Goal: Task Accomplishment & Management: Manage account settings

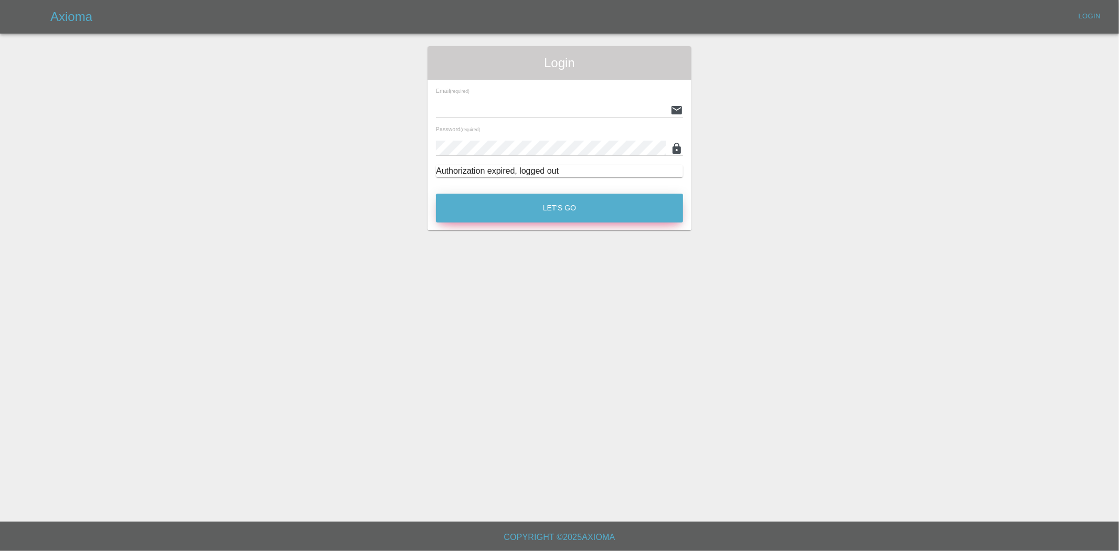
type input "[EMAIL_ADDRESS][DOMAIN_NAME]"
click at [534, 216] on button "Let's Go" at bounding box center [559, 208] width 247 height 29
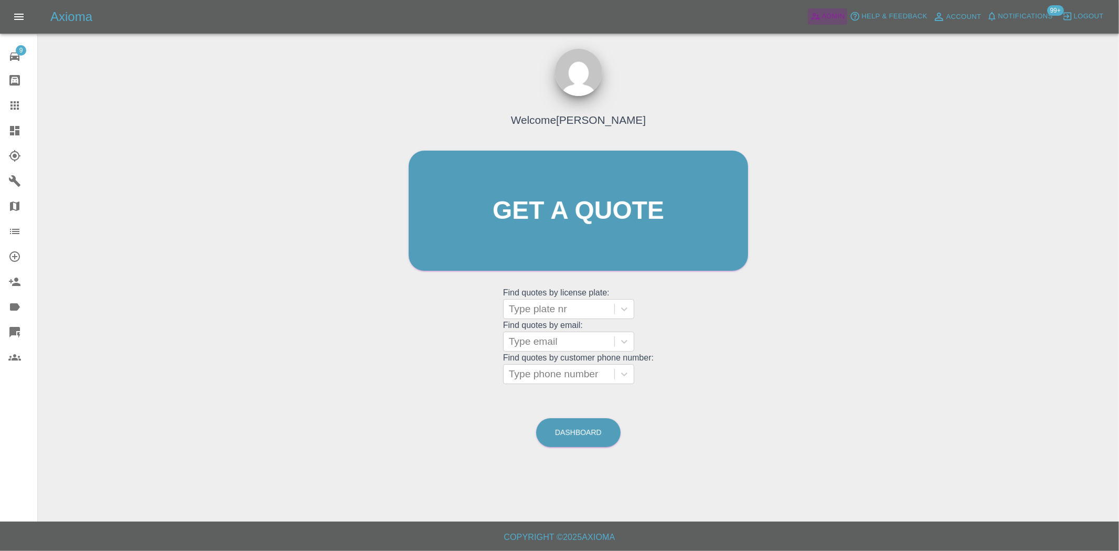
click at [829, 16] on span "Admin" at bounding box center [833, 16] width 23 height 12
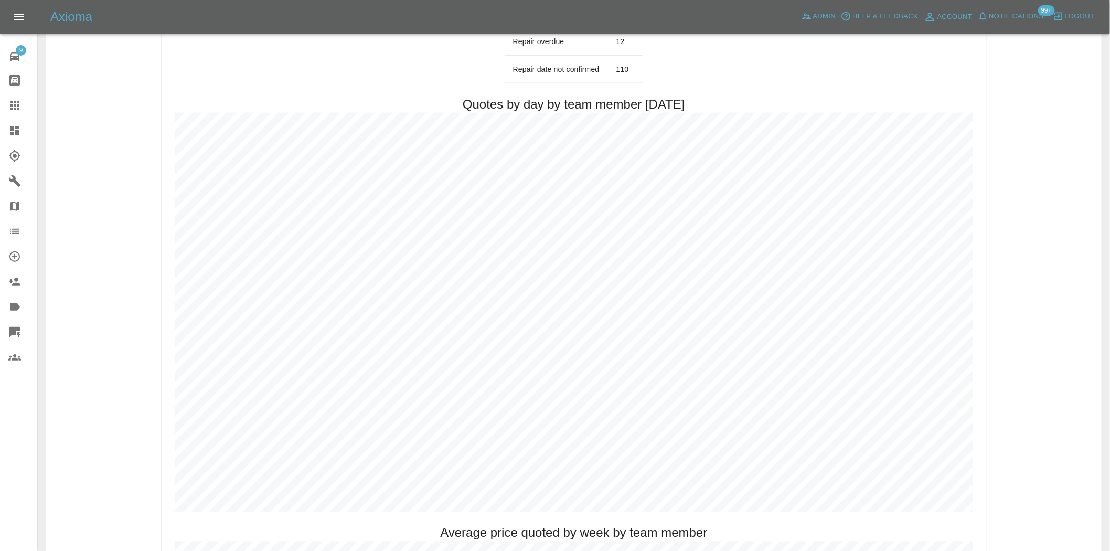
scroll to position [466, 0]
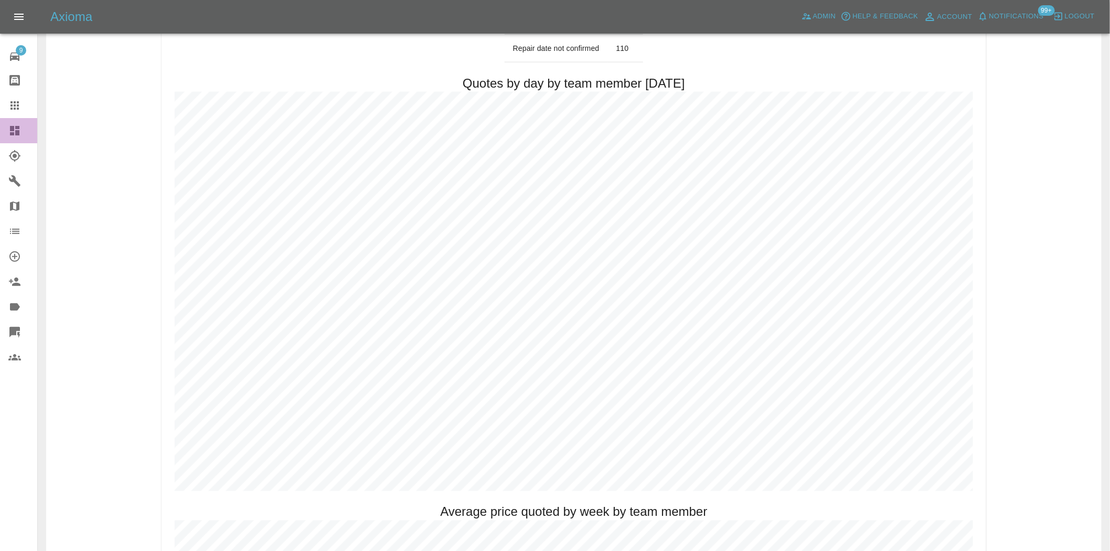
click at [13, 137] on link "Dashboard" at bounding box center [18, 130] width 37 height 25
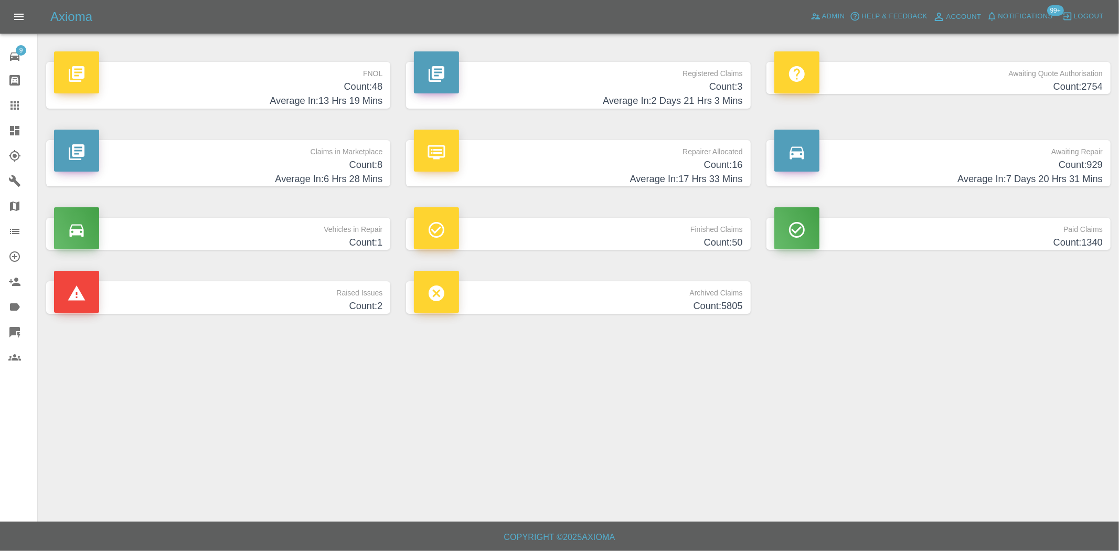
click at [332, 93] on h4 "Count: 48" at bounding box center [218, 87] width 328 height 14
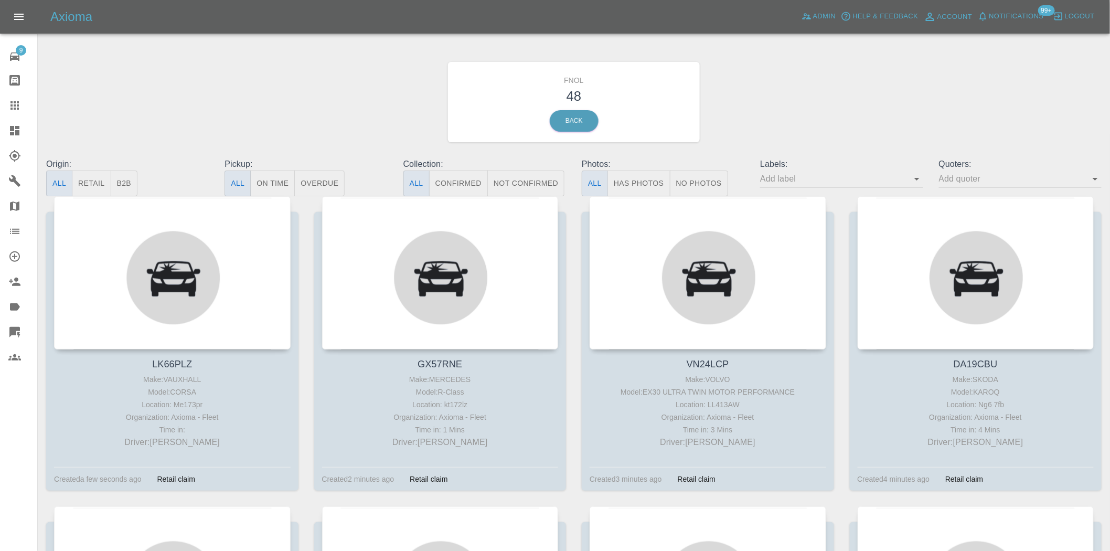
click at [642, 182] on button "Has Photos" at bounding box center [639, 184] width 63 height 26
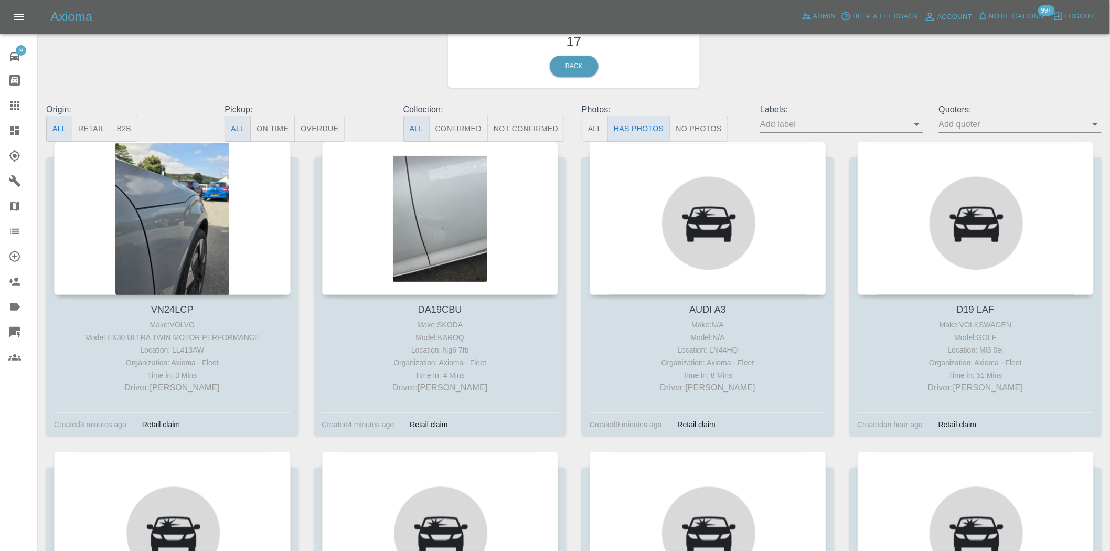
scroll to position [58, 0]
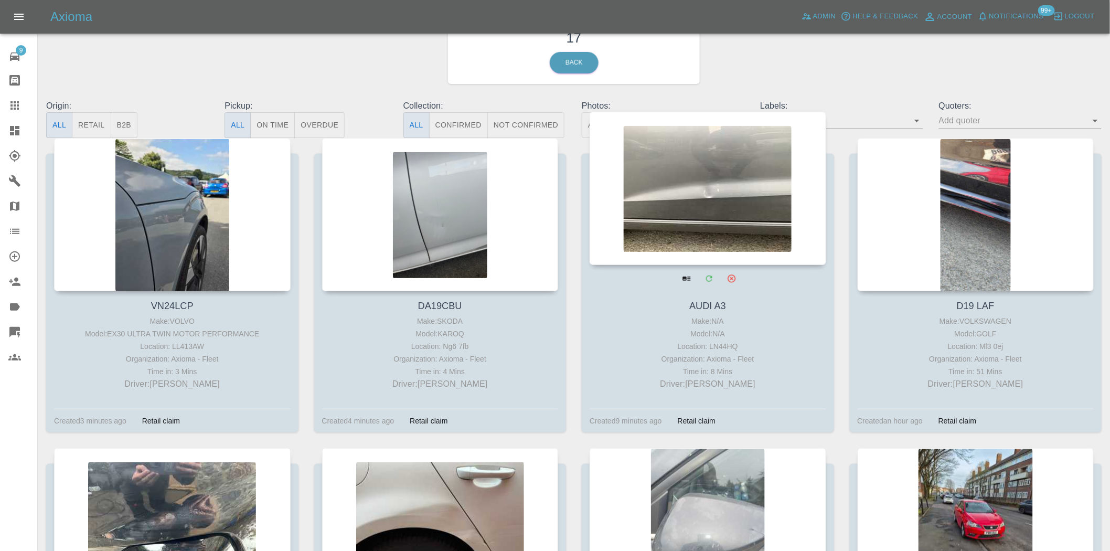
drag, startPoint x: 442, startPoint y: 176, endPoint x: 693, endPoint y: 172, distance: 250.8
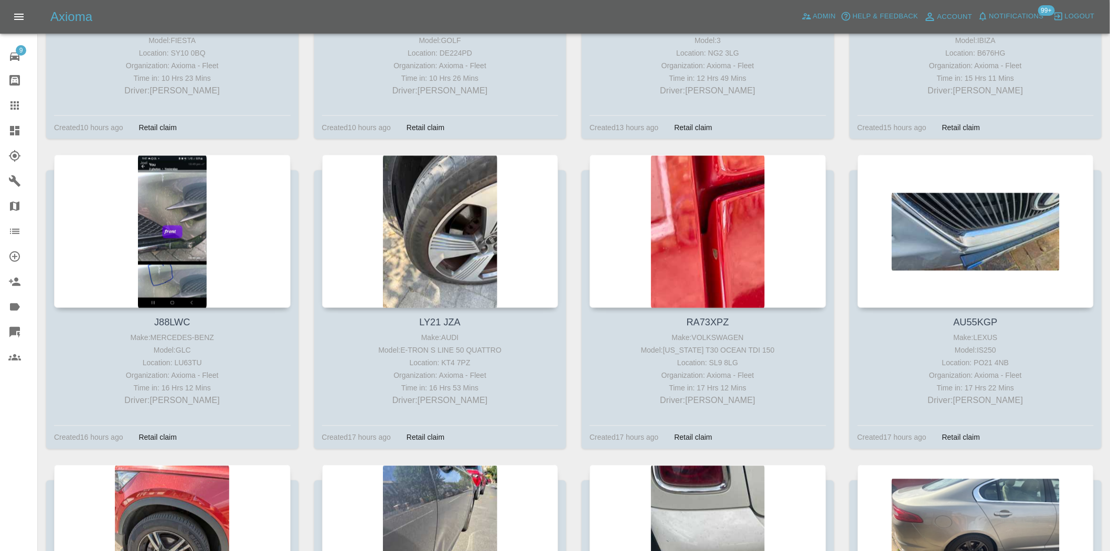
scroll to position [641, 0]
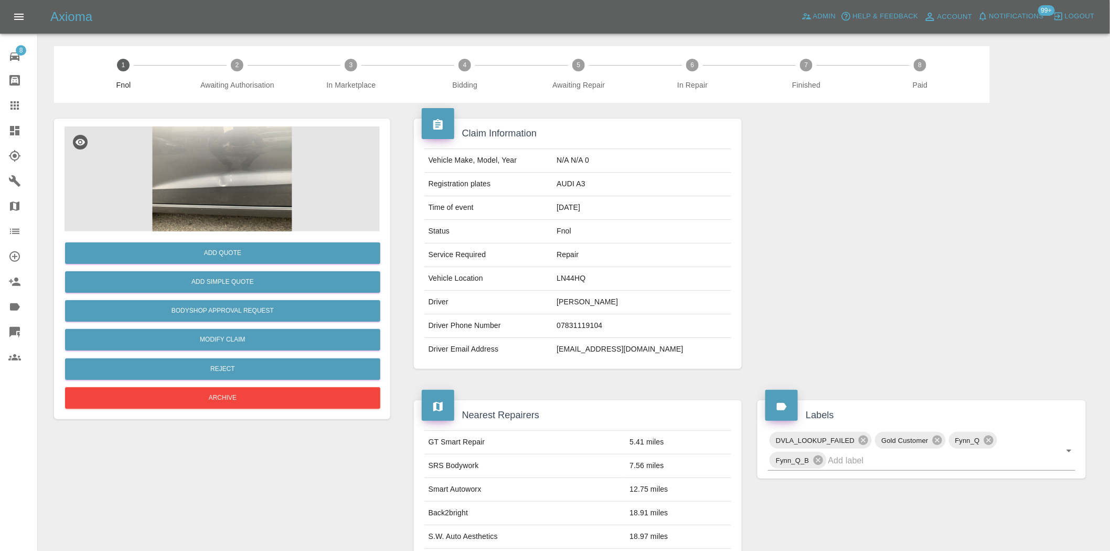
click at [253, 160] on img at bounding box center [222, 178] width 315 height 105
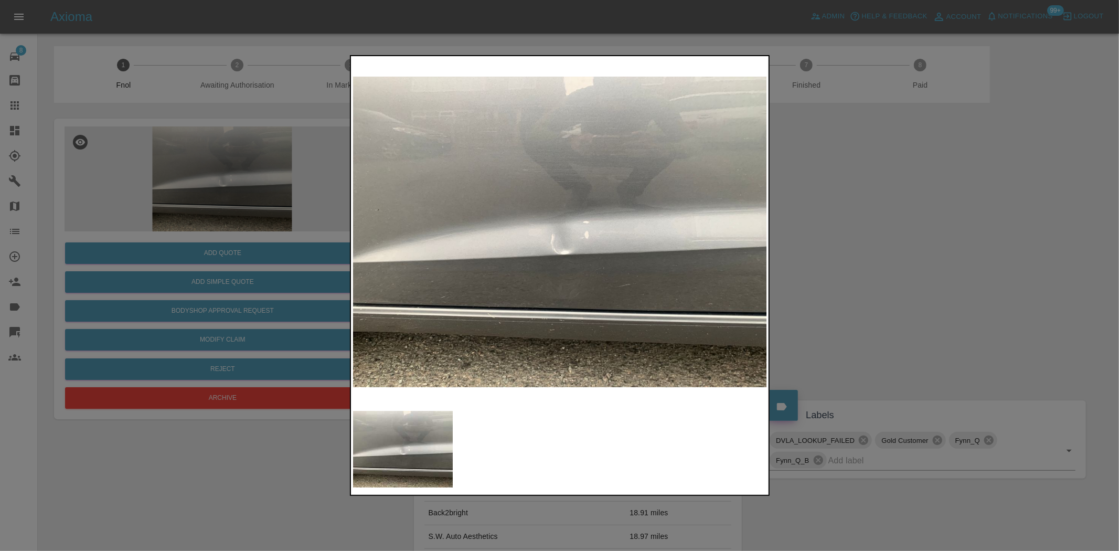
click at [406, 275] on img at bounding box center [560, 231] width 415 height 347
click at [225, 220] on div at bounding box center [559, 275] width 1119 height 551
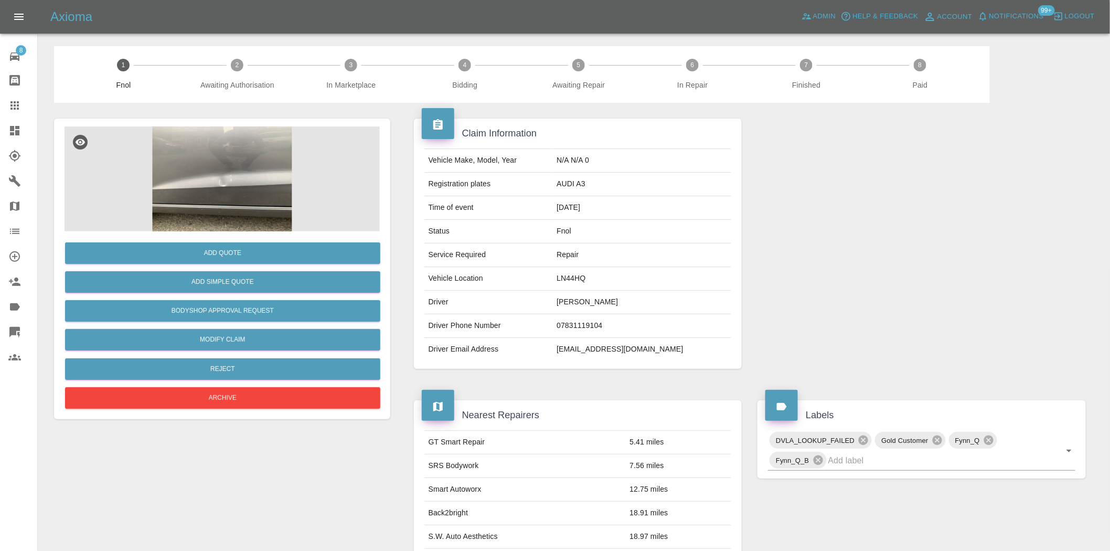
click at [218, 209] on img at bounding box center [222, 178] width 315 height 105
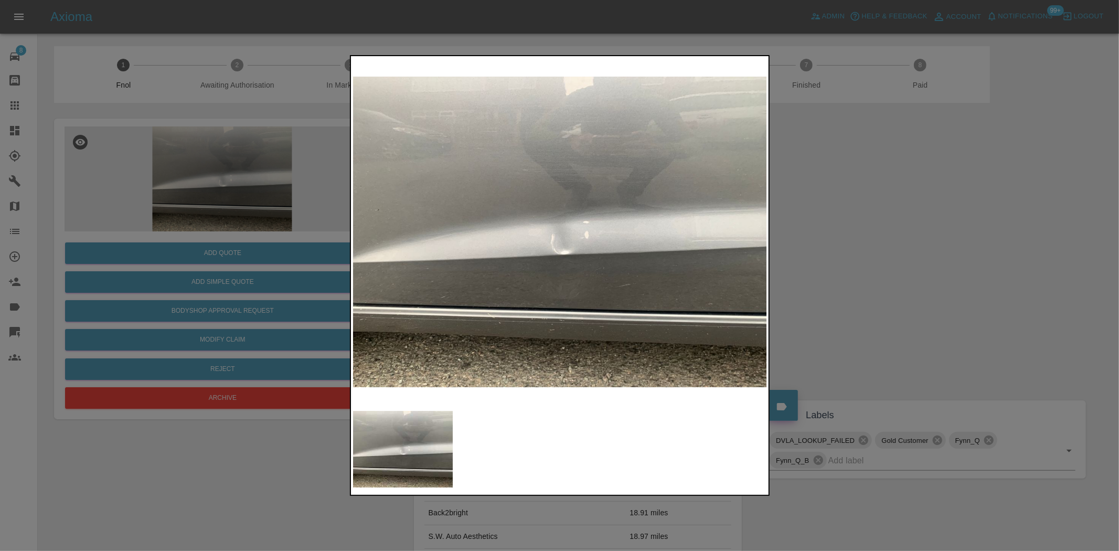
click at [218, 209] on div at bounding box center [559, 275] width 1119 height 551
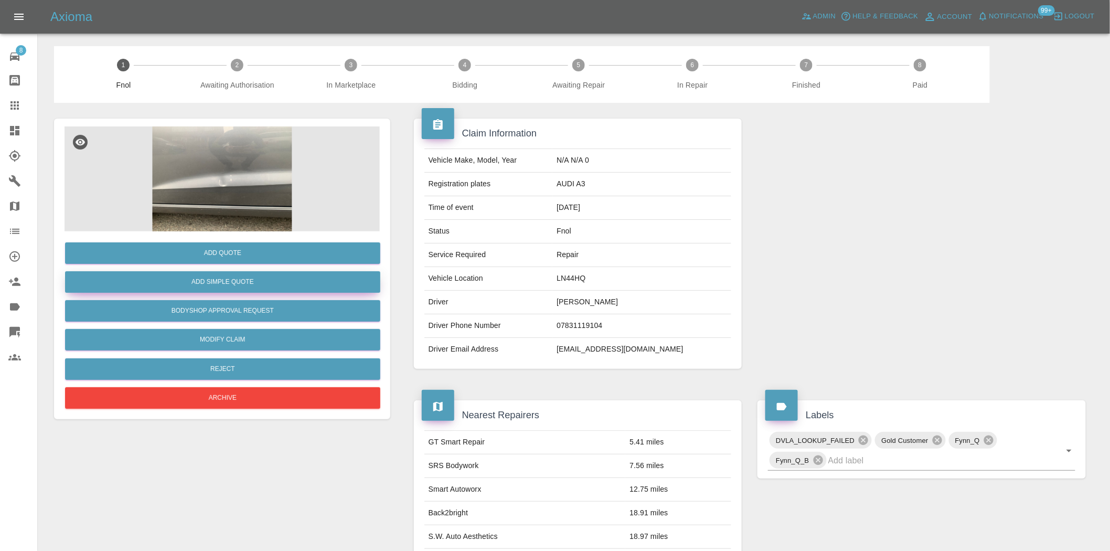
click at [223, 284] on button "Add Simple Quote" at bounding box center [222, 282] width 315 height 22
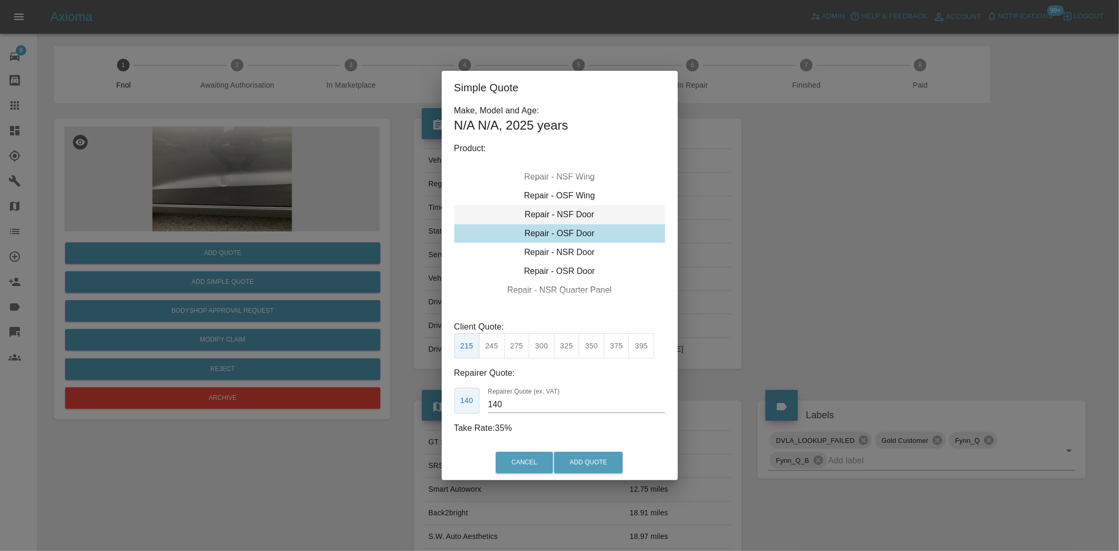
click at [548, 219] on div "Repair - NSF Door" at bounding box center [559, 214] width 211 height 19
click at [518, 352] on button "275" at bounding box center [517, 346] width 26 height 26
type input "185"
click at [604, 462] on button "Add Quote" at bounding box center [588, 463] width 69 height 22
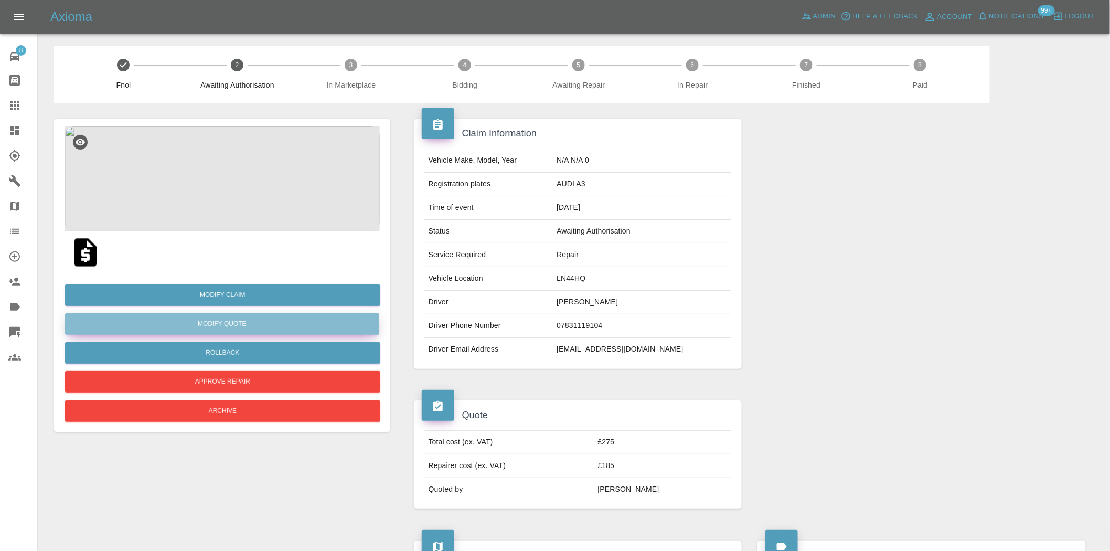
click at [240, 322] on button "Modify Quote" at bounding box center [222, 324] width 314 height 22
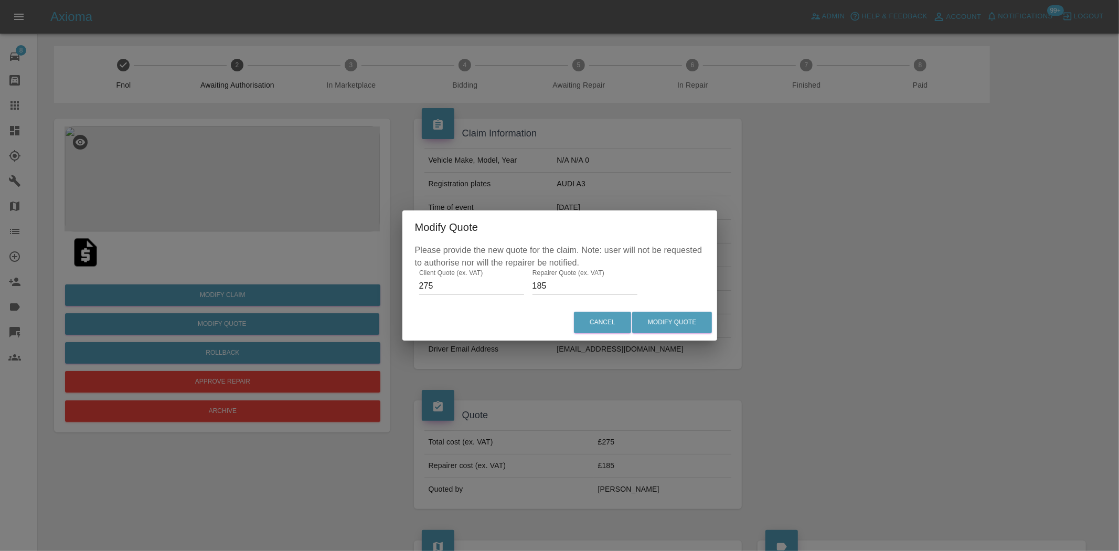
drag, startPoint x: 553, startPoint y: 289, endPoint x: 491, endPoint y: 287, distance: 62.0
click at [499, 287] on div "Please provide the new quote for the claim. Note: user will not be requested to…" at bounding box center [559, 274] width 315 height 61
type input "180"
click at [672, 315] on button "Modify Quote" at bounding box center [672, 323] width 80 height 22
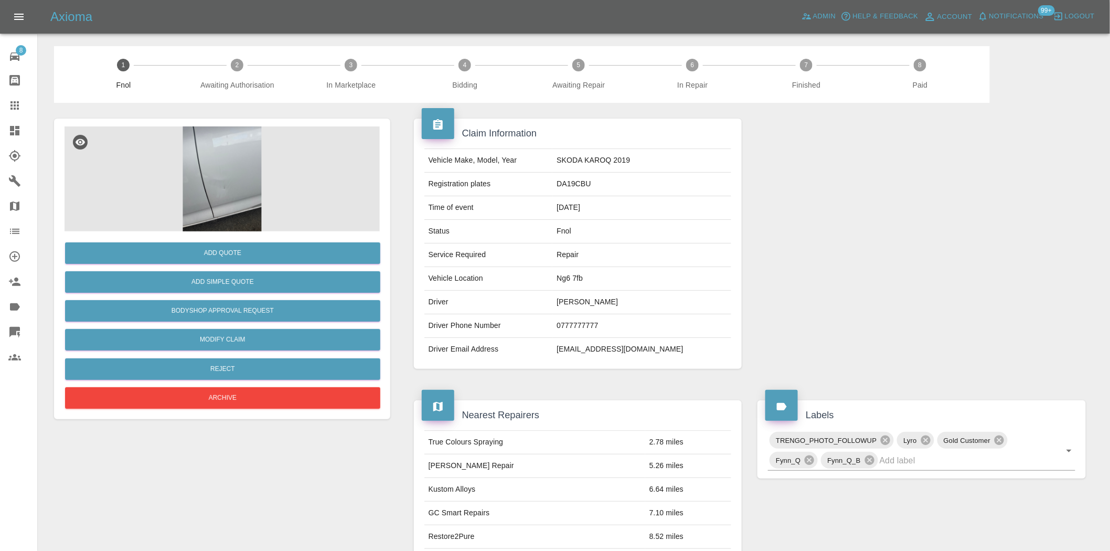
click at [215, 174] on img at bounding box center [222, 178] width 315 height 105
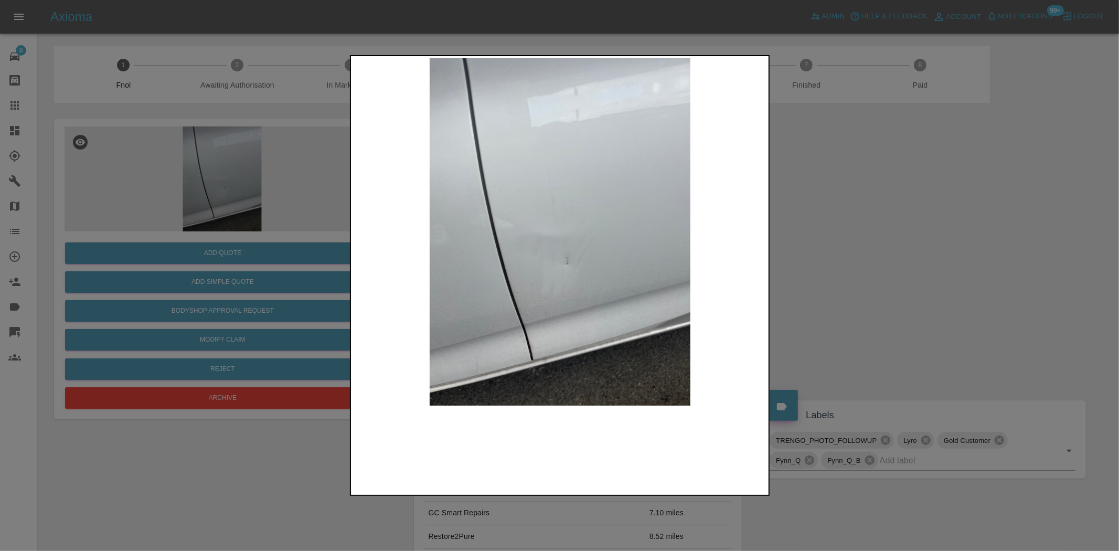
click at [362, 266] on img at bounding box center [560, 231] width 415 height 347
click at [606, 302] on img at bounding box center [560, 231] width 415 height 347
click at [203, 131] on div at bounding box center [559, 275] width 1119 height 551
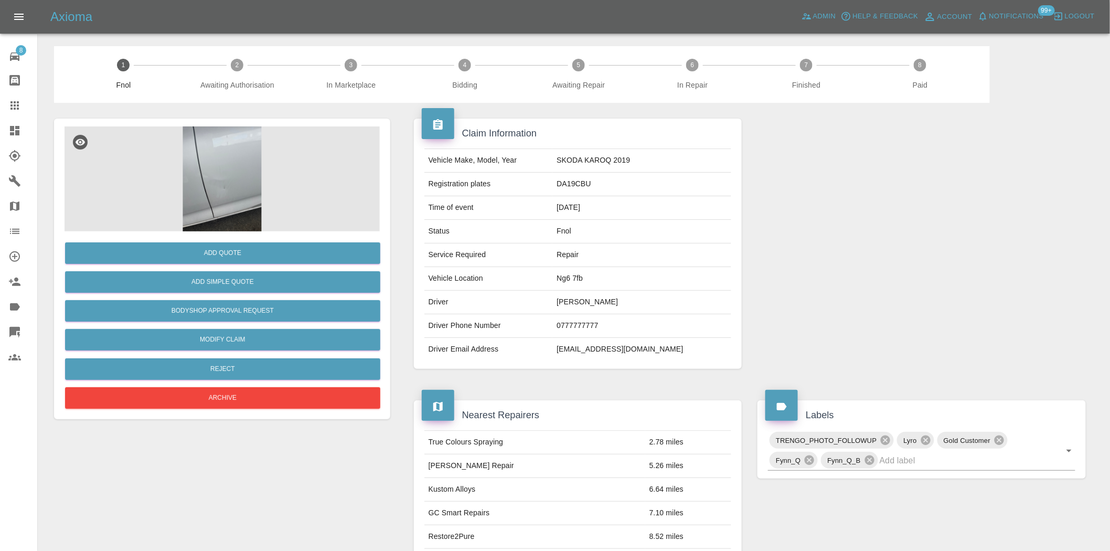
click at [217, 173] on img at bounding box center [222, 178] width 315 height 105
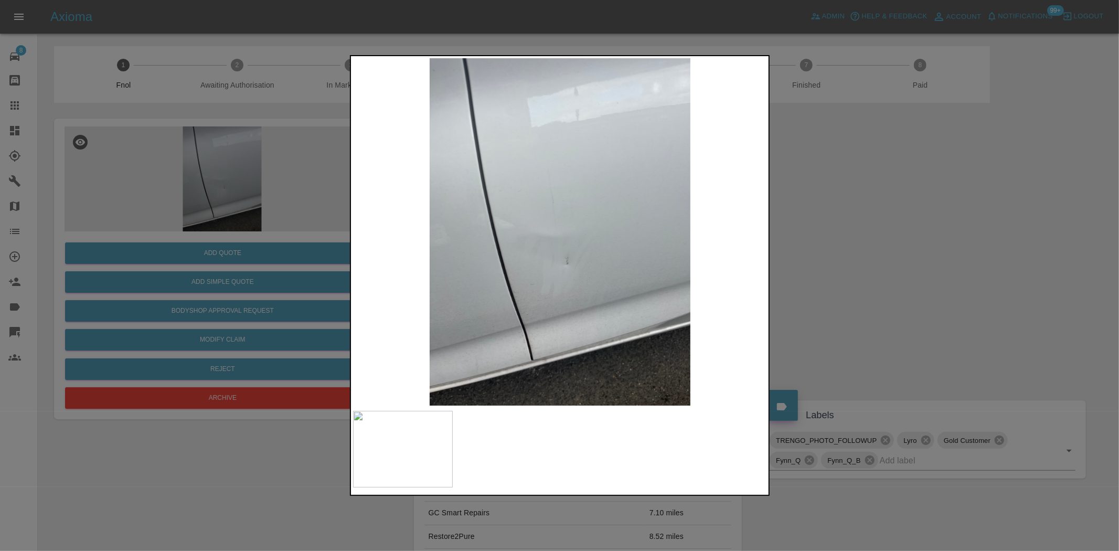
click at [539, 258] on img at bounding box center [560, 231] width 415 height 347
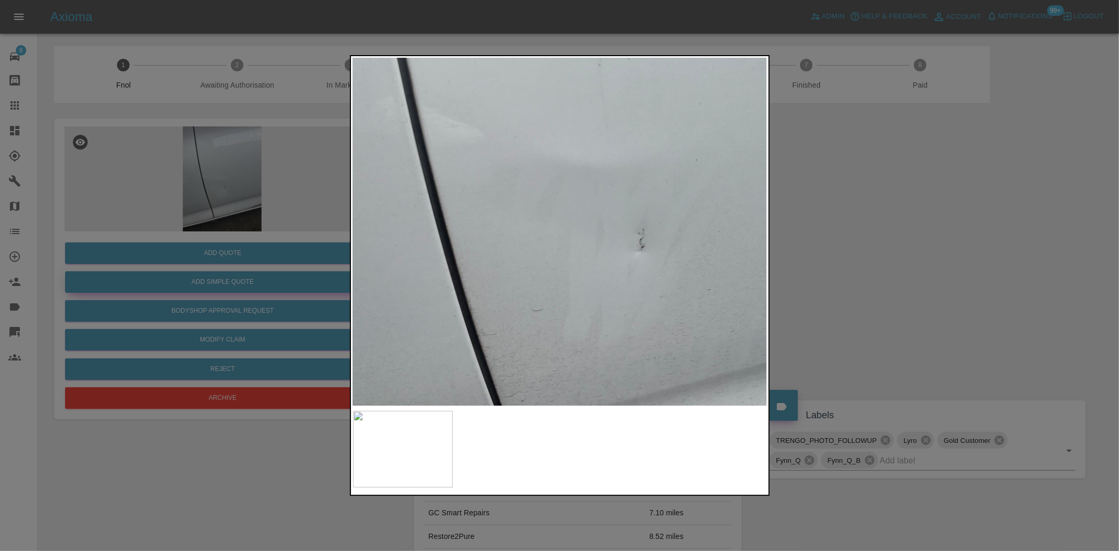
drag, startPoint x: 249, startPoint y: 211, endPoint x: 228, endPoint y: 289, distance: 80.8
click at [248, 218] on div at bounding box center [559, 275] width 1119 height 551
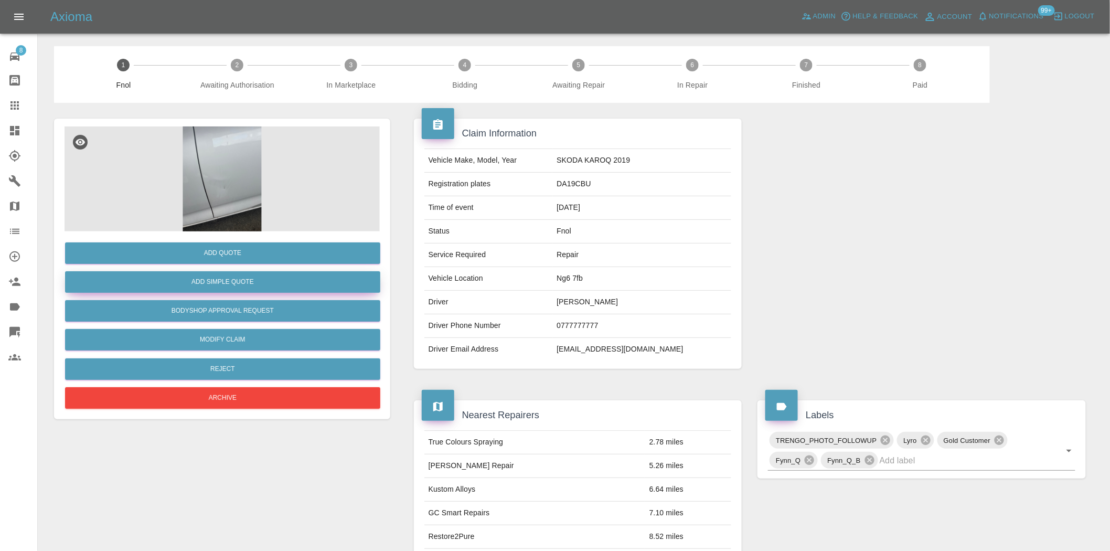
click at [228, 289] on button "Add Simple Quote" at bounding box center [222, 282] width 315 height 22
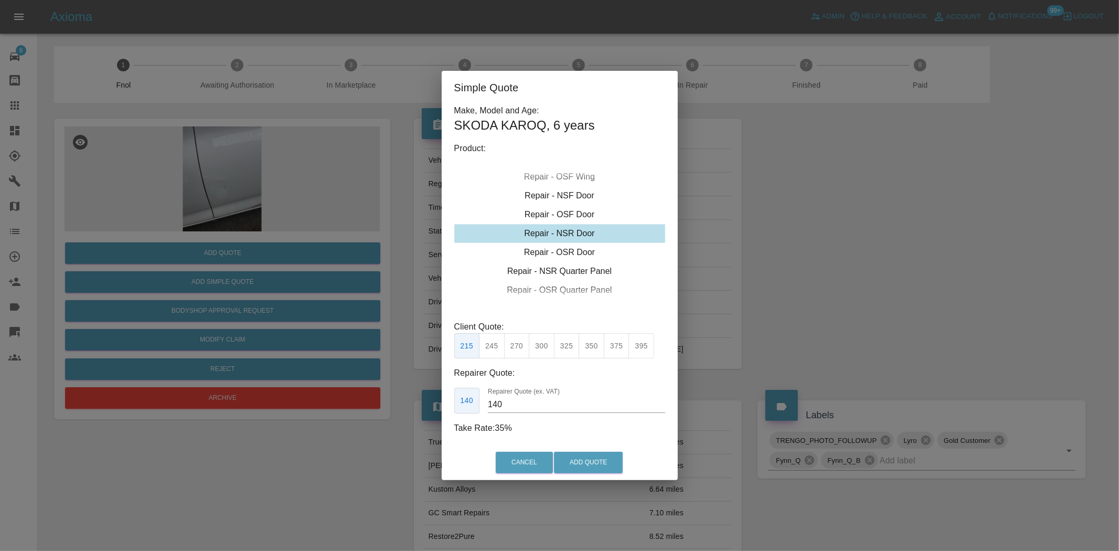
click at [553, 231] on div "Repair - NSR Door" at bounding box center [559, 233] width 211 height 19
click at [570, 351] on button "325" at bounding box center [567, 346] width 26 height 26
type input "210"
click at [572, 462] on button "Add Quote" at bounding box center [588, 463] width 69 height 22
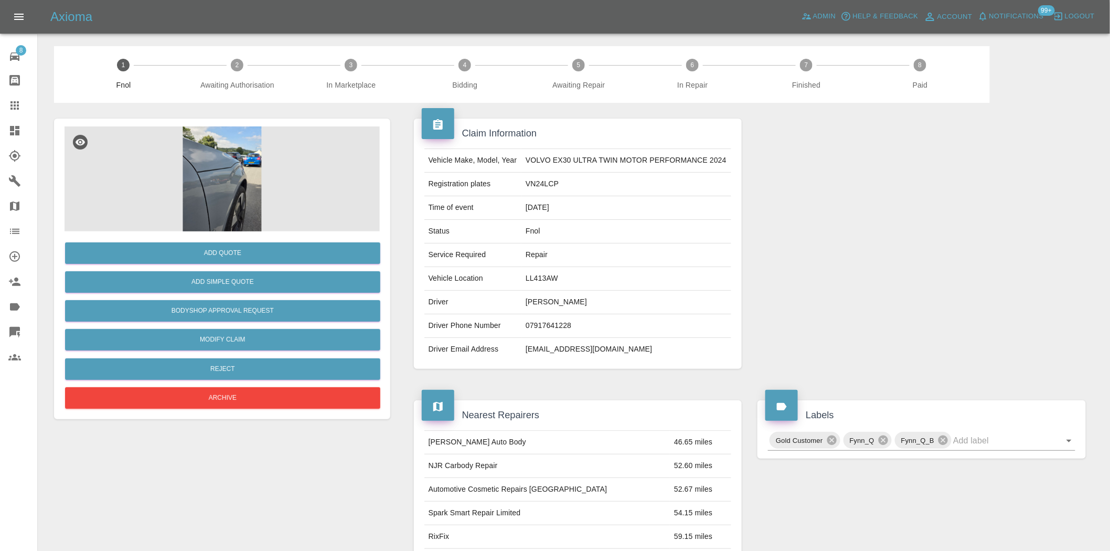
click at [235, 171] on img at bounding box center [222, 178] width 315 height 105
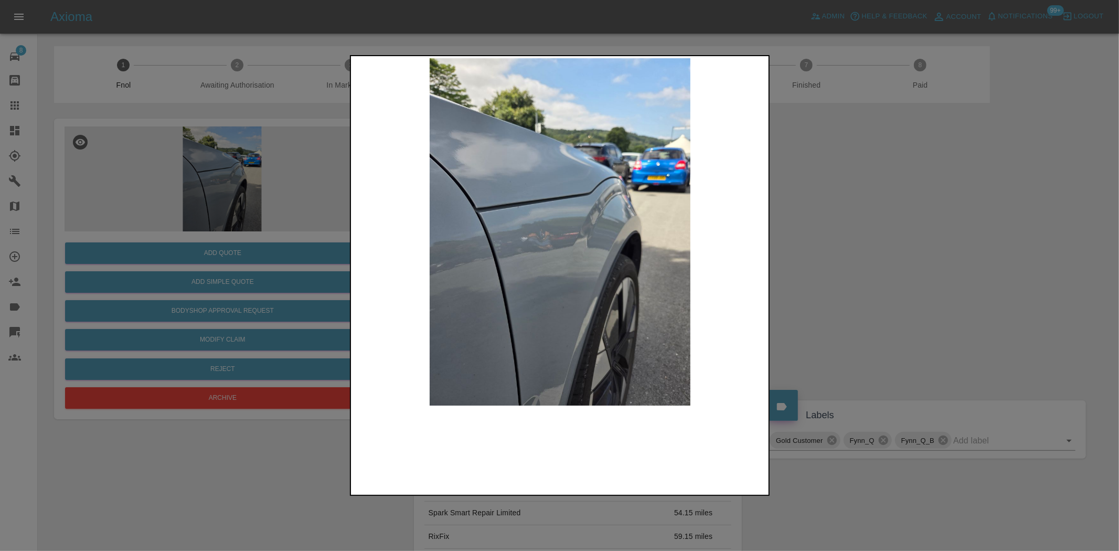
click at [594, 258] on img at bounding box center [560, 231] width 415 height 347
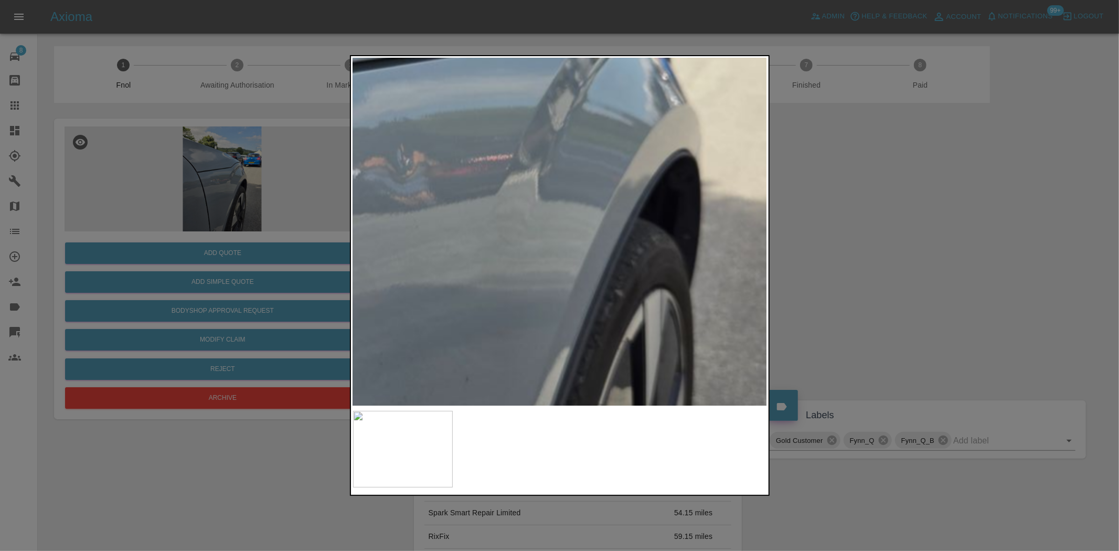
click at [593, 259] on img at bounding box center [457, 153] width 1244 height 1043
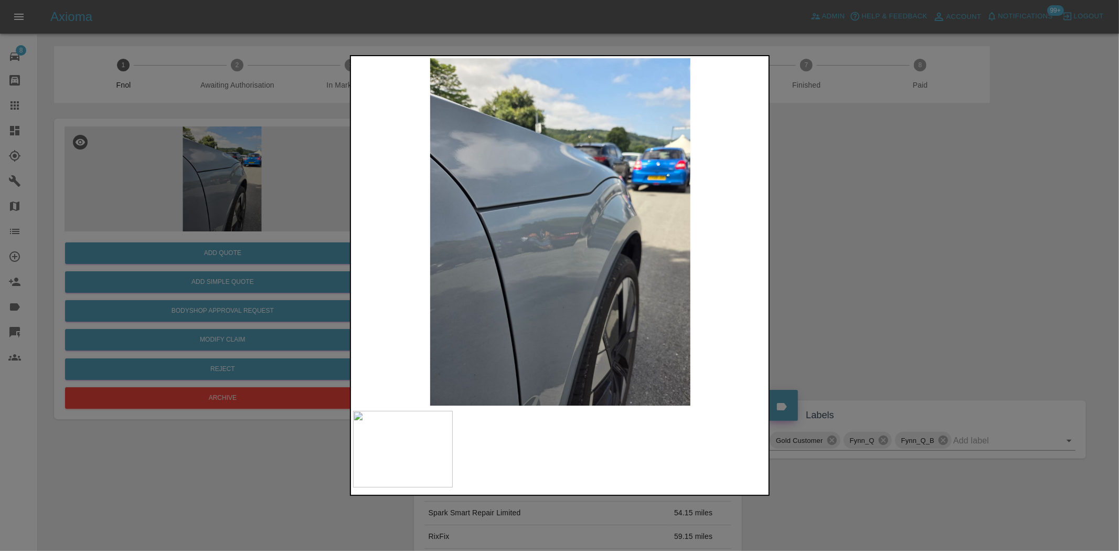
click at [296, 291] on div at bounding box center [559, 275] width 1119 height 551
click at [207, 234] on div at bounding box center [559, 275] width 1119 height 551
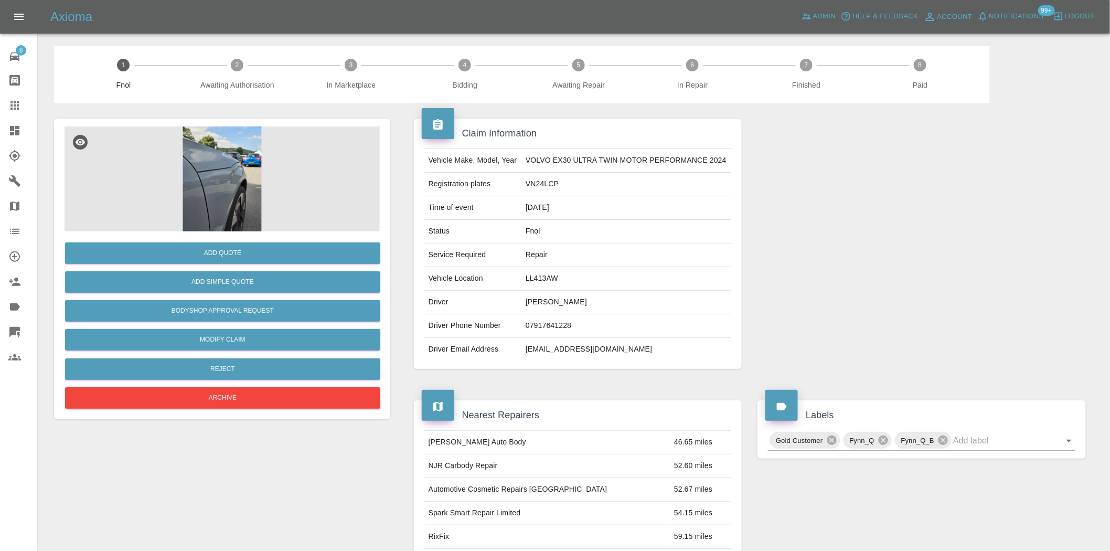
click at [222, 133] on img at bounding box center [222, 178] width 315 height 105
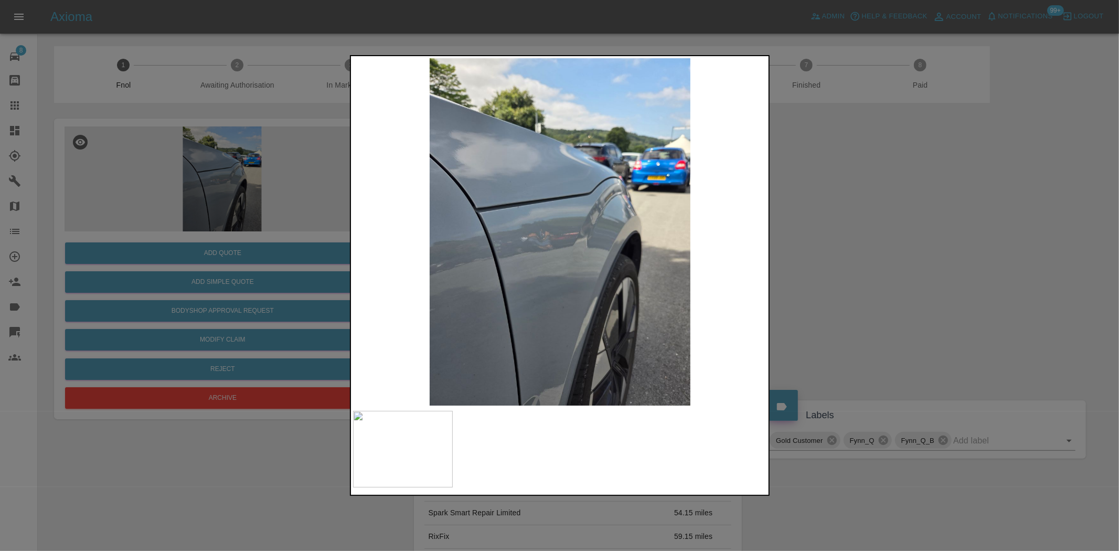
click at [587, 223] on img at bounding box center [560, 231] width 415 height 347
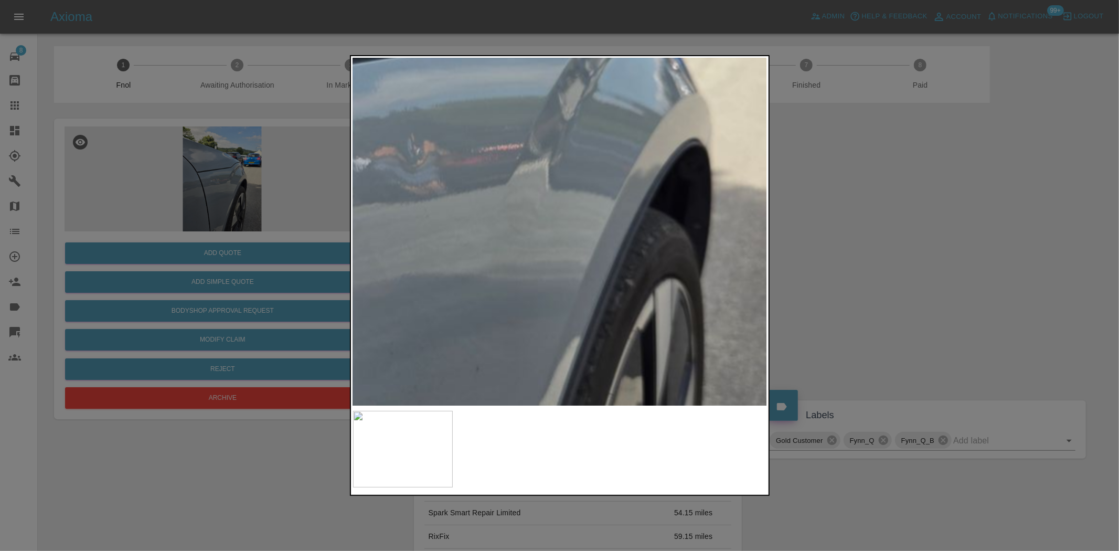
click at [530, 196] on img at bounding box center [468, 142] width 1244 height 1043
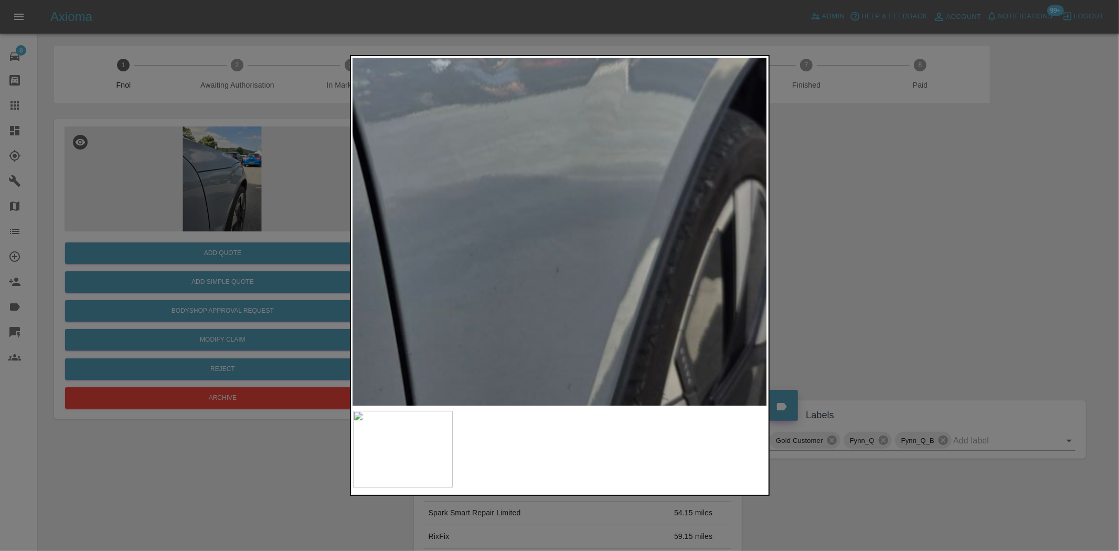
click at [644, 247] on img at bounding box center [547, 43] width 1244 height 1043
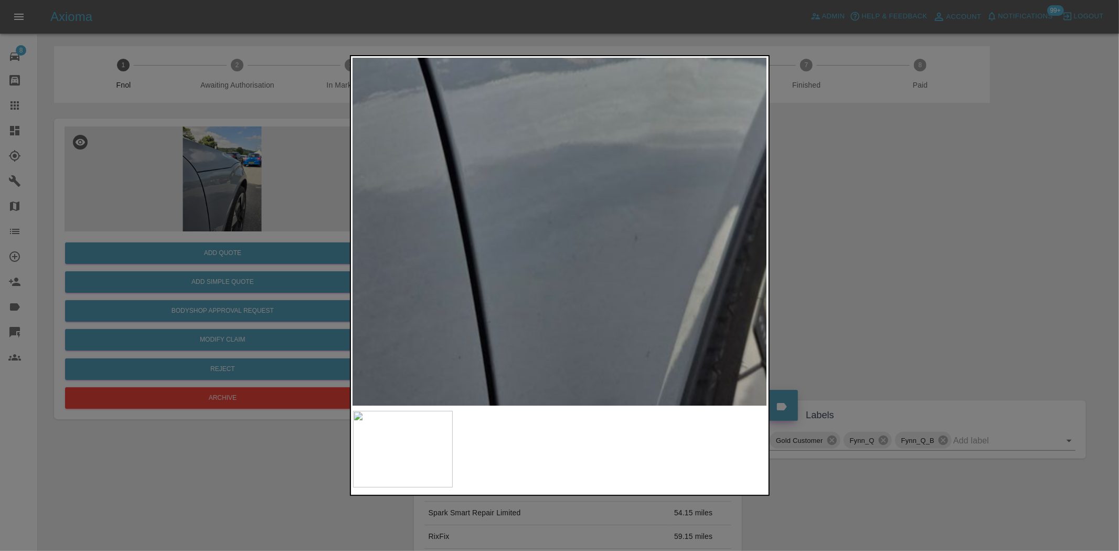
click at [631, 231] on img at bounding box center [626, 11] width 1244 height 1043
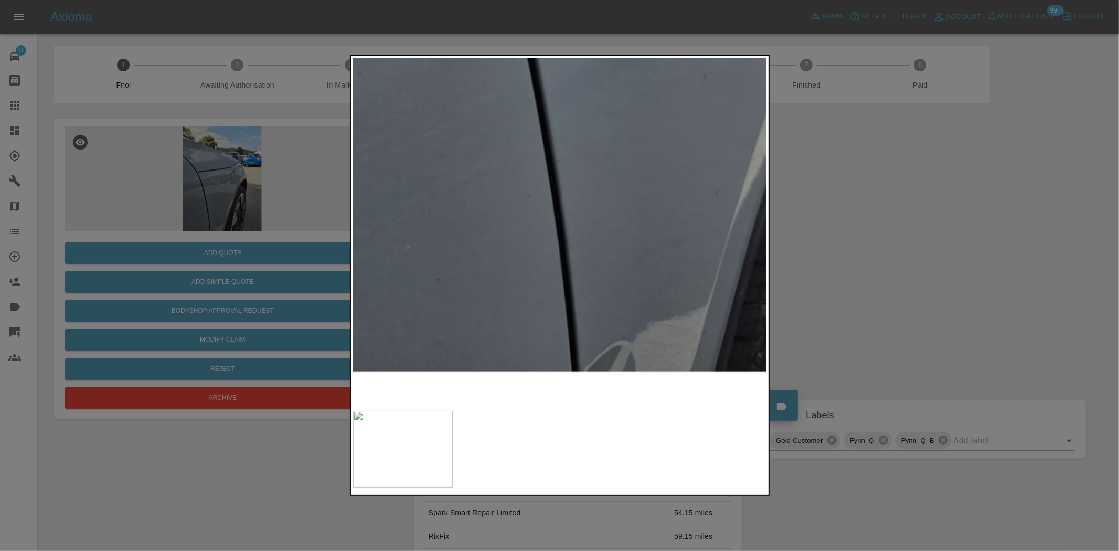
click at [544, 43] on div at bounding box center [559, 275] width 1119 height 551
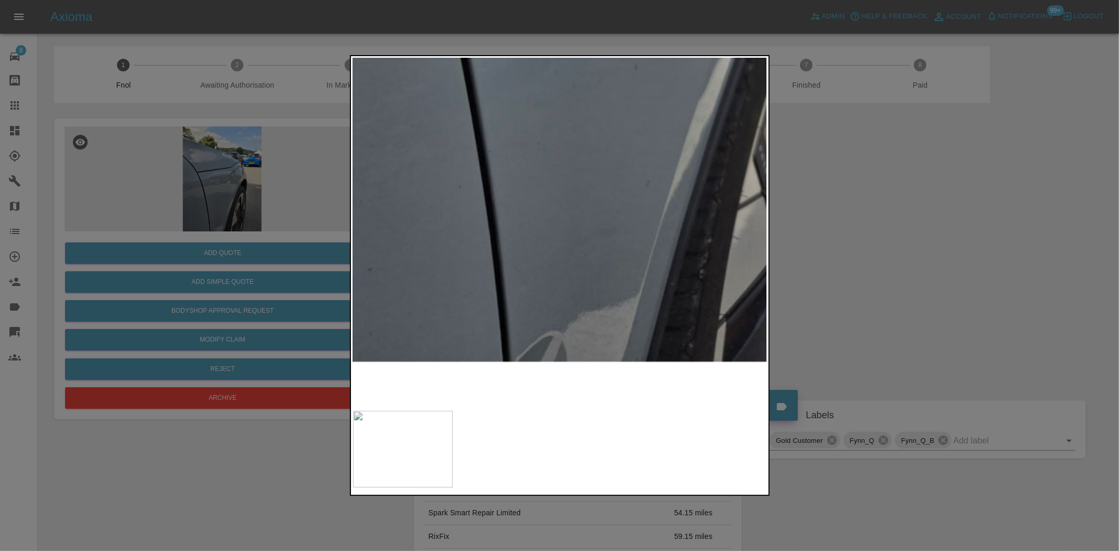
click at [481, 47] on div at bounding box center [559, 275] width 1119 height 551
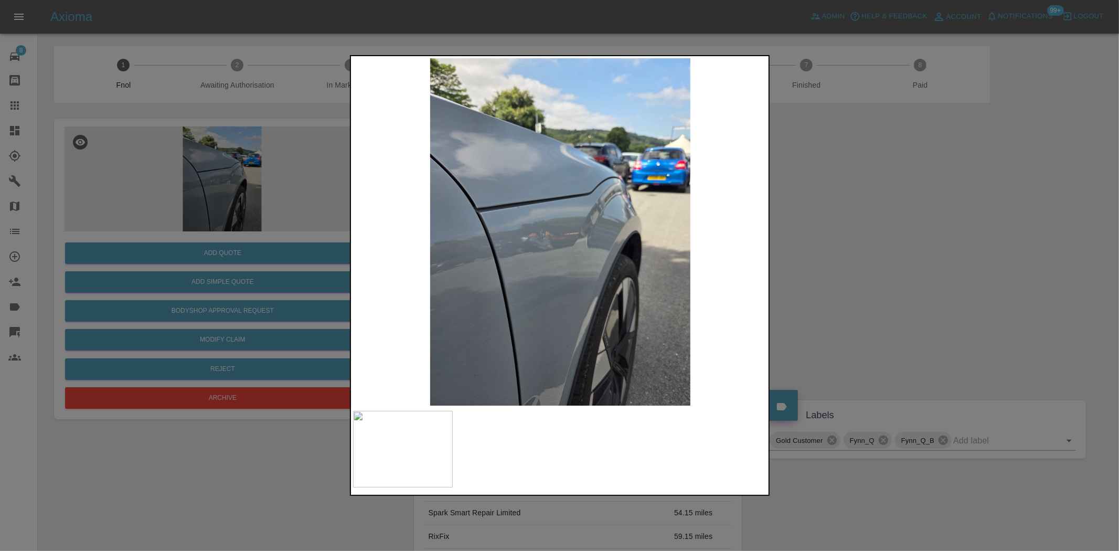
click at [469, 266] on img at bounding box center [560, 231] width 415 height 347
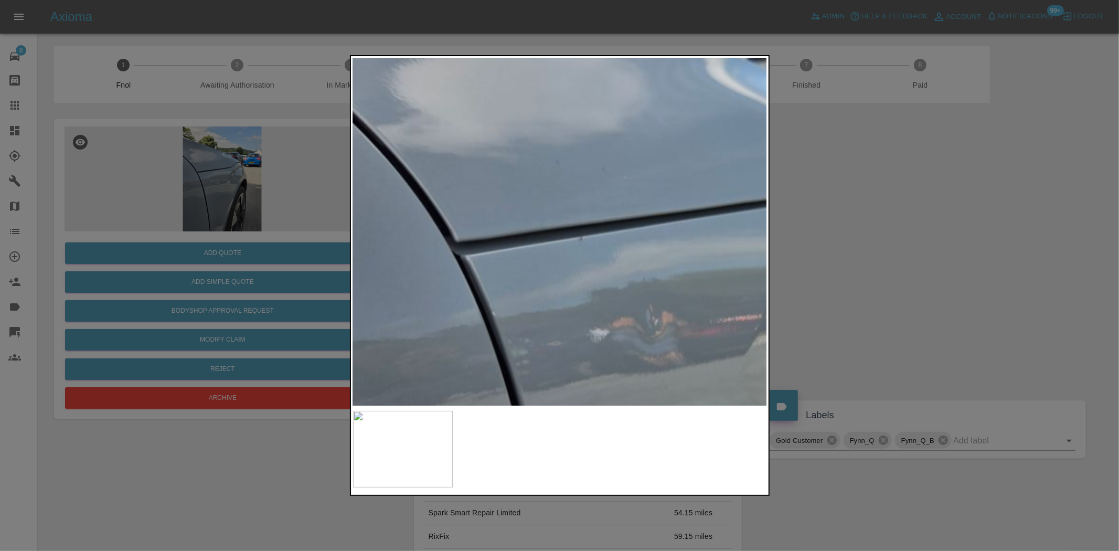
click at [324, 387] on div at bounding box center [559, 275] width 1119 height 551
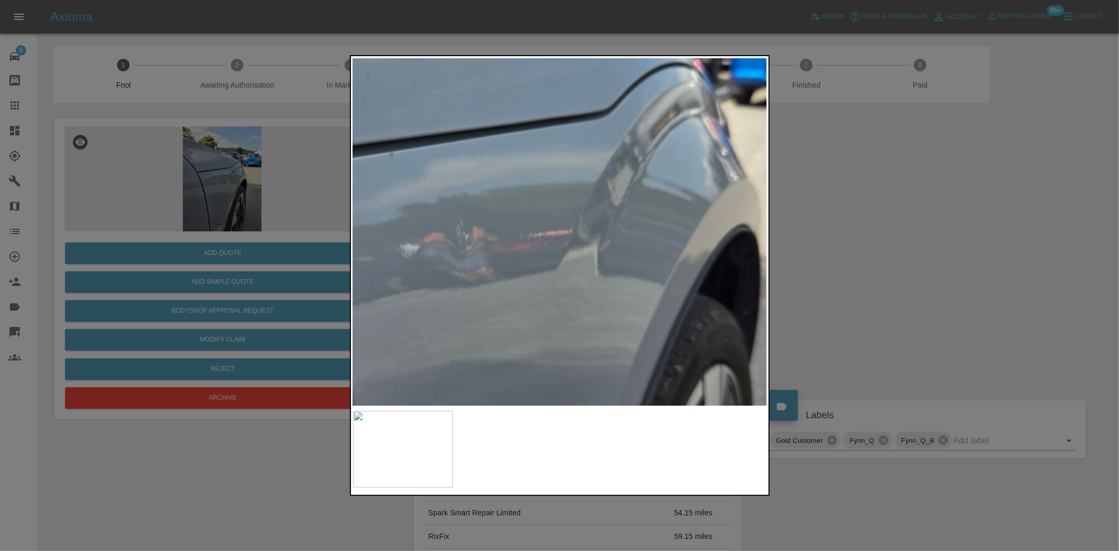
click at [397, 138] on img at bounding box center [517, 228] width 1244 height 1043
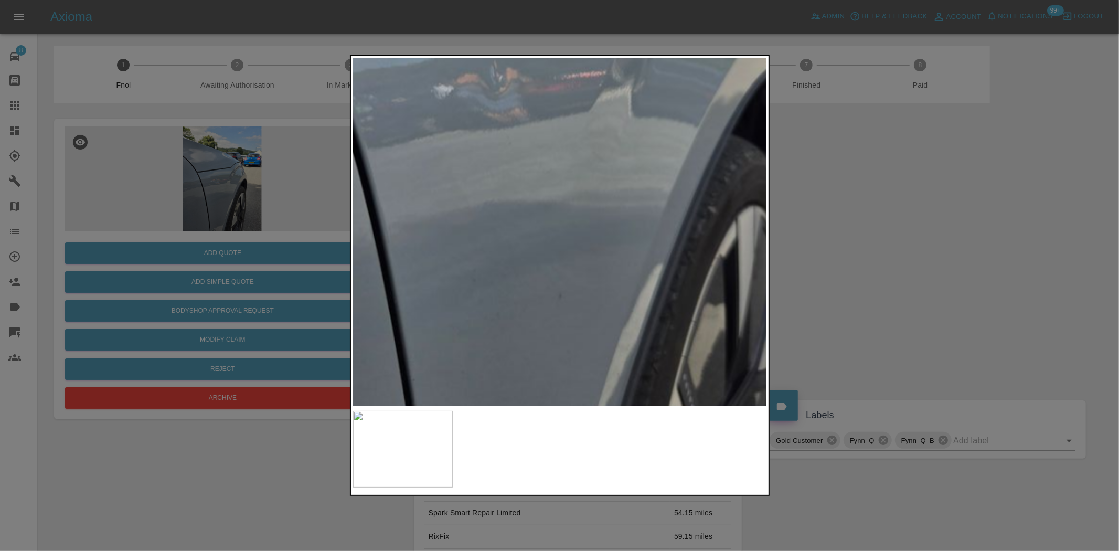
click at [480, 86] on img at bounding box center [551, 69] width 1244 height 1043
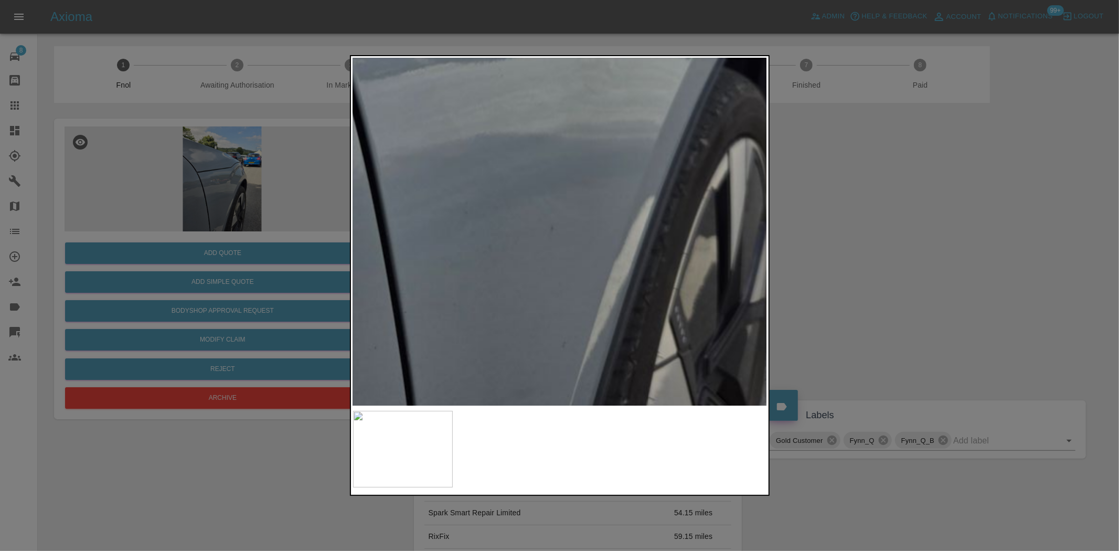
click at [504, 112] on img at bounding box center [542, 2] width 1244 height 1043
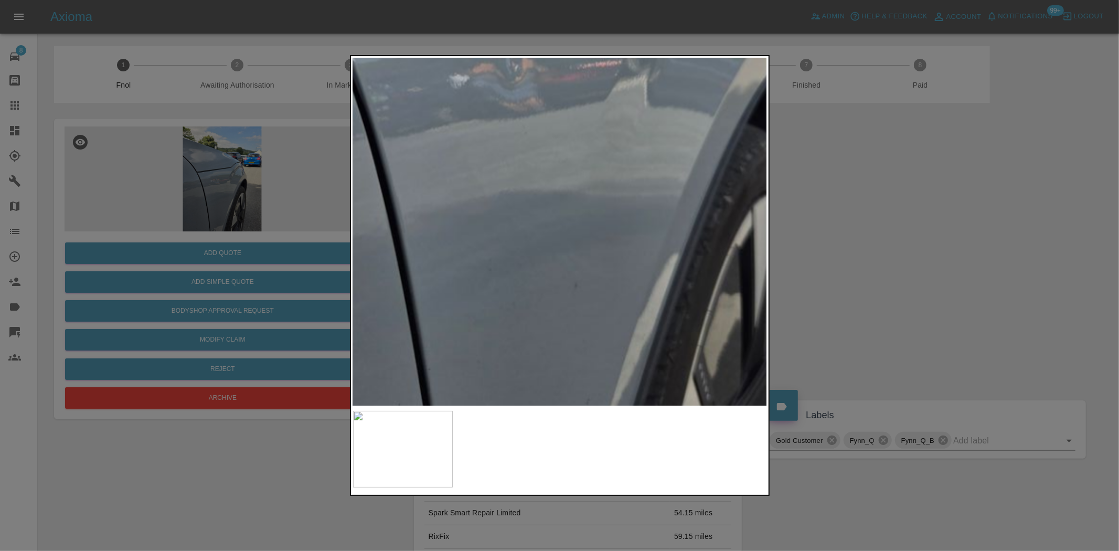
click at [489, 250] on img at bounding box center [566, 59] width 1244 height 1043
click at [612, 138] on img at bounding box center [566, 59] width 1244 height 1043
click at [612, 139] on img at bounding box center [566, 59] width 1244 height 1043
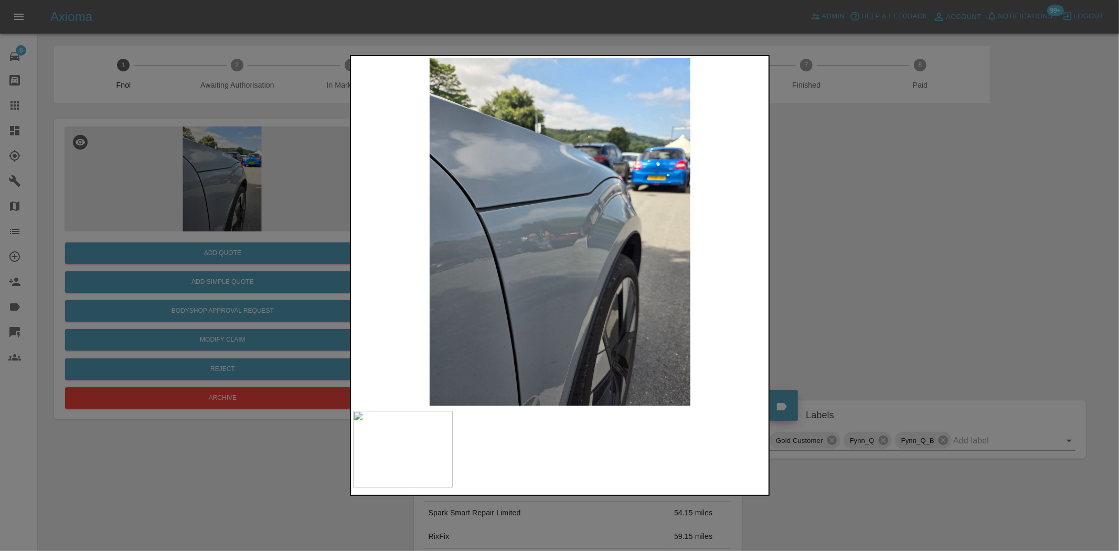
click at [213, 227] on div at bounding box center [559, 275] width 1119 height 551
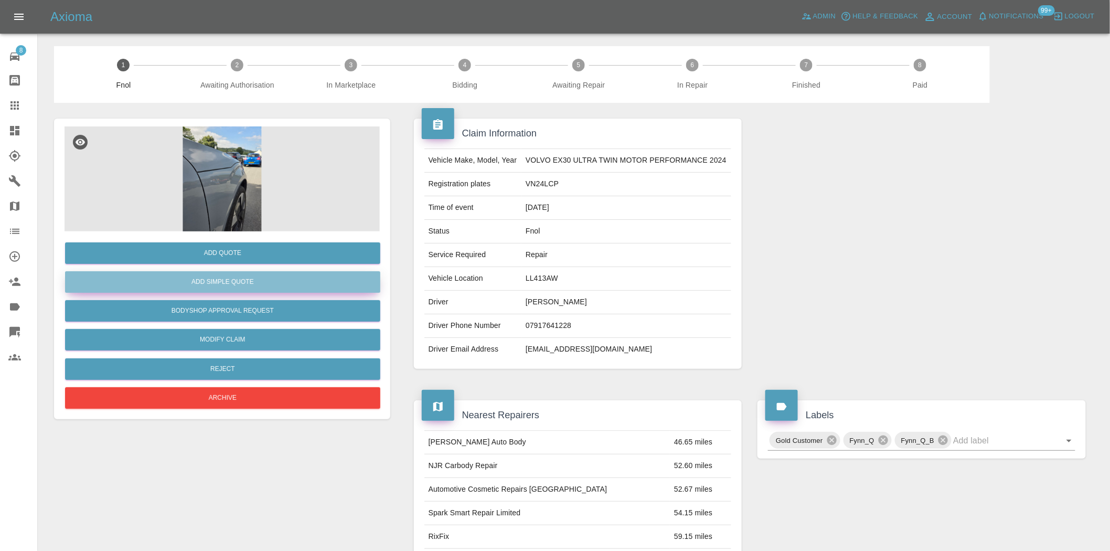
click at [223, 279] on button "Add Simple Quote" at bounding box center [222, 282] width 315 height 22
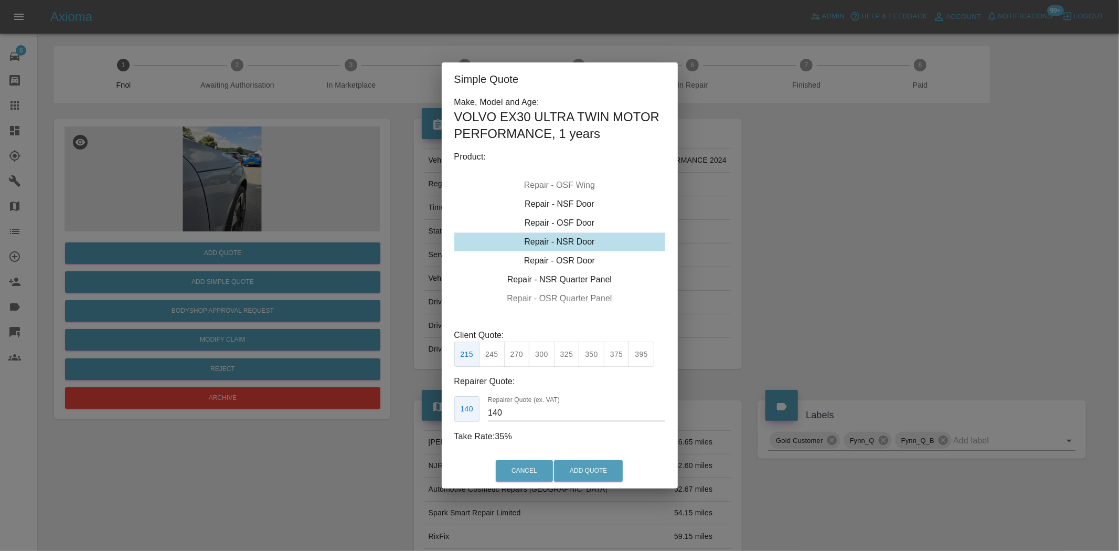
drag, startPoint x: 198, startPoint y: 154, endPoint x: 214, endPoint y: 181, distance: 30.6
click at [198, 155] on div "Simple Quote Make, Model and Age: VOLVO EX30 ULTRA TWIN MOTOR PERFORMANCE , 1 y…" at bounding box center [559, 275] width 1119 height 551
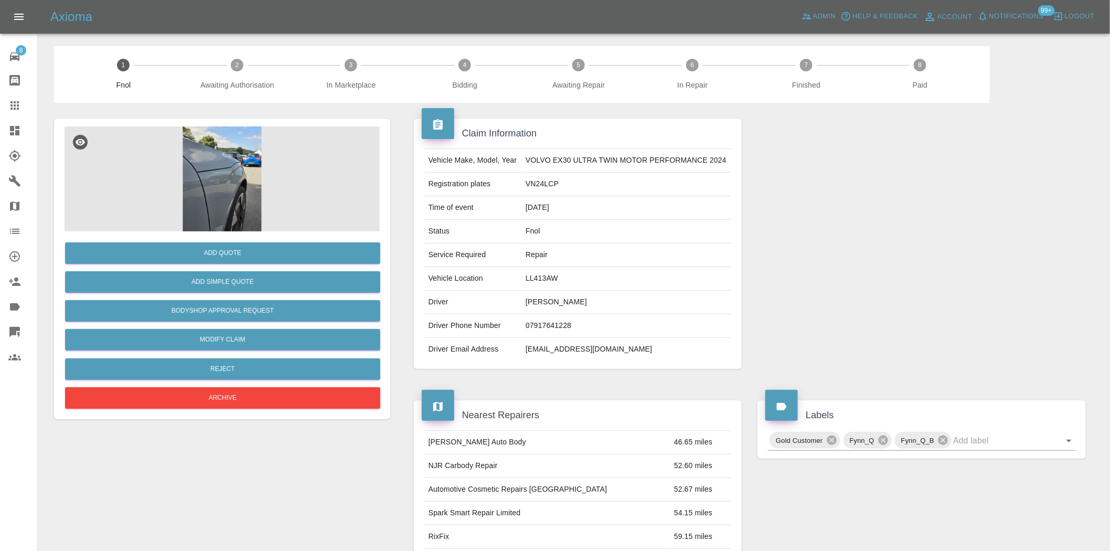
click at [192, 205] on img at bounding box center [222, 178] width 315 height 105
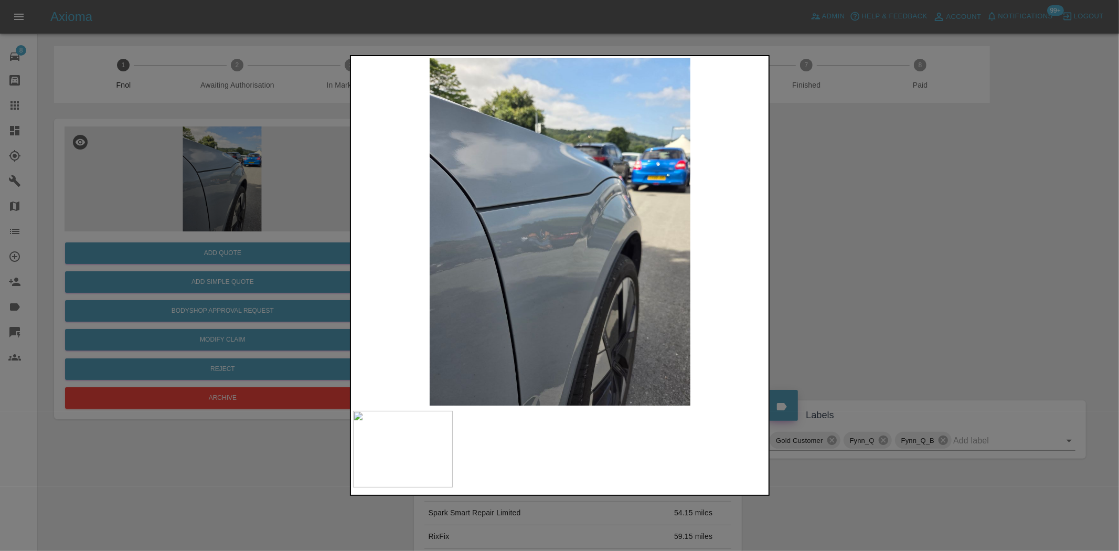
click at [484, 294] on img at bounding box center [560, 231] width 415 height 347
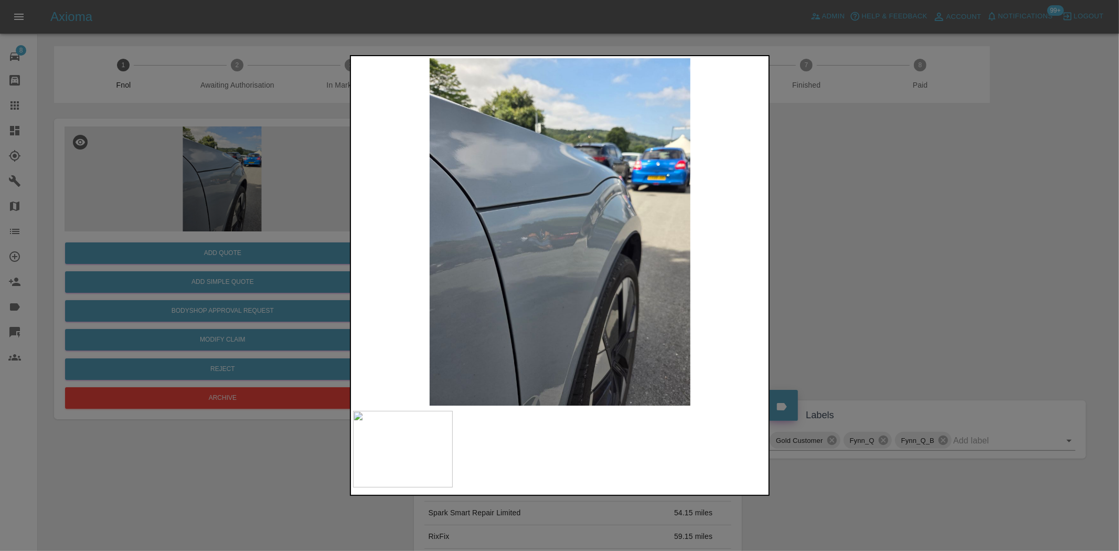
drag, startPoint x: 300, startPoint y: 195, endPoint x: 299, endPoint y: 225, distance: 29.9
click at [300, 197] on div at bounding box center [559, 275] width 1119 height 551
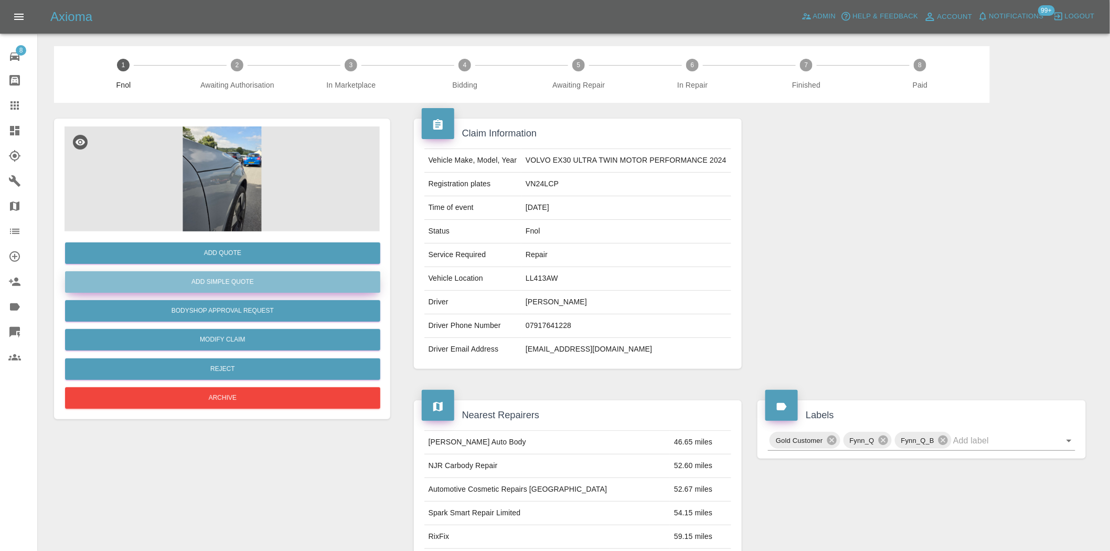
click at [247, 279] on button "Add Simple Quote" at bounding box center [222, 282] width 315 height 22
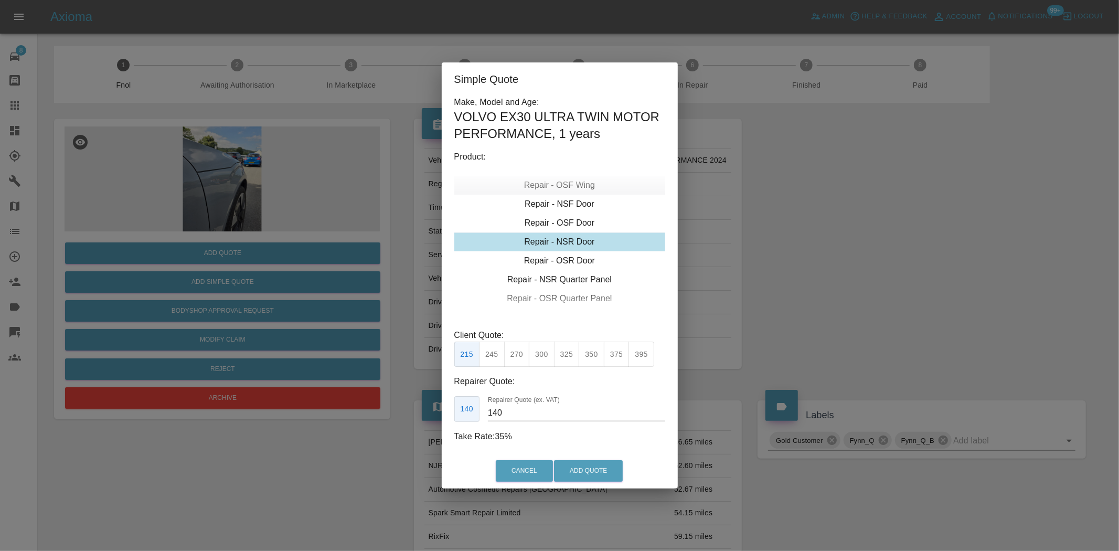
click at [568, 181] on div "Repair - OSF Wing" at bounding box center [559, 185] width 211 height 19
drag, startPoint x: 511, startPoint y: 352, endPoint x: 511, endPoint y: 361, distance: 9.5
click at [511, 352] on button "275" at bounding box center [517, 355] width 26 height 26
drag, startPoint x: 512, startPoint y: 418, endPoint x: 416, endPoint y: 394, distance: 99.0
click at [433, 398] on div "Simple Quote Make, Model and Age: VOLVO EX30 ULTRA TWIN MOTOR PERFORMANCE , 1 y…" at bounding box center [559, 275] width 1119 height 551
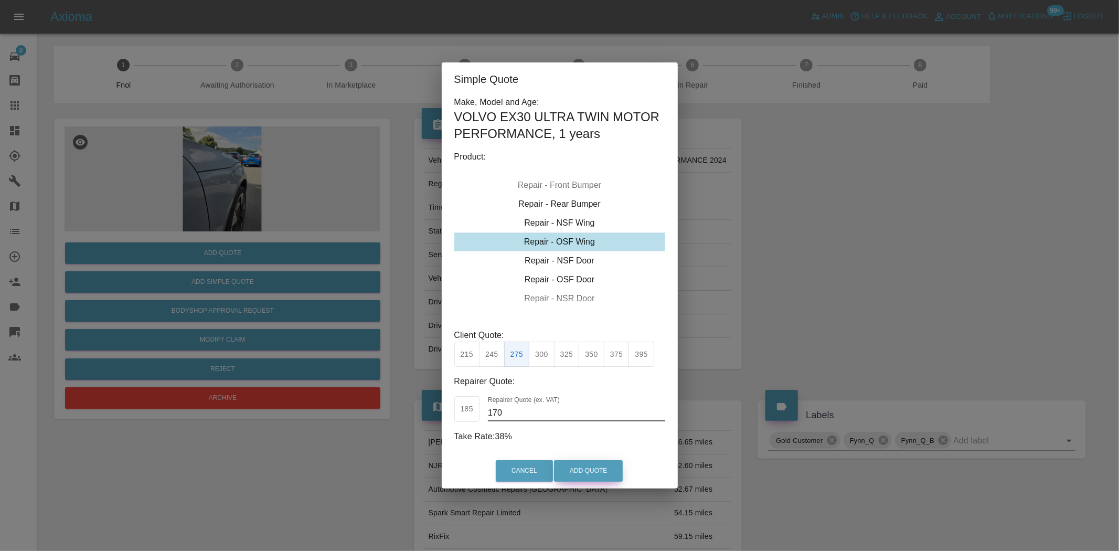
type input "170"
click at [578, 473] on button "Add Quote" at bounding box center [588, 471] width 69 height 22
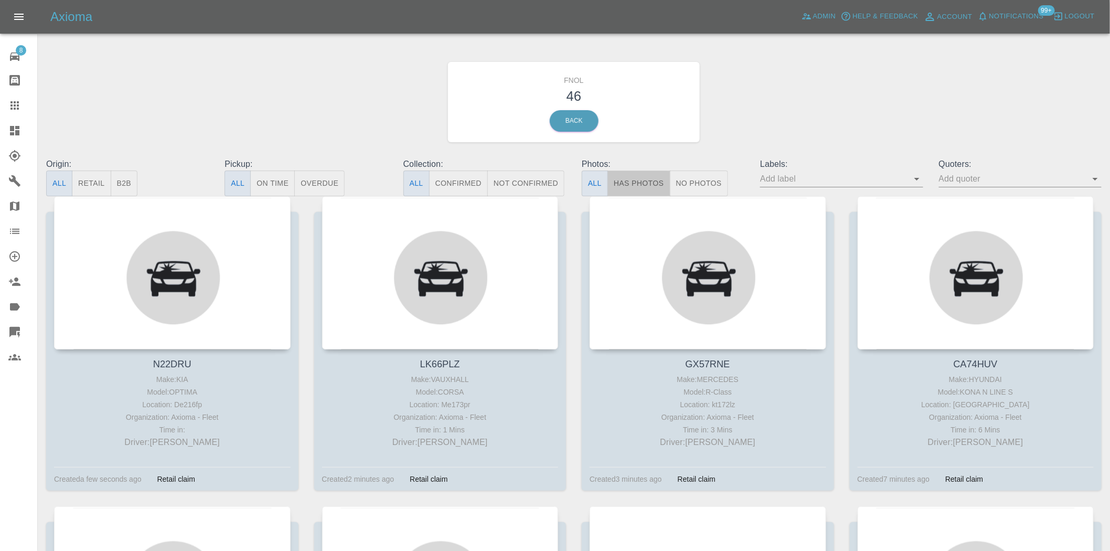
click at [633, 185] on button "Has Photos" at bounding box center [639, 184] width 63 height 26
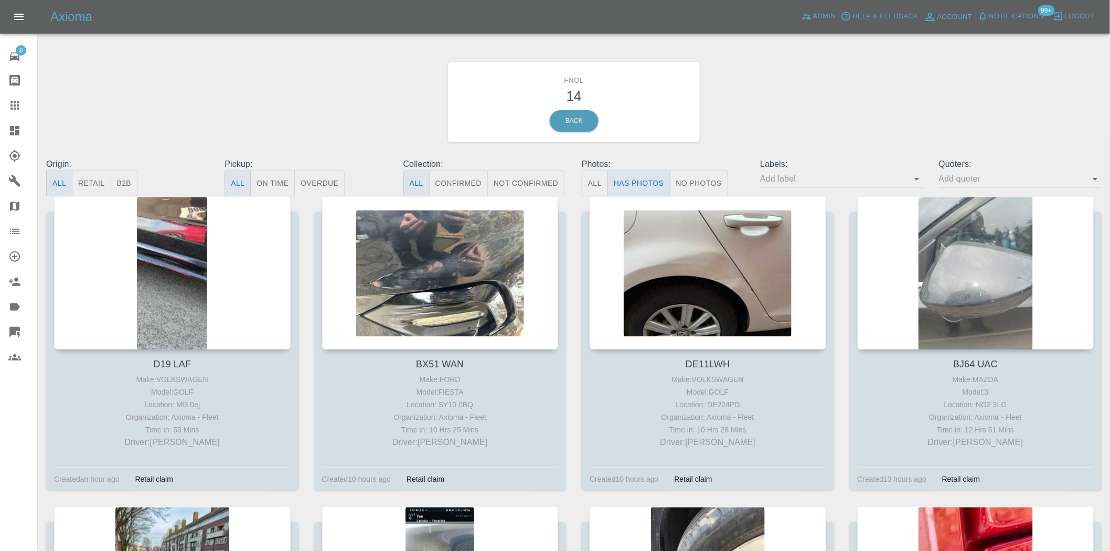
click at [22, 134] on div at bounding box center [22, 130] width 29 height 13
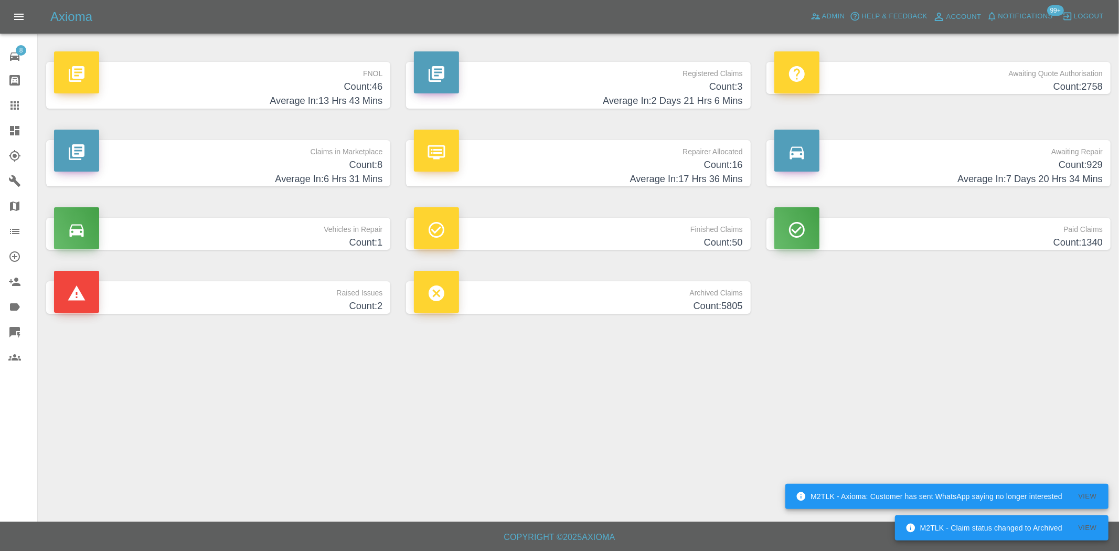
click at [337, 90] on h4 "Count: 46" at bounding box center [218, 87] width 328 height 14
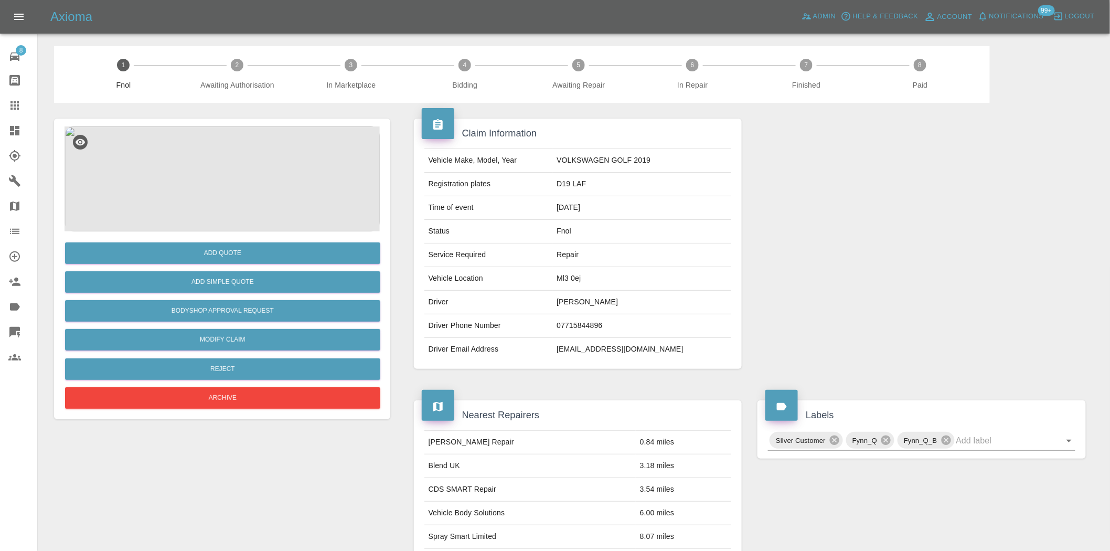
click at [219, 186] on img at bounding box center [222, 178] width 315 height 105
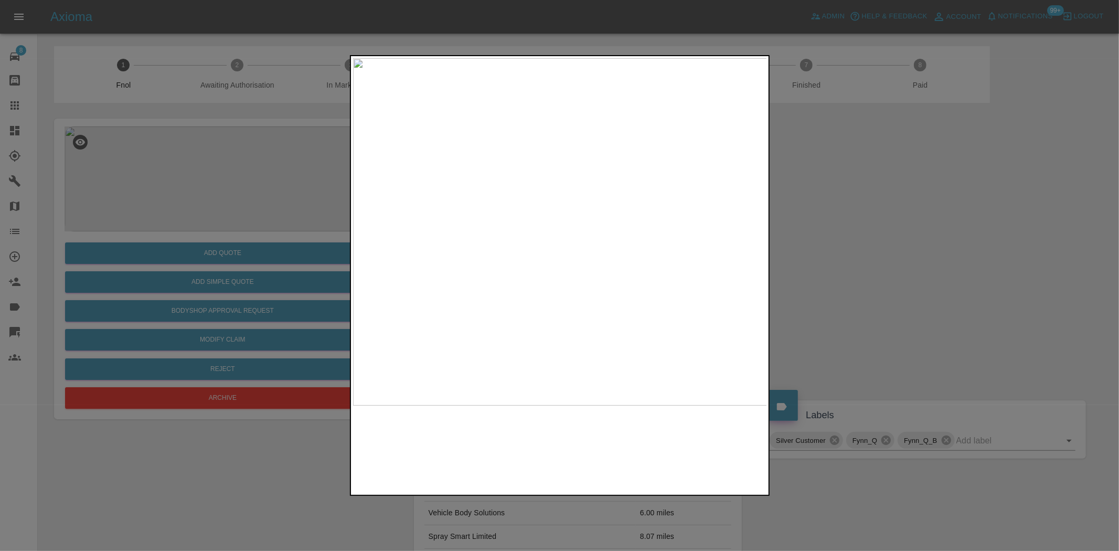
click at [534, 208] on img at bounding box center [560, 231] width 415 height 347
click at [614, 292] on img at bounding box center [636, 302] width 1244 height 1043
click at [315, 280] on div at bounding box center [559, 275] width 1119 height 551
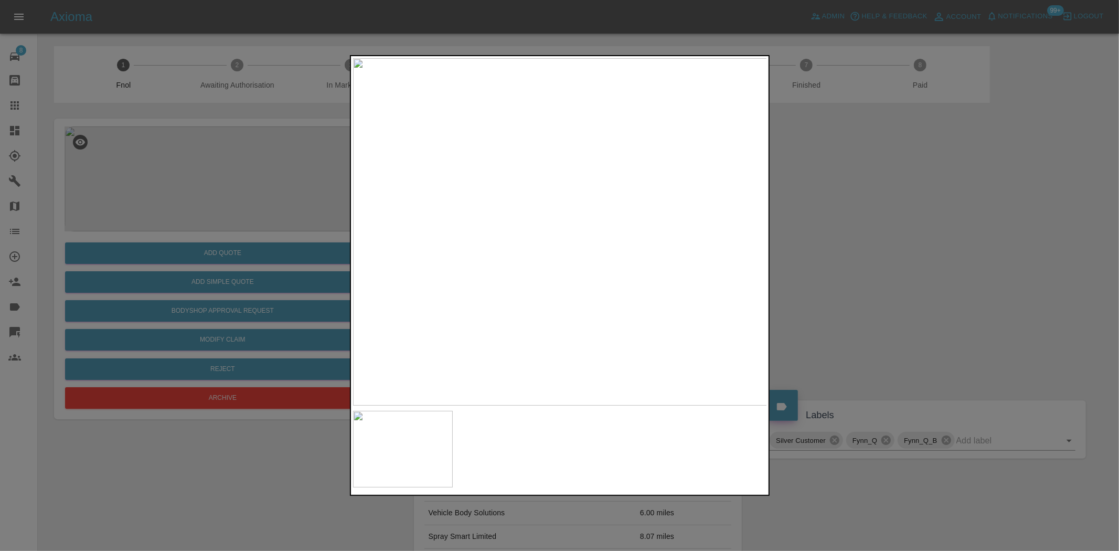
click at [253, 248] on div at bounding box center [559, 275] width 1119 height 551
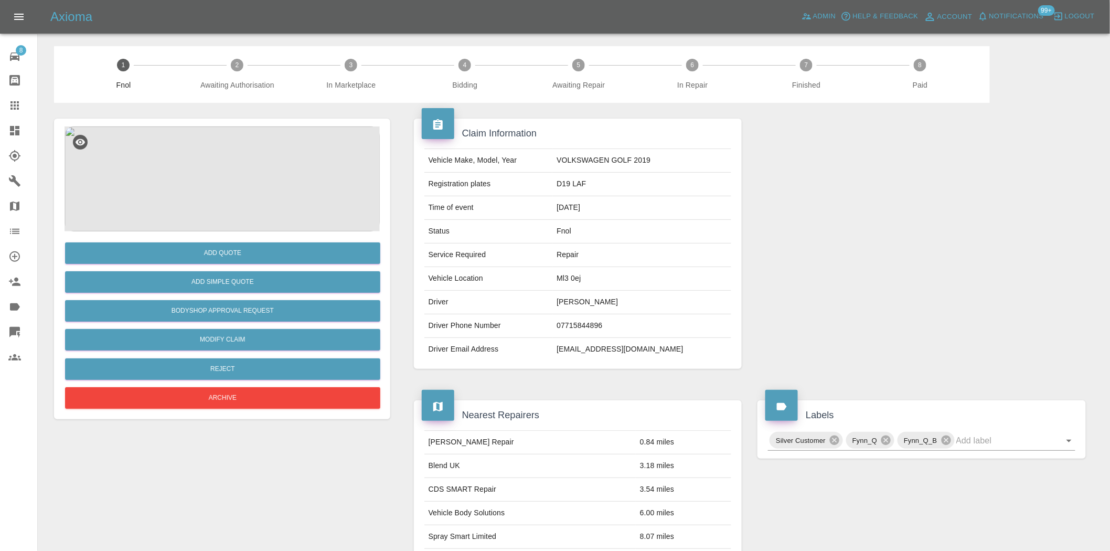
click at [213, 169] on img at bounding box center [222, 178] width 315 height 105
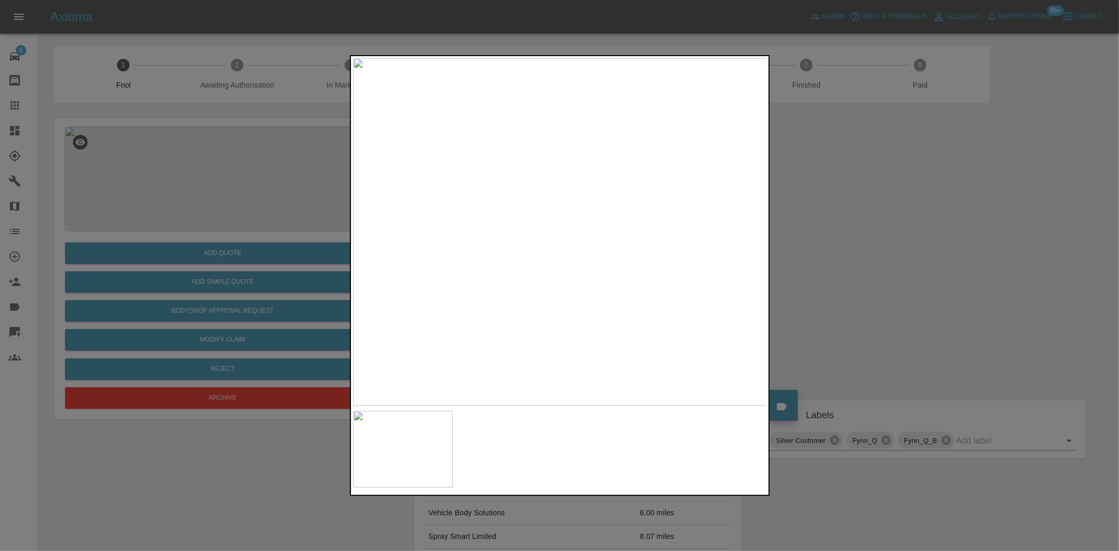
click at [527, 211] on img at bounding box center [560, 231] width 415 height 347
click at [445, 280] on img at bounding box center [547, 340] width 1244 height 1043
click at [438, 273] on img at bounding box center [514, 355] width 1244 height 1043
click at [449, 266] on img at bounding box center [396, 402] width 1244 height 1043
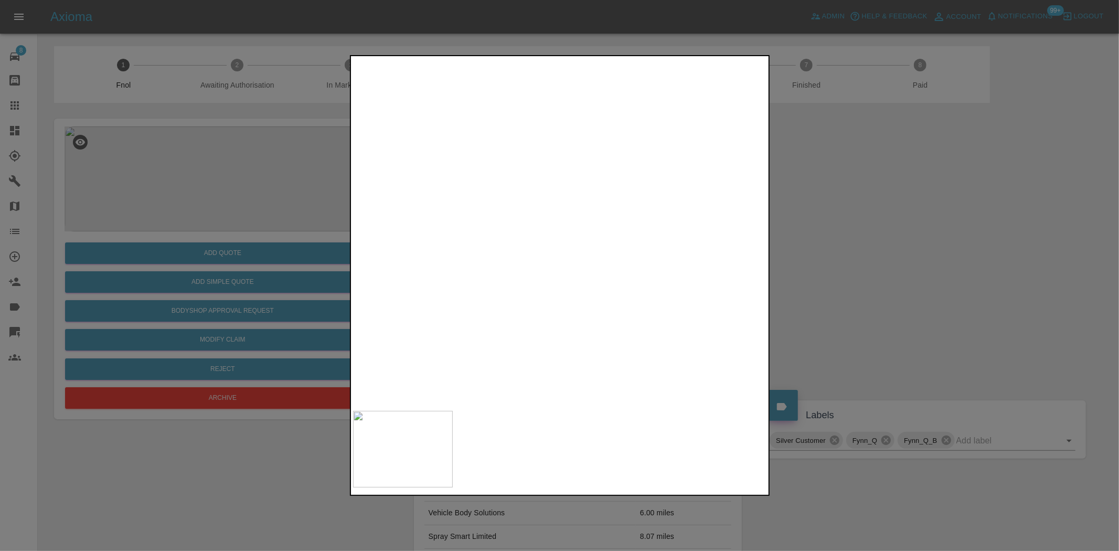
click at [449, 266] on img at bounding box center [396, 402] width 1244 height 1043
click at [311, 234] on div at bounding box center [559, 275] width 1119 height 551
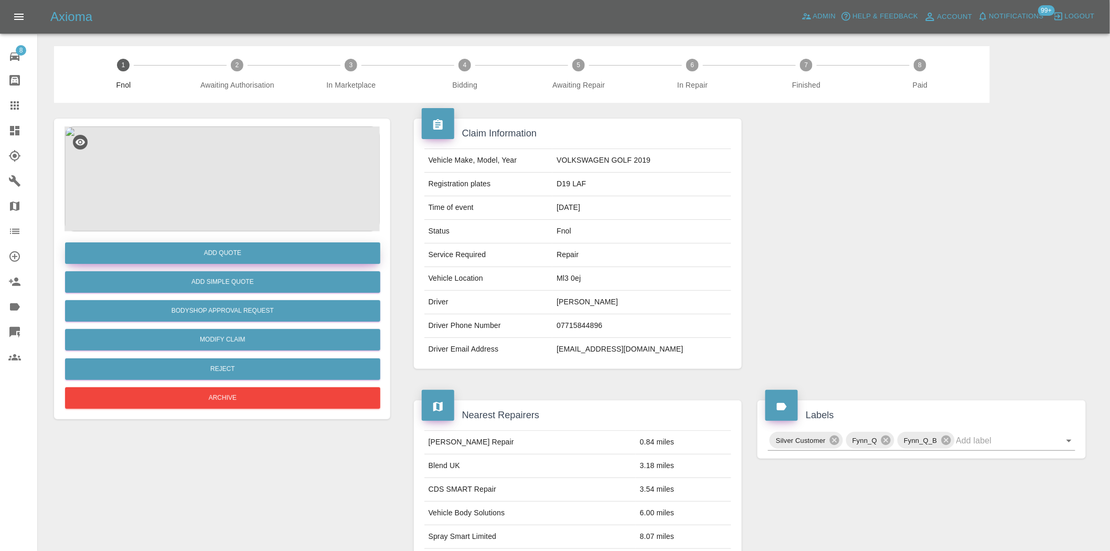
click at [292, 249] on button "Add Quote" at bounding box center [222, 253] width 315 height 22
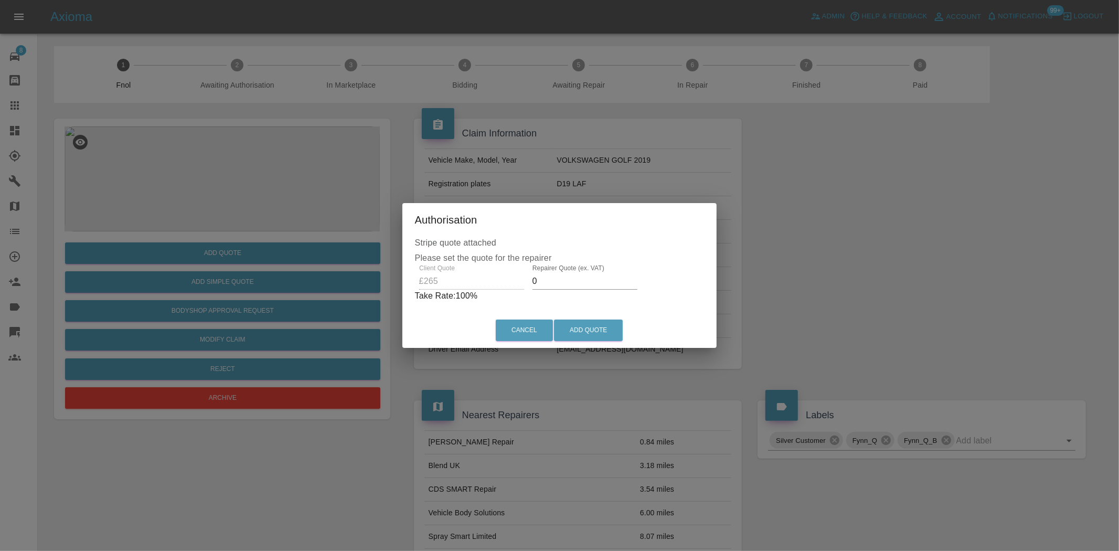
drag, startPoint x: 552, startPoint y: 289, endPoint x: 502, endPoint y: 294, distance: 50.1
click at [504, 290] on div "Client Quote £265 Repairer Quote (ex. VAT) 0 Take Rate: 100 %" at bounding box center [560, 283] width 290 height 38
type input "170"
drag, startPoint x: 591, startPoint y: 333, endPoint x: 670, endPoint y: 386, distance: 94.5
click at [589, 333] on button "Add Quote" at bounding box center [588, 331] width 69 height 22
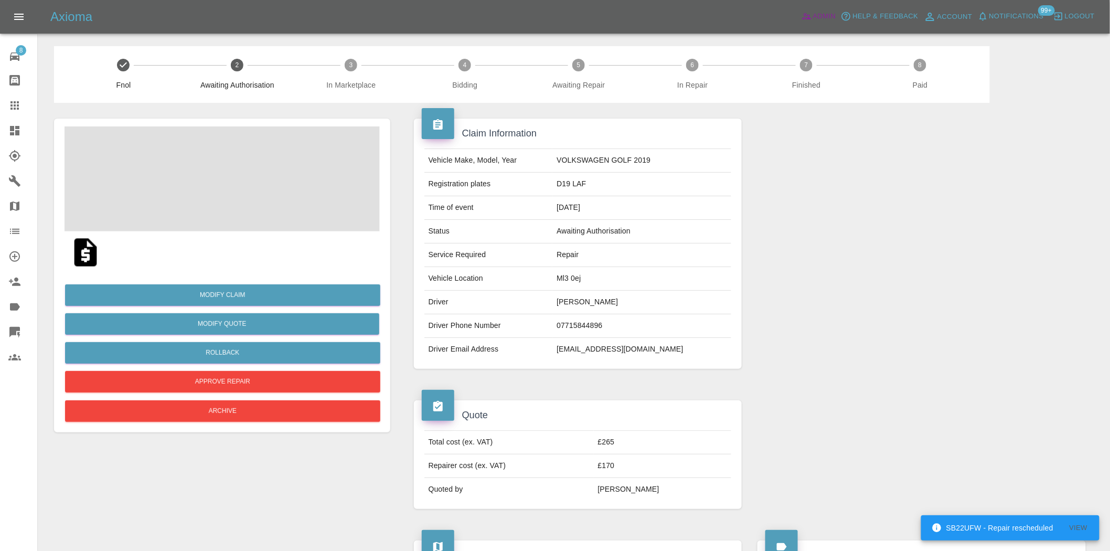
click at [825, 13] on span "Admin" at bounding box center [824, 16] width 23 height 12
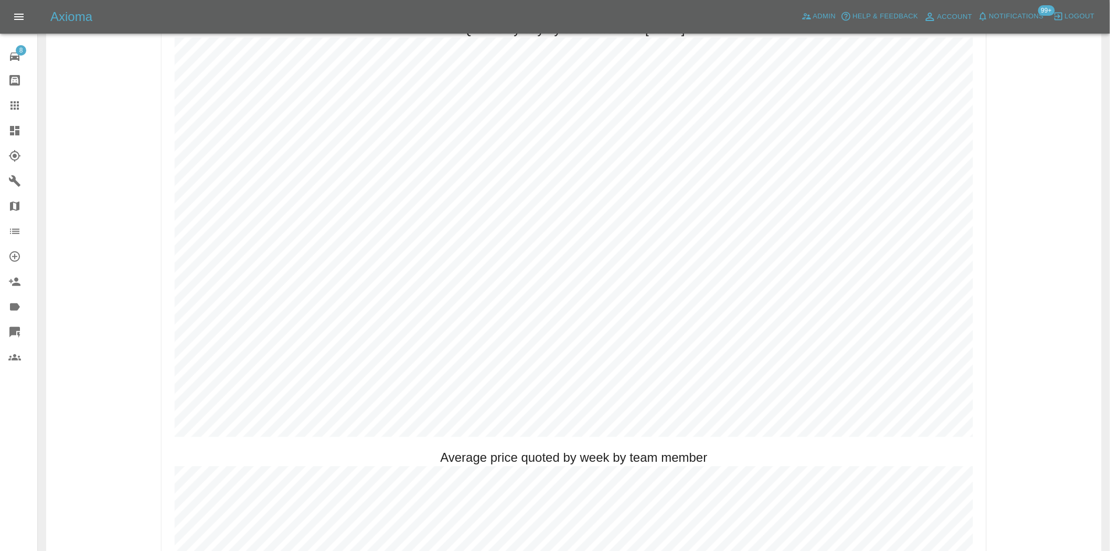
scroll to position [525, 0]
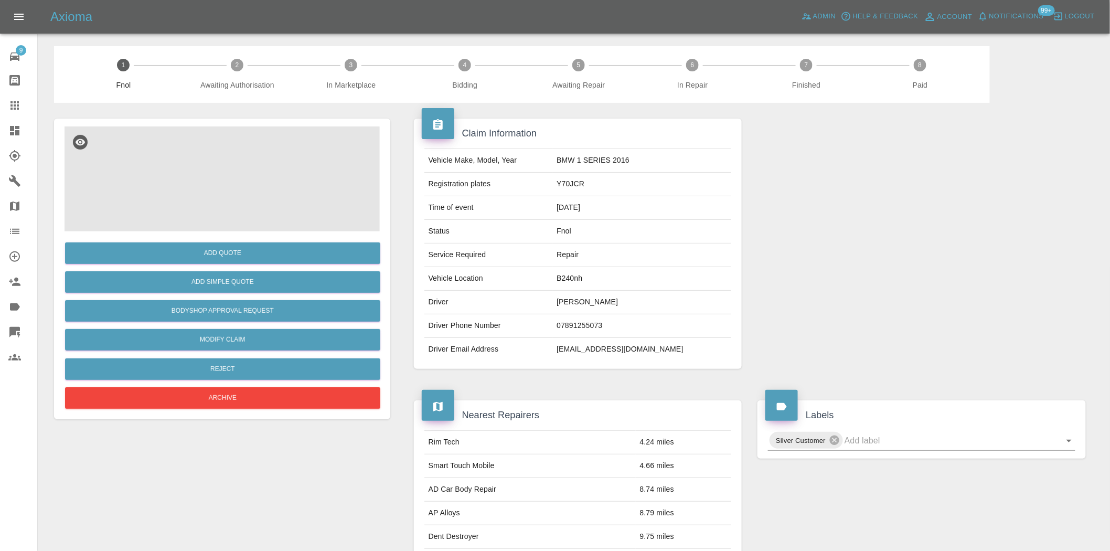
click at [226, 187] on img at bounding box center [222, 178] width 315 height 105
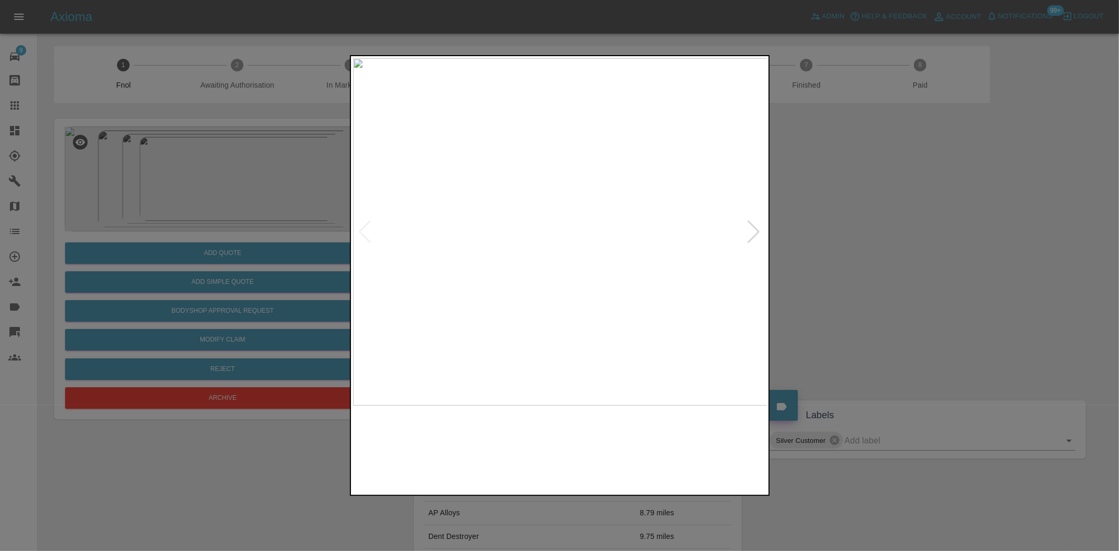
click at [510, 259] on img at bounding box center [560, 231] width 415 height 347
click at [322, 324] on div at bounding box center [559, 275] width 1119 height 551
click at [643, 301] on img at bounding box center [370, 264] width 1244 height 1043
click at [691, 311] on img at bounding box center [370, 264] width 1244 height 1043
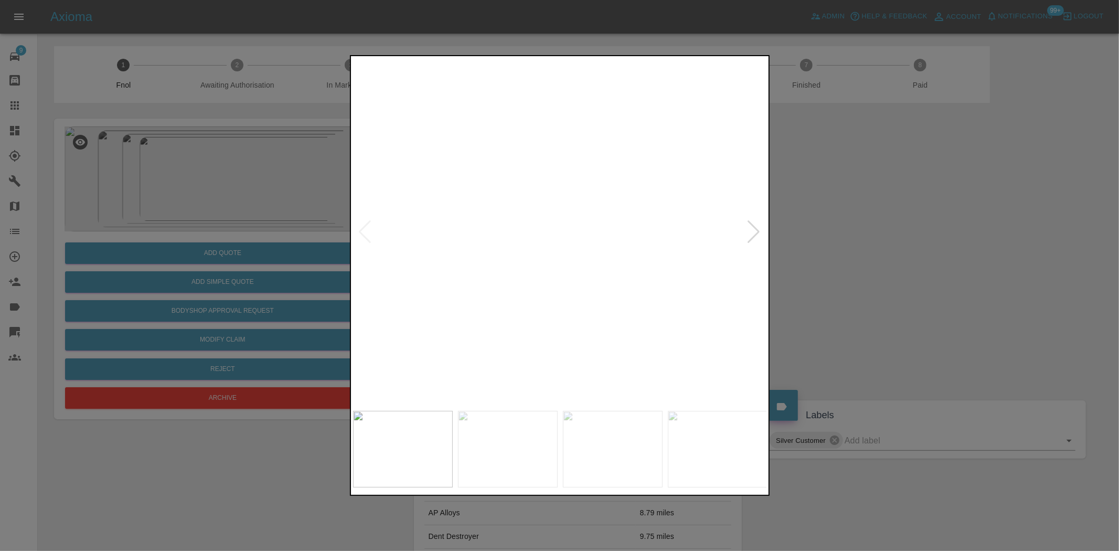
click at [630, 369] on img at bounding box center [540, 393] width 1244 height 1043
click at [625, 354] on img at bounding box center [542, 397] width 1244 height 1043
click at [480, 346] on img at bounding box center [560, 231] width 415 height 347
click at [439, 283] on img at bounding box center [560, 231] width 415 height 347
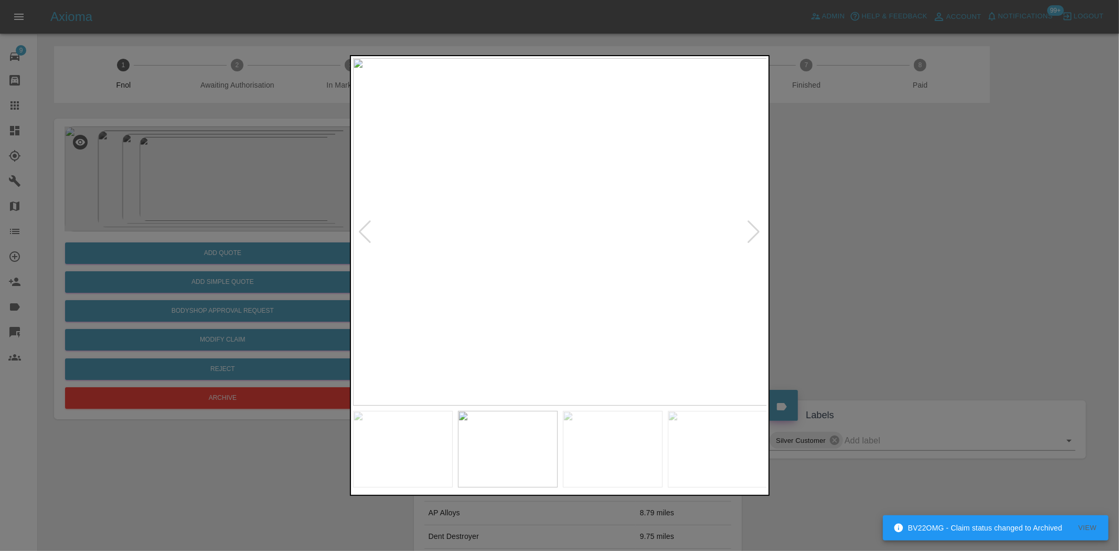
click at [421, 271] on img at bounding box center [560, 231] width 415 height 347
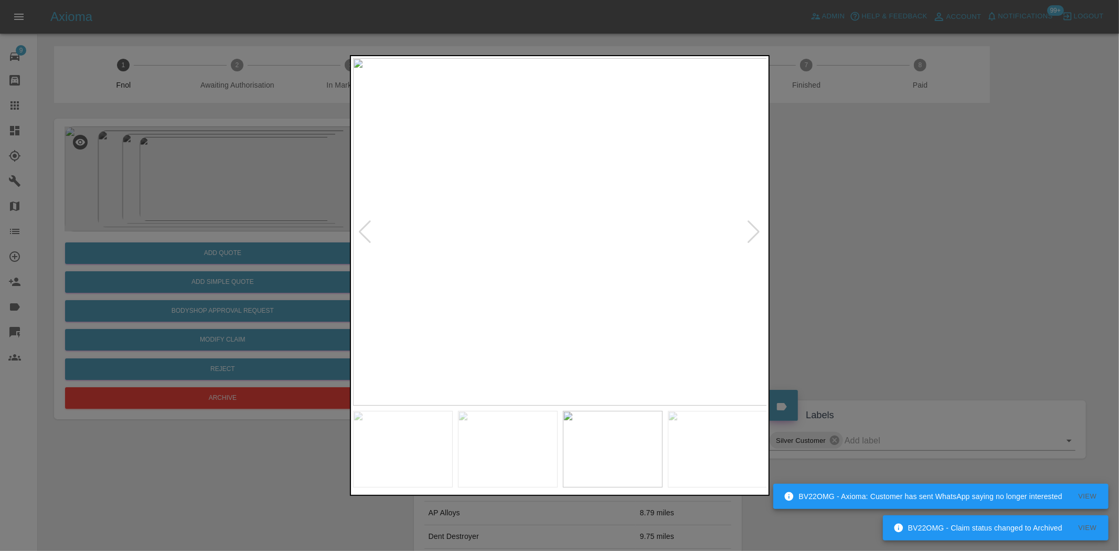
click at [374, 284] on img at bounding box center [560, 231] width 415 height 347
click at [565, 254] on img at bounding box center [560, 231] width 415 height 347
click at [559, 245] on img at bounding box center [545, 163] width 1244 height 1043
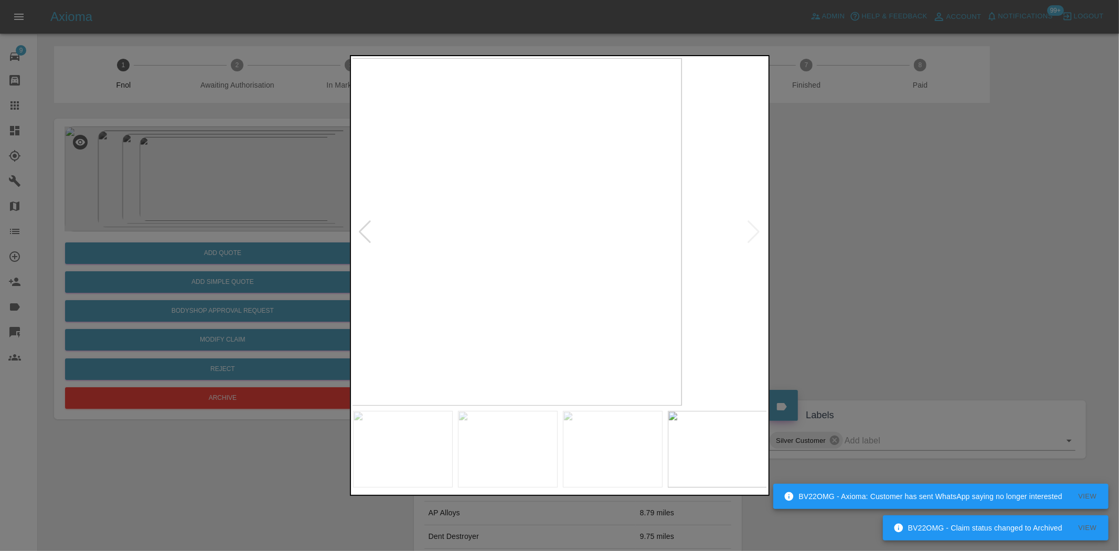
click at [336, 289] on div at bounding box center [559, 275] width 1119 height 551
click at [595, 260] on img at bounding box center [560, 231] width 415 height 347
click at [287, 231] on div at bounding box center [559, 275] width 1119 height 551
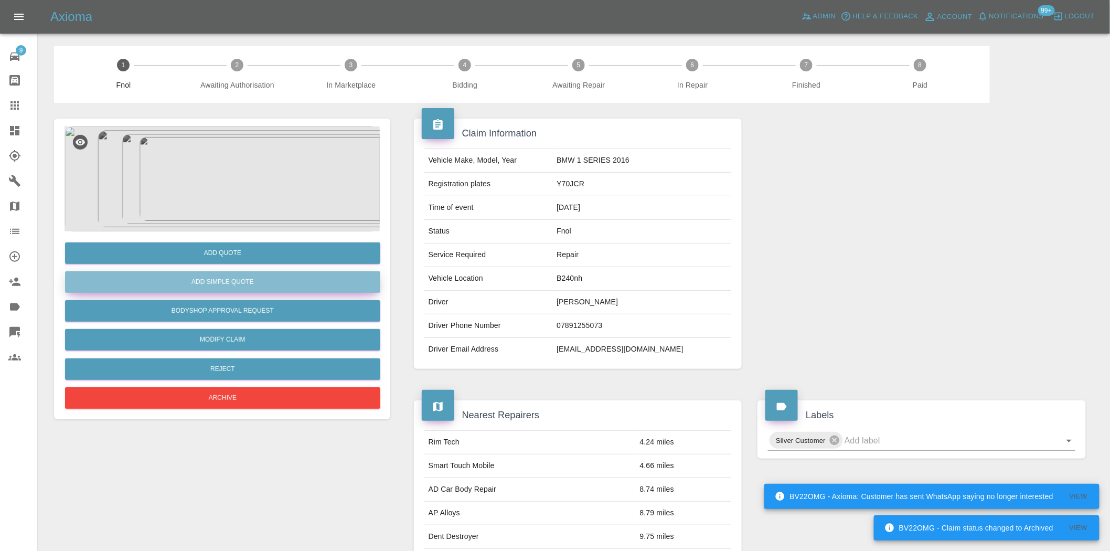
click at [234, 279] on button "Add Simple Quote" at bounding box center [222, 282] width 315 height 22
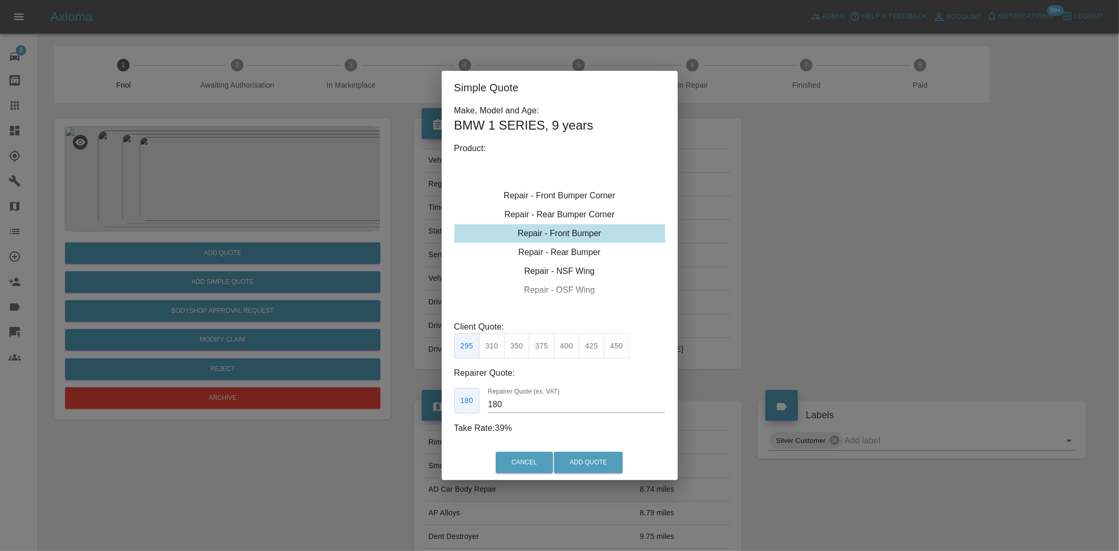
click at [571, 226] on div "Repair - Front Bumper" at bounding box center [559, 233] width 211 height 19
drag, startPoint x: 522, startPoint y: 349, endPoint x: 533, endPoint y: 365, distance: 19.2
click at [522, 352] on button "350" at bounding box center [517, 346] width 26 height 26
type input "210"
click at [600, 453] on button "Add Quote" at bounding box center [588, 463] width 69 height 22
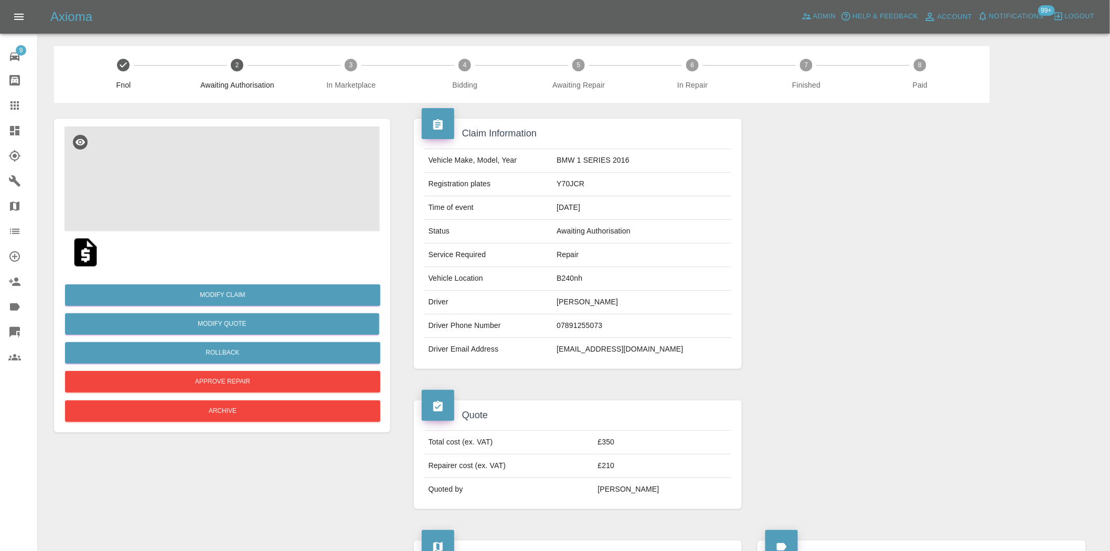
click at [227, 171] on img at bounding box center [222, 178] width 315 height 105
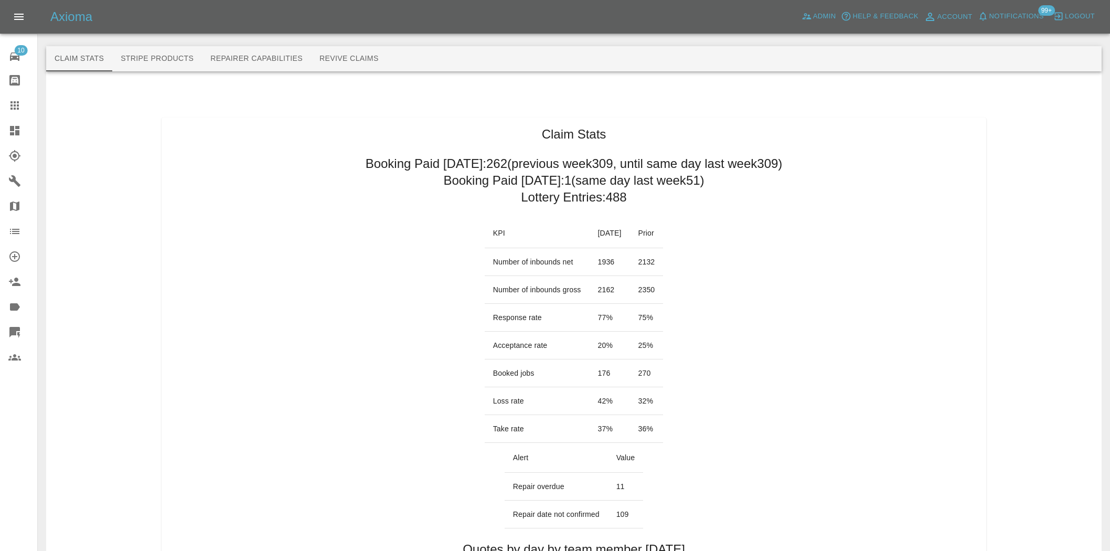
scroll to position [525, 0]
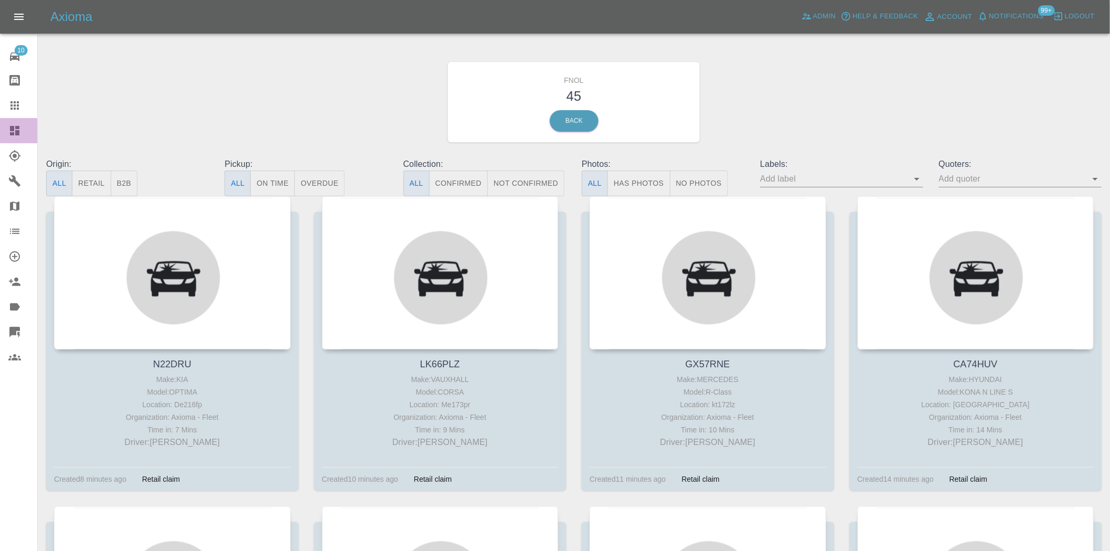
click at [19, 139] on link "Dashboard" at bounding box center [18, 130] width 37 height 25
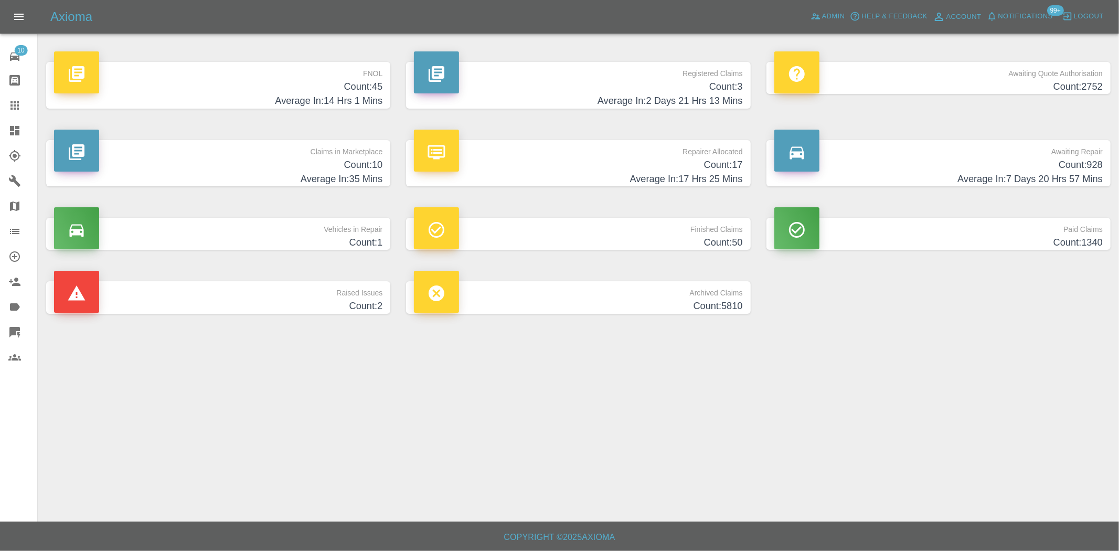
click at [712, 88] on h4 "Count: 3" at bounding box center [578, 87] width 328 height 14
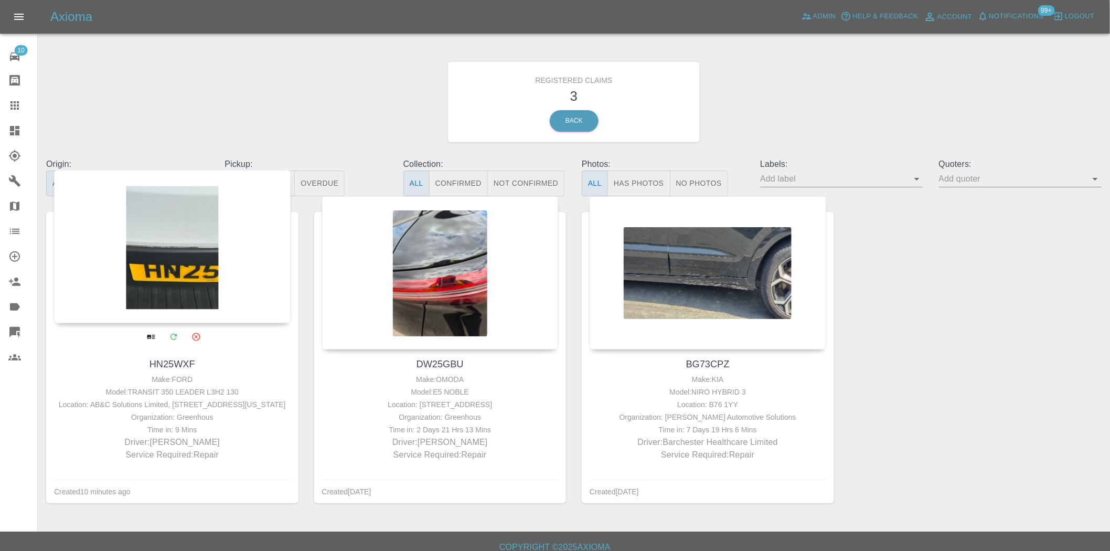
click at [173, 250] on div at bounding box center [172, 246] width 237 height 153
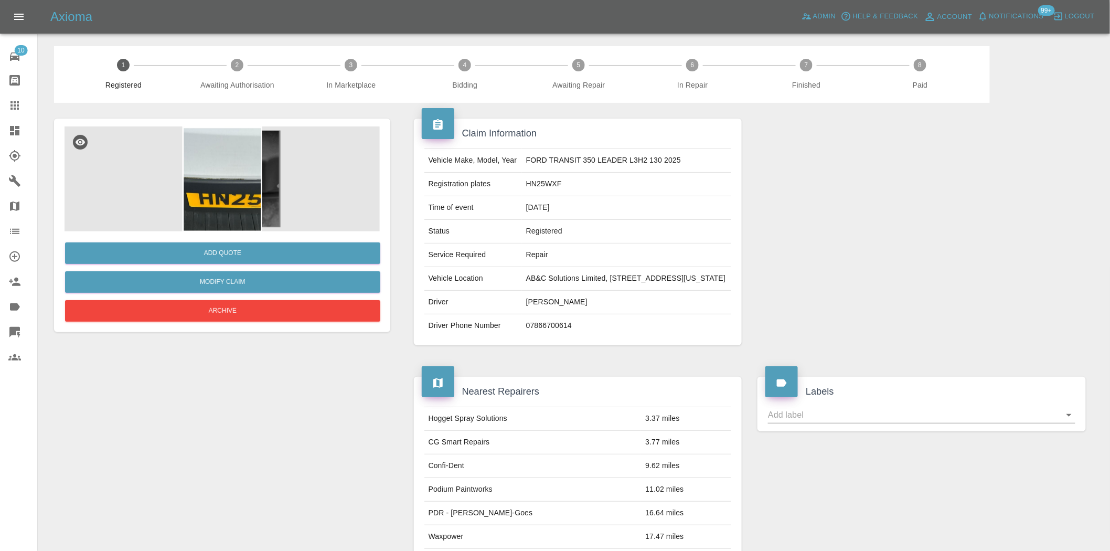
drag, startPoint x: 646, startPoint y: 300, endPoint x: 497, endPoint y: 283, distance: 150.4
click at [497, 283] on tr "Vehicle Location AB&C Solutions Limited, 1 Wilden Road, Pattinson South Industr…" at bounding box center [578, 279] width 307 height 24
copy tr "AB&C Solutions Limited, 1 Wilden Road, Pattinson South Industrial Estate, Washi…"
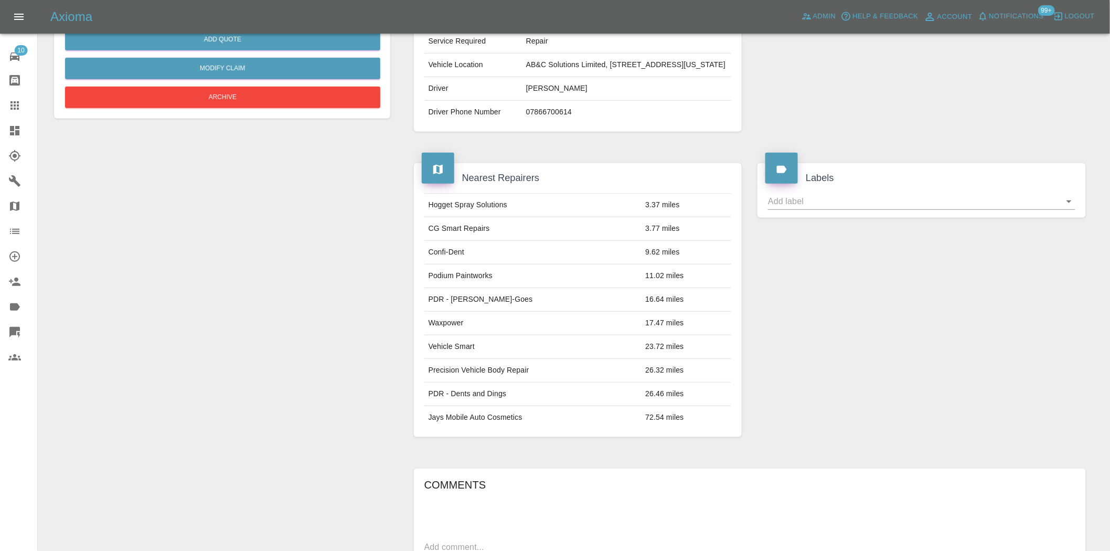
scroll to position [405, 0]
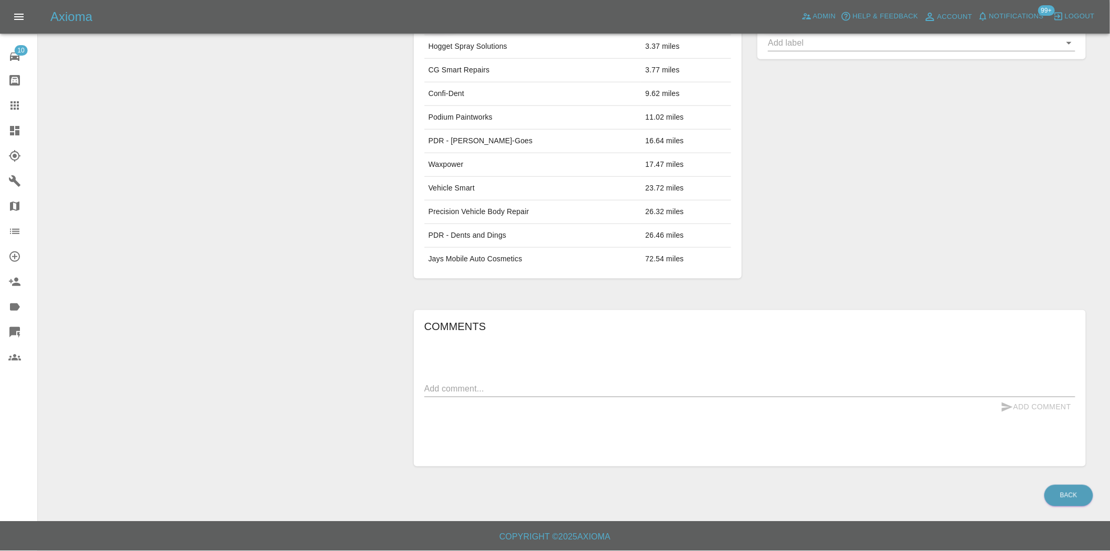
click at [506, 388] on textarea at bounding box center [750, 389] width 651 height 12
paste textarea "AB&C Solutions Limited, 1 Wilden Road, Pattinson South Industrial Estate, Washi…"
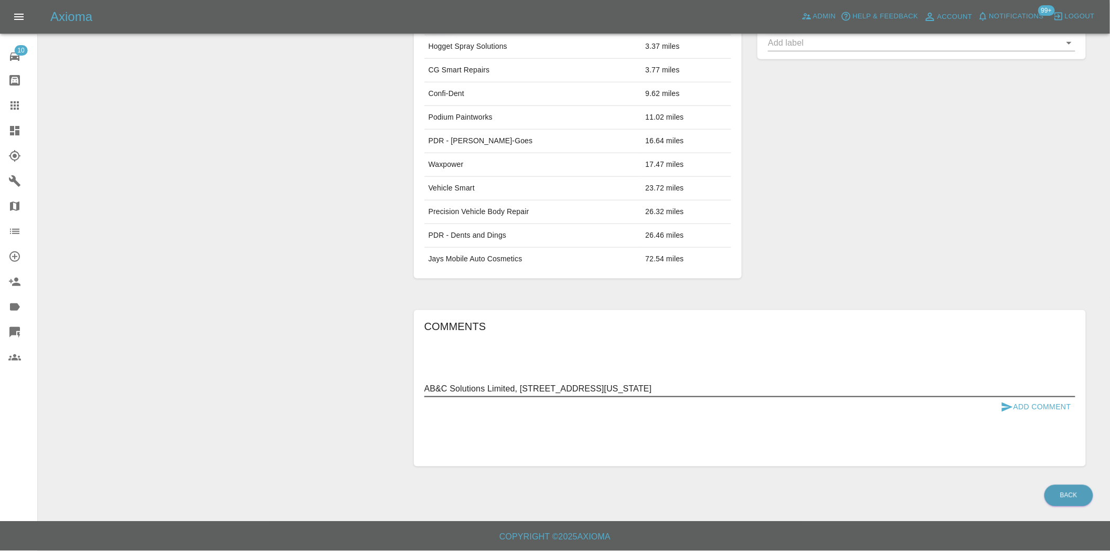
type textarea "AB&C Solutions Limited, 1 Wilden Road, Pattinson South Industrial Estate, Washi…"
click at [1025, 407] on button "Add Comment" at bounding box center [1036, 406] width 79 height 19
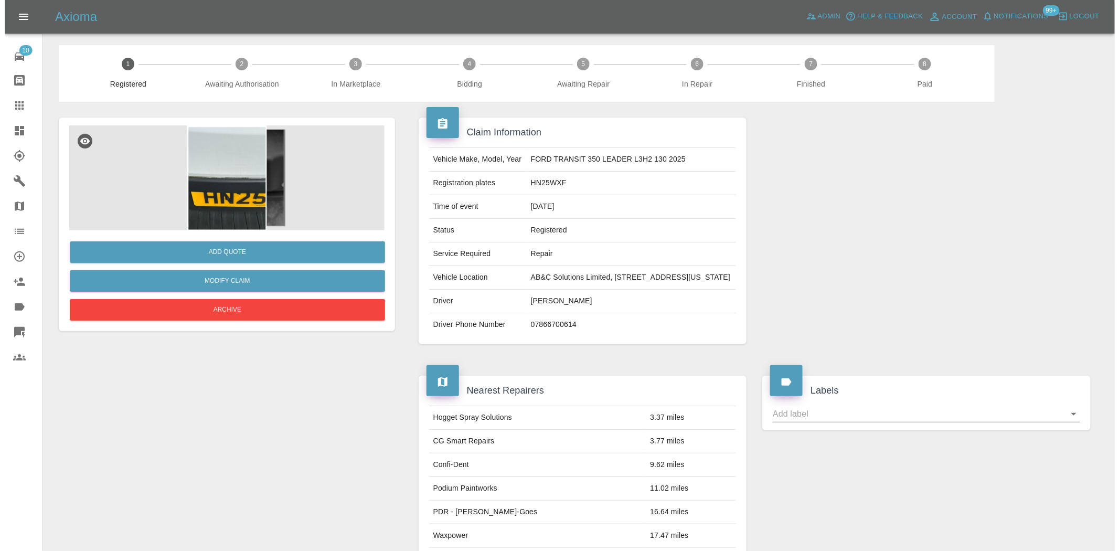
scroll to position [0, 0]
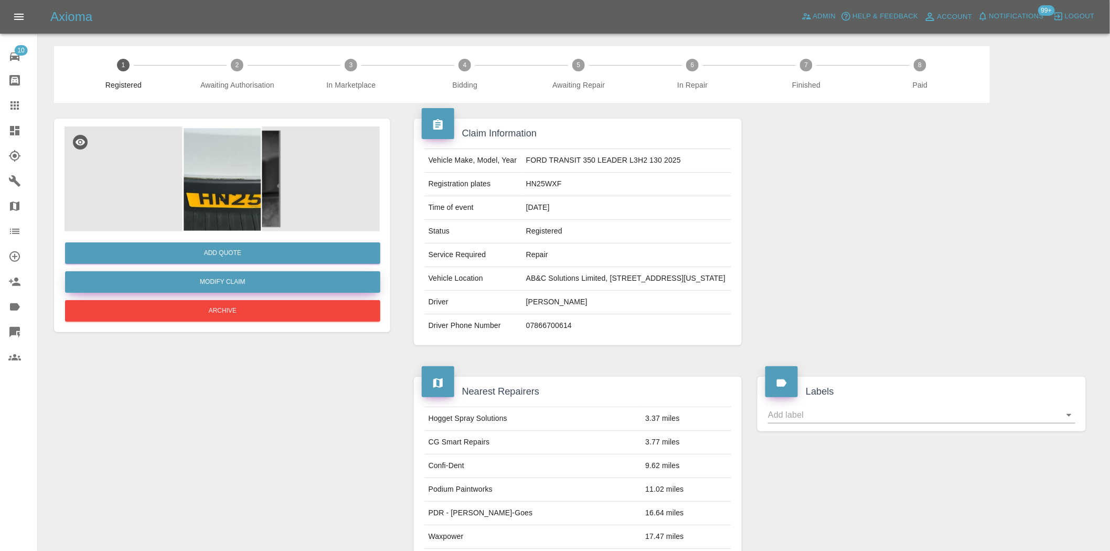
click at [227, 285] on link "Modify Claim" at bounding box center [222, 282] width 315 height 22
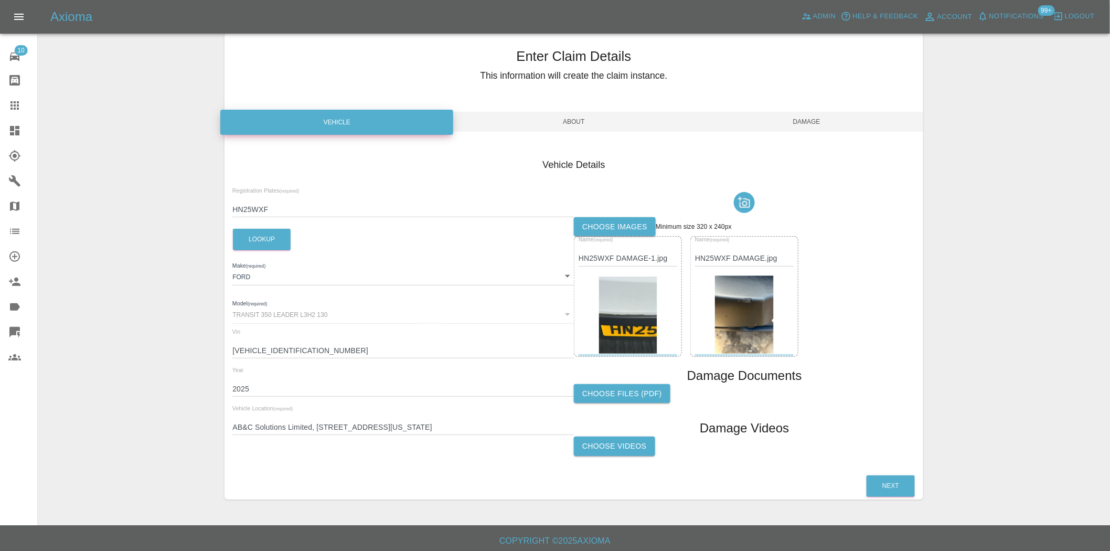
scroll to position [29, 0]
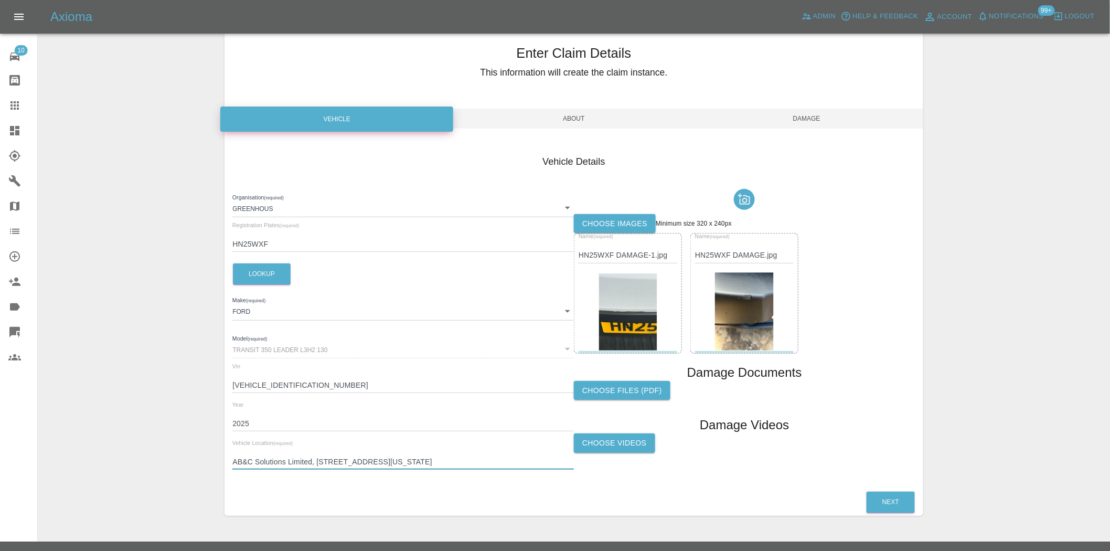
drag, startPoint x: 528, startPoint y: 465, endPoint x: 217, endPoint y: 479, distance: 311.5
click at [217, 479] on div "Enter Claim Details This information will create the claim instance. Vehicle Ab…" at bounding box center [574, 273] width 714 height 512
type input "NE38 8QB"
click at [888, 497] on button "Next" at bounding box center [891, 503] width 48 height 22
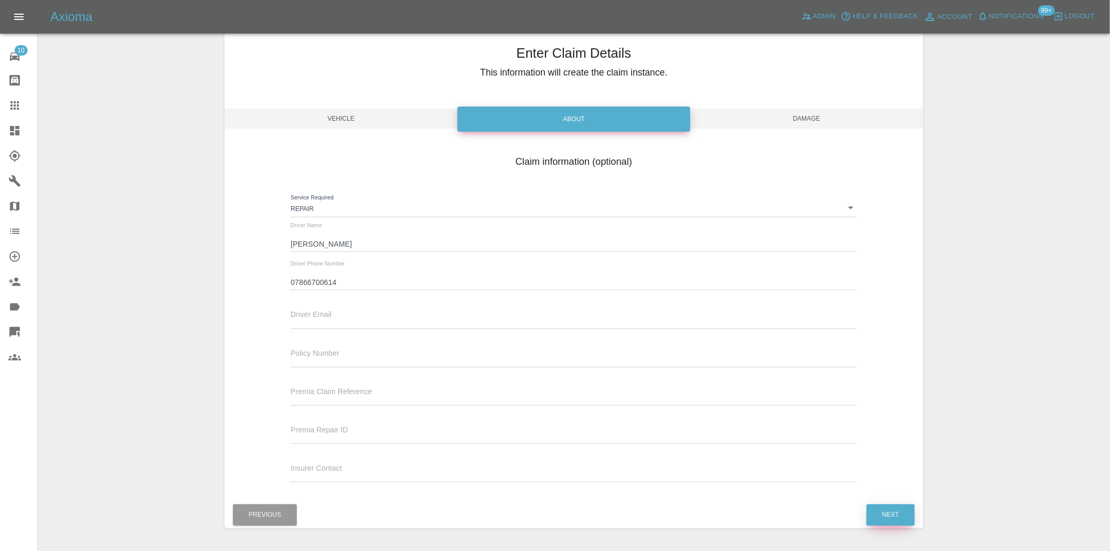
click at [890, 507] on button "Next" at bounding box center [891, 515] width 48 height 22
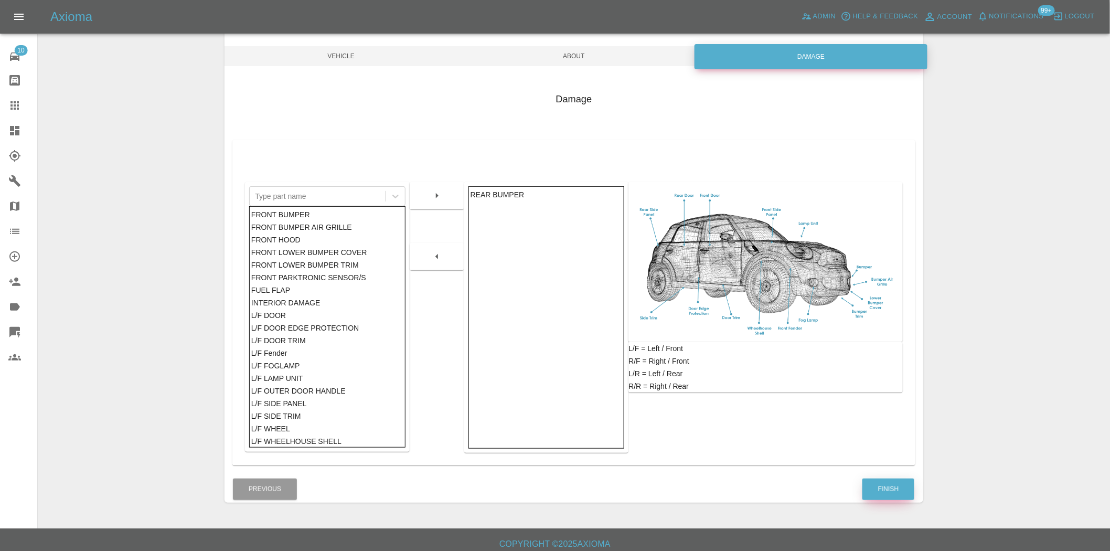
scroll to position [98, 0]
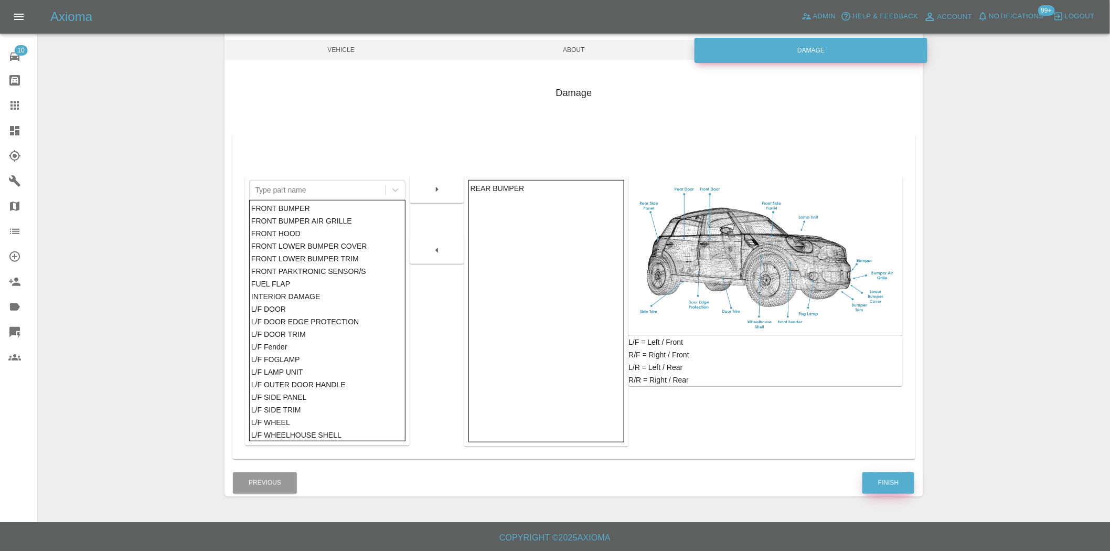
click at [893, 492] on button "Finish" at bounding box center [889, 483] width 52 height 22
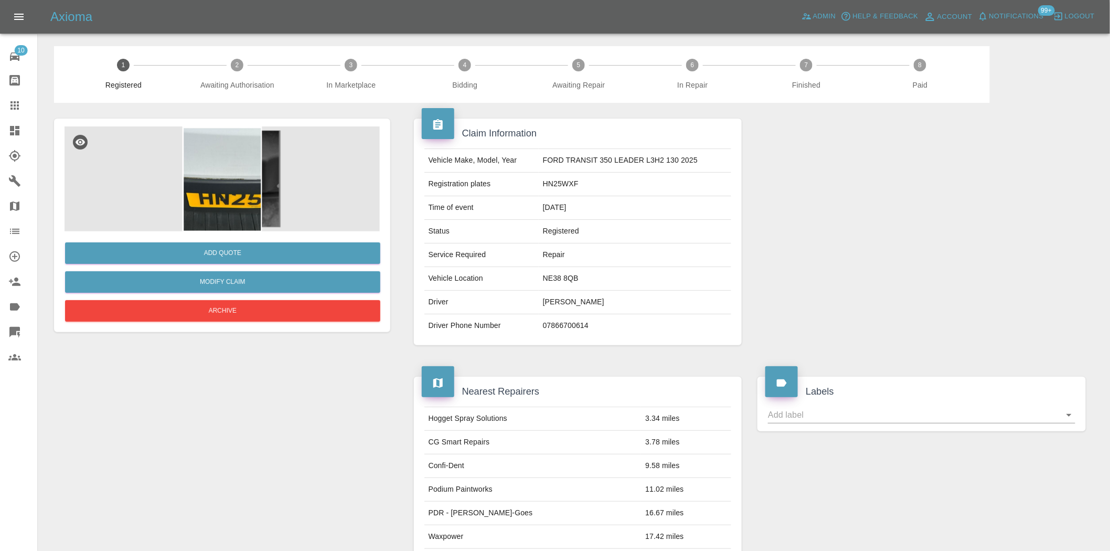
click at [249, 179] on img at bounding box center [222, 178] width 315 height 105
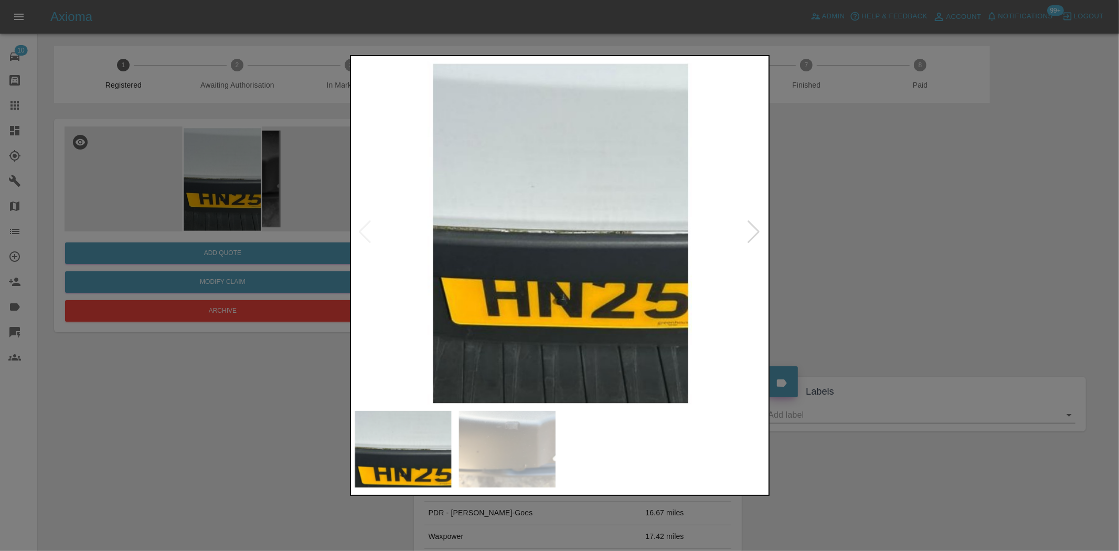
click at [540, 241] on img at bounding box center [560, 231] width 415 height 347
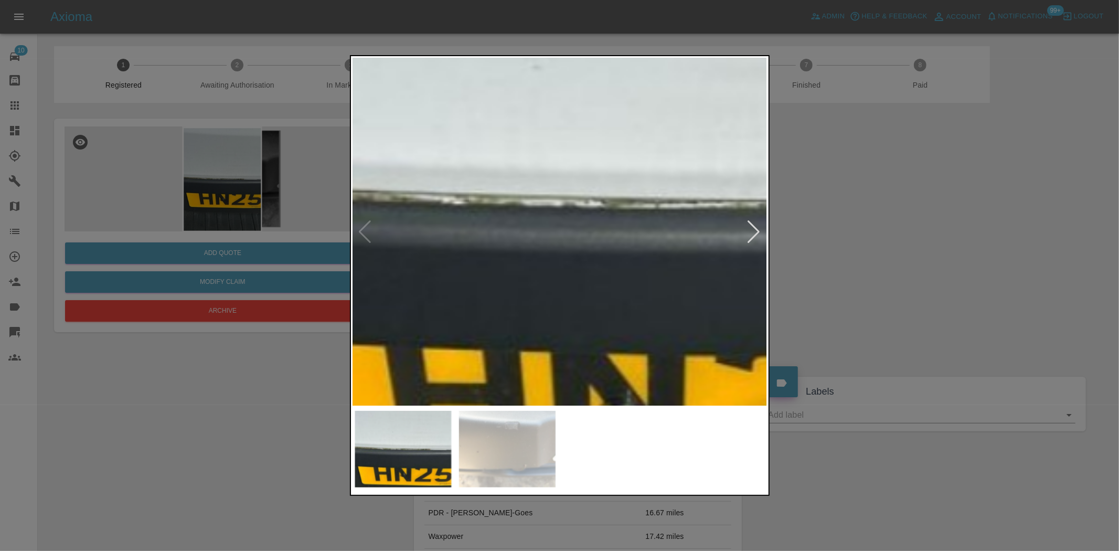
click at [568, 256] on img at bounding box center [618, 204] width 1244 height 1043
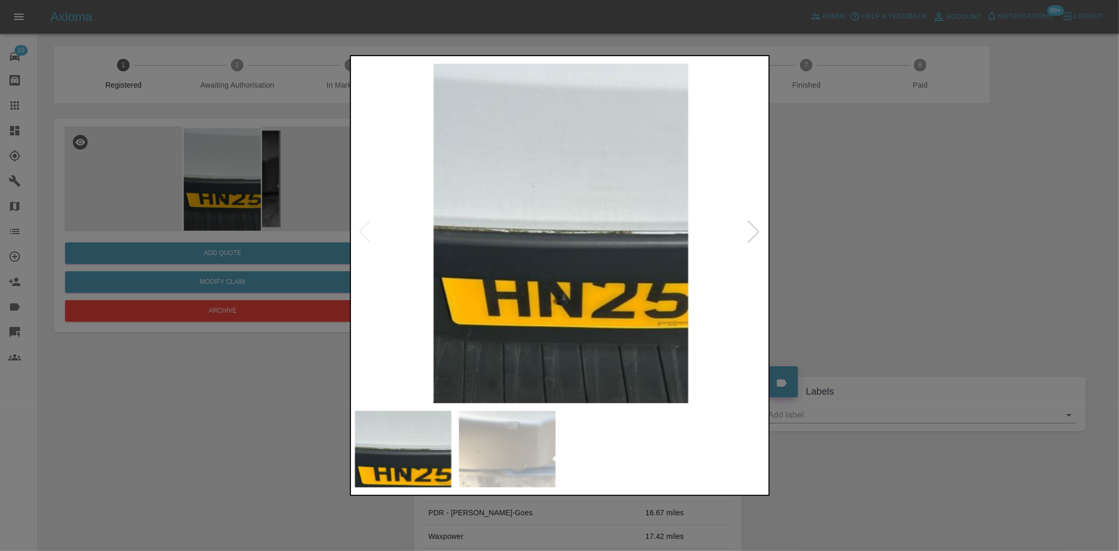
click at [616, 248] on img at bounding box center [560, 231] width 415 height 347
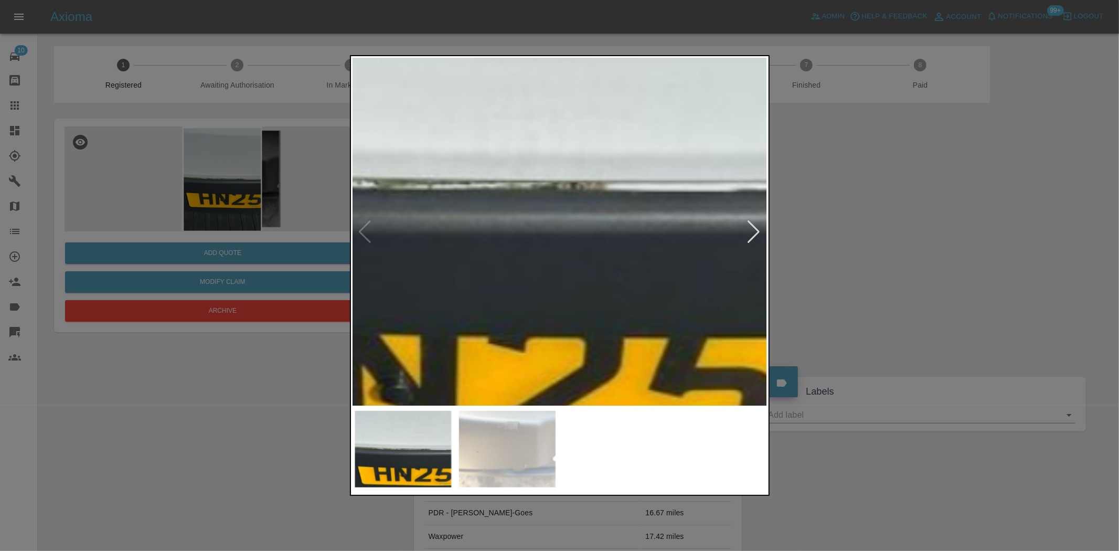
click at [616, 248] on img at bounding box center [391, 184] width 1244 height 1043
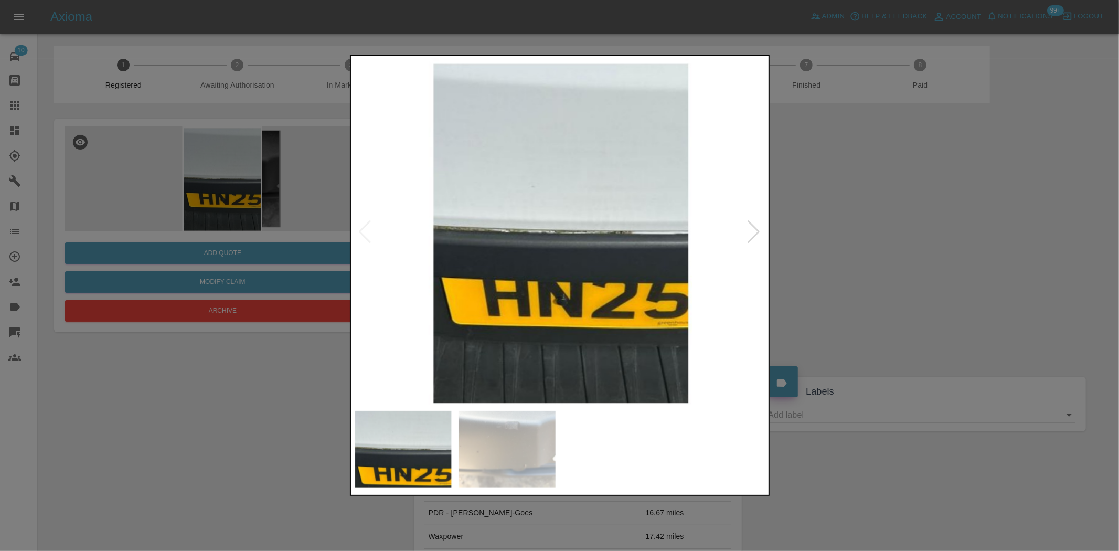
click at [371, 262] on img at bounding box center [560, 231] width 415 height 347
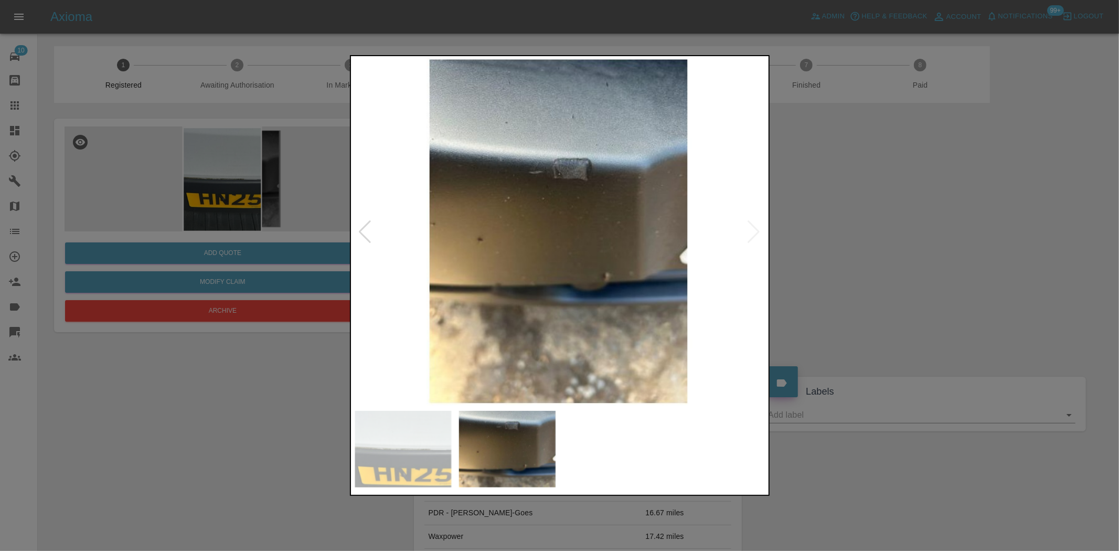
click at [571, 176] on img at bounding box center [560, 231] width 415 height 347
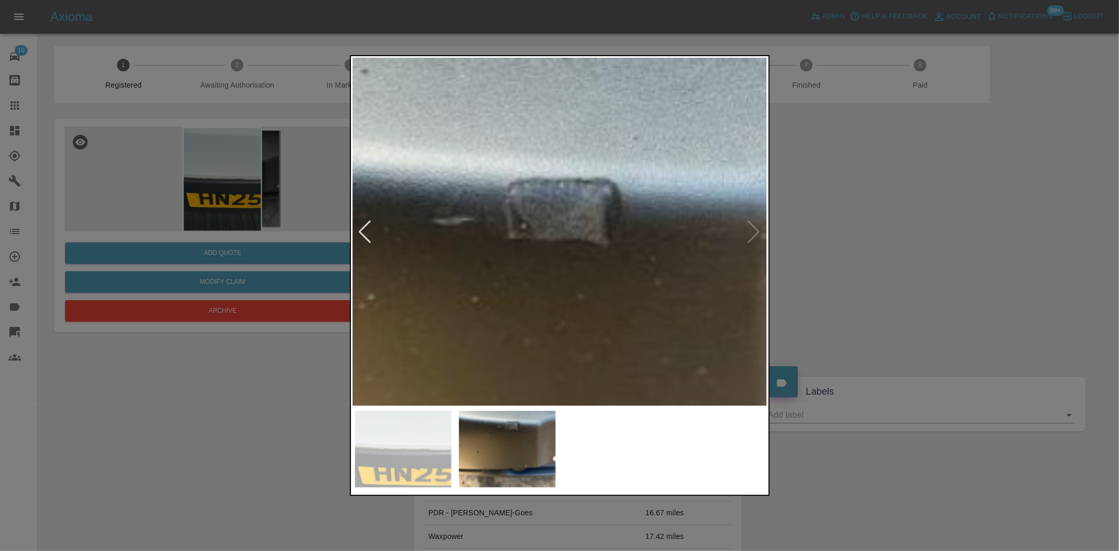
click at [579, 209] on img at bounding box center [525, 399] width 1244 height 1043
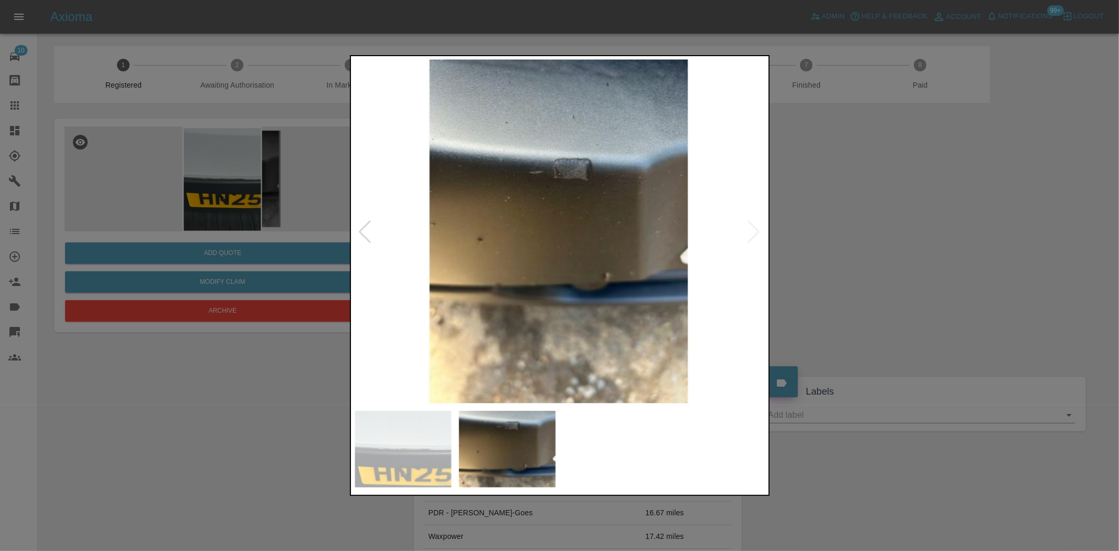
click at [663, 256] on img at bounding box center [560, 231] width 415 height 347
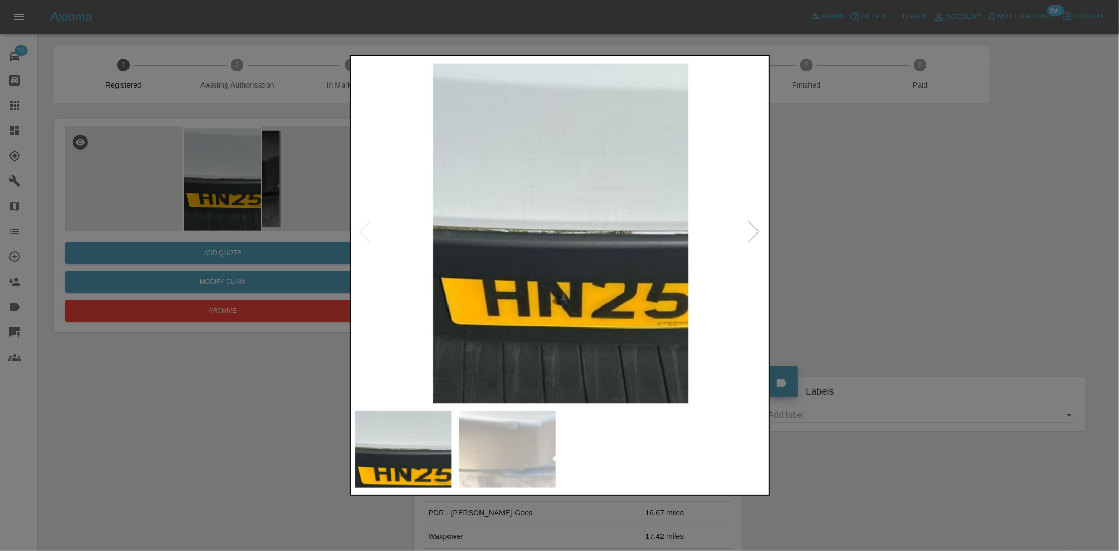
click at [580, 248] on img at bounding box center [560, 231] width 415 height 347
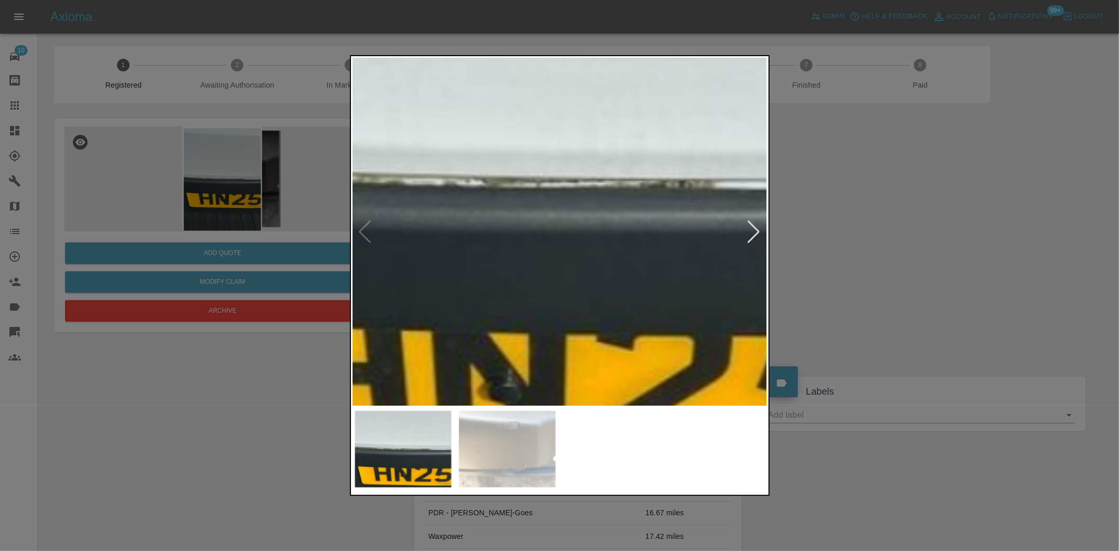
click at [573, 251] on img at bounding box center [499, 183] width 1244 height 1043
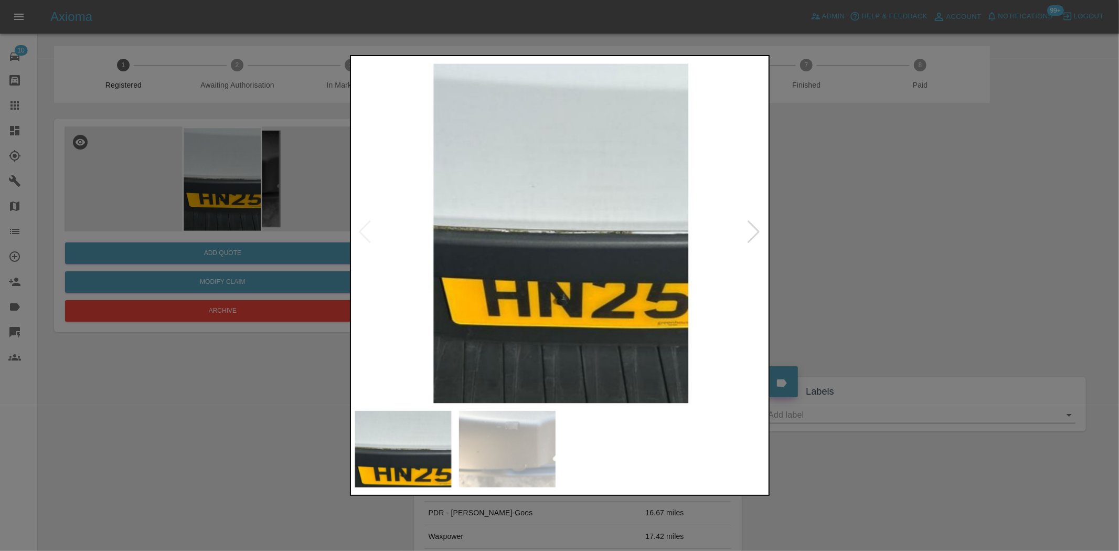
click at [157, 205] on div at bounding box center [559, 275] width 1119 height 551
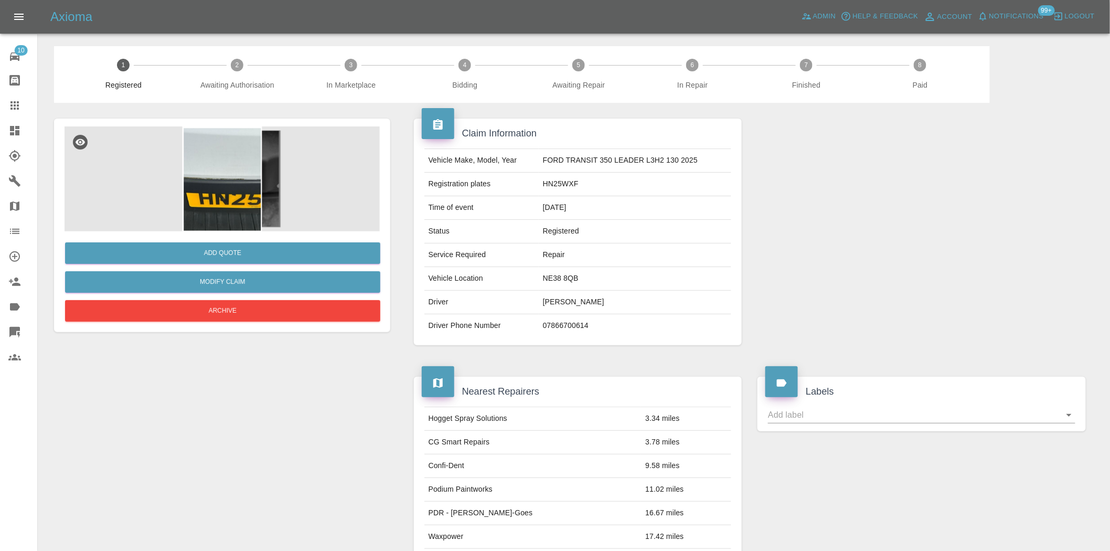
click at [168, 199] on img at bounding box center [222, 178] width 315 height 105
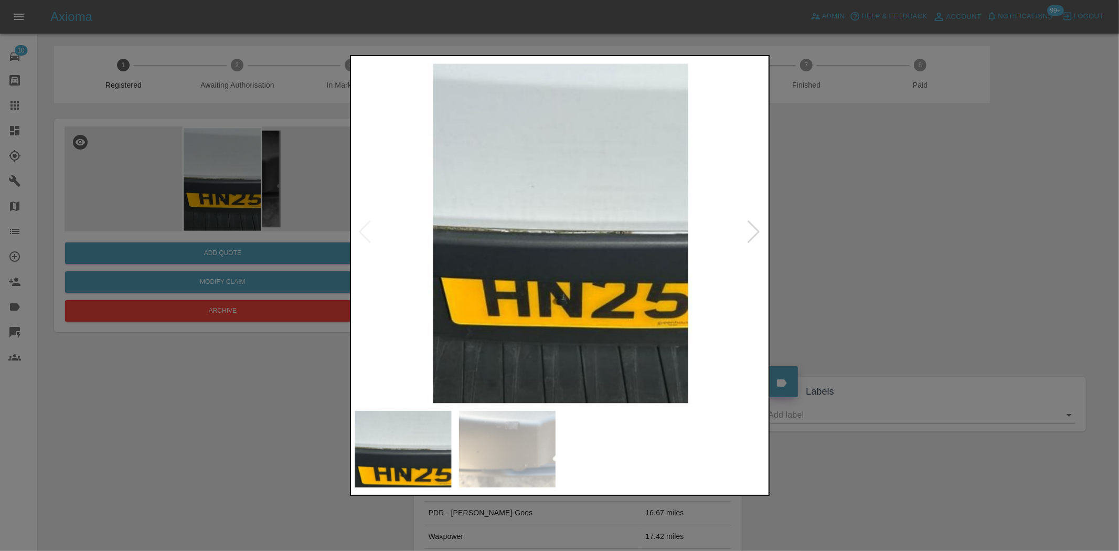
click at [513, 213] on img at bounding box center [560, 231] width 415 height 347
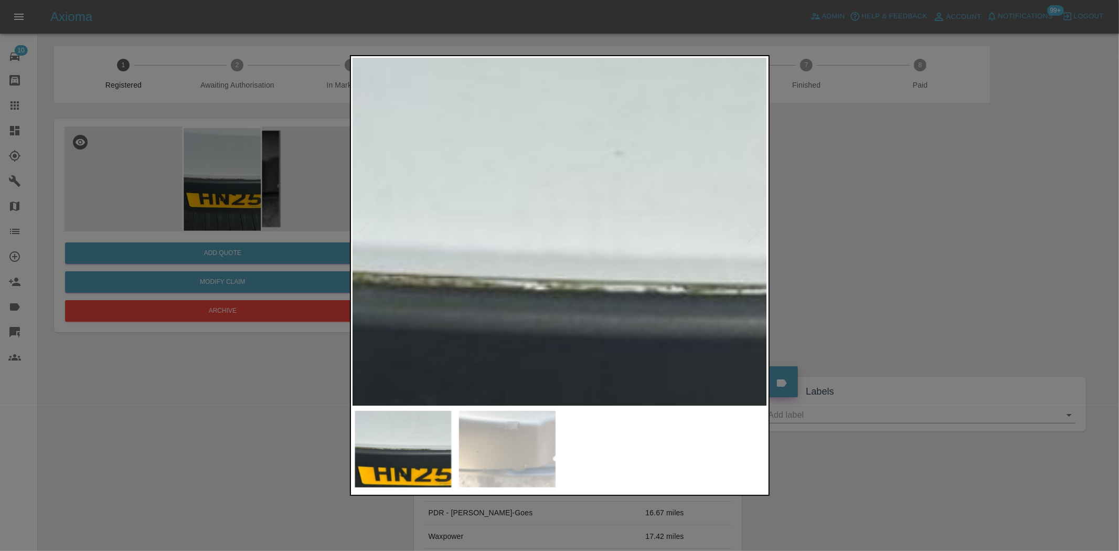
click at [534, 281] on img at bounding box center [700, 289] width 1244 height 1043
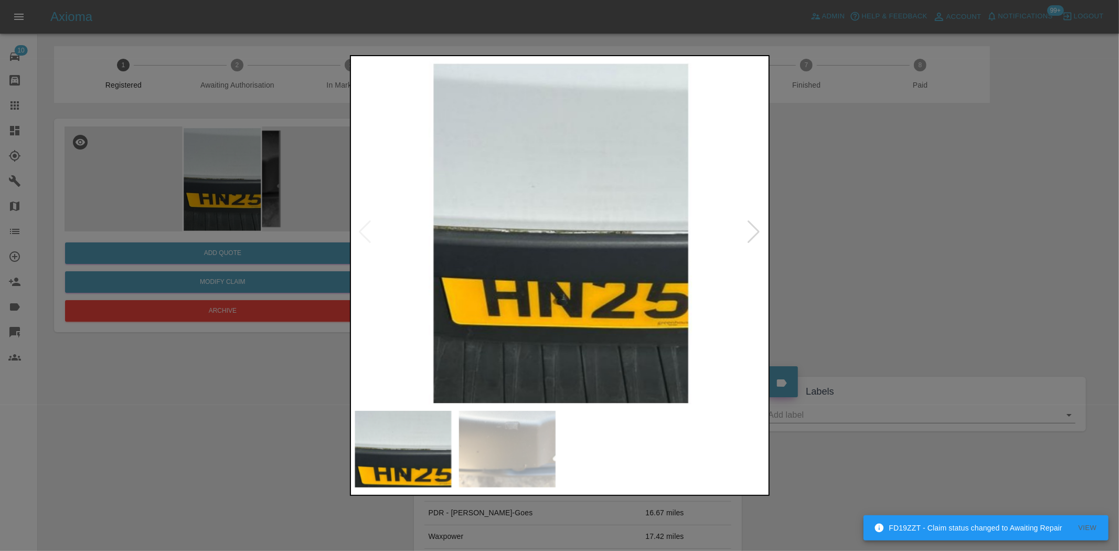
click at [292, 171] on div at bounding box center [559, 275] width 1119 height 551
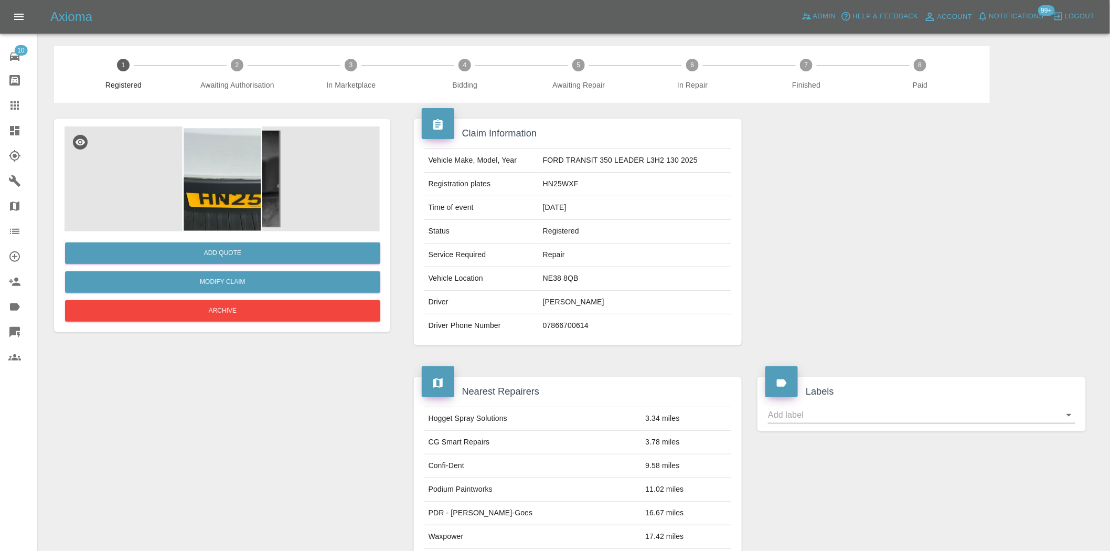
click at [218, 188] on img at bounding box center [222, 178] width 315 height 105
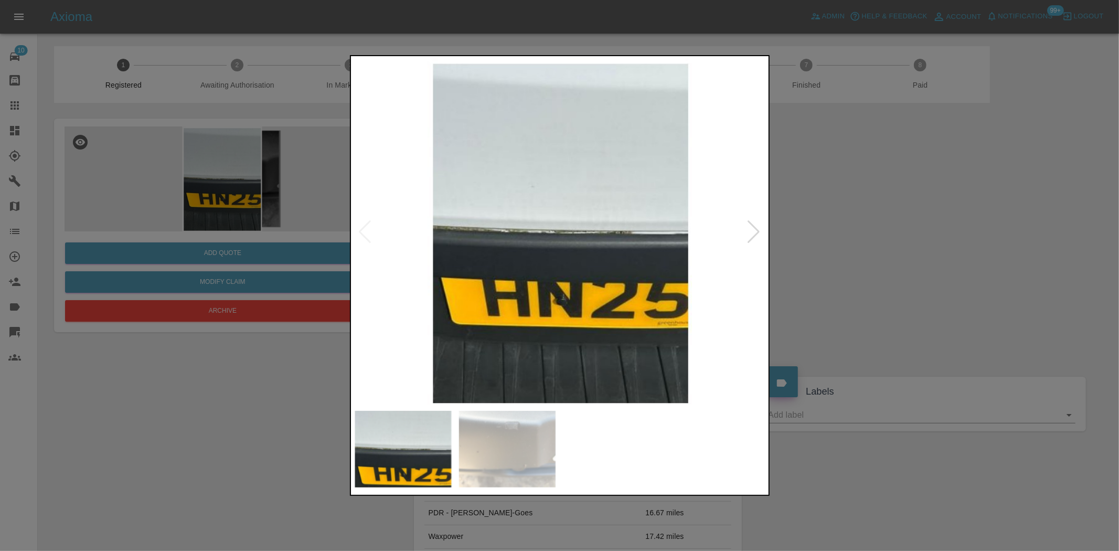
click at [542, 249] on img at bounding box center [560, 231] width 415 height 347
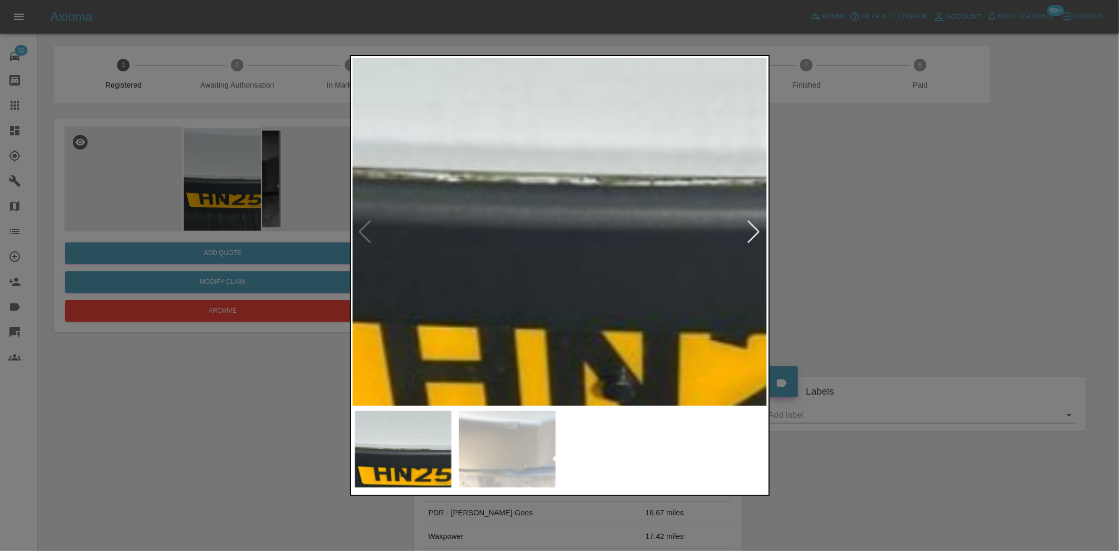
click at [542, 248] on img at bounding box center [613, 181] width 1244 height 1043
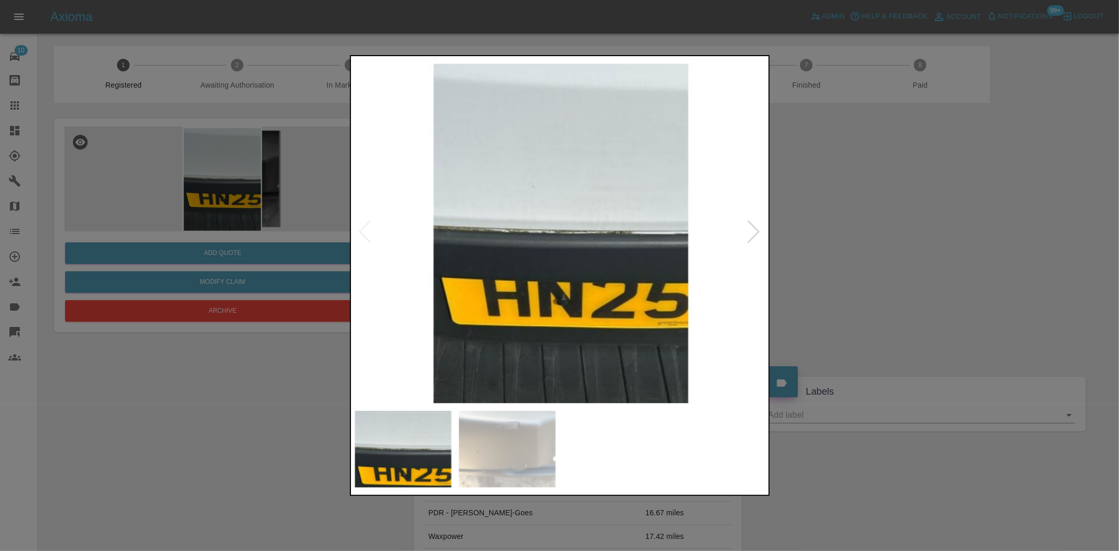
click at [550, 229] on img at bounding box center [560, 231] width 415 height 347
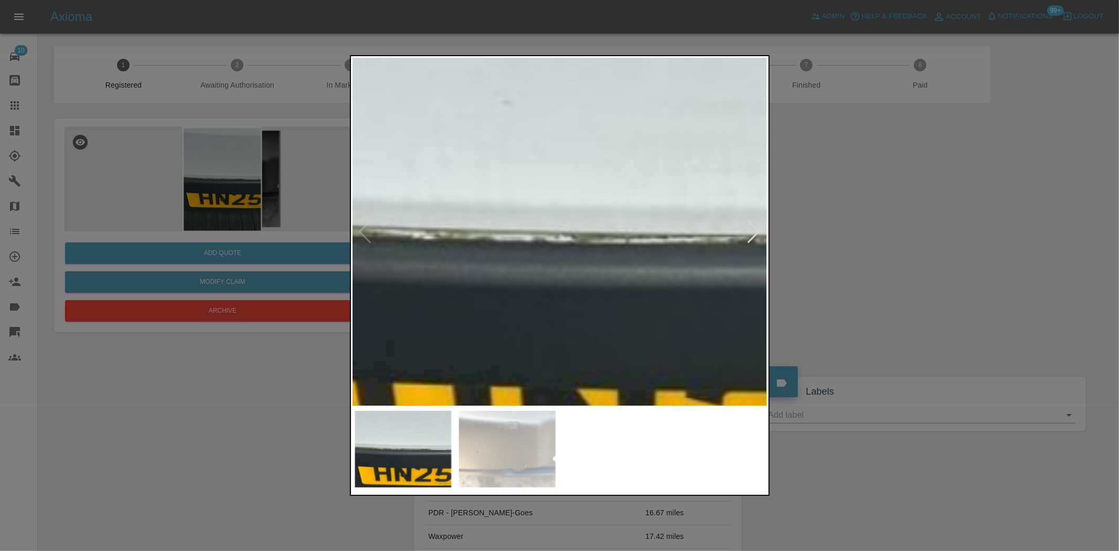
click at [252, 212] on div at bounding box center [559, 275] width 1119 height 551
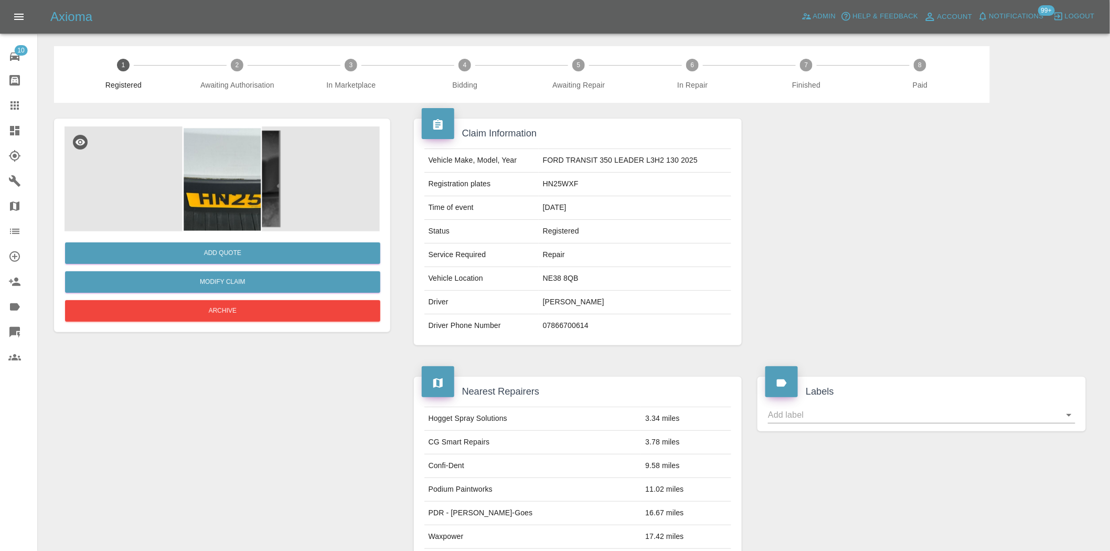
click at [257, 196] on img at bounding box center [222, 178] width 315 height 105
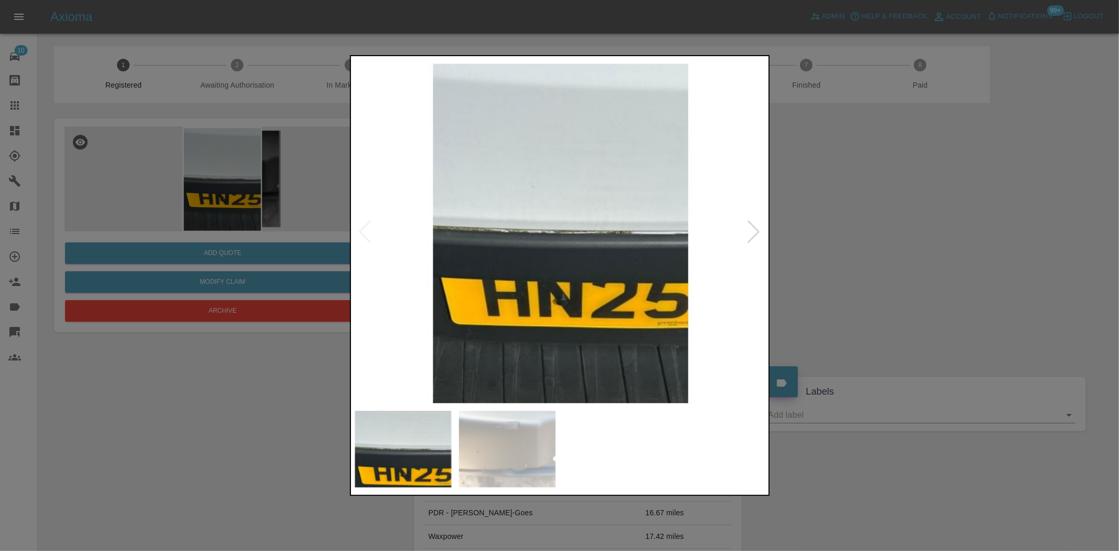
click at [398, 323] on img at bounding box center [560, 231] width 415 height 347
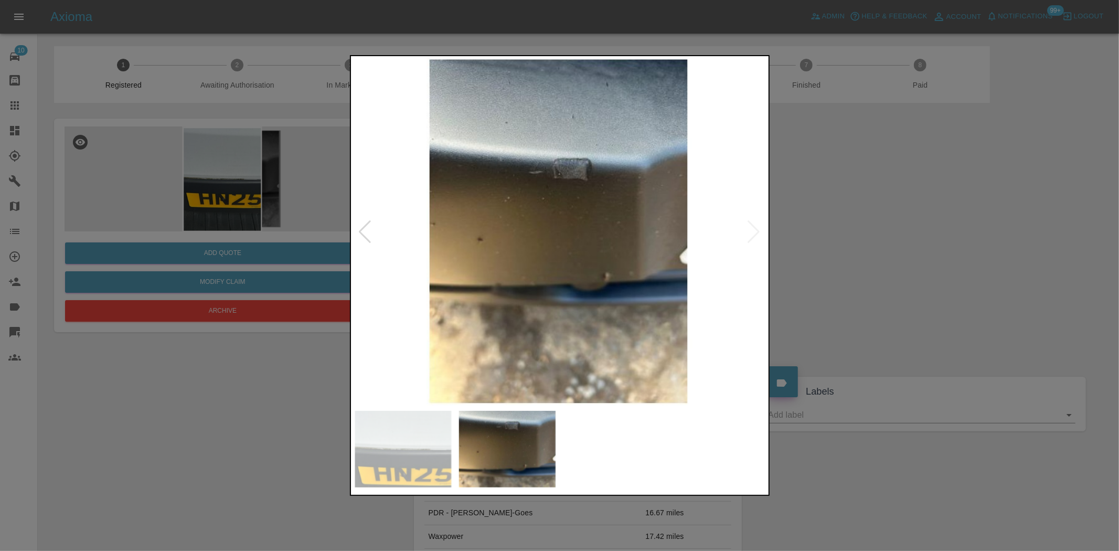
click at [581, 200] on img at bounding box center [560, 231] width 415 height 347
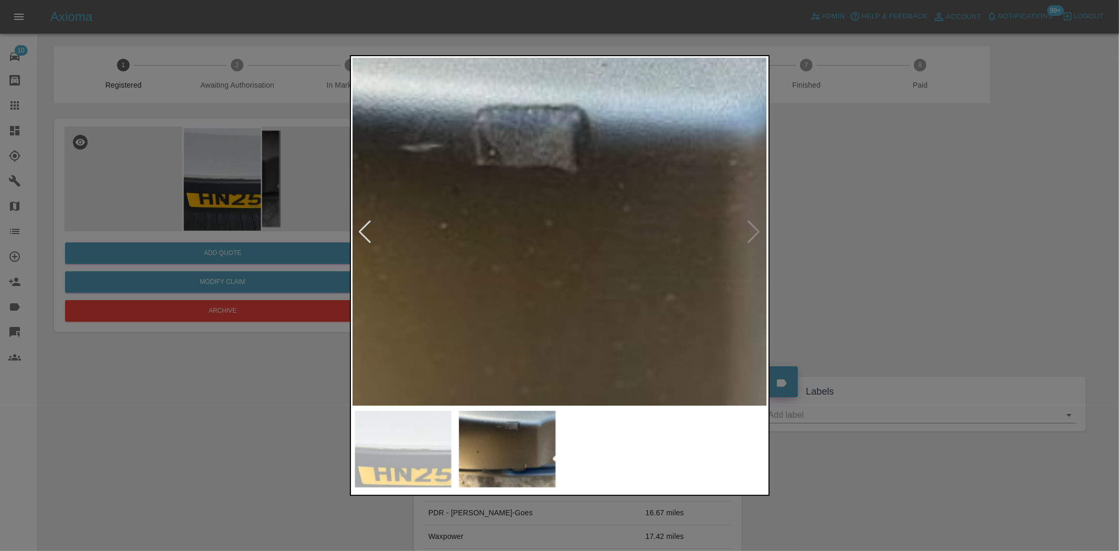
click at [581, 200] on img at bounding box center [494, 326] width 1244 height 1043
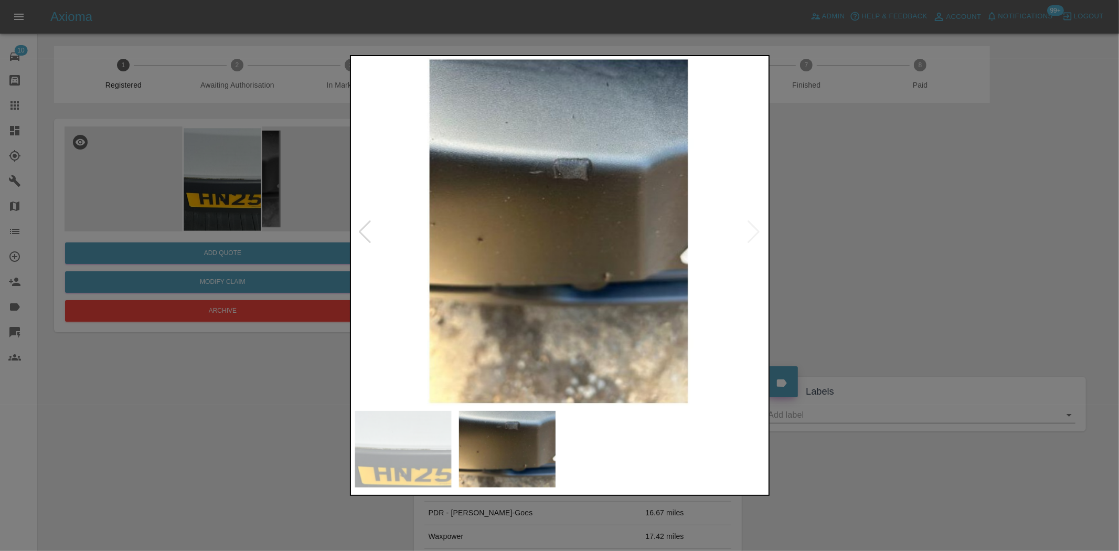
click at [256, 219] on div at bounding box center [559, 275] width 1119 height 551
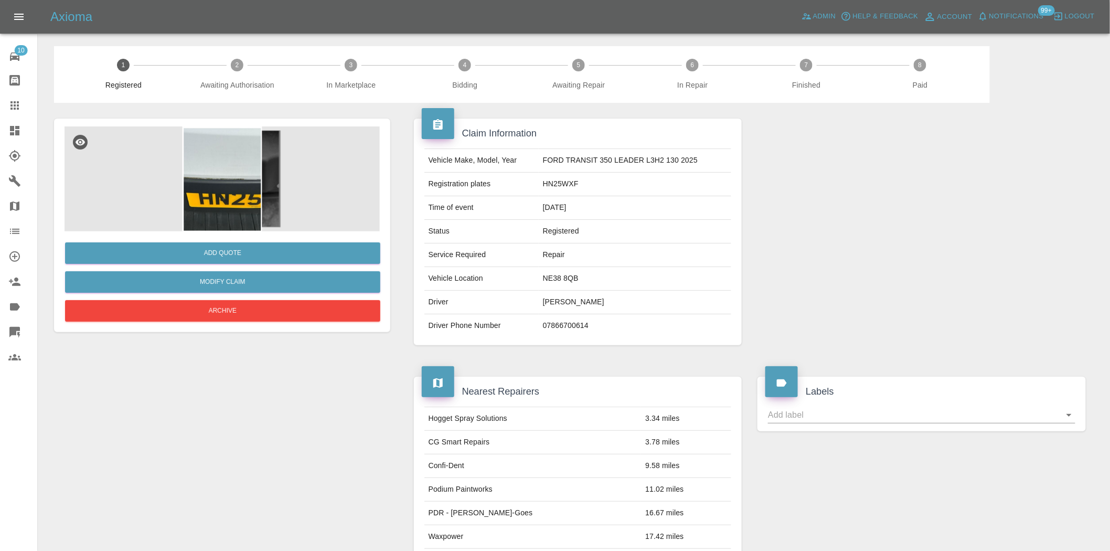
click at [210, 184] on img at bounding box center [222, 178] width 315 height 105
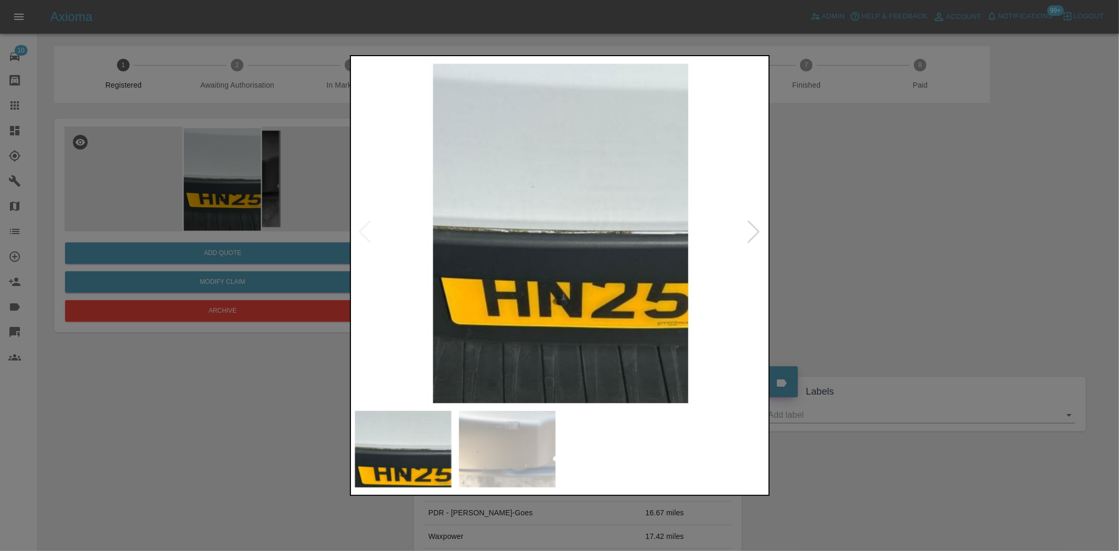
click at [353, 243] on img at bounding box center [560, 231] width 415 height 347
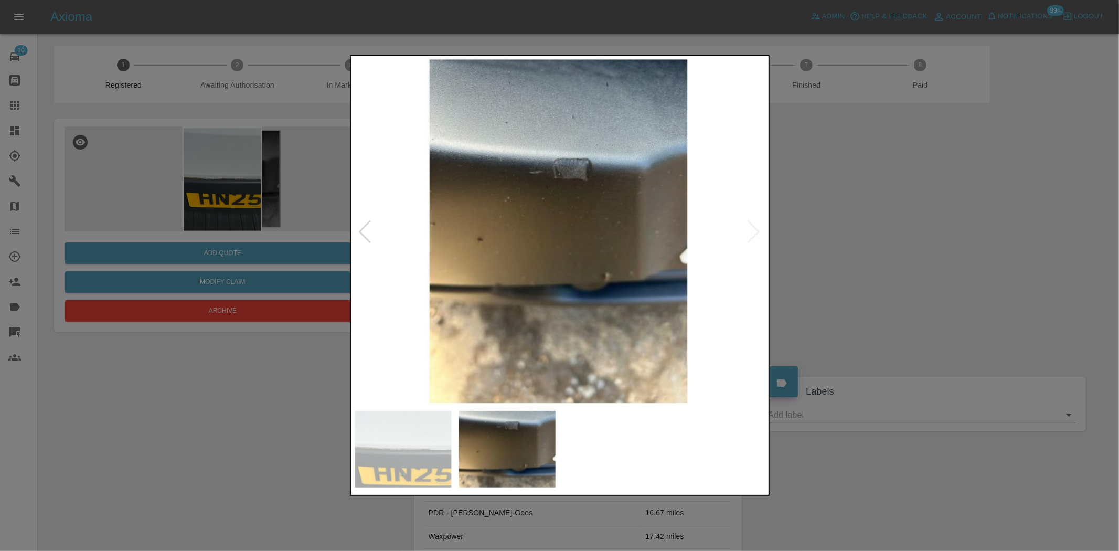
click at [597, 206] on img at bounding box center [560, 231] width 415 height 347
click at [594, 205] on img at bounding box center [560, 231] width 415 height 347
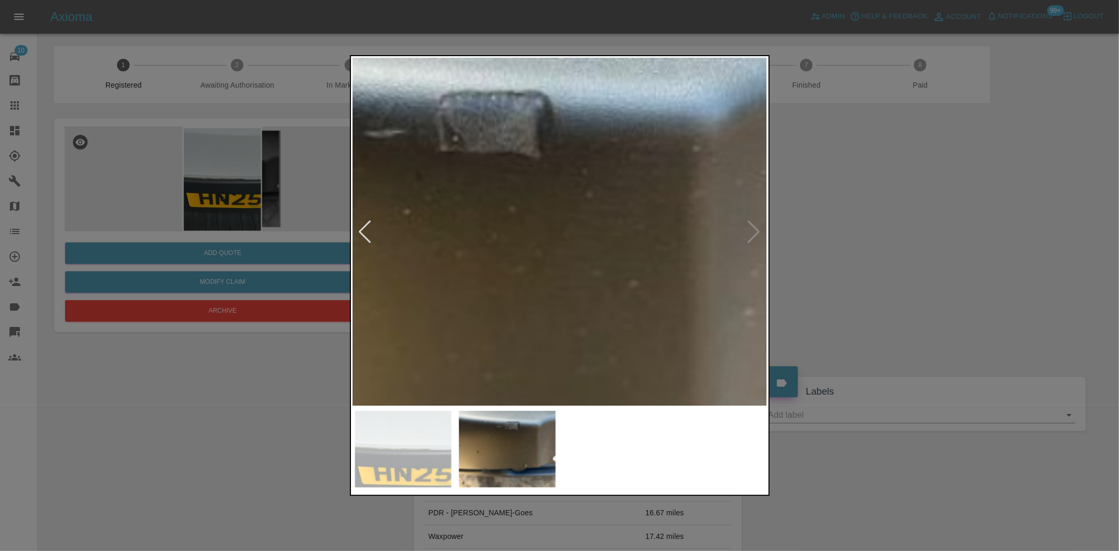
click at [576, 195] on img at bounding box center [457, 312] width 1244 height 1043
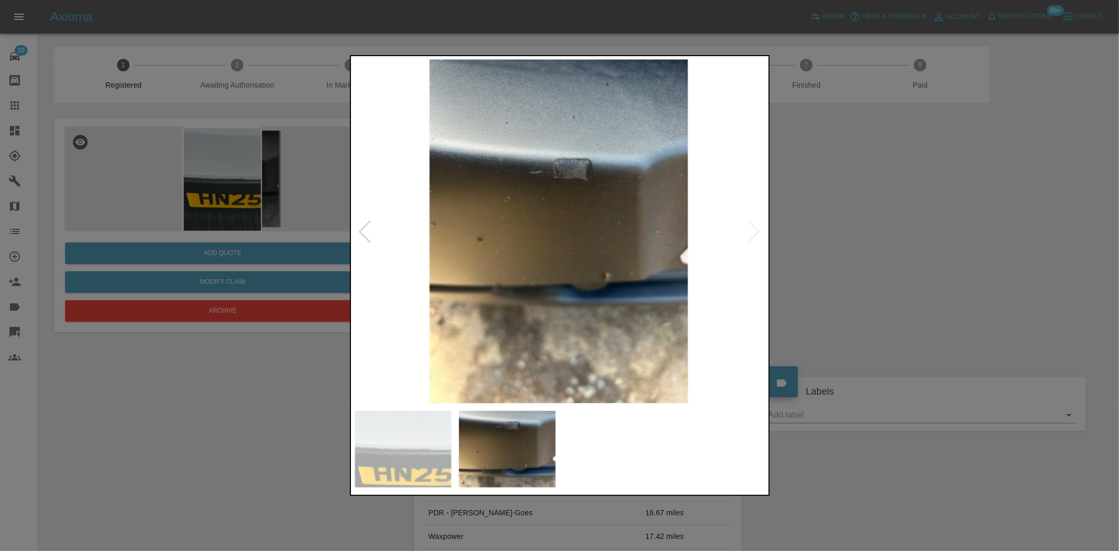
click at [521, 306] on img at bounding box center [560, 231] width 415 height 347
click at [580, 196] on img at bounding box center [560, 231] width 415 height 347
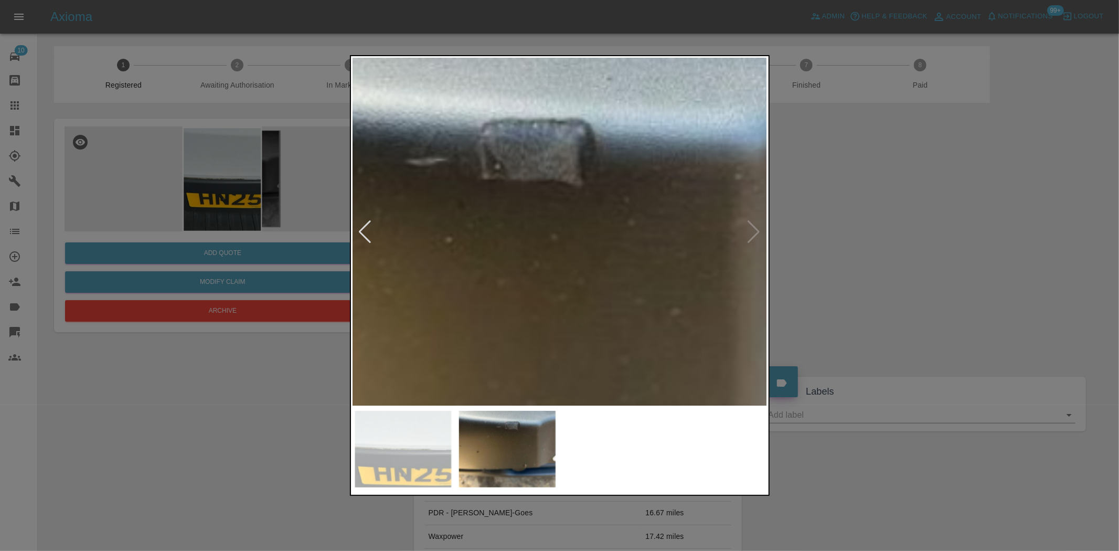
click at [548, 196] on img at bounding box center [499, 340] width 1244 height 1043
click at [547, 196] on img at bounding box center [499, 340] width 1244 height 1043
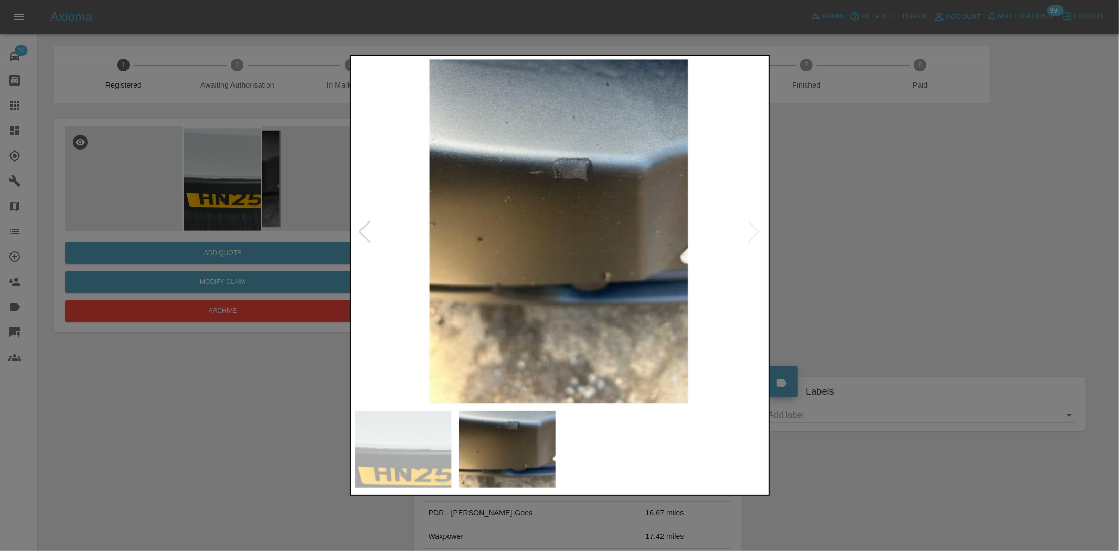
click at [606, 235] on img at bounding box center [560, 231] width 415 height 347
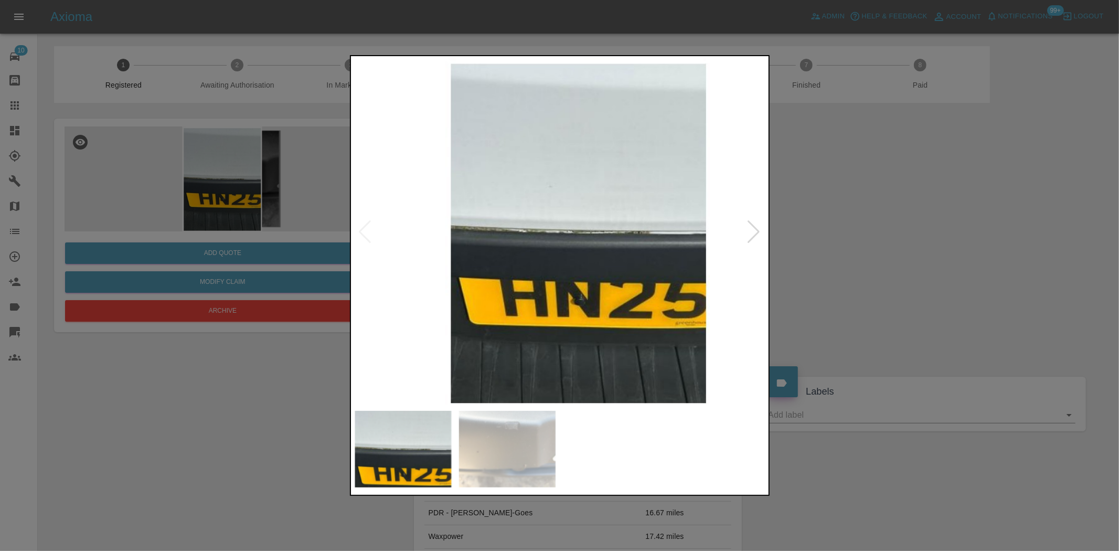
click at [654, 252] on img at bounding box center [578, 231] width 415 height 347
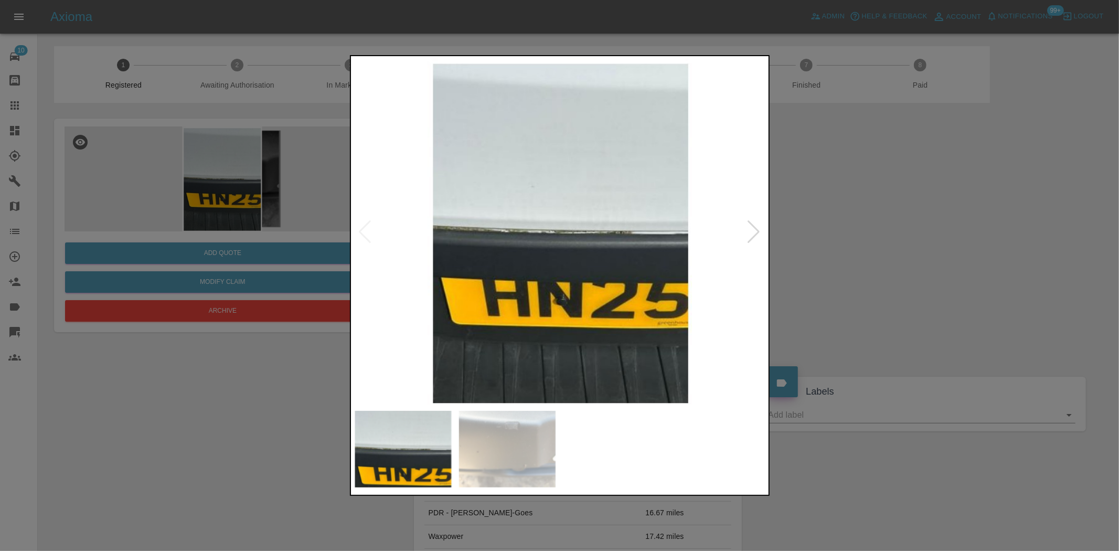
click at [533, 249] on img at bounding box center [560, 231] width 415 height 347
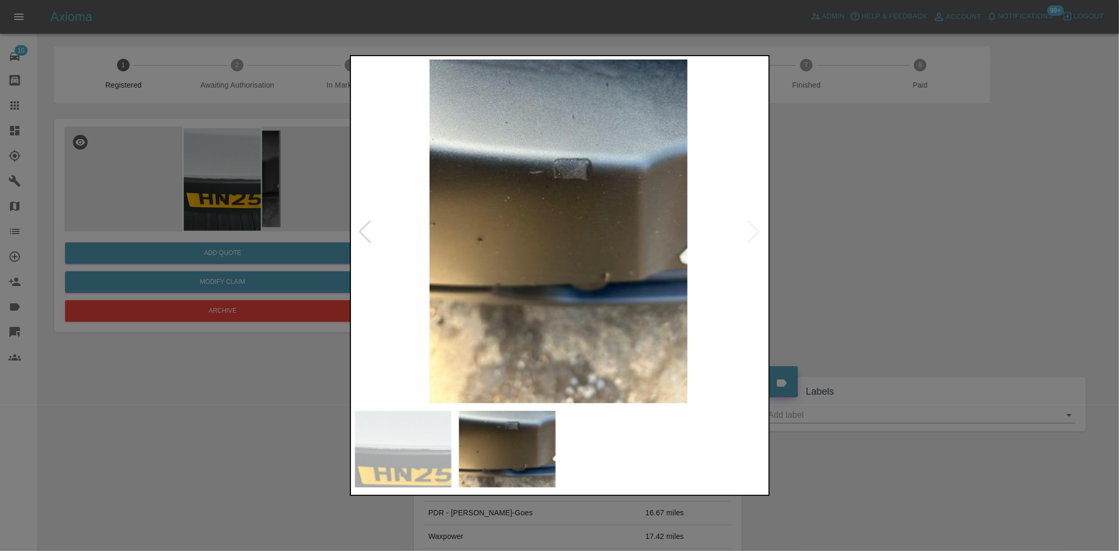
click at [551, 169] on img at bounding box center [560, 231] width 415 height 347
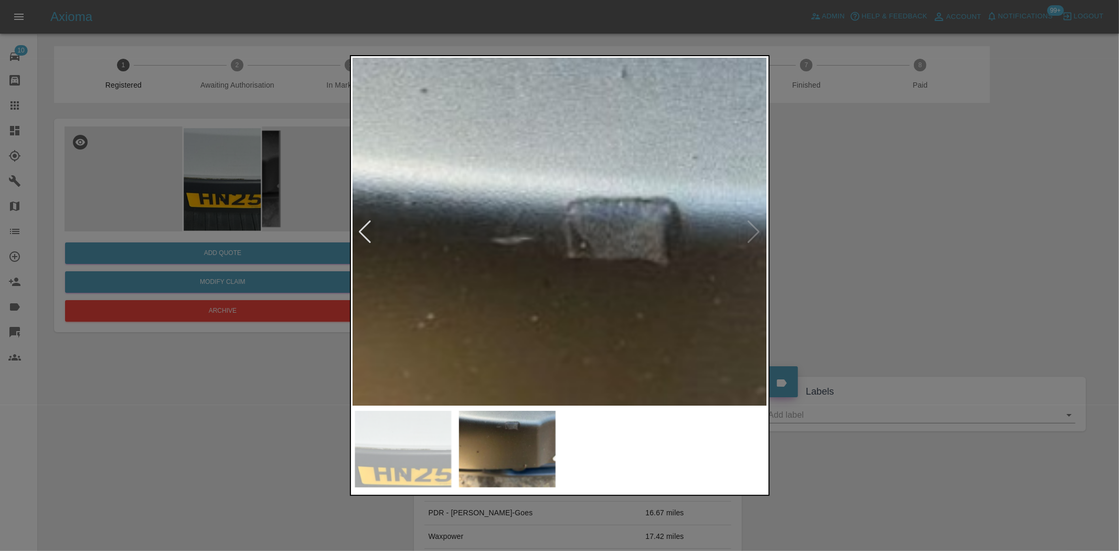
click at [551, 169] on img at bounding box center [585, 419] width 1244 height 1043
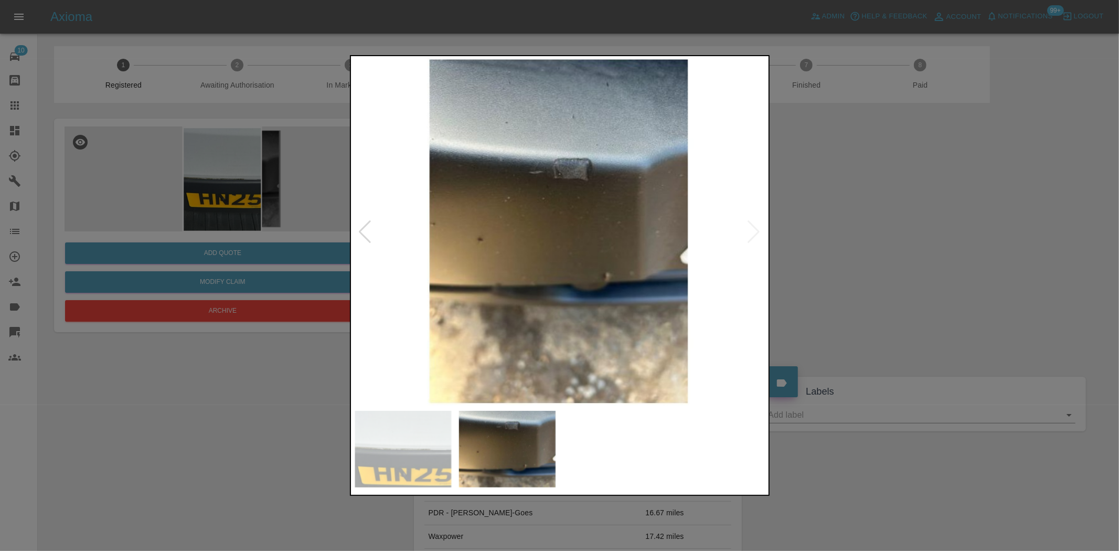
click at [728, 197] on img at bounding box center [560, 231] width 415 height 347
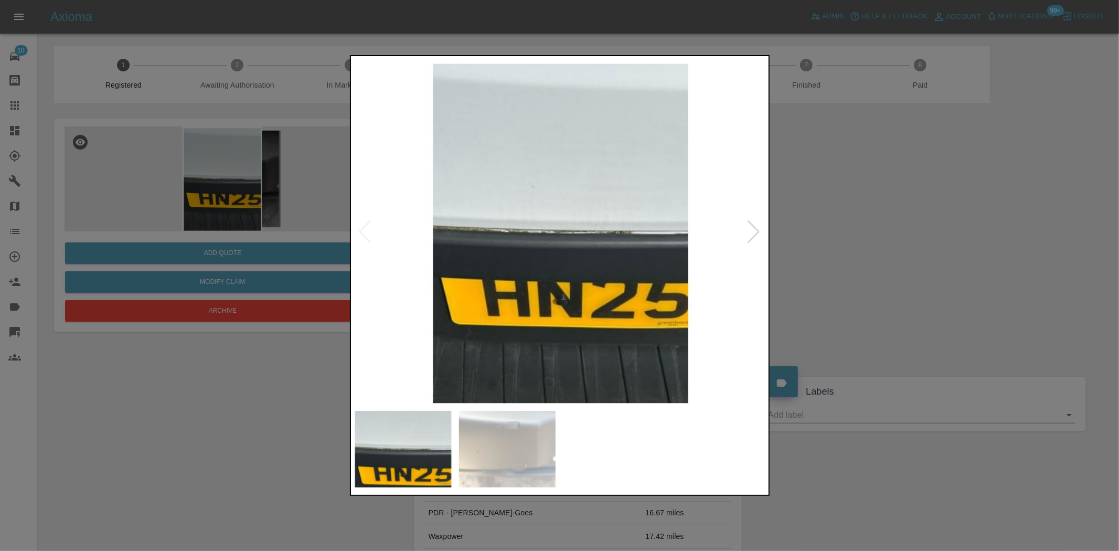
click at [562, 245] on img at bounding box center [560, 231] width 415 height 347
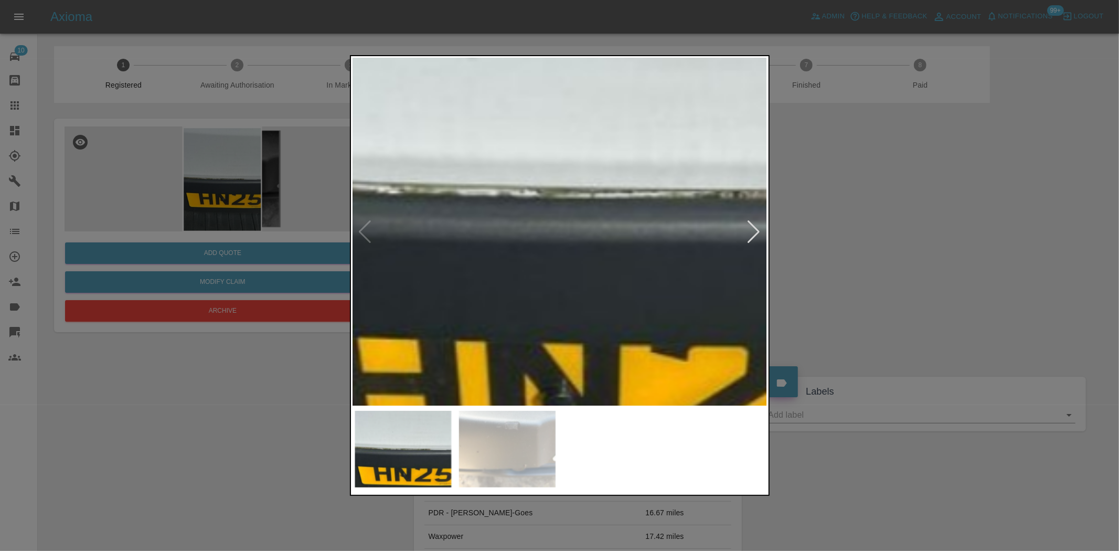
click at [553, 250] on img at bounding box center [553, 193] width 1244 height 1043
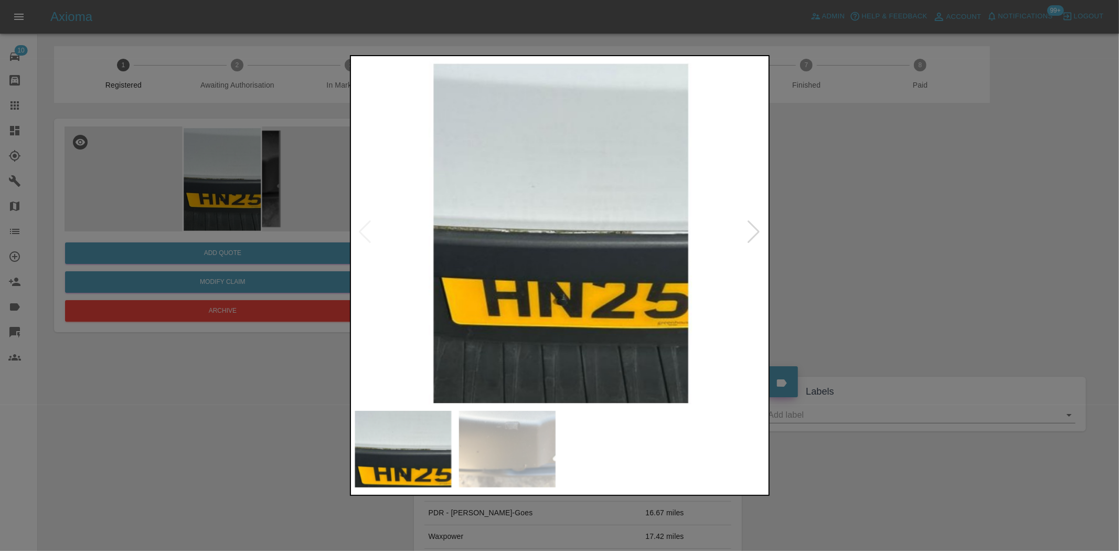
click at [240, 210] on div at bounding box center [559, 275] width 1119 height 551
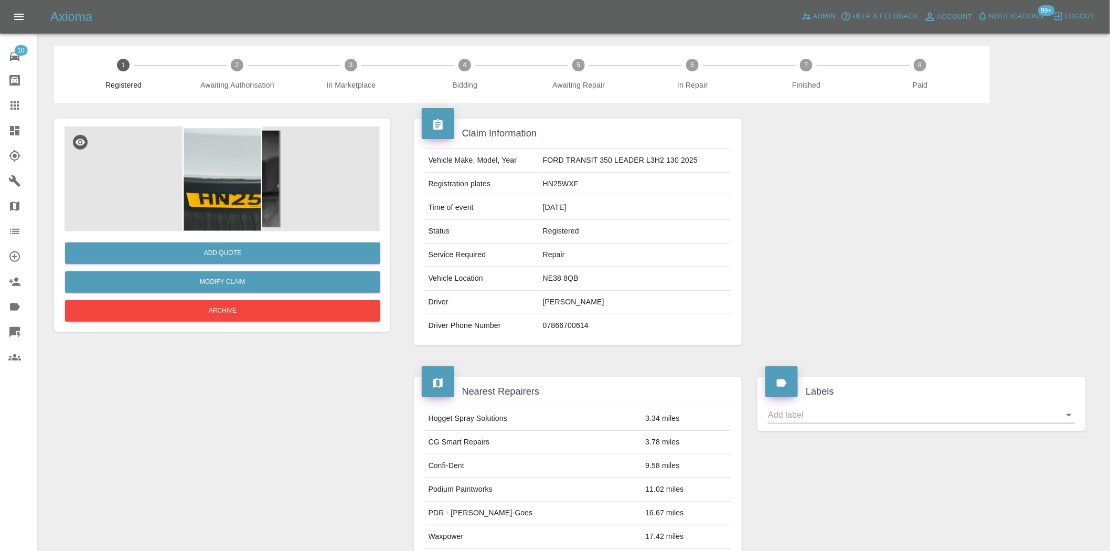
click at [566, 184] on td "HN25WXF" at bounding box center [635, 185] width 193 height 24
click at [565, 184] on td "HN25WXF" at bounding box center [635, 185] width 193 height 24
copy td "HN25WXF"
click at [556, 163] on td "FORD TRANSIT 350 LEADER L3H2 130 2025" at bounding box center [635, 161] width 193 height 24
drag, startPoint x: 556, startPoint y: 163, endPoint x: 539, endPoint y: 162, distance: 16.8
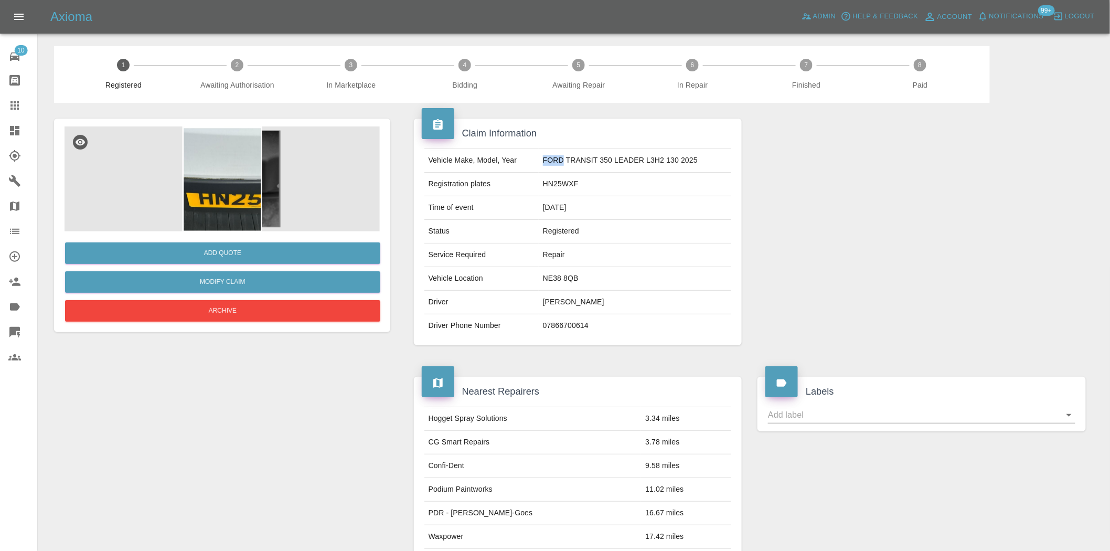
click at [556, 162] on td "FORD TRANSIT 350 LEADER L3H2 130 2025" at bounding box center [635, 161] width 193 height 24
copy td "FORD"
click at [575, 160] on td "FORD TRANSIT 350 LEADER L3H2 130 2025" at bounding box center [635, 161] width 193 height 24
drag, startPoint x: 567, startPoint y: 161, endPoint x: 699, endPoint y: 171, distance: 132.1
click at [699, 171] on td "FORD TRANSIT 350 LEADER L3H2 130 2025" at bounding box center [635, 161] width 193 height 24
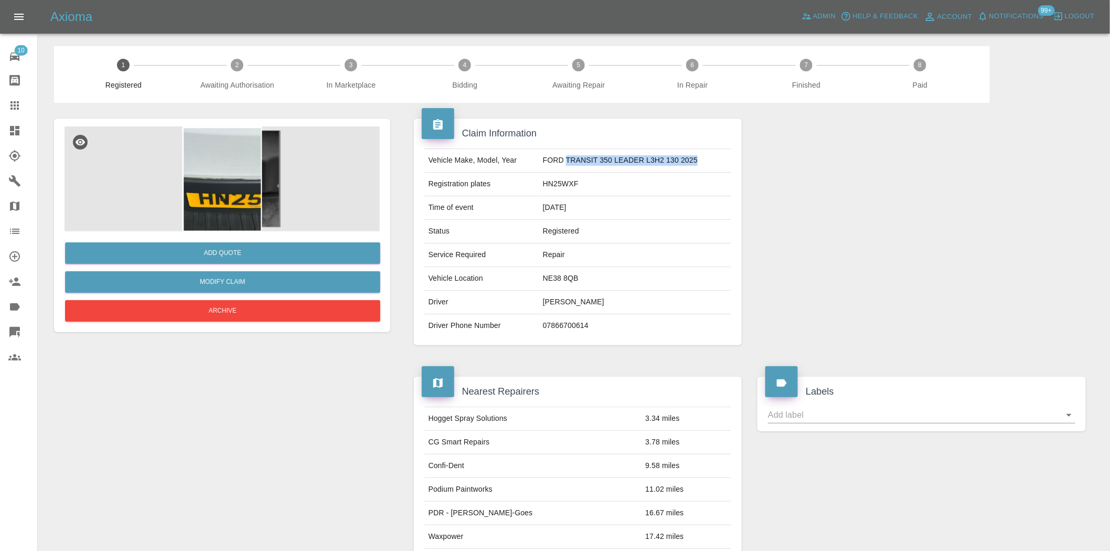
copy td "TRANSIT 350 LEADER L3H2 130 2025"
click at [254, 210] on img at bounding box center [222, 178] width 315 height 105
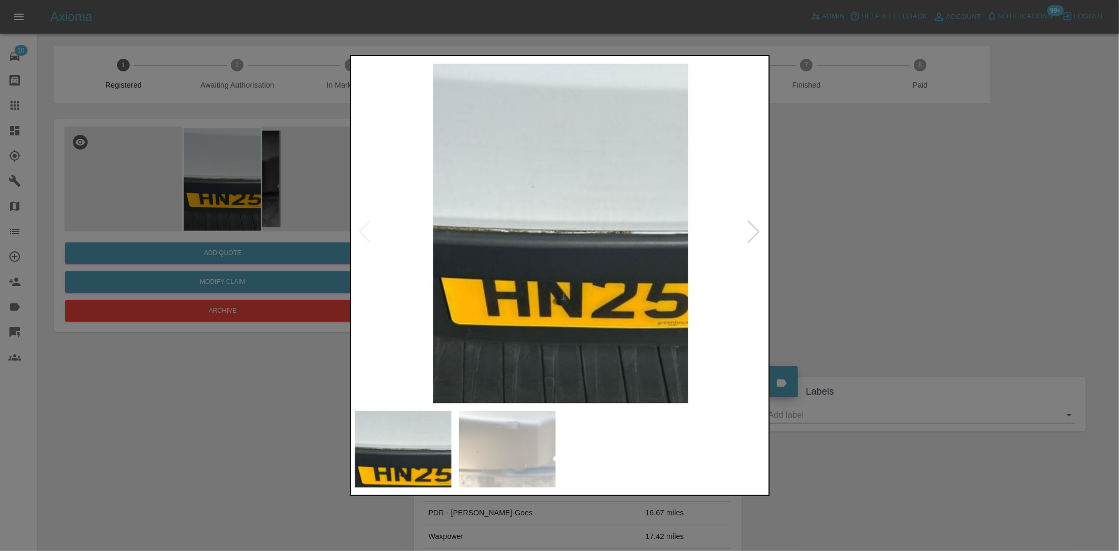
click at [601, 286] on img at bounding box center [560, 231] width 415 height 347
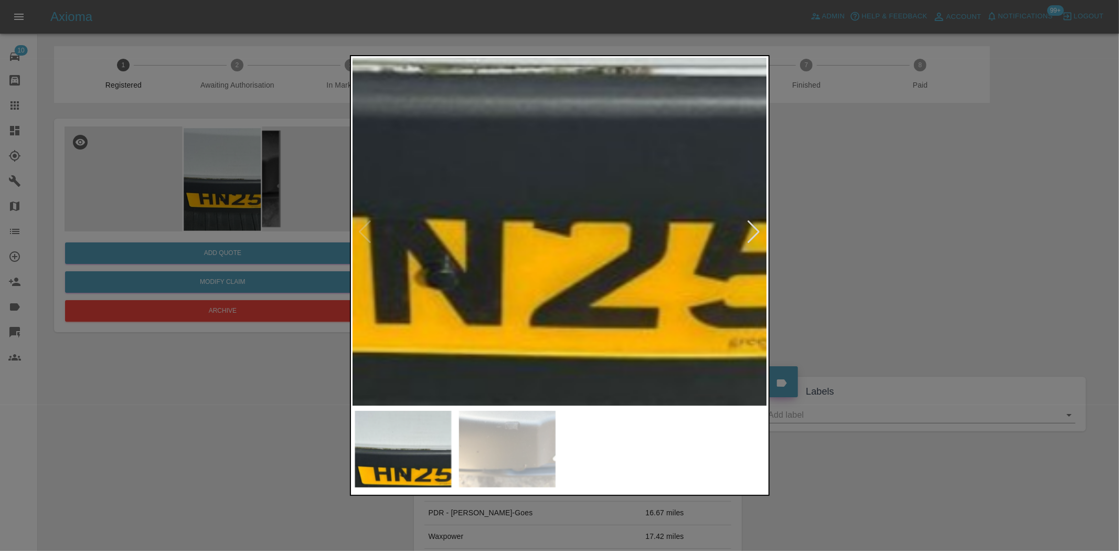
click at [600, 285] on img at bounding box center [436, 69] width 1244 height 1043
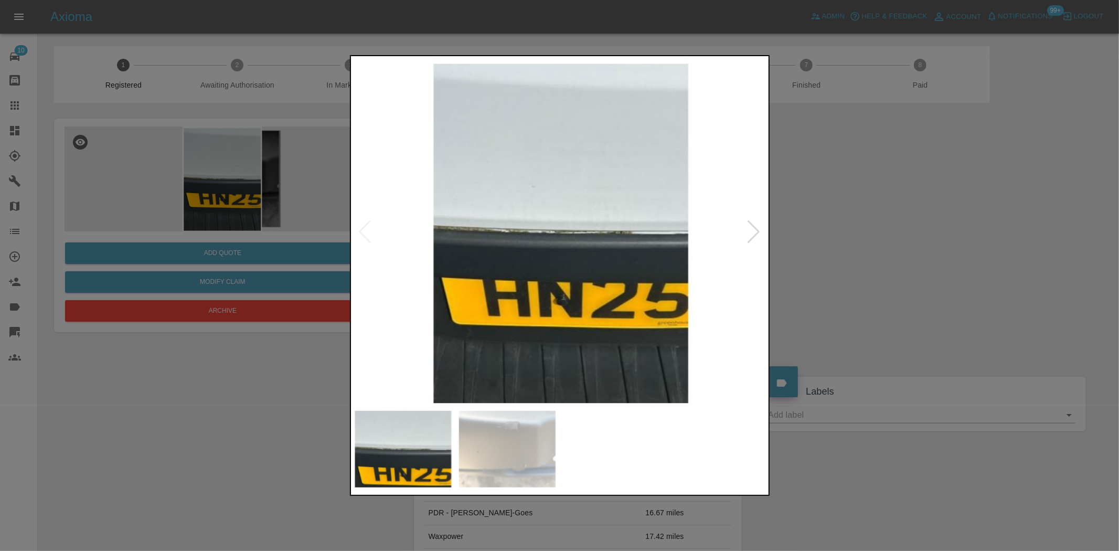
click at [567, 234] on img at bounding box center [560, 231] width 415 height 347
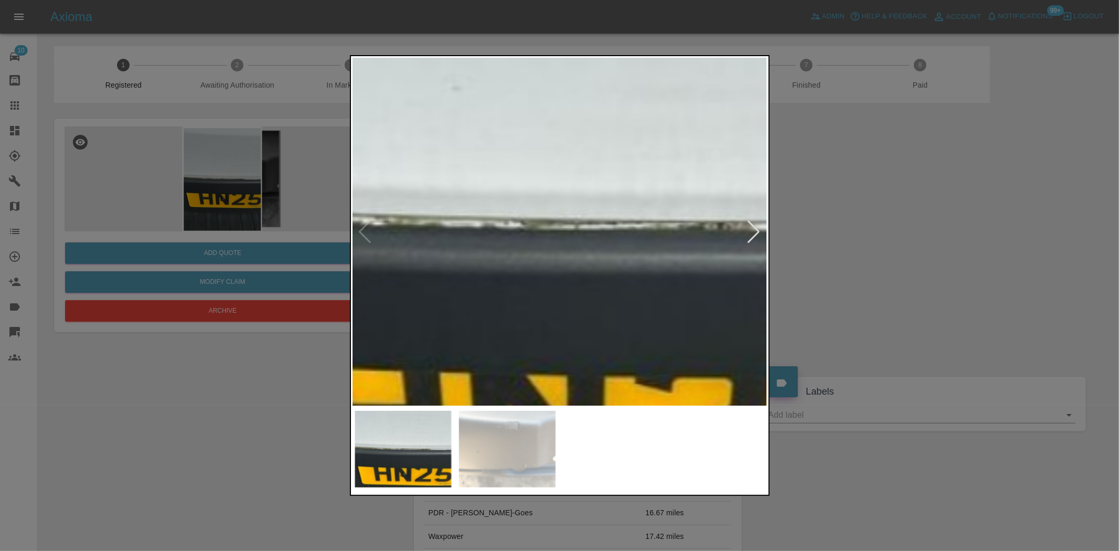
click at [567, 234] on img at bounding box center [538, 225] width 1244 height 1043
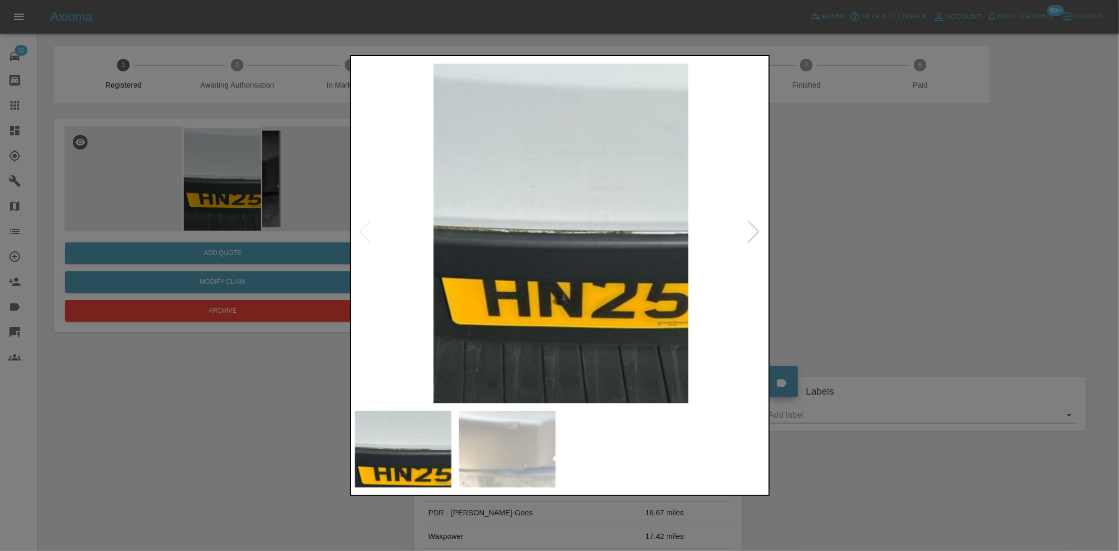
click at [322, 209] on div at bounding box center [559, 275] width 1119 height 551
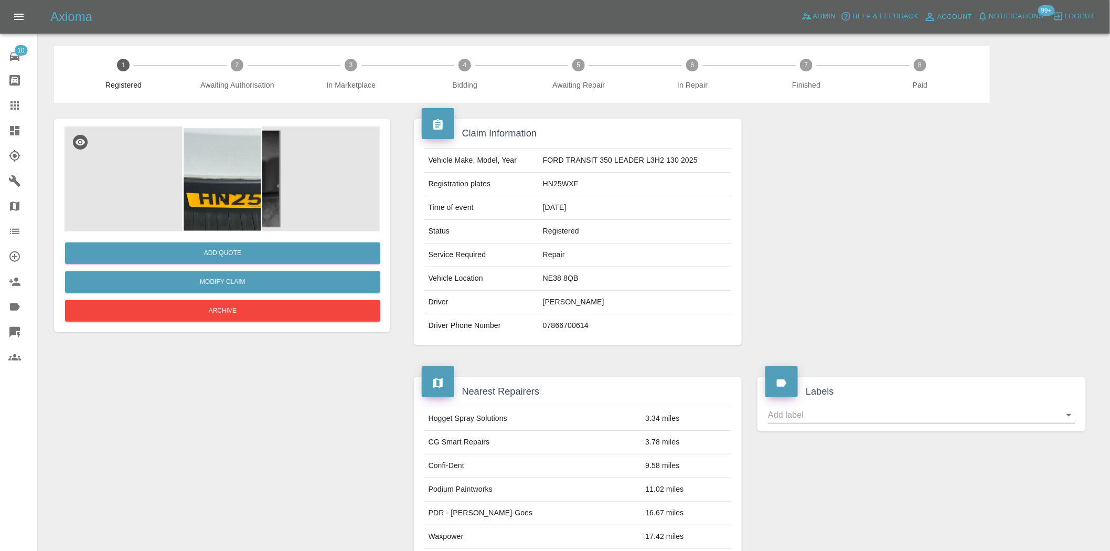
click at [250, 172] on img at bounding box center [222, 178] width 315 height 105
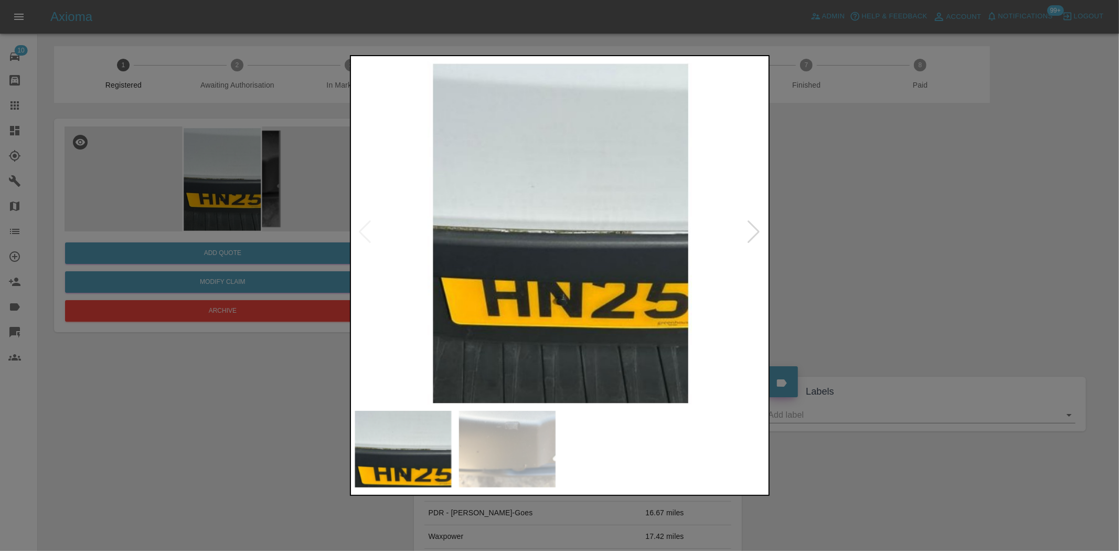
click at [531, 323] on img at bounding box center [560, 231] width 415 height 347
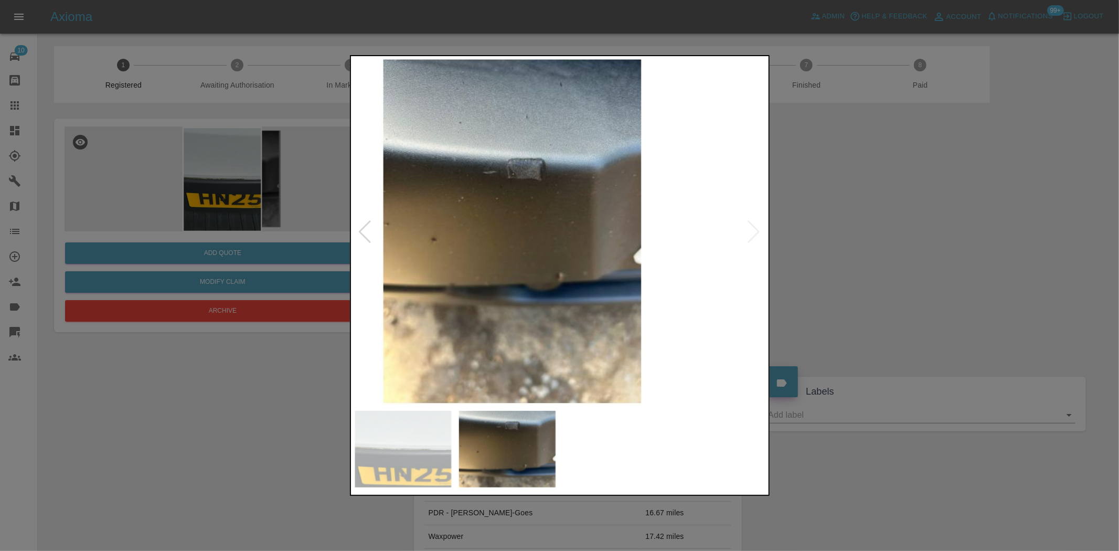
click at [447, 313] on img at bounding box center [513, 231] width 415 height 347
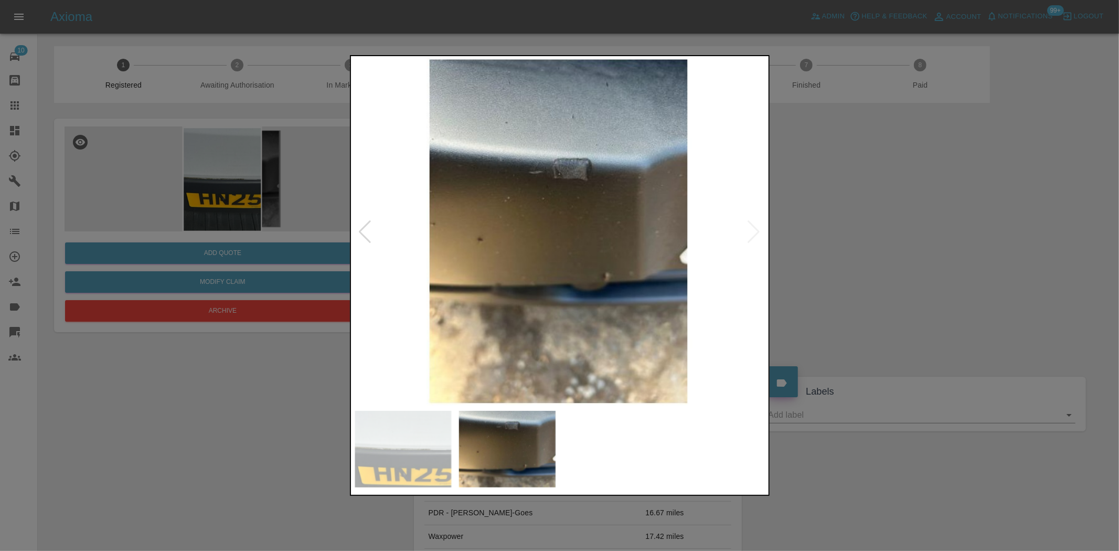
click at [587, 186] on img at bounding box center [560, 231] width 415 height 347
click at [586, 186] on img at bounding box center [560, 231] width 415 height 347
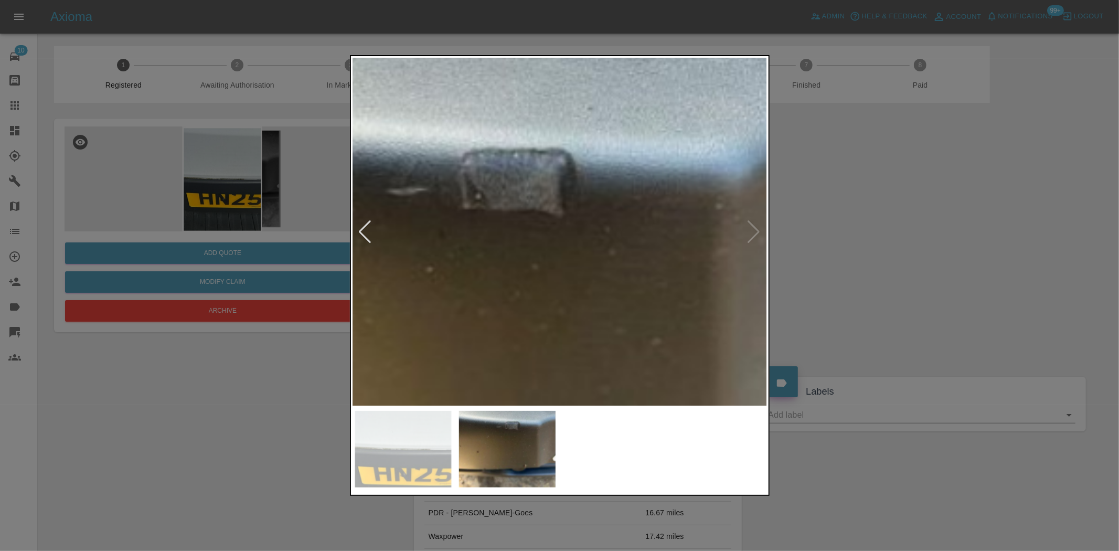
click at [583, 192] on img at bounding box center [480, 370] width 1244 height 1043
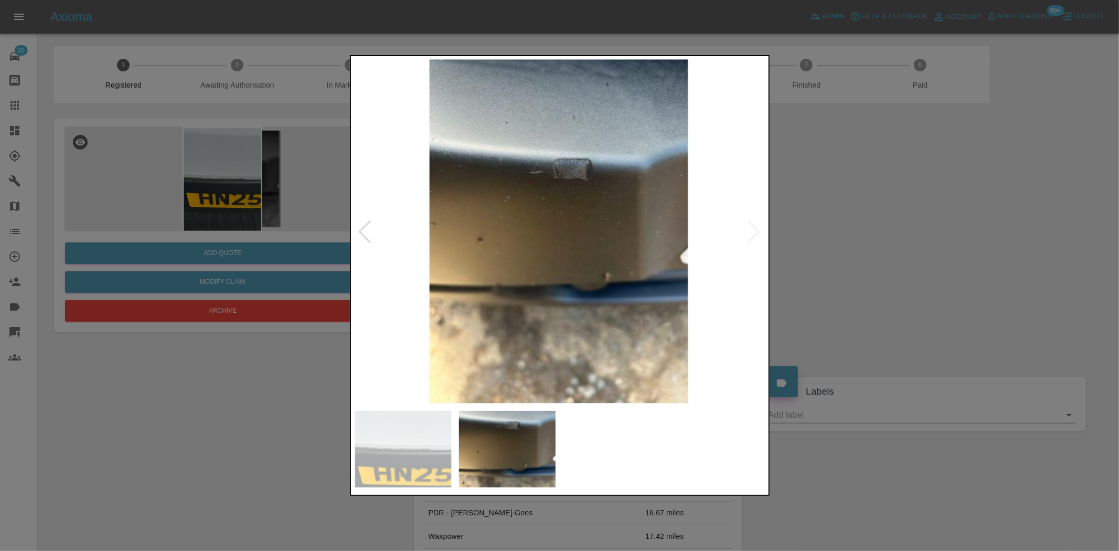
click at [281, 171] on div at bounding box center [559, 275] width 1119 height 551
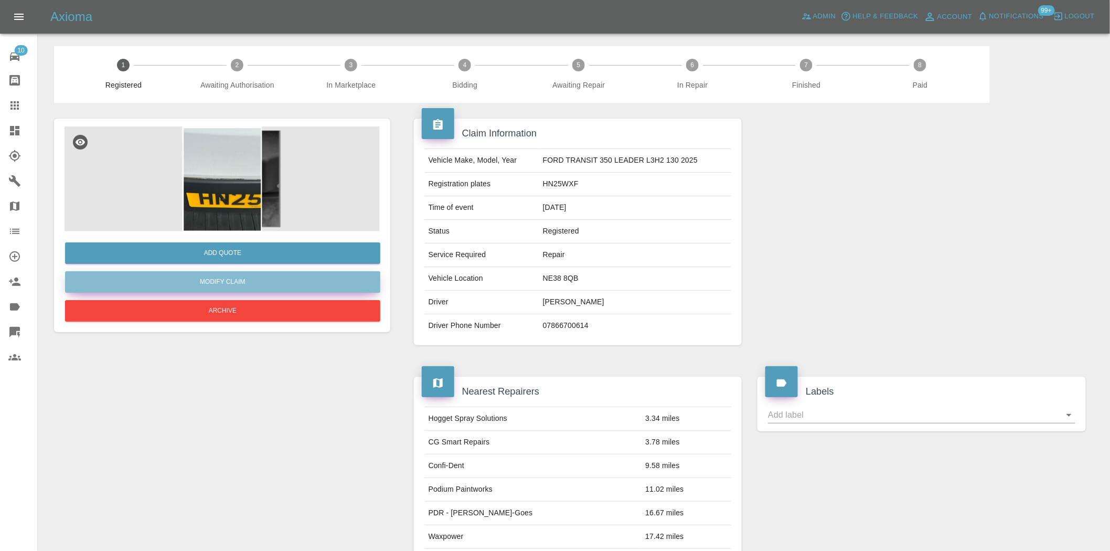
click at [219, 285] on link "Modify Claim" at bounding box center [222, 282] width 315 height 22
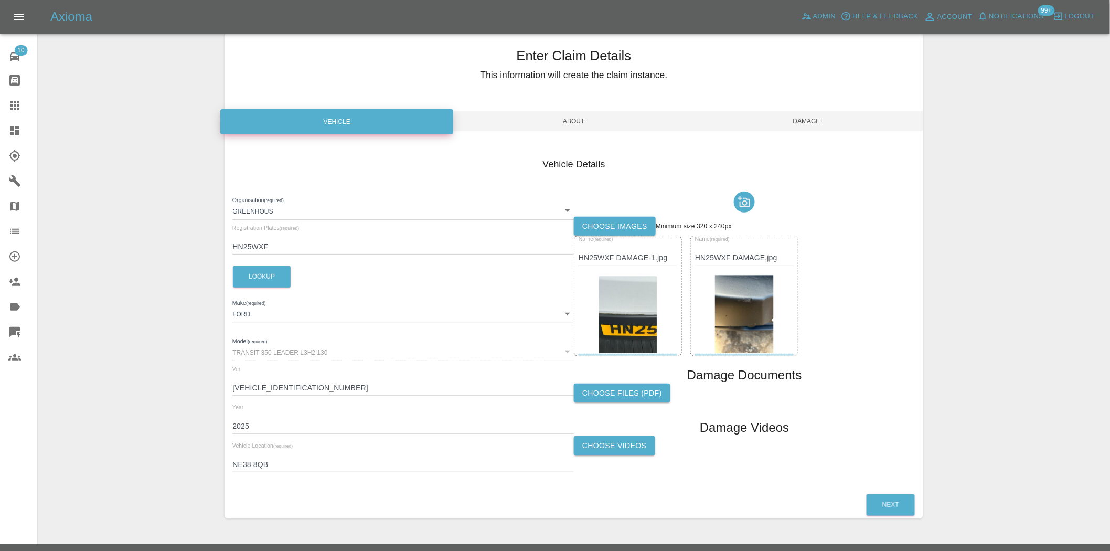
scroll to position [49, 0]
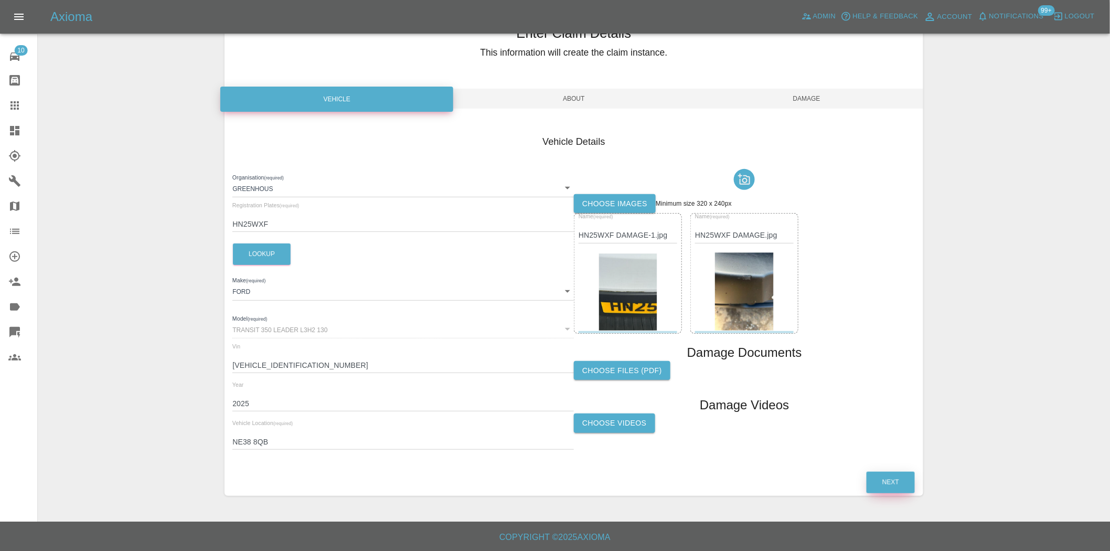
click at [887, 474] on button "Next" at bounding box center [891, 483] width 48 height 22
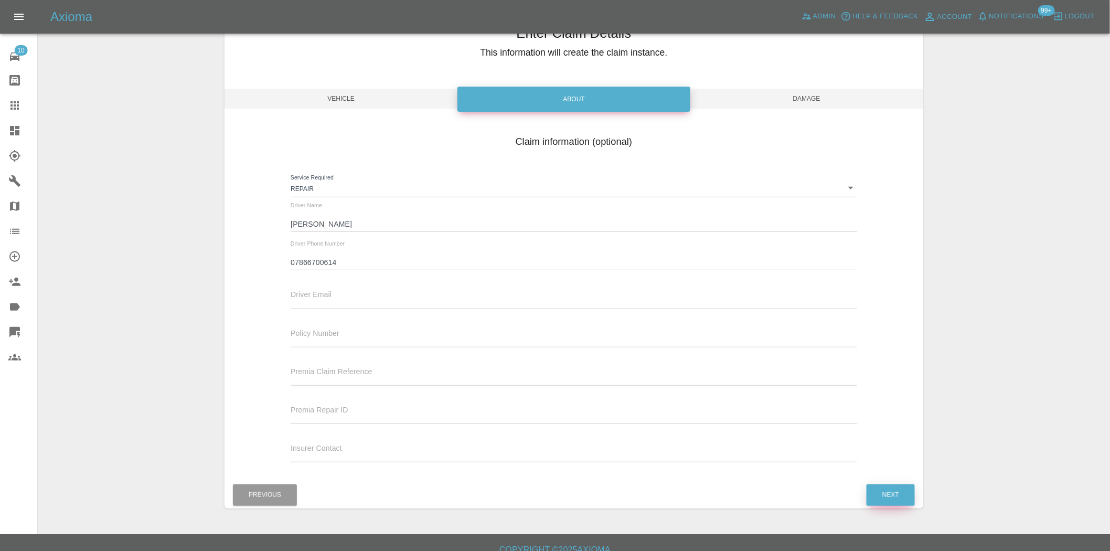
click at [880, 489] on button "Next" at bounding box center [891, 495] width 48 height 22
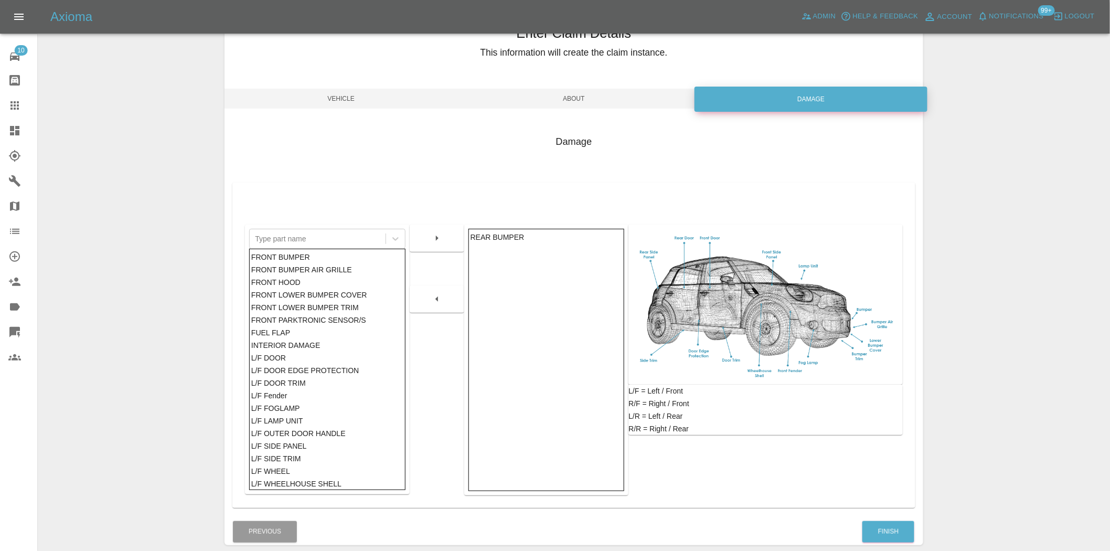
click at [10, 133] on icon at bounding box center [14, 130] width 9 height 9
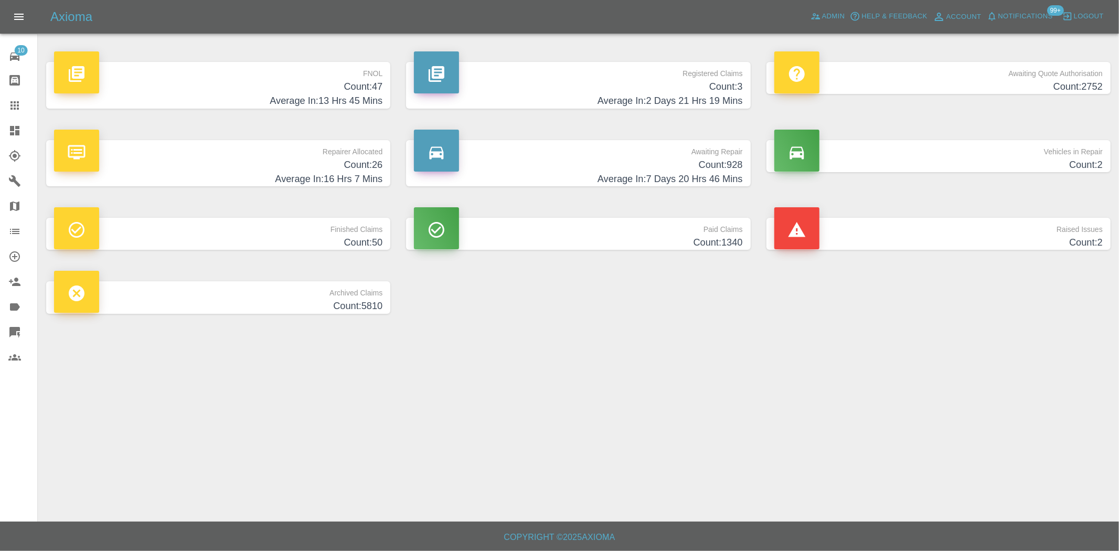
click at [552, 57] on div "Registered Claims Count: 3 Average In: 2 Days 21 Hrs 19 Mins" at bounding box center [578, 85] width 360 height 78
click at [555, 81] on h4 "Count: 3" at bounding box center [578, 87] width 328 height 14
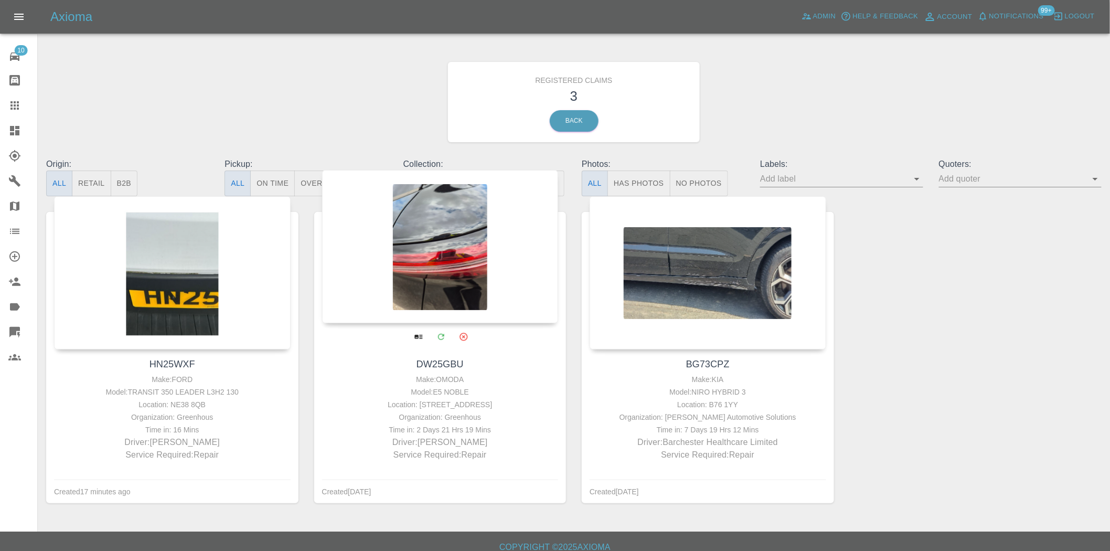
click at [468, 247] on div at bounding box center [440, 246] width 237 height 153
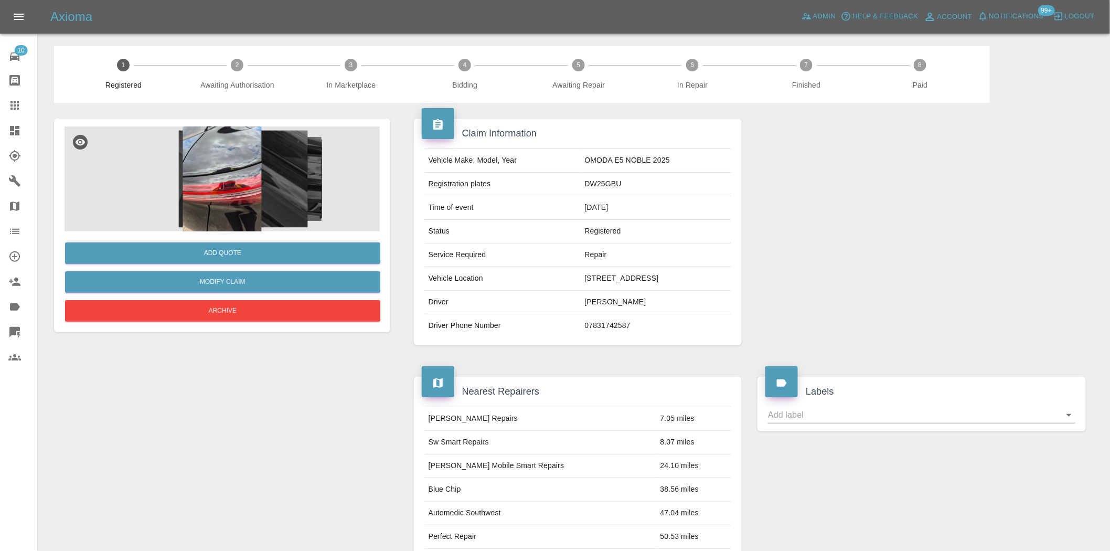
click at [14, 132] on icon at bounding box center [14, 130] width 13 height 13
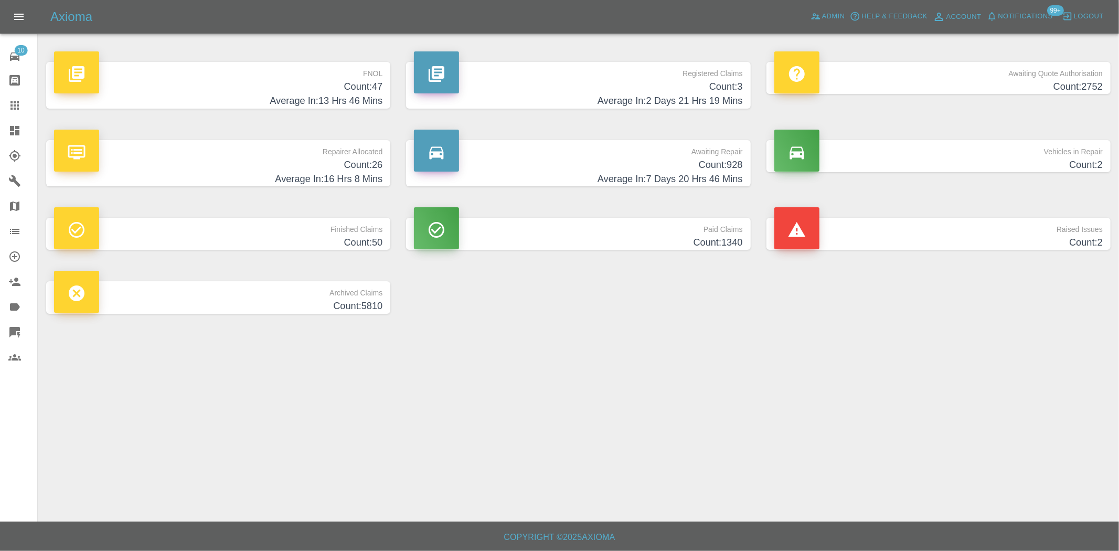
click at [365, 101] on h4 "Average In: 13 Hrs 46 Mins" at bounding box center [218, 101] width 328 height 14
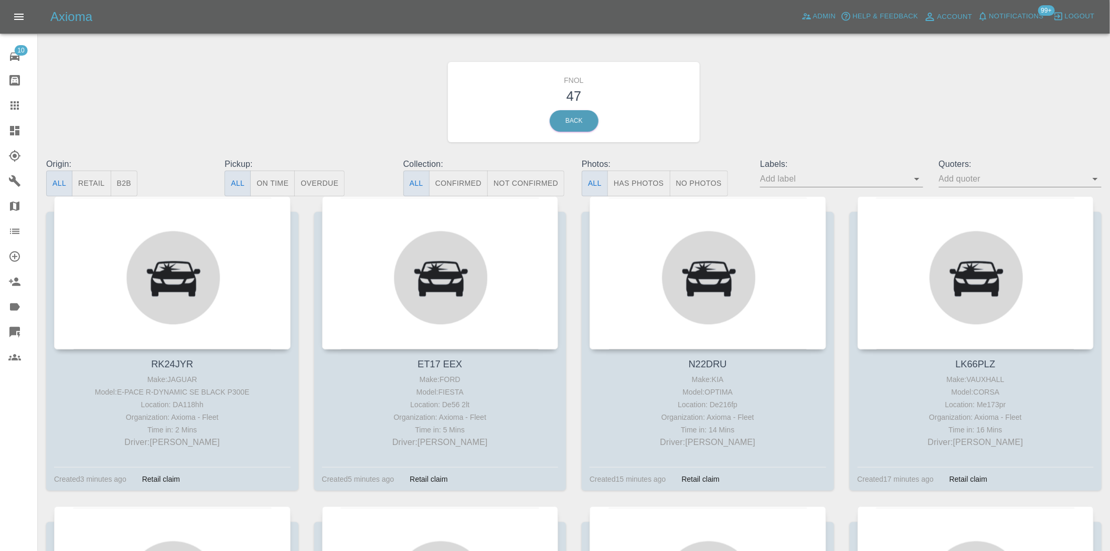
click at [649, 176] on button "Has Photos" at bounding box center [639, 184] width 63 height 26
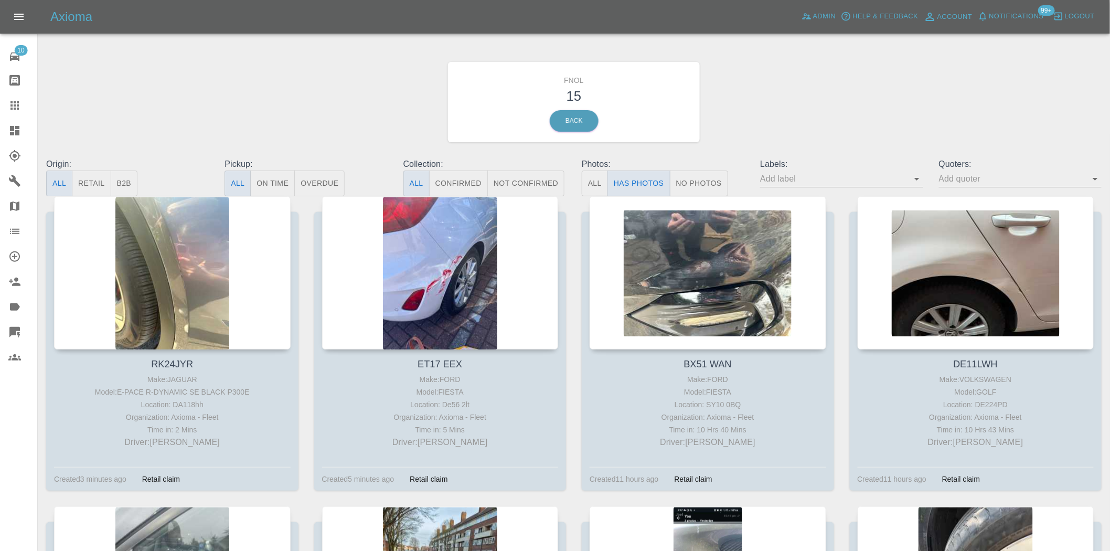
click at [19, 131] on icon at bounding box center [14, 130] width 13 height 13
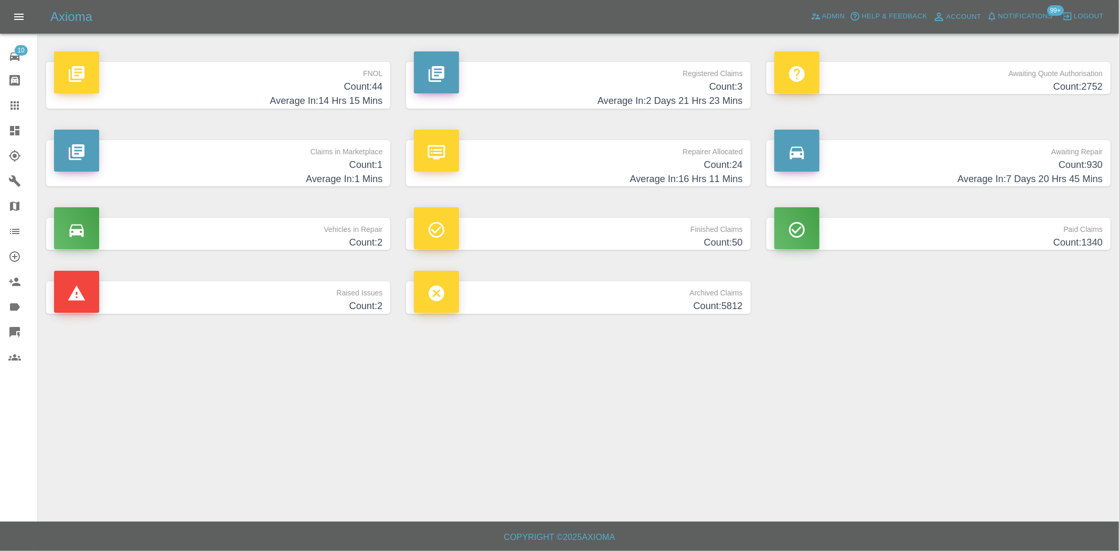
click at [719, 97] on h4 "Average In: 2 Days 21 Hrs 23 Mins" at bounding box center [578, 101] width 328 height 14
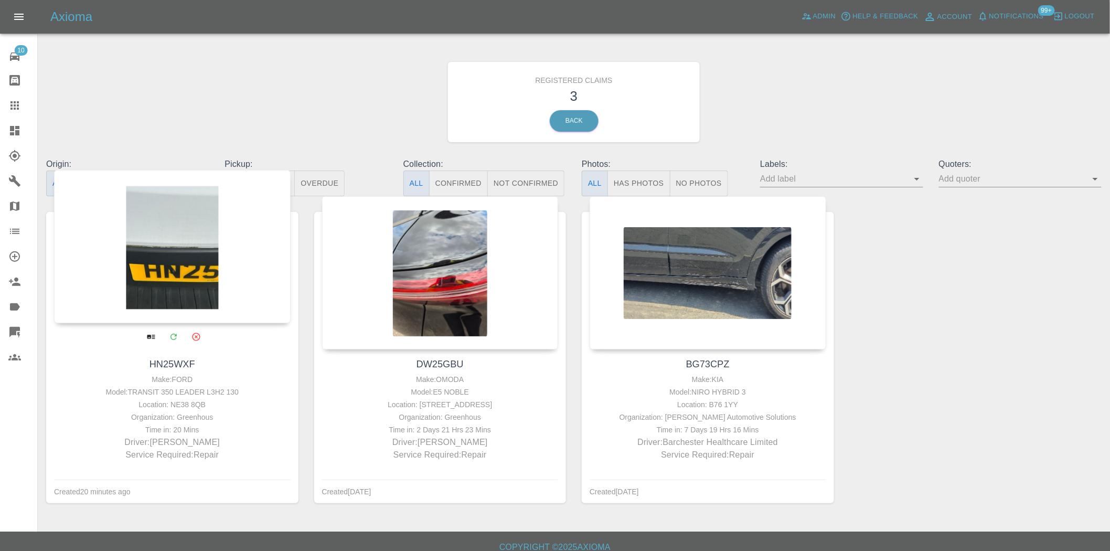
click at [198, 248] on div at bounding box center [172, 246] width 237 height 153
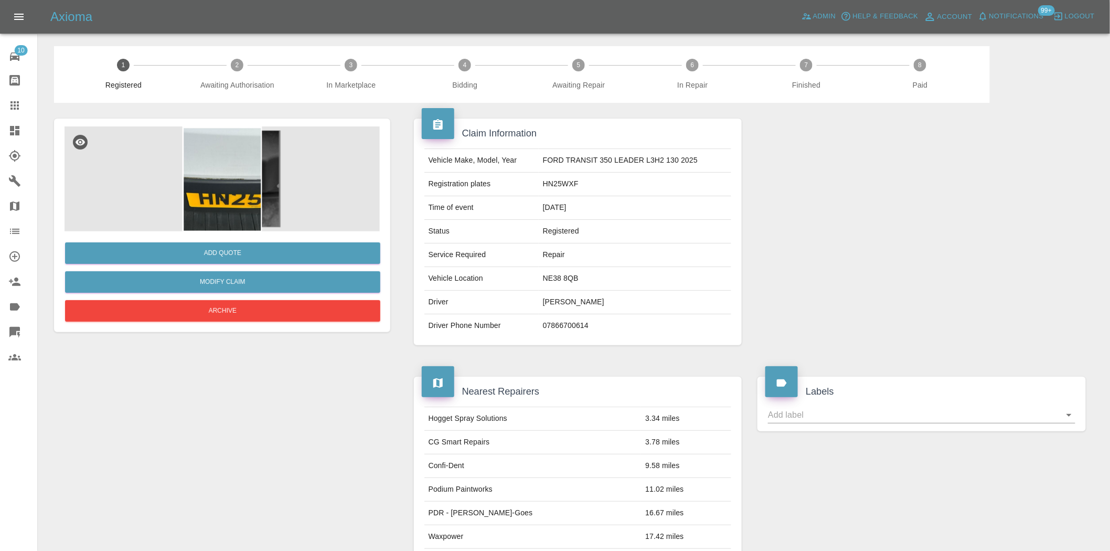
click at [18, 124] on icon at bounding box center [14, 130] width 13 height 13
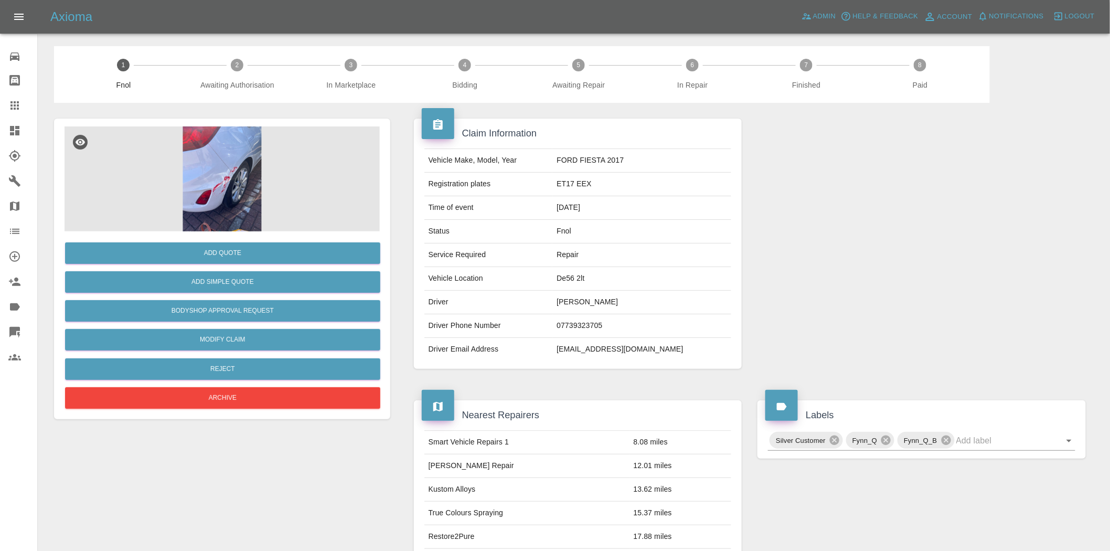
click at [253, 177] on img at bounding box center [222, 178] width 315 height 105
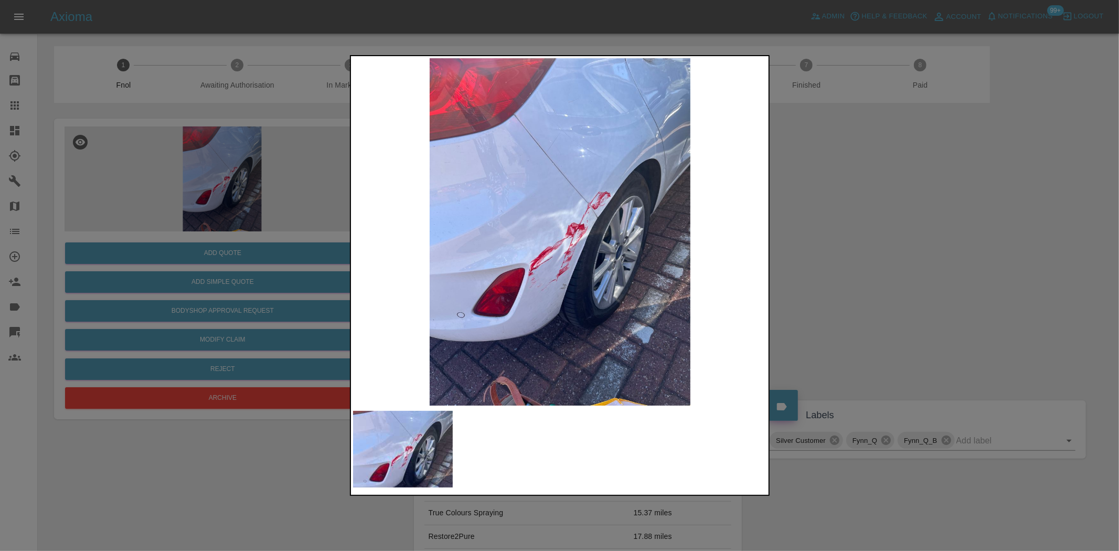
click at [583, 234] on img at bounding box center [560, 231] width 415 height 347
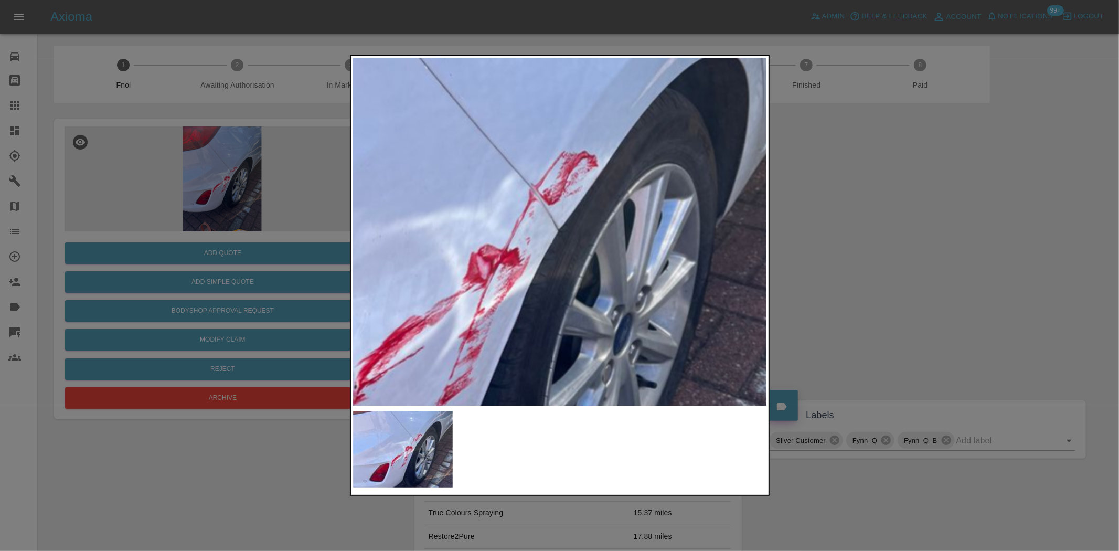
click at [514, 285] on img at bounding box center [446, 272] width 1244 height 1043
click at [513, 285] on img at bounding box center [446, 272] width 1244 height 1043
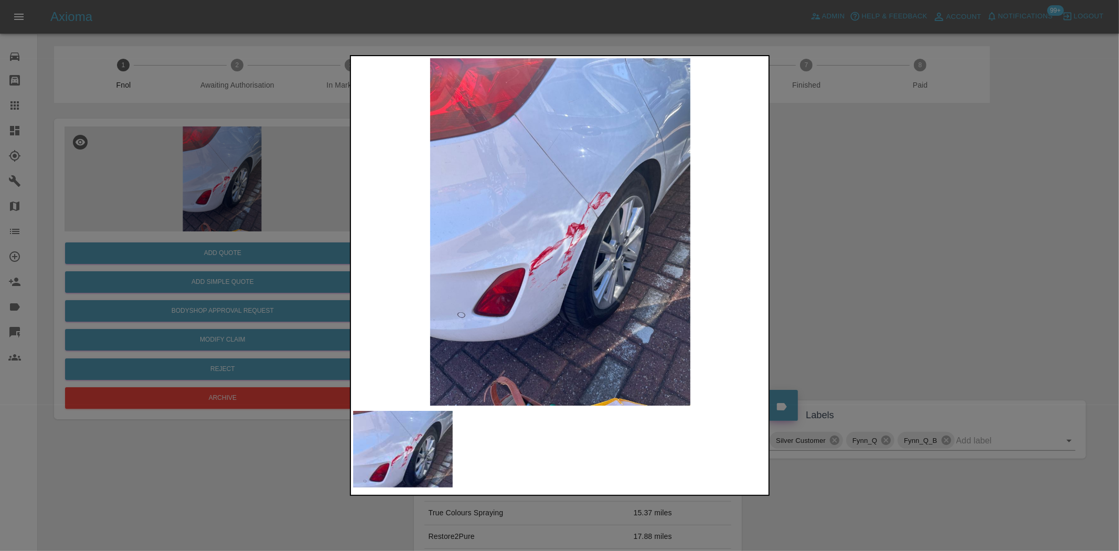
click at [157, 258] on div at bounding box center [559, 275] width 1119 height 551
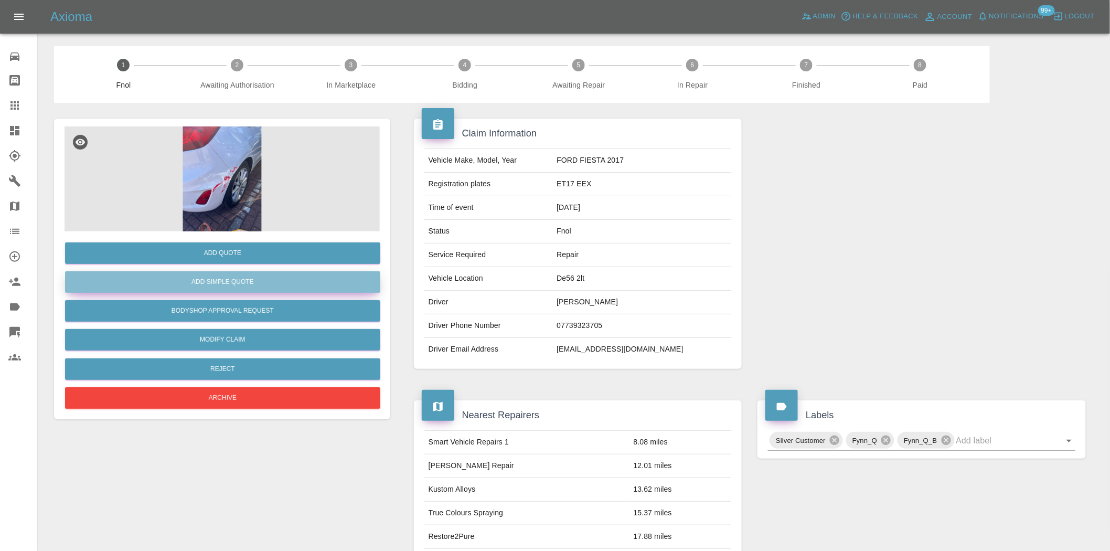
click at [172, 279] on button "Add Simple Quote" at bounding box center [222, 282] width 315 height 22
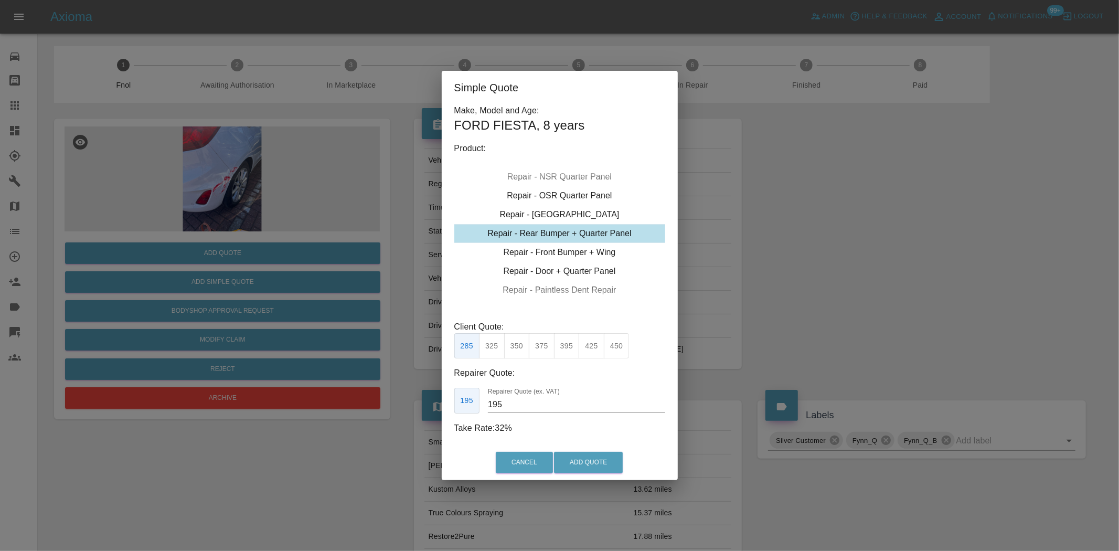
click at [551, 238] on div "Repair - Rear Bumper + Quarter Panel" at bounding box center [559, 233] width 211 height 19
click button "325"
type input "200"
click button "Add Quote"
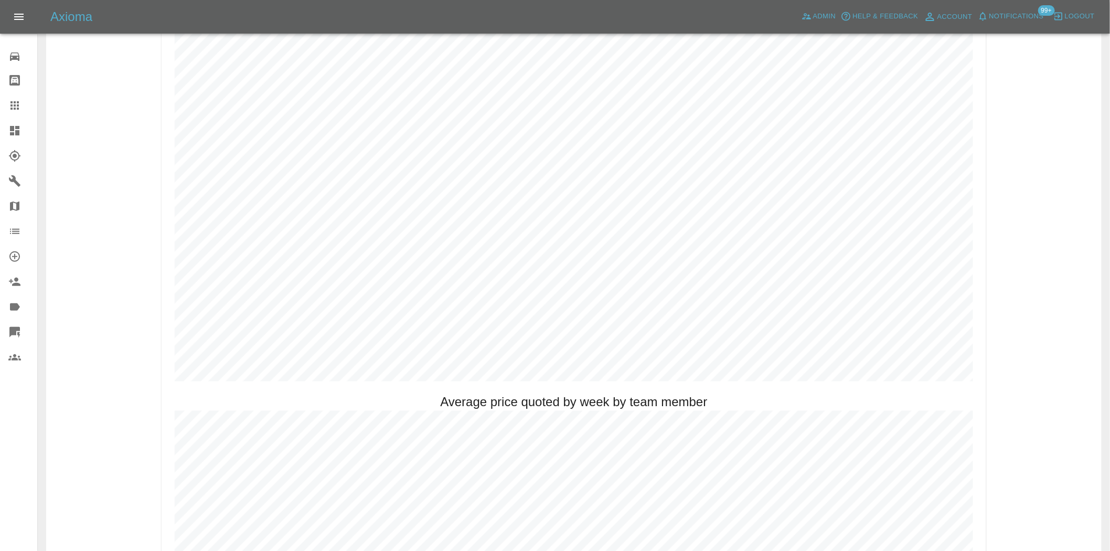
scroll to position [583, 0]
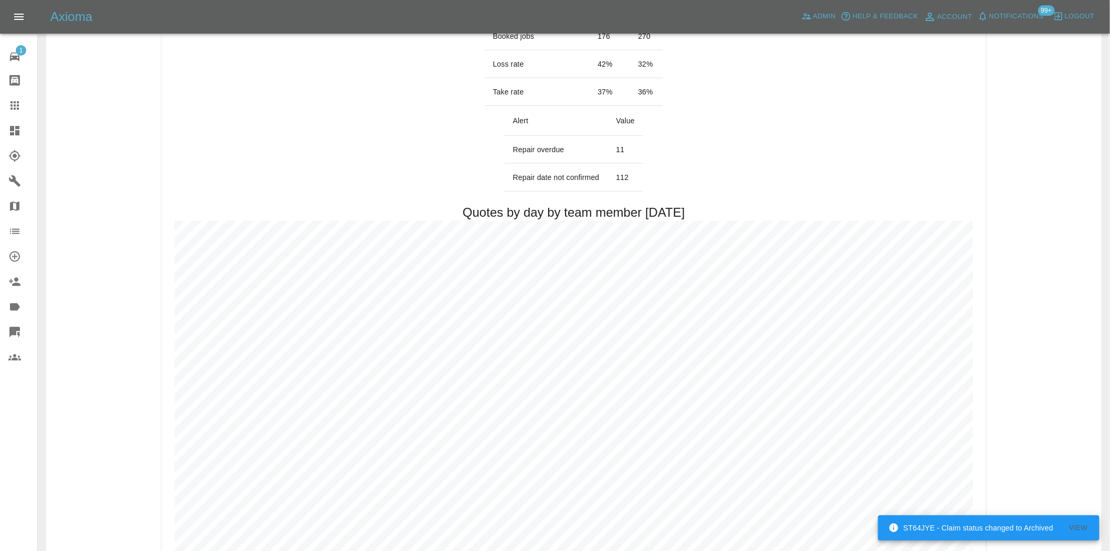
scroll to position [583, 0]
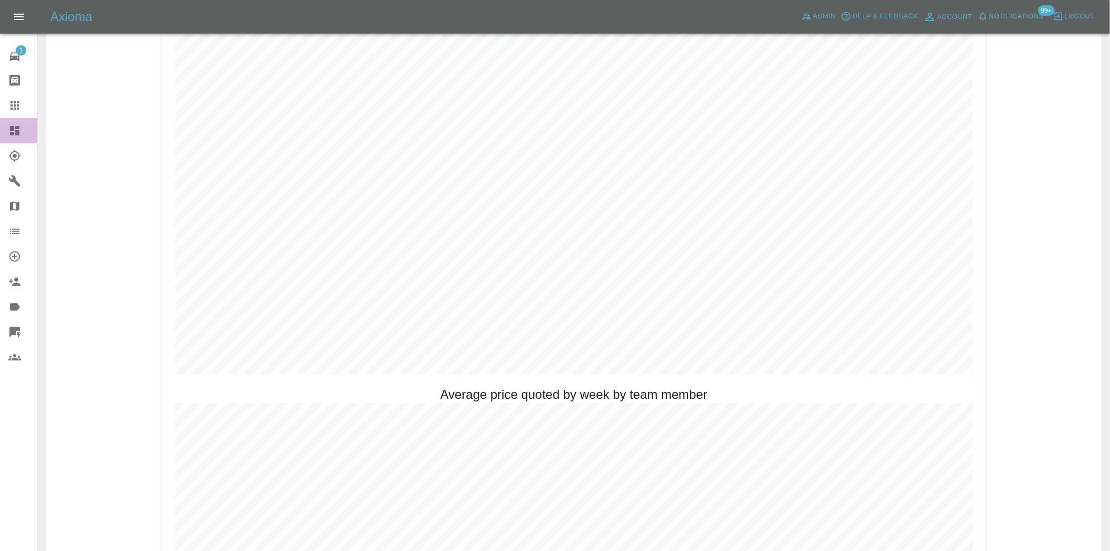
click at [20, 130] on icon at bounding box center [14, 130] width 13 height 13
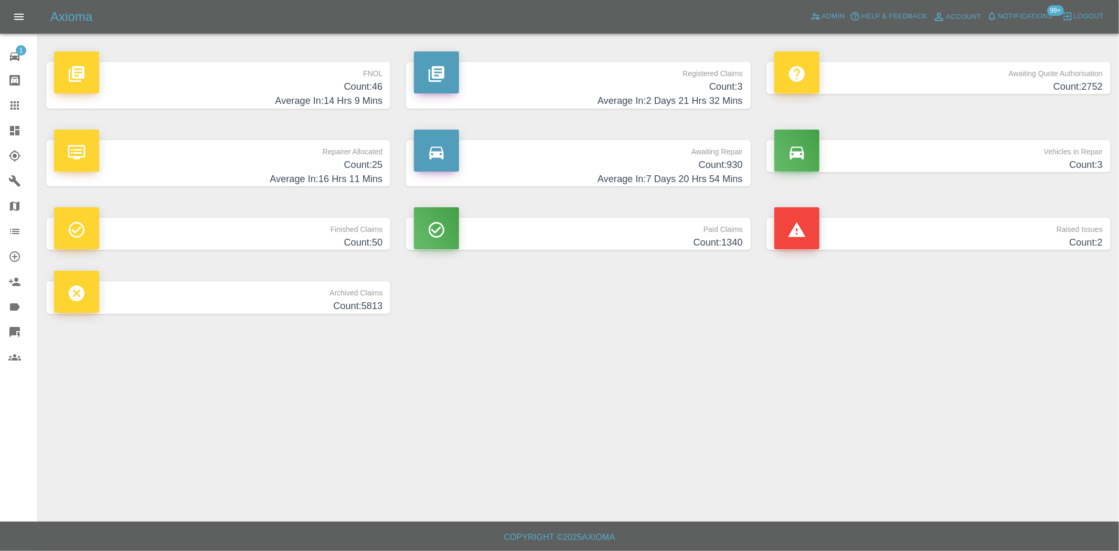
click at [684, 89] on h4 "Count: 3" at bounding box center [578, 87] width 328 height 14
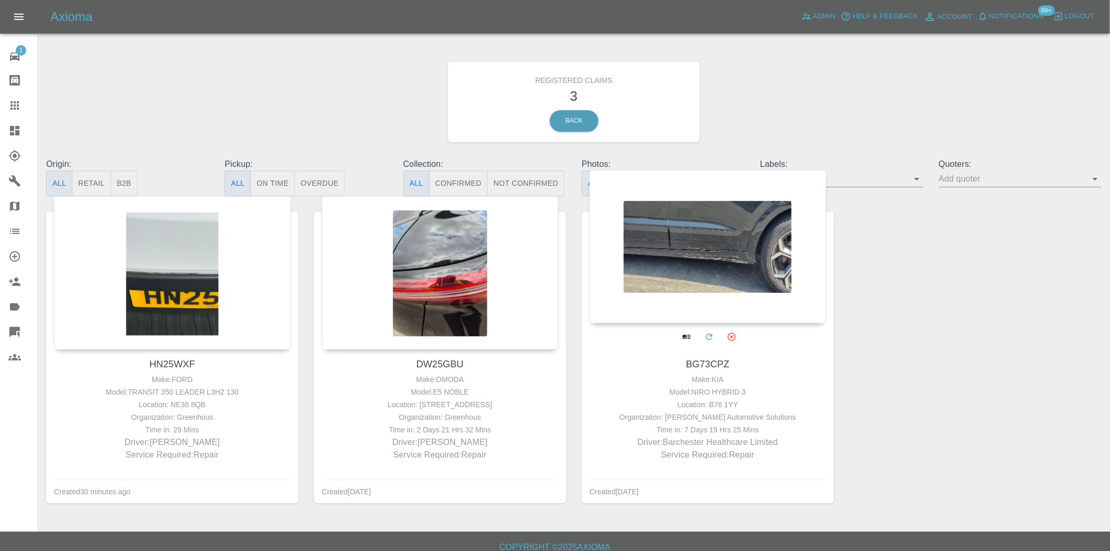
click at [716, 235] on div at bounding box center [708, 246] width 237 height 153
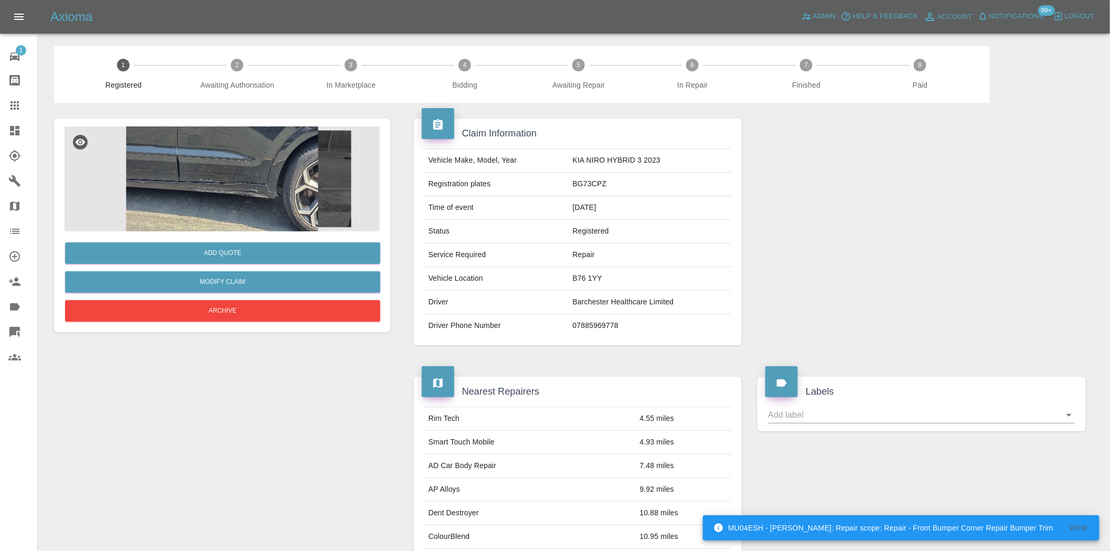
drag, startPoint x: 14, startPoint y: 133, endPoint x: 124, endPoint y: 116, distance: 110.9
click at [14, 133] on icon at bounding box center [14, 130] width 13 height 13
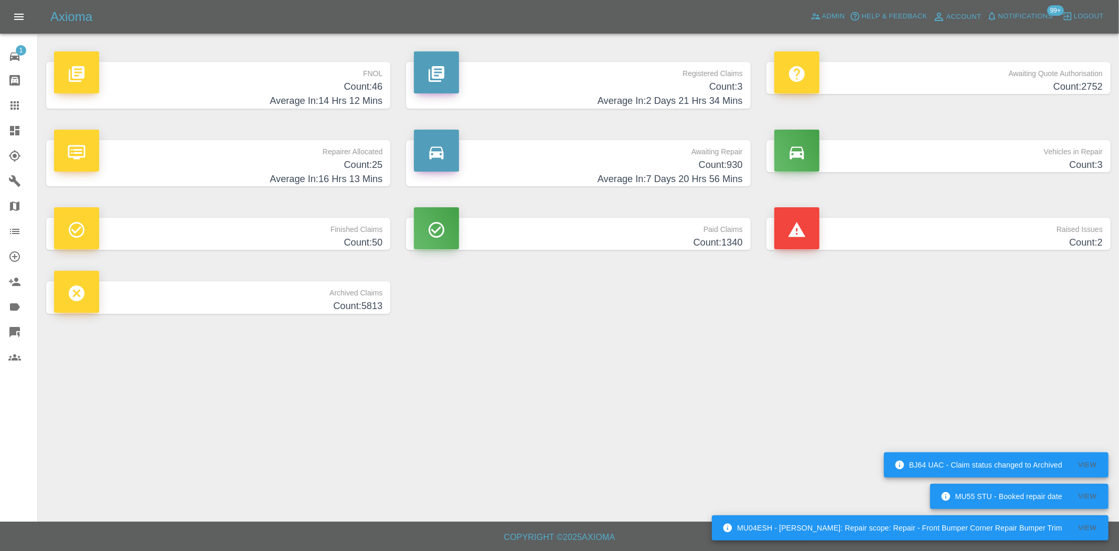
click at [323, 77] on p "FNOL" at bounding box center [218, 71] width 328 height 18
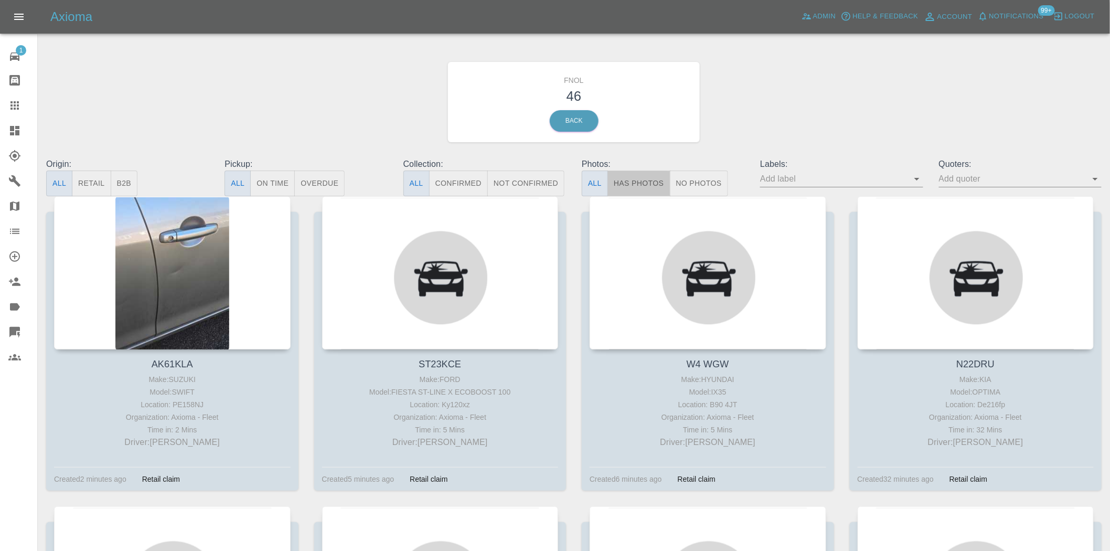
click at [625, 174] on button "Has Photos" at bounding box center [639, 184] width 63 height 26
click at [631, 182] on button "Has Photos" at bounding box center [639, 184] width 63 height 26
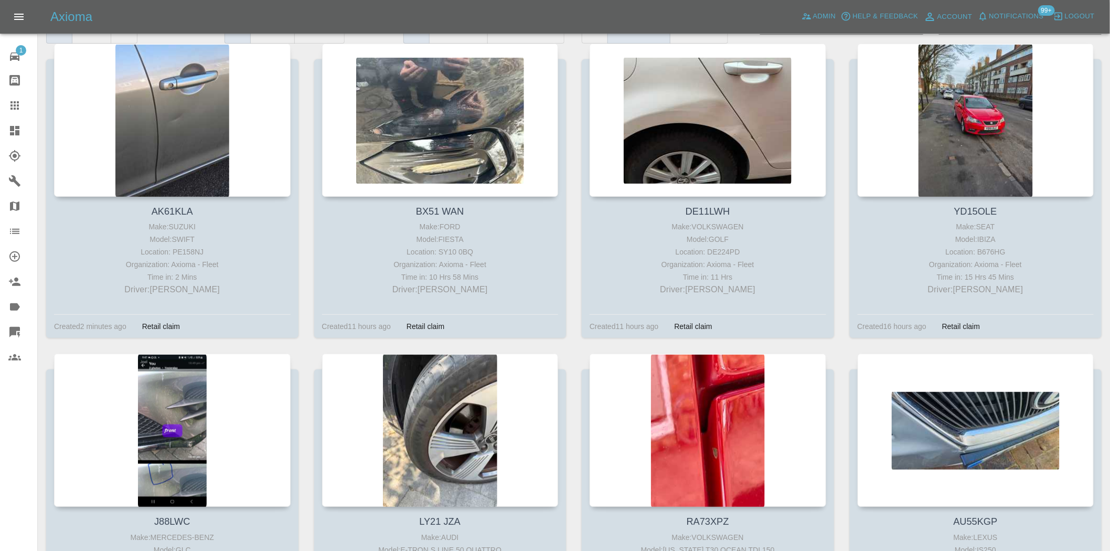
scroll to position [151, 0]
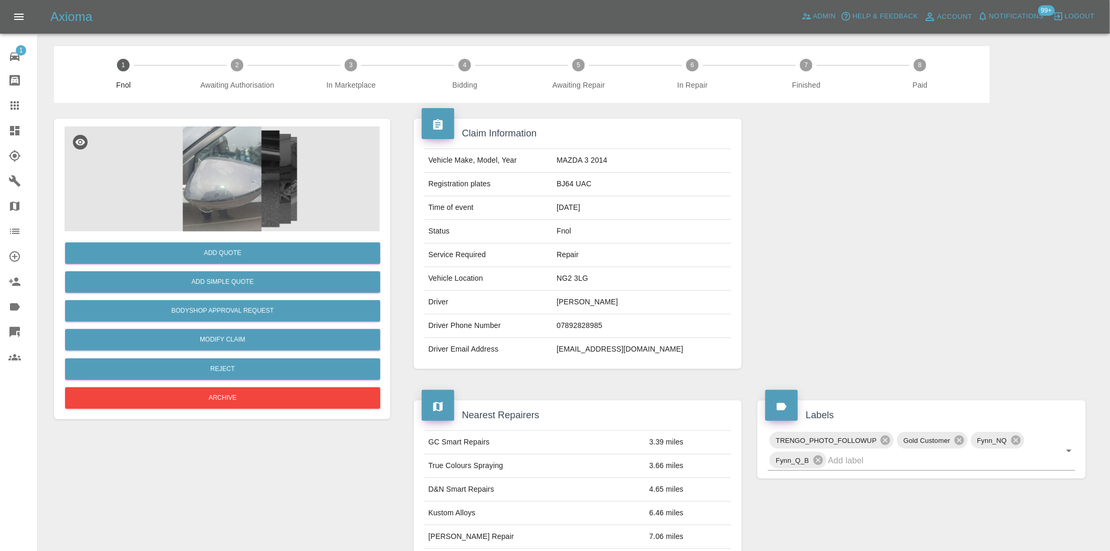
click at [240, 163] on img at bounding box center [222, 178] width 315 height 105
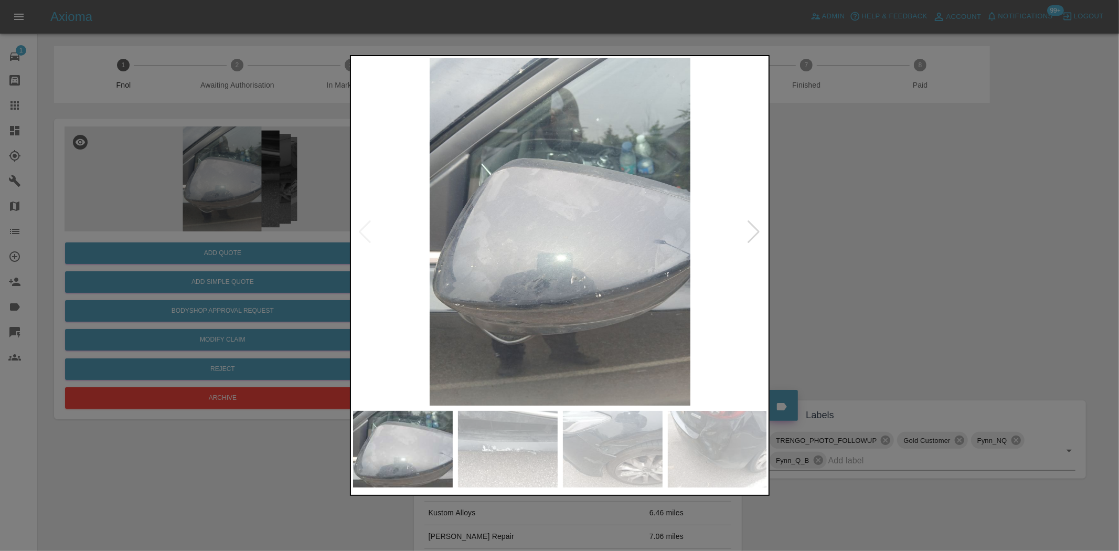
click at [416, 259] on img at bounding box center [560, 231] width 415 height 347
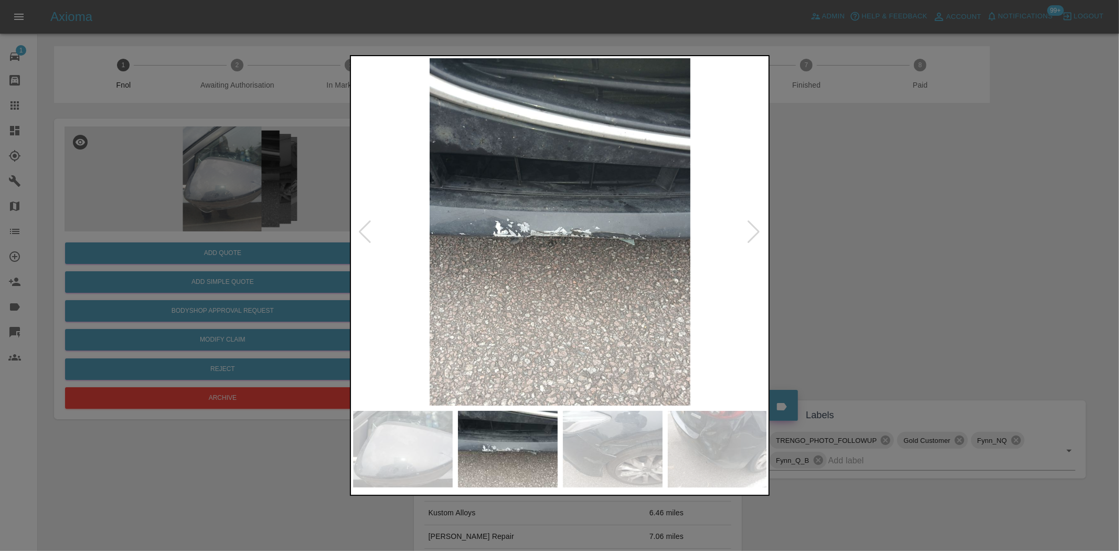
click at [528, 285] on img at bounding box center [560, 231] width 415 height 347
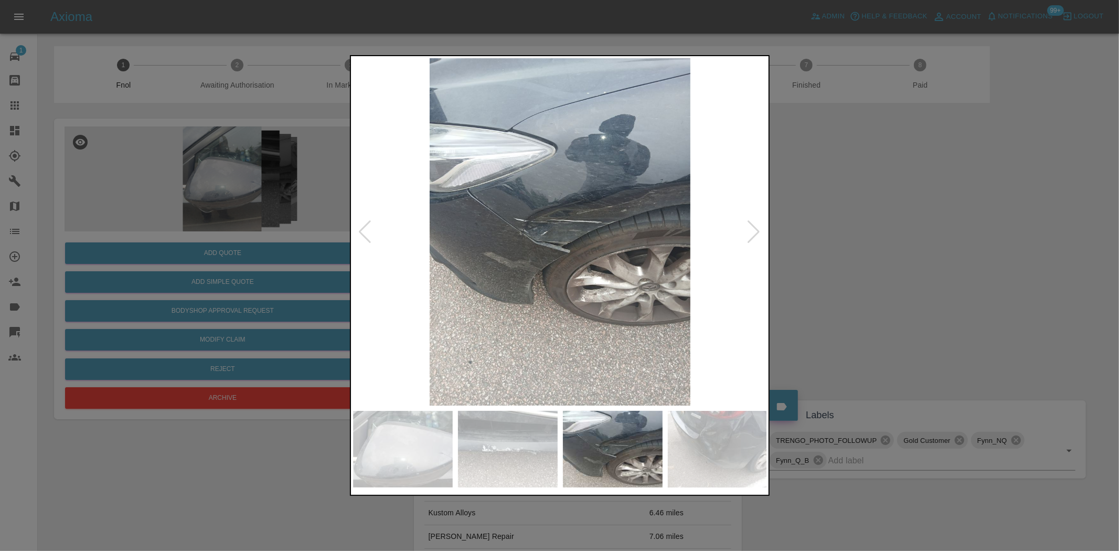
click at [552, 289] on img at bounding box center [560, 231] width 415 height 347
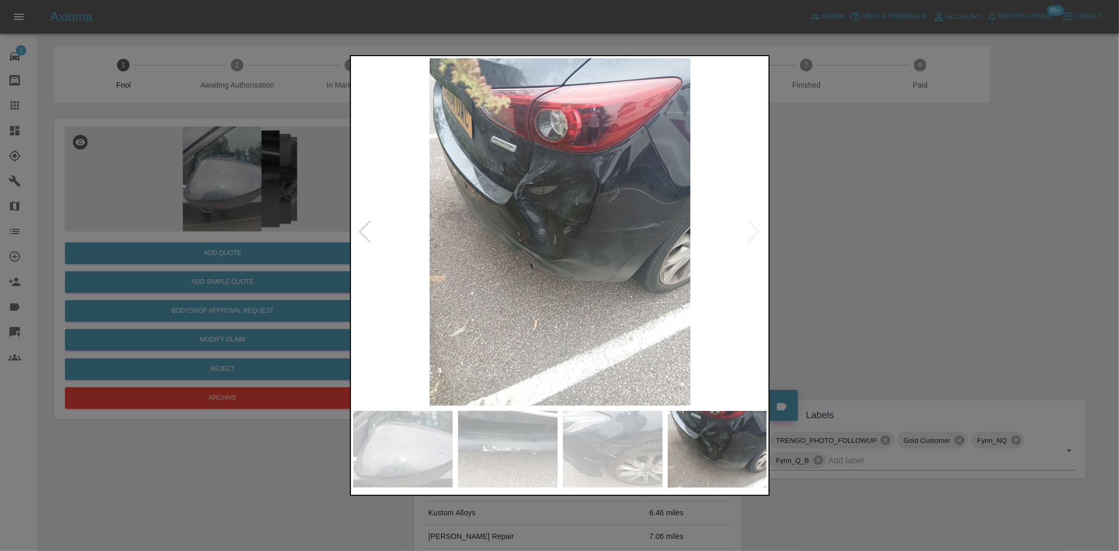
click at [596, 289] on img at bounding box center [560, 231] width 415 height 347
click at [452, 294] on img at bounding box center [560, 231] width 415 height 347
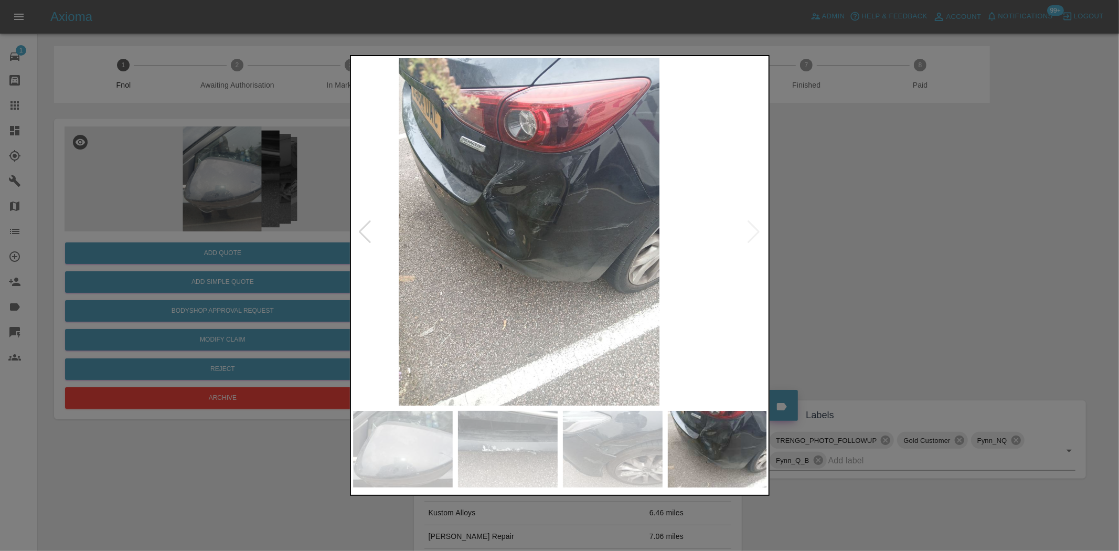
click at [279, 274] on div at bounding box center [559, 275] width 1119 height 551
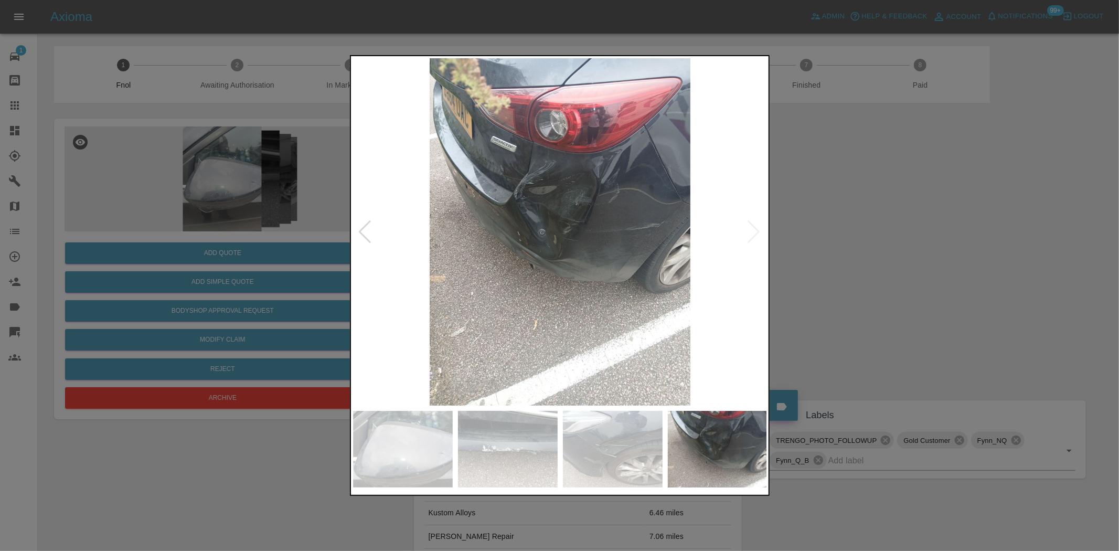
drag, startPoint x: 154, startPoint y: 201, endPoint x: 245, endPoint y: 21, distance: 201.8
click at [154, 193] on div at bounding box center [559, 275] width 1119 height 551
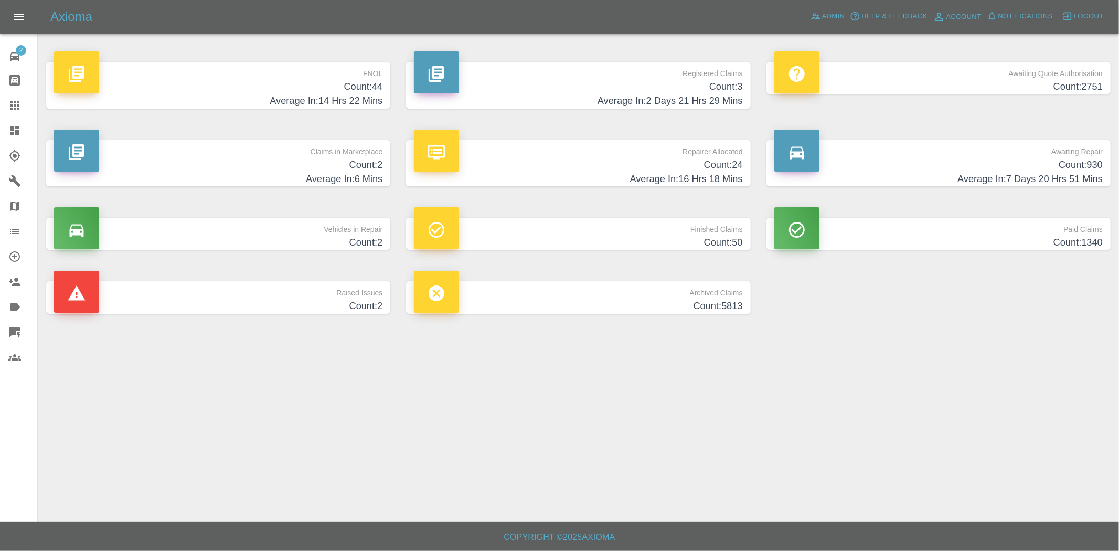
click at [310, 82] on h4 "Count: 44" at bounding box center [218, 87] width 328 height 14
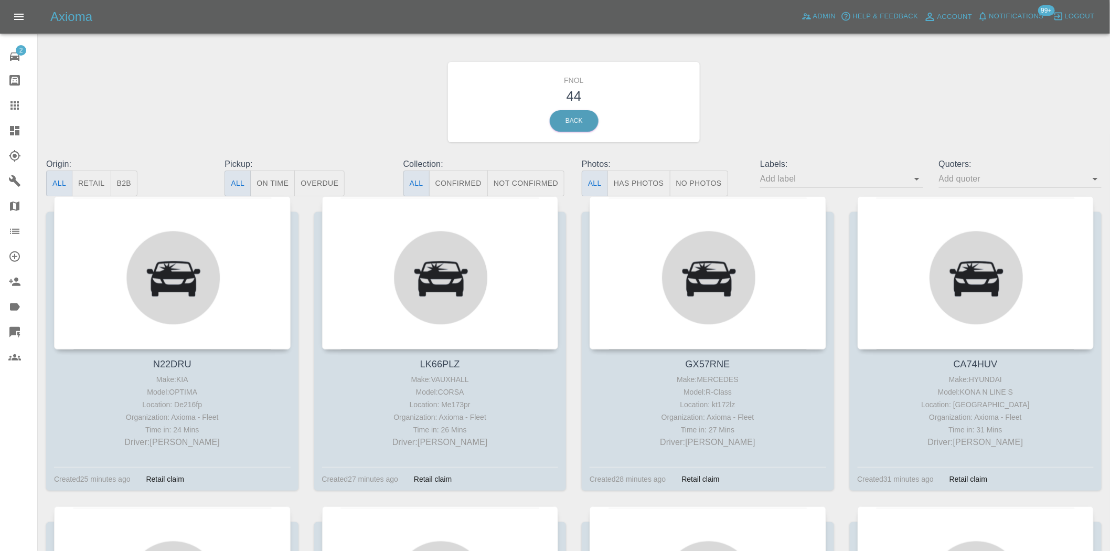
click at [18, 135] on icon at bounding box center [14, 130] width 9 height 9
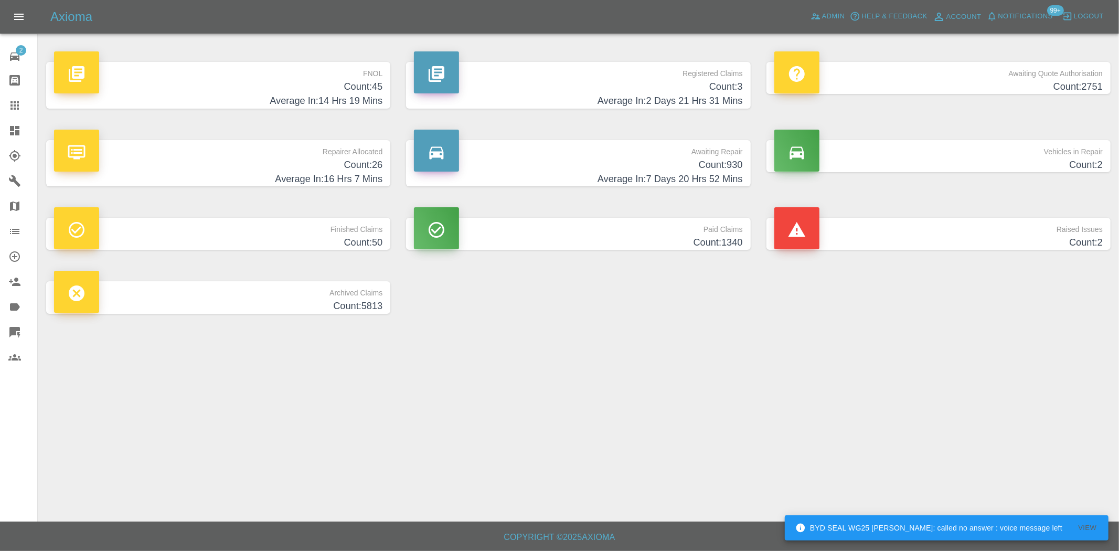
click at [314, 93] on h4 "Count: 45" at bounding box center [218, 87] width 328 height 14
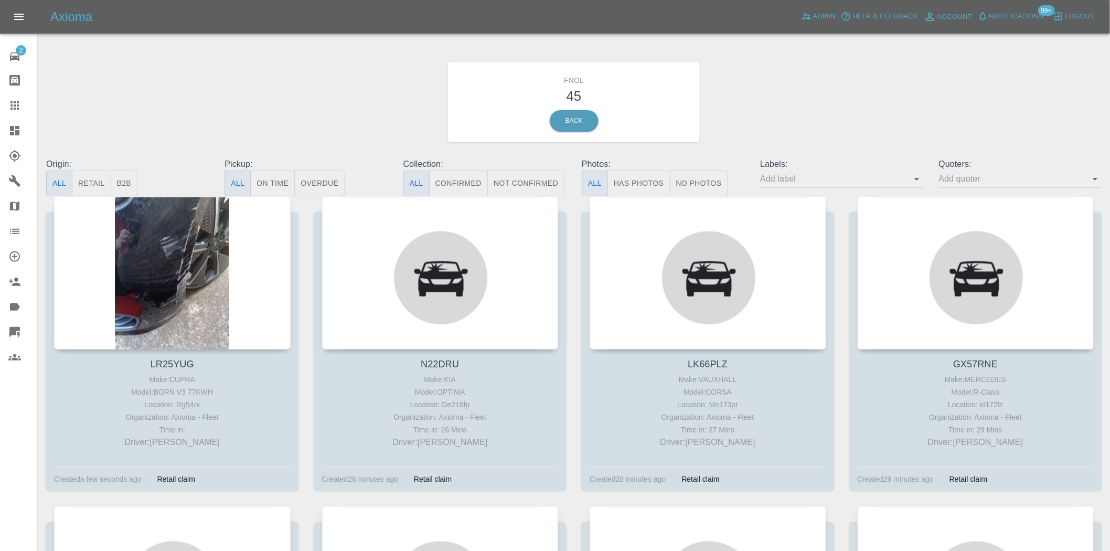
scroll to position [58, 0]
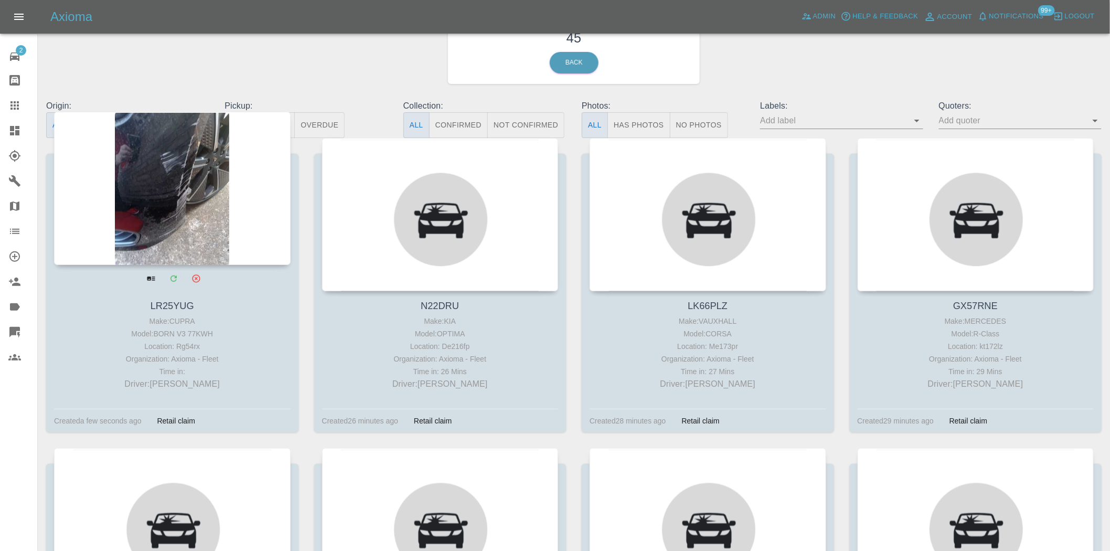
click at [177, 203] on div at bounding box center [172, 188] width 237 height 153
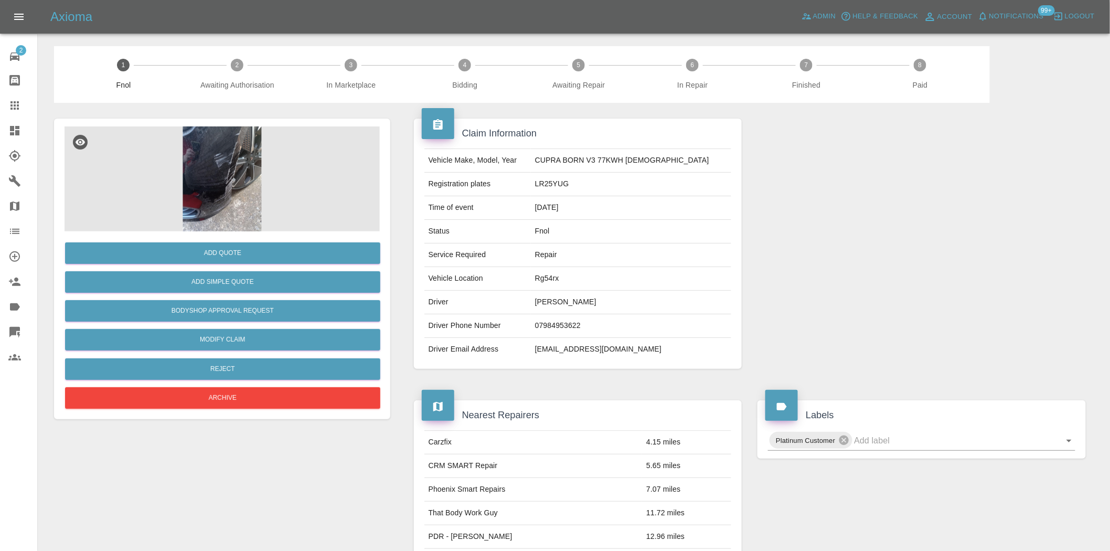
click at [213, 195] on img at bounding box center [222, 178] width 315 height 105
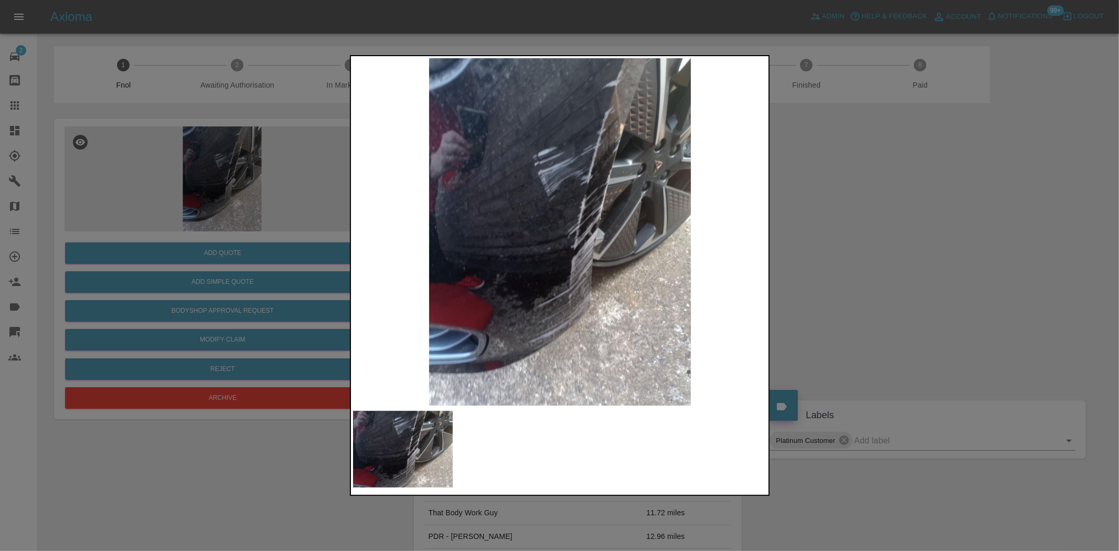
click at [359, 214] on img at bounding box center [560, 231] width 415 height 347
click at [306, 256] on div at bounding box center [559, 275] width 1119 height 551
click at [277, 313] on div at bounding box center [559, 275] width 1119 height 551
click at [128, 240] on div at bounding box center [559, 275] width 1119 height 551
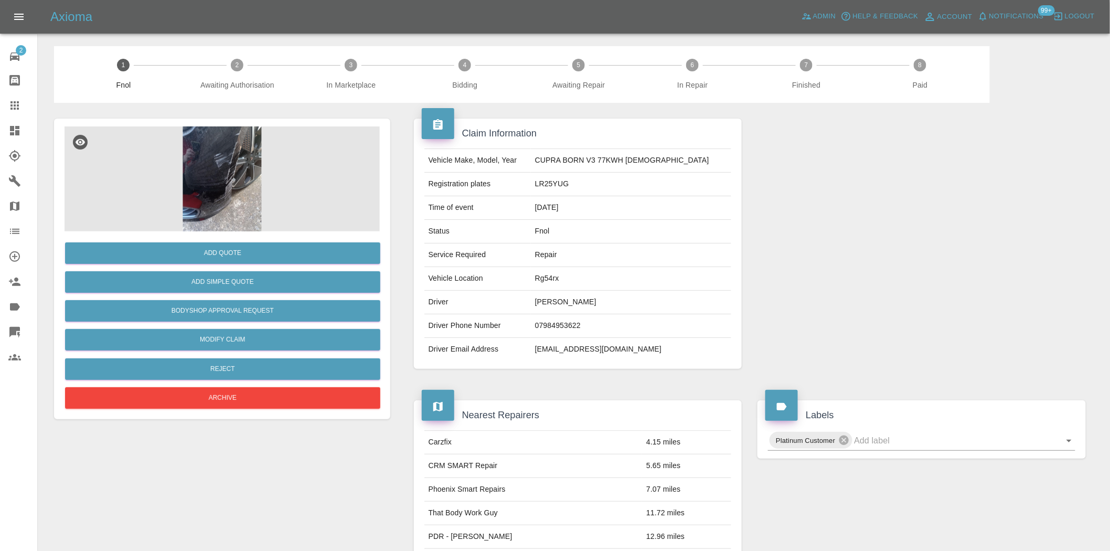
click at [213, 218] on img at bounding box center [222, 178] width 315 height 105
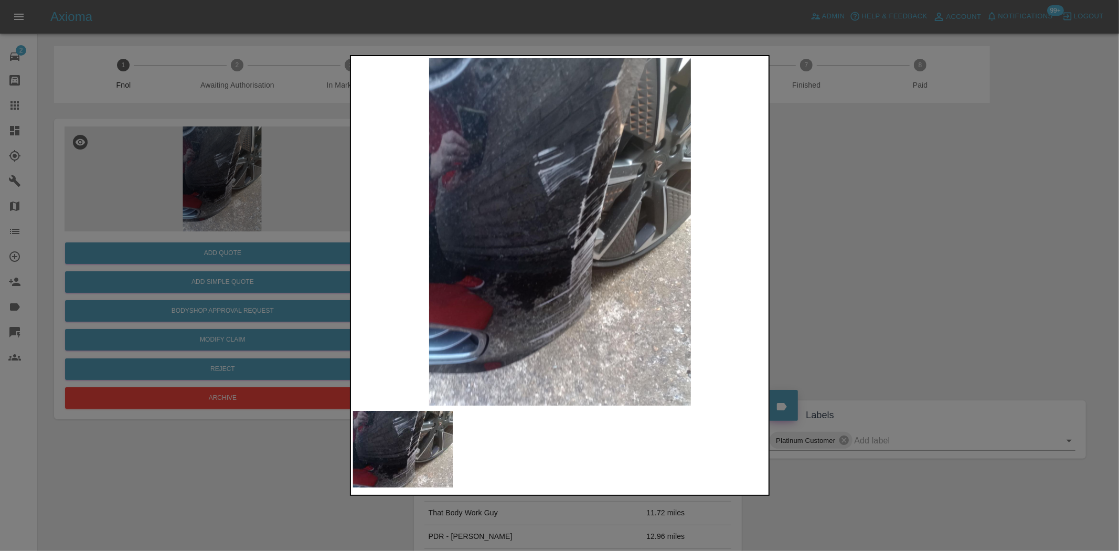
click at [234, 184] on div at bounding box center [559, 275] width 1119 height 551
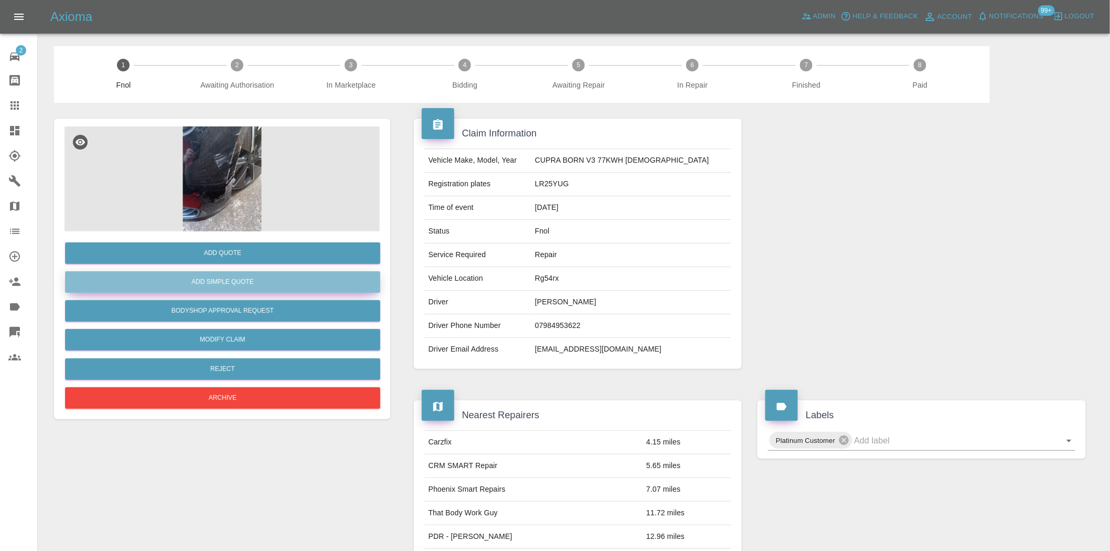
click at [228, 274] on button "Add Simple Quote" at bounding box center [222, 282] width 315 height 22
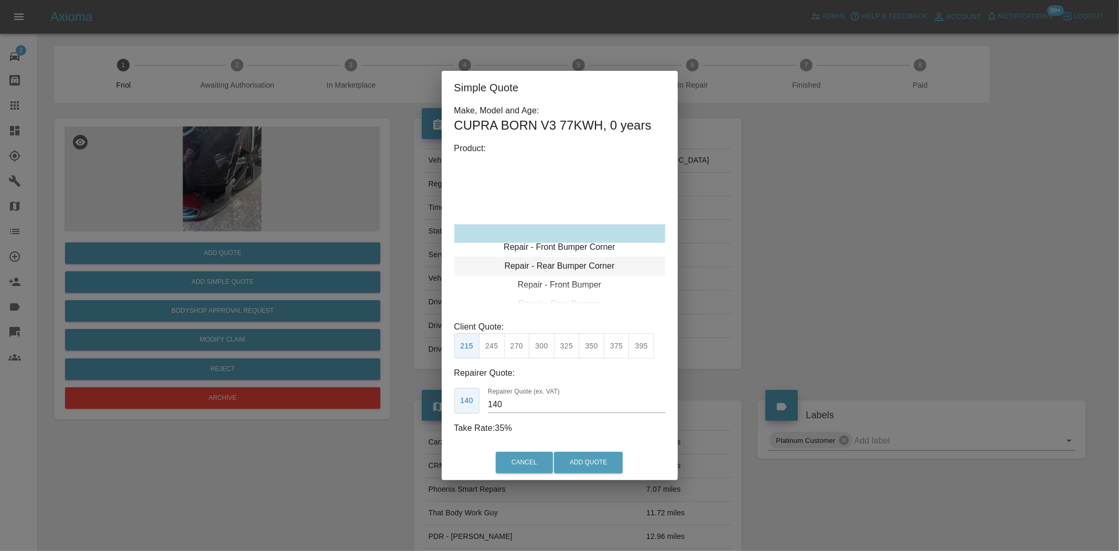
type input "120"
drag, startPoint x: 580, startPoint y: 232, endPoint x: 559, endPoint y: 252, distance: 29.3
click at [580, 231] on div "Repair - Front Bumper Corner" at bounding box center [559, 233] width 211 height 19
click at [494, 354] on button "199" at bounding box center [492, 346] width 26 height 26
click at [601, 469] on button "Add Quote" at bounding box center [588, 463] width 69 height 22
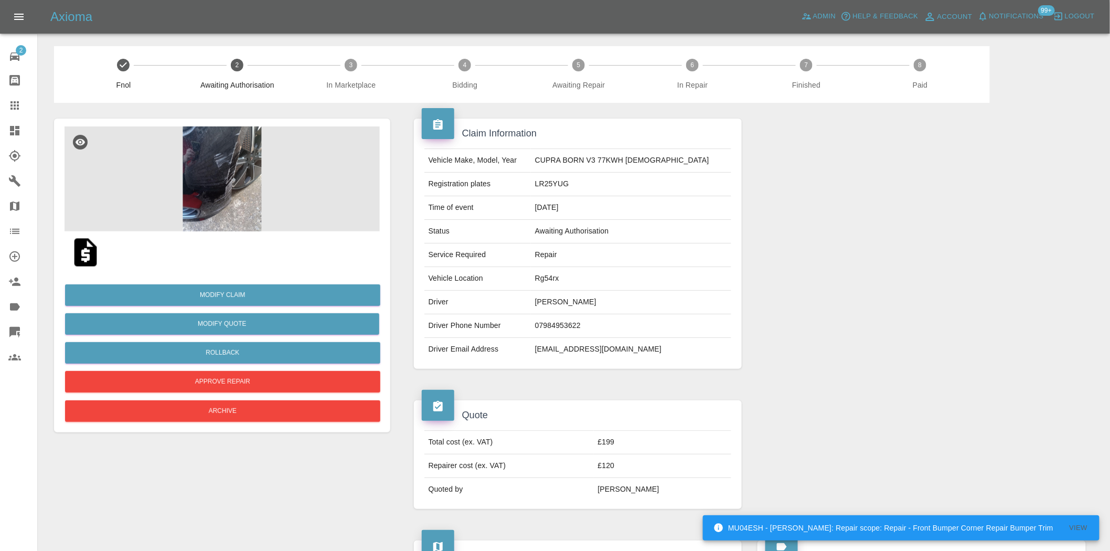
click at [12, 129] on icon at bounding box center [14, 130] width 9 height 9
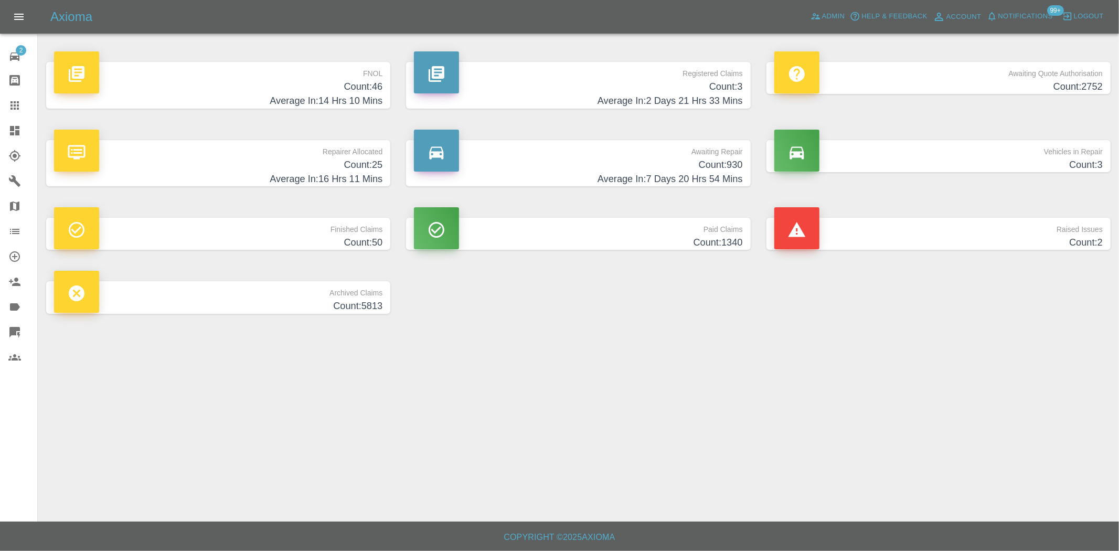
click at [325, 92] on h4 "Count: 46" at bounding box center [218, 87] width 328 height 14
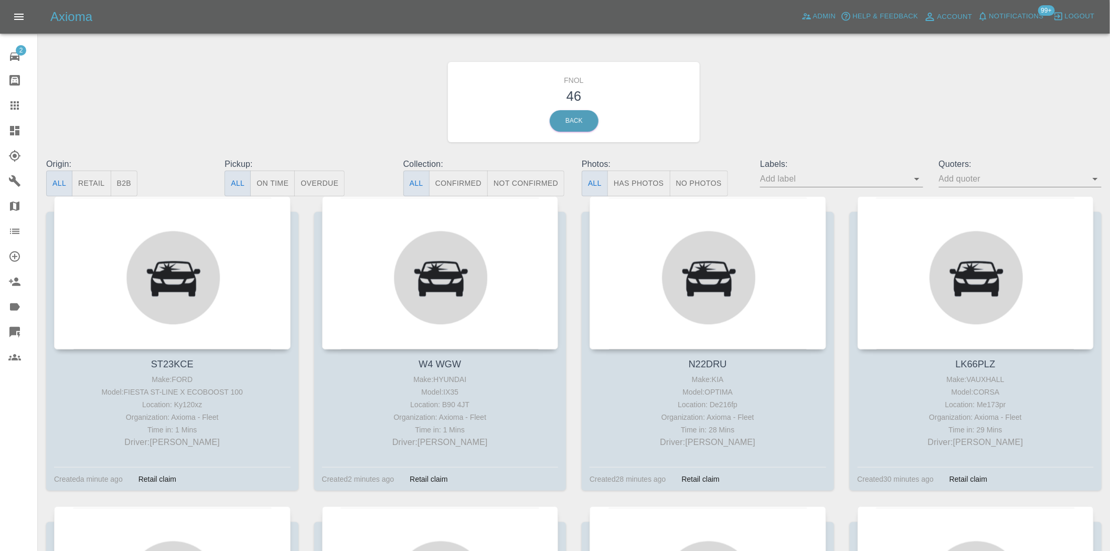
click at [22, 105] on div at bounding box center [22, 105] width 29 height 13
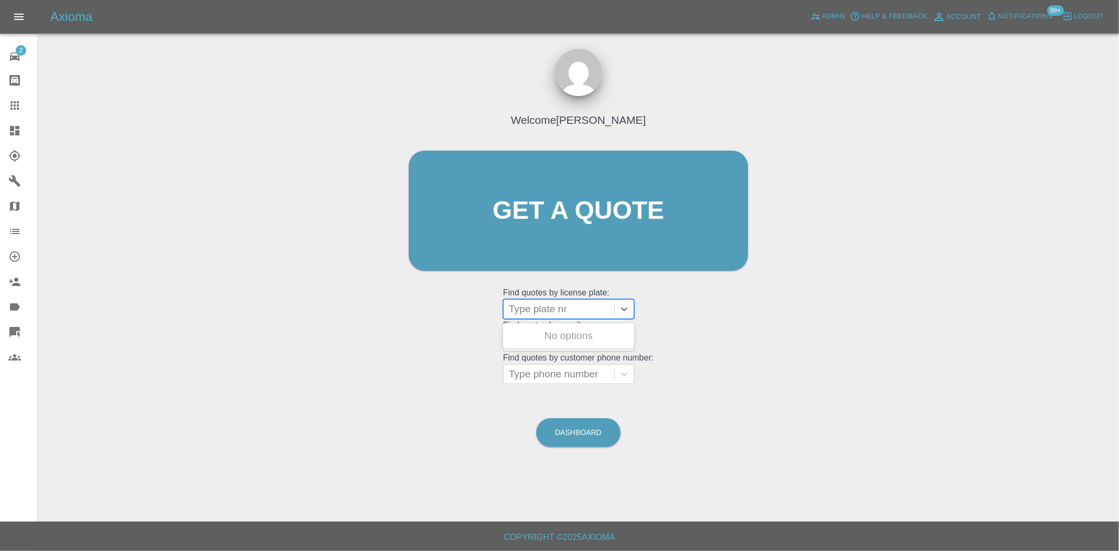
click at [541, 307] on div at bounding box center [559, 309] width 100 height 15
paste input "WK69XFM"
type input "WK69XFM"
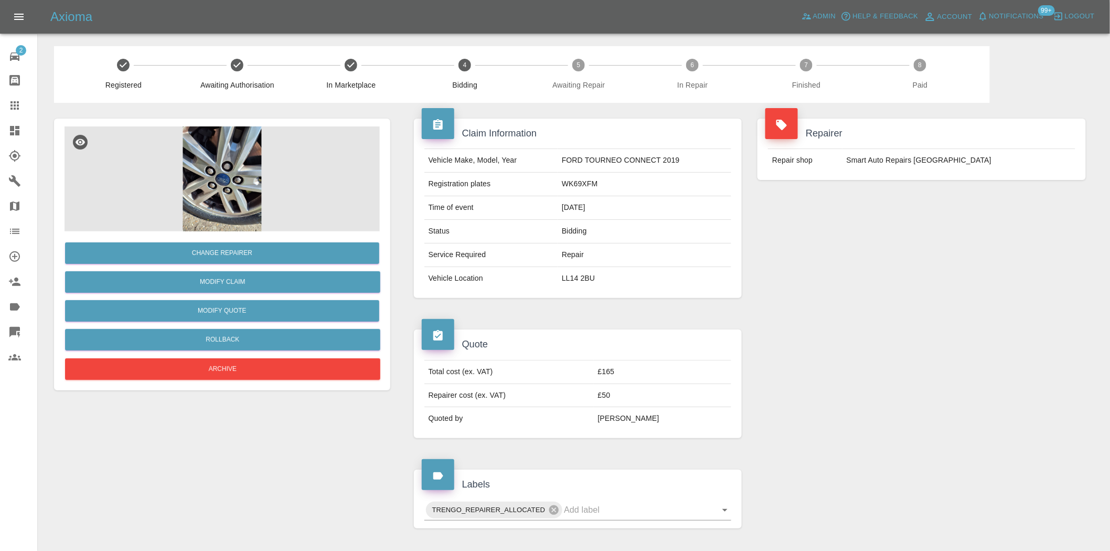
click at [231, 168] on img at bounding box center [222, 178] width 315 height 105
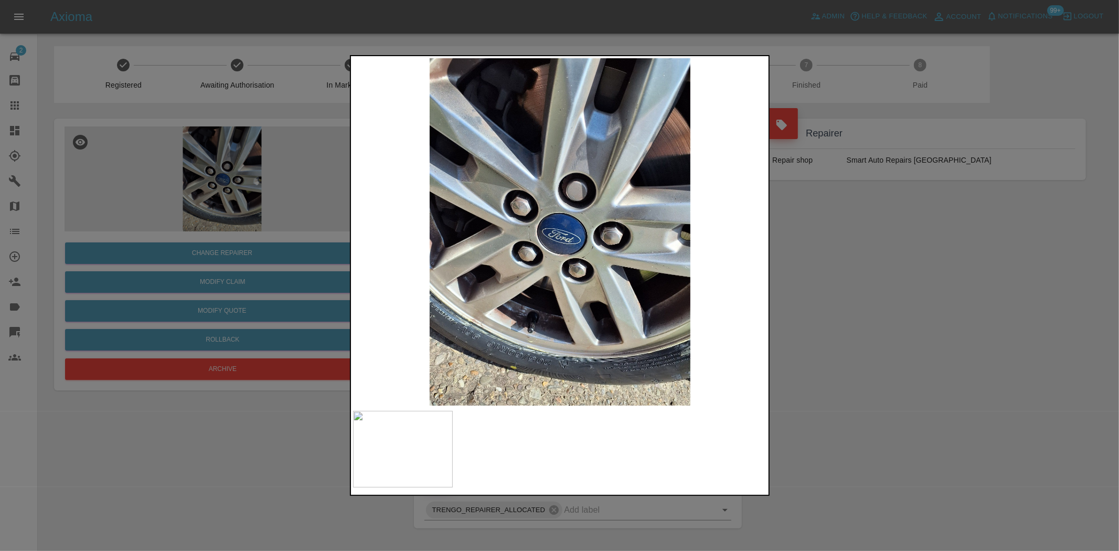
click at [370, 312] on img at bounding box center [560, 231] width 415 height 347
click at [282, 205] on div at bounding box center [559, 275] width 1119 height 551
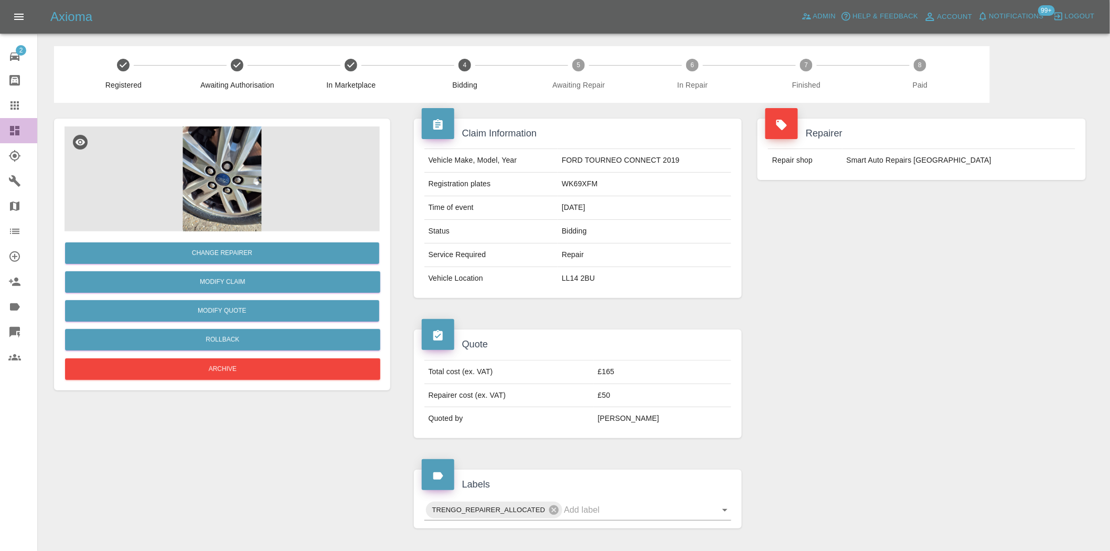
click at [13, 128] on icon at bounding box center [14, 130] width 9 height 9
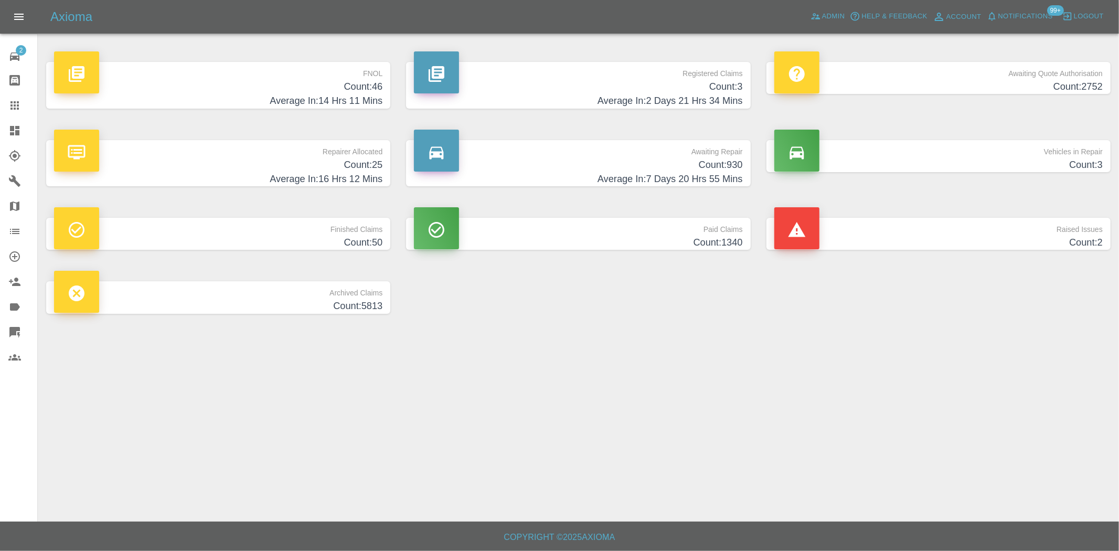
click at [360, 83] on h4 "Count: 46" at bounding box center [218, 87] width 328 height 14
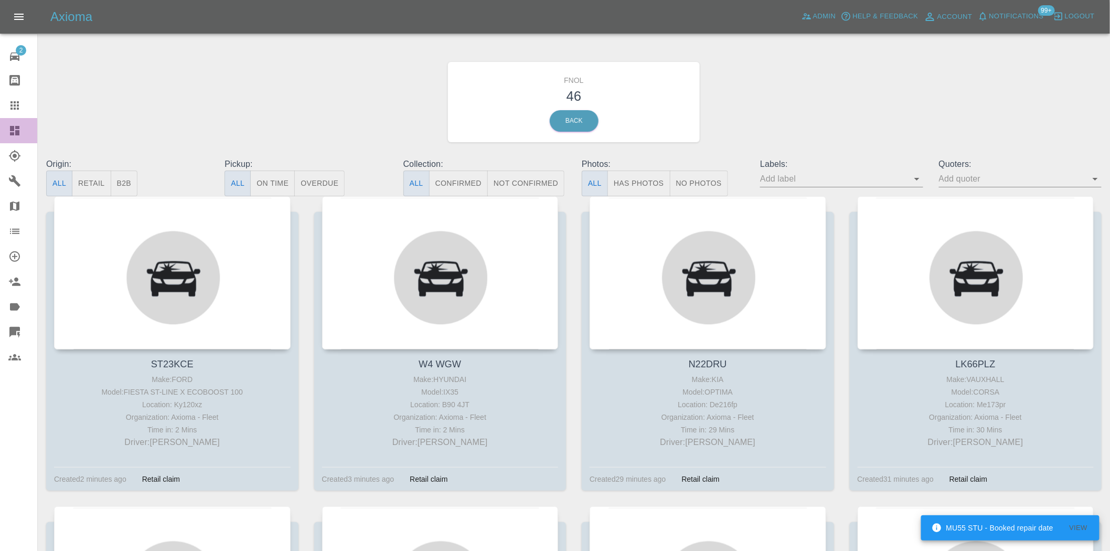
click at [28, 124] on div at bounding box center [22, 130] width 29 height 13
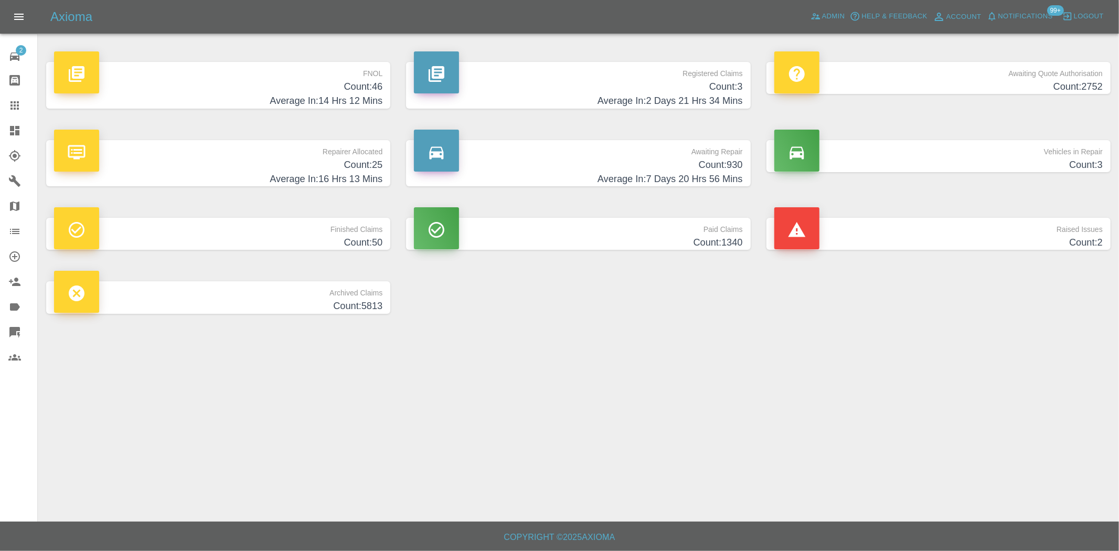
click at [353, 97] on h4 "Average In: 14 Hrs 12 Mins" at bounding box center [218, 101] width 328 height 14
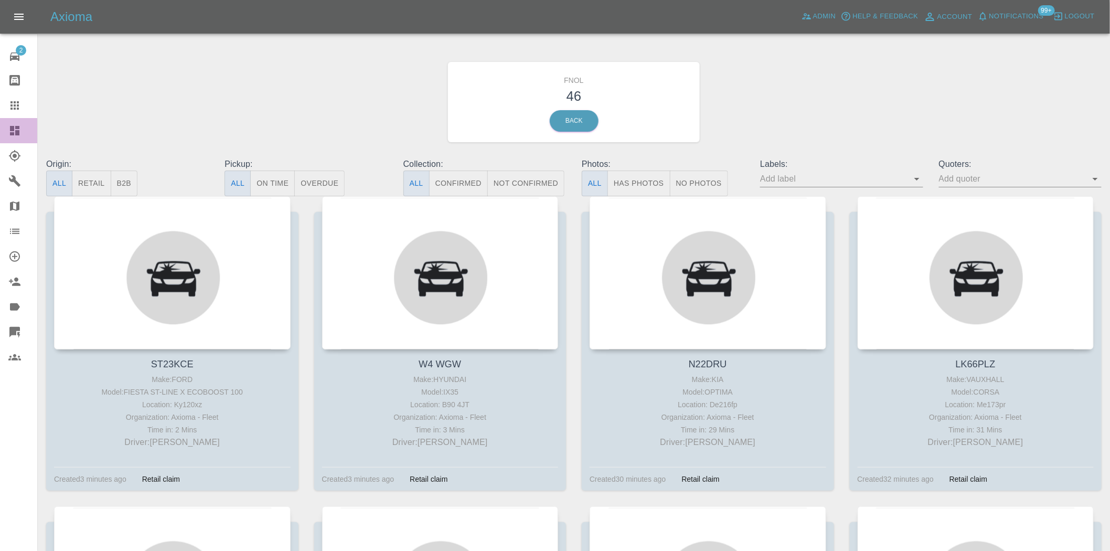
click at [21, 134] on div at bounding box center [22, 130] width 29 height 13
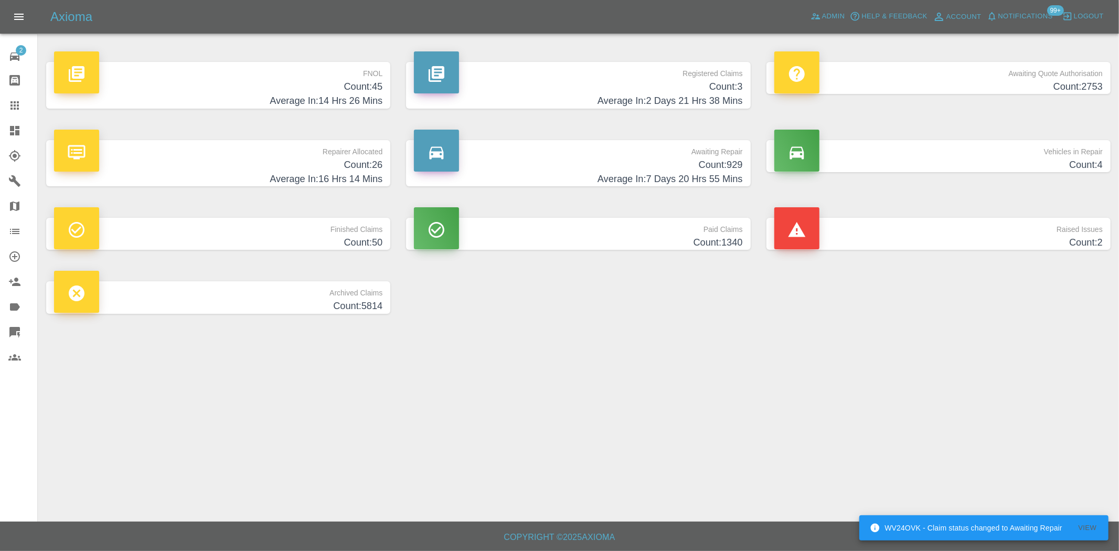
click at [349, 81] on h4 "Count: 45" at bounding box center [218, 87] width 328 height 14
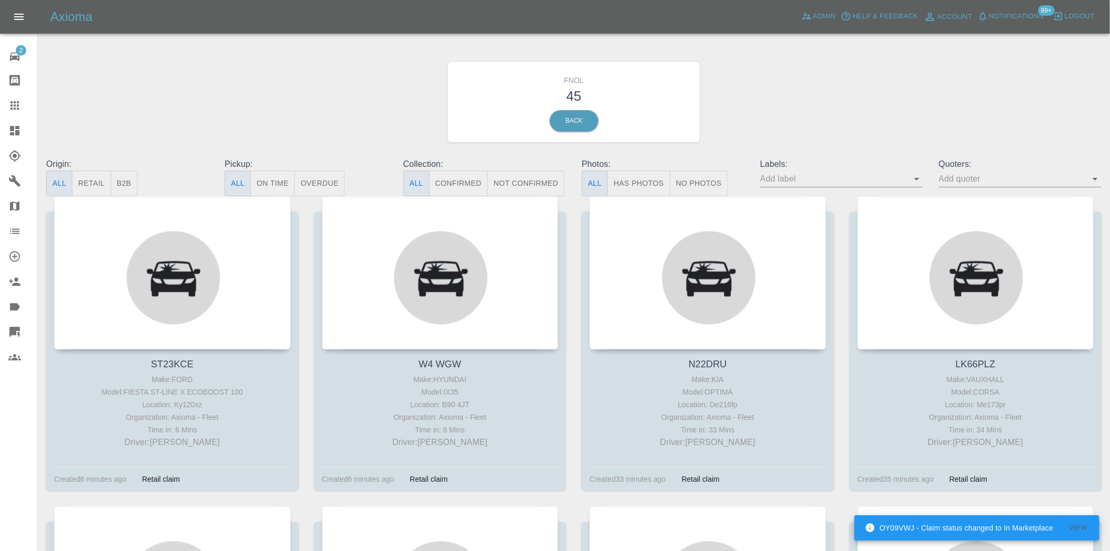
click at [641, 184] on button "Has Photos" at bounding box center [639, 184] width 63 height 26
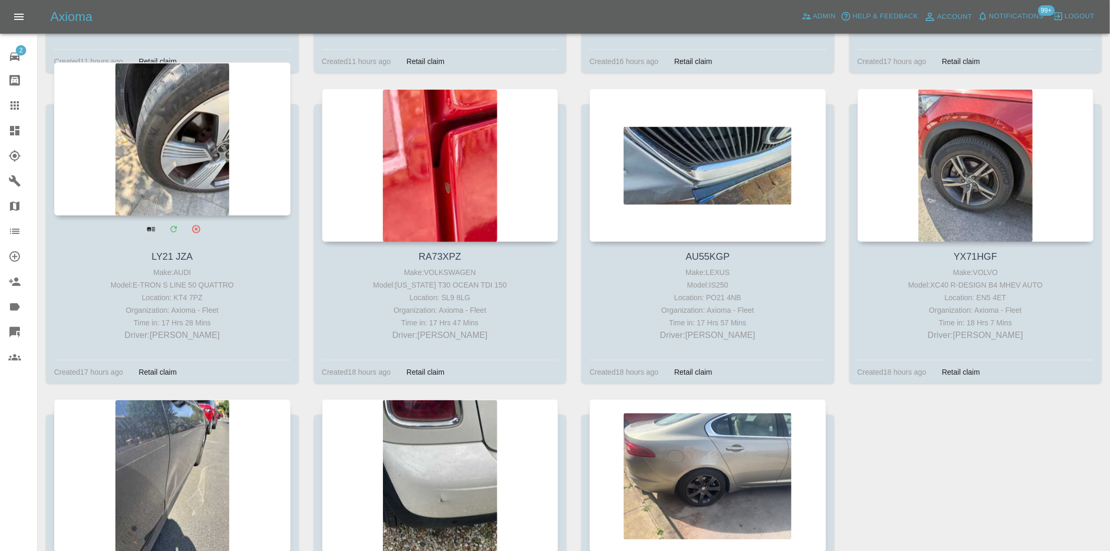
scroll to position [233, 0]
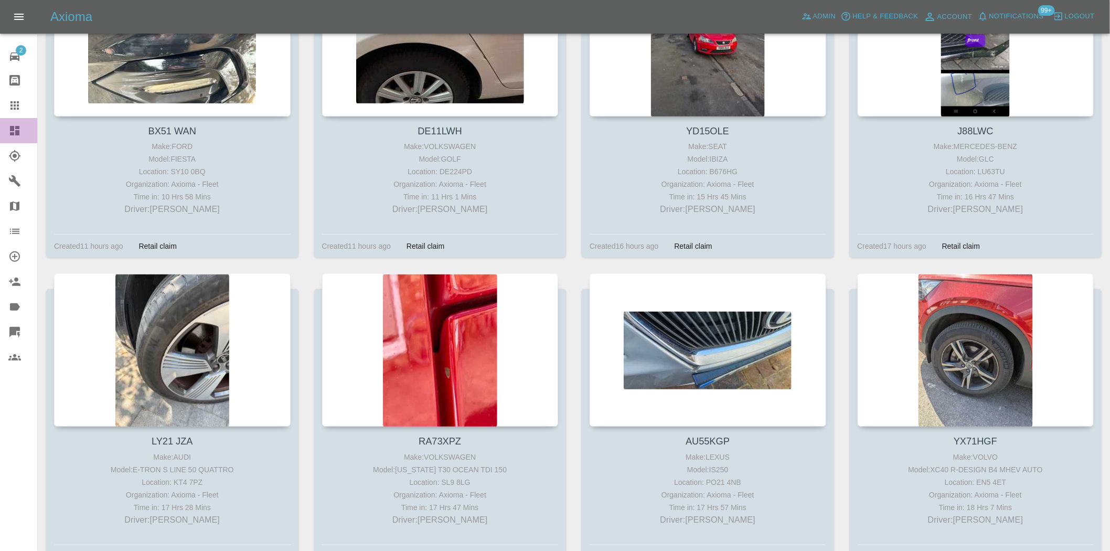
click at [12, 133] on icon at bounding box center [14, 130] width 9 height 9
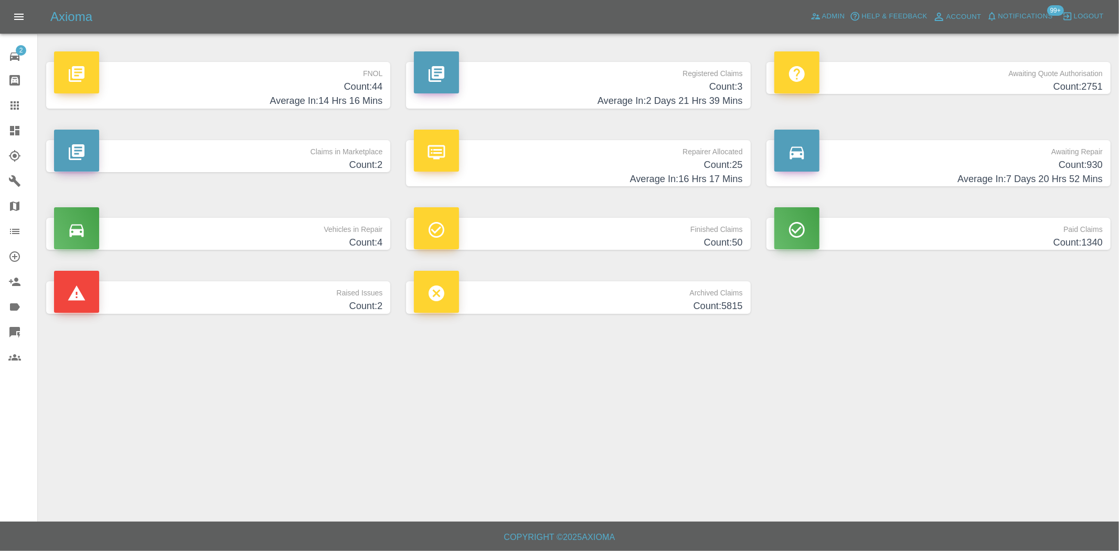
click at [333, 107] on h4 "Average In: 14 Hrs 16 Mins" at bounding box center [218, 101] width 328 height 14
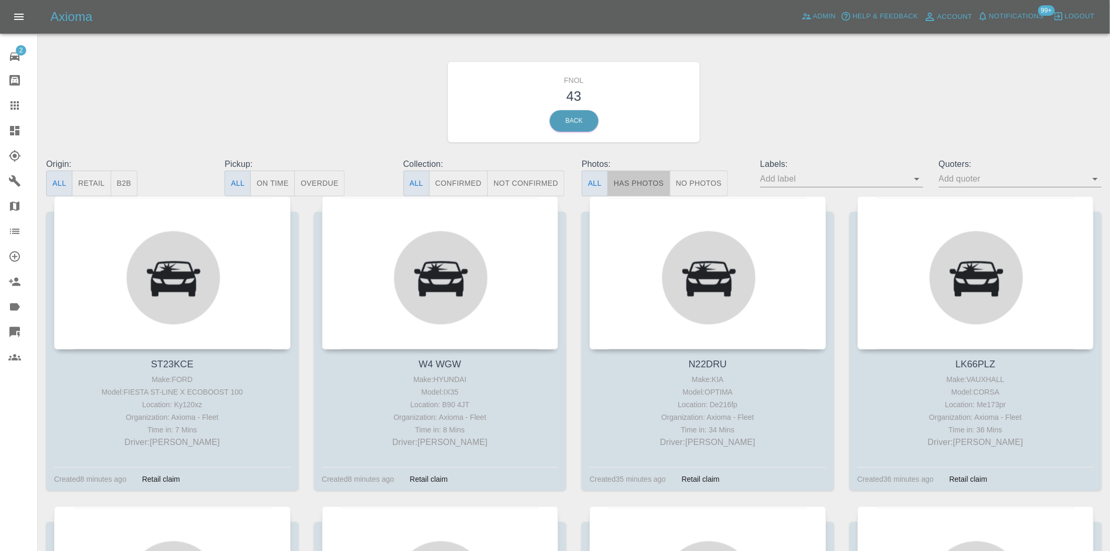
drag, startPoint x: 652, startPoint y: 183, endPoint x: 391, endPoint y: 160, distance: 261.8
click at [651, 184] on button "Has Photos" at bounding box center [639, 184] width 63 height 26
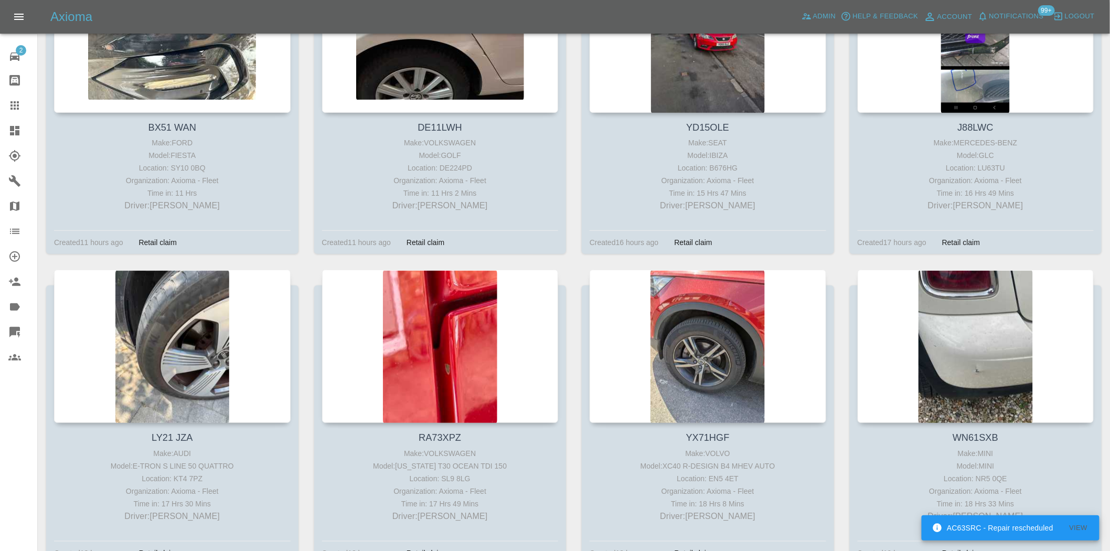
scroll to position [233, 0]
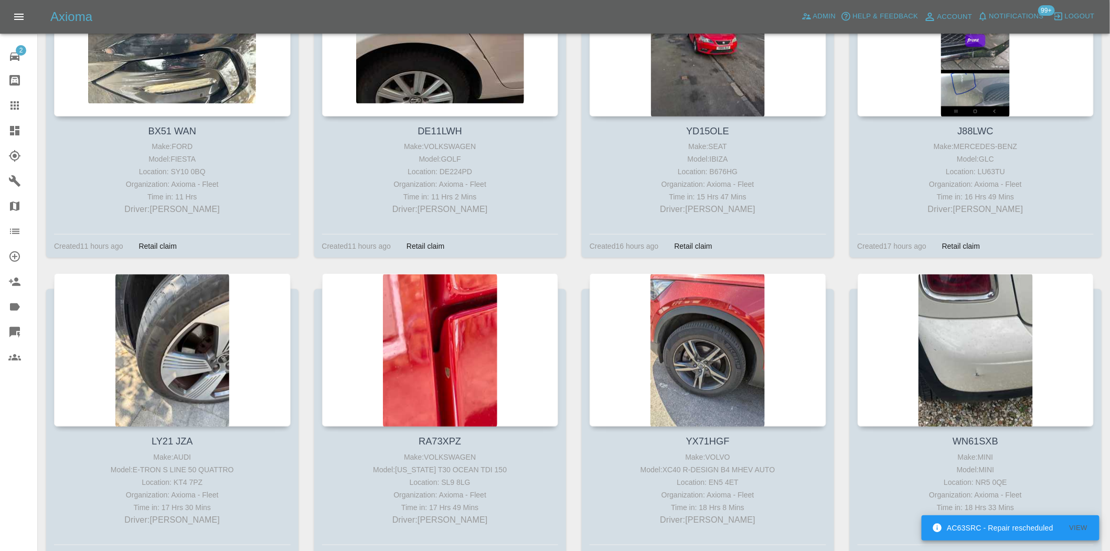
click at [19, 126] on icon at bounding box center [14, 130] width 13 height 13
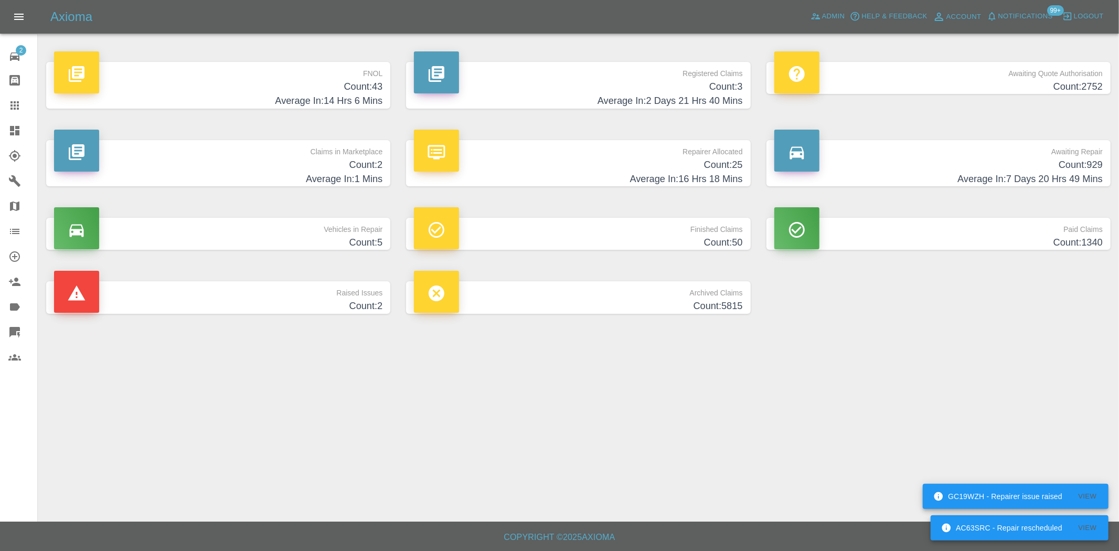
drag, startPoint x: 641, startPoint y: 88, endPoint x: 14, endPoint y: 97, distance: 627.1
click at [641, 88] on h4 "Count: 3" at bounding box center [578, 87] width 328 height 14
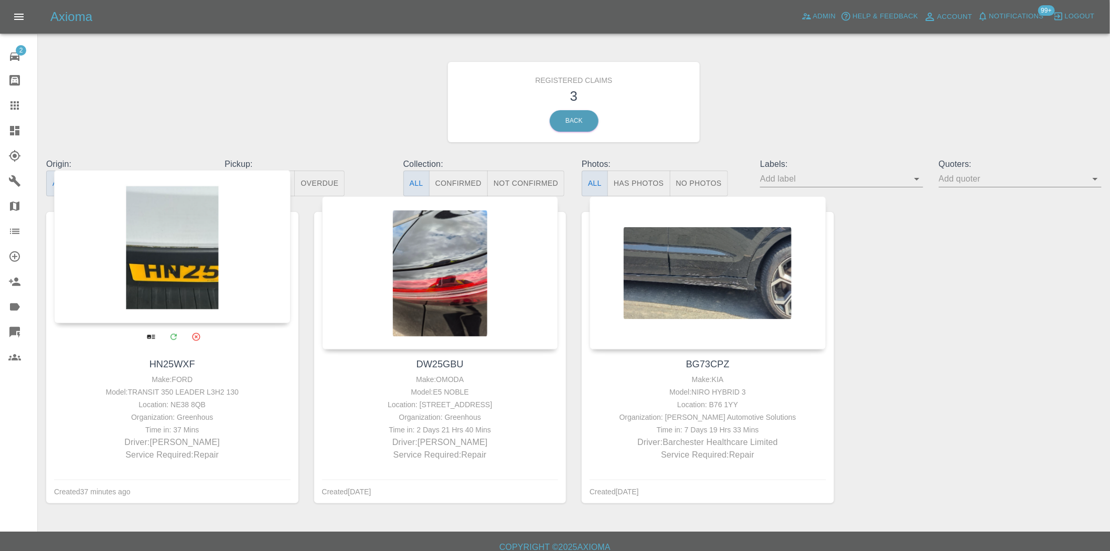
click at [222, 234] on div at bounding box center [172, 246] width 237 height 153
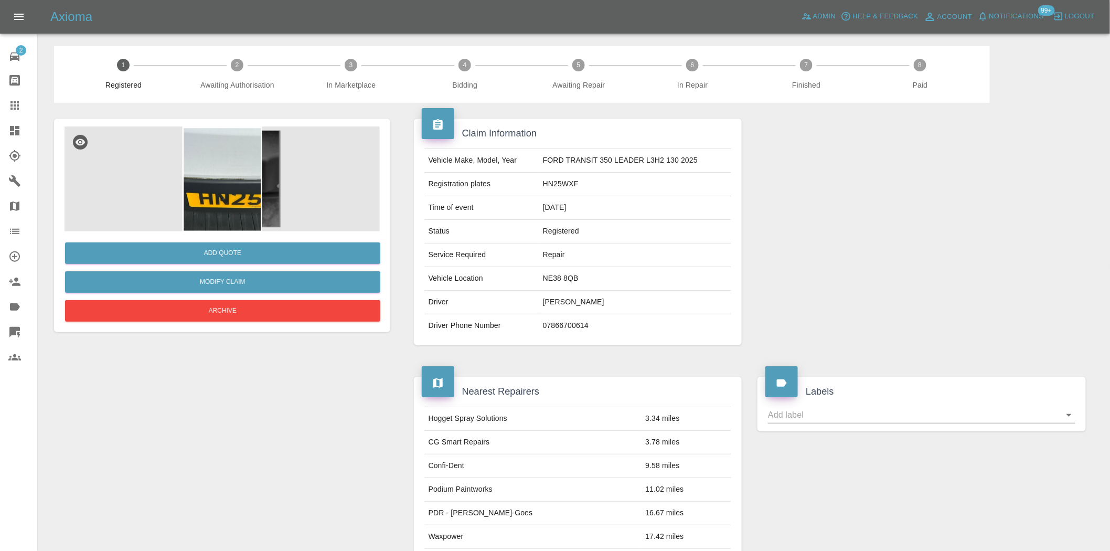
click at [234, 200] on img at bounding box center [222, 178] width 315 height 105
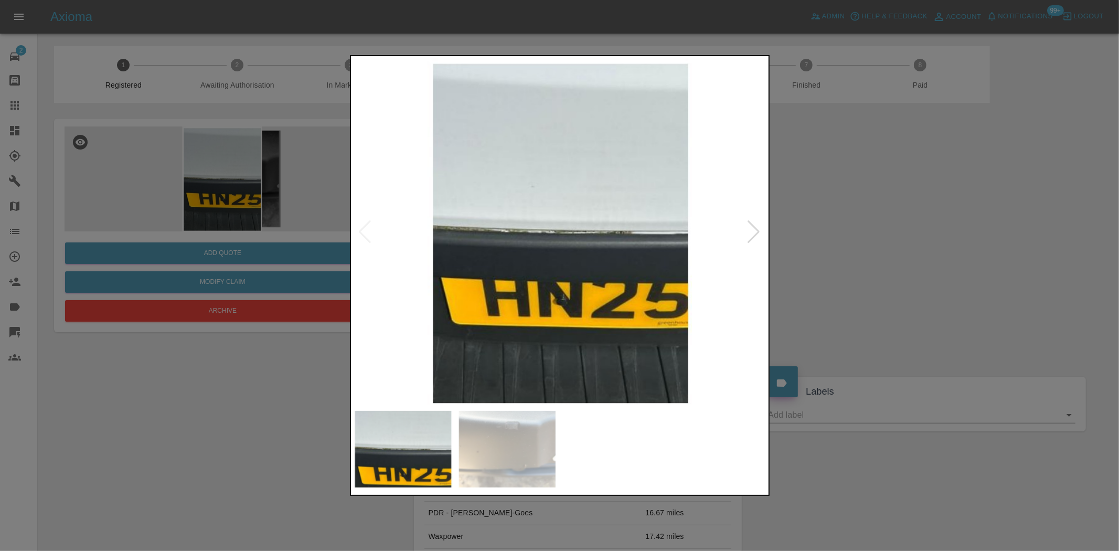
click at [499, 242] on img at bounding box center [560, 231] width 415 height 347
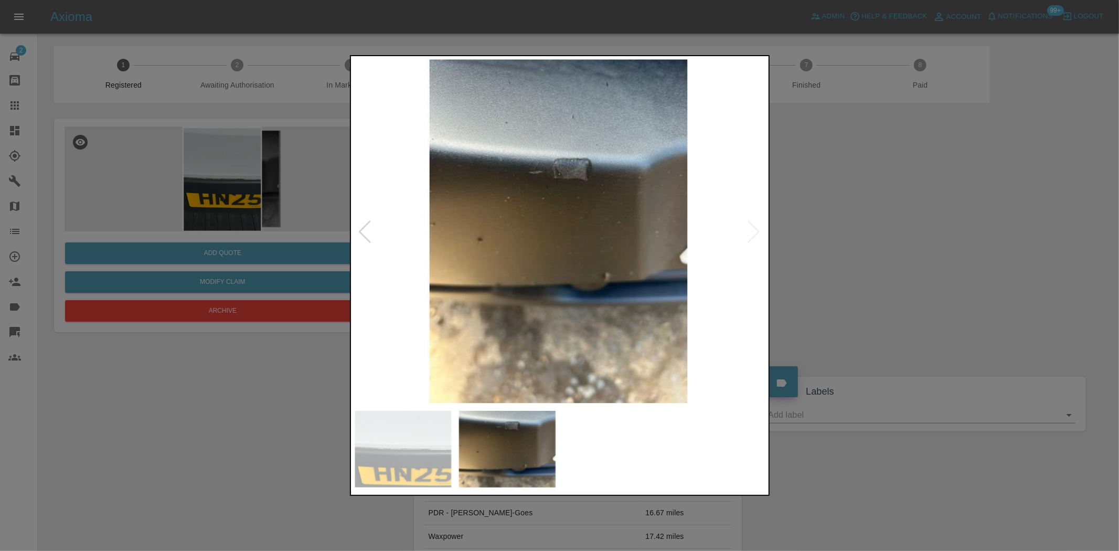
click at [574, 205] on img at bounding box center [560, 231] width 415 height 347
drag, startPoint x: 20, startPoint y: 125, endPoint x: 6, endPoint y: 130, distance: 14.6
click at [19, 126] on div at bounding box center [559, 275] width 1119 height 551
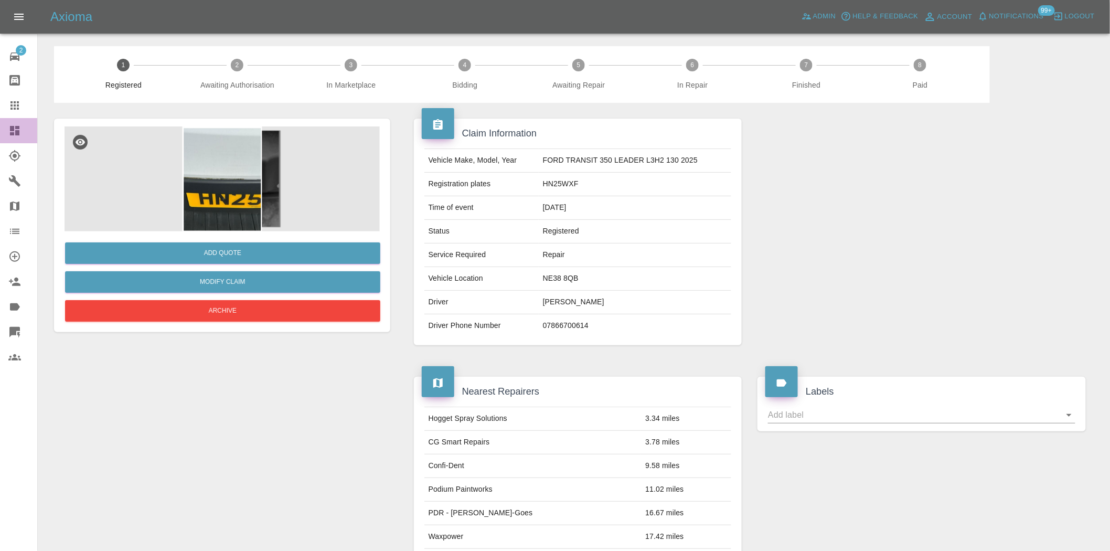
click at [6, 130] on link "Dashboard" at bounding box center [18, 130] width 37 height 25
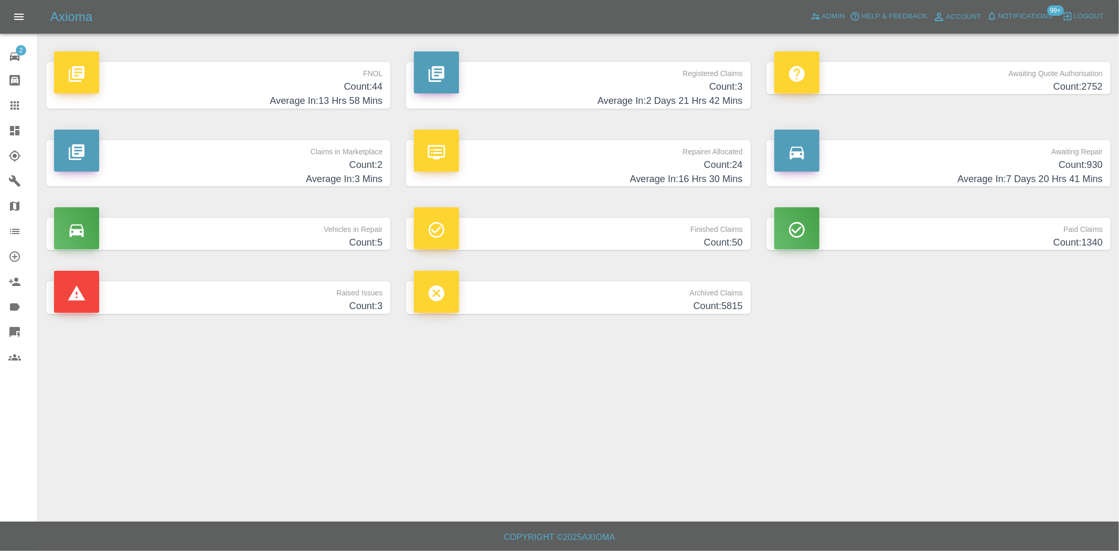
click at [340, 104] on h4 "Average In: 13 Hrs 58 Mins" at bounding box center [218, 101] width 328 height 14
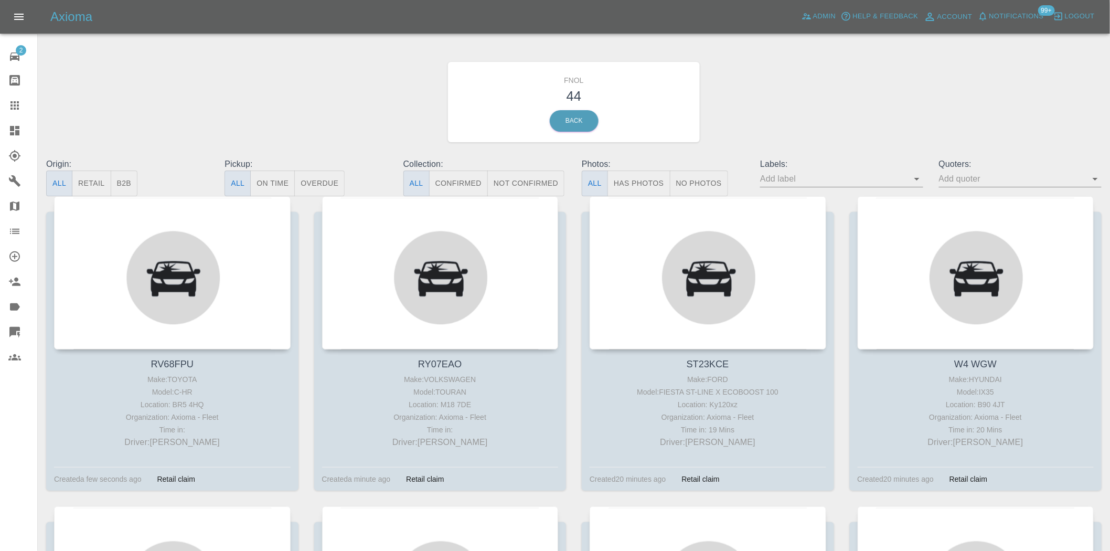
click at [641, 177] on button "Has Photos" at bounding box center [639, 184] width 63 height 26
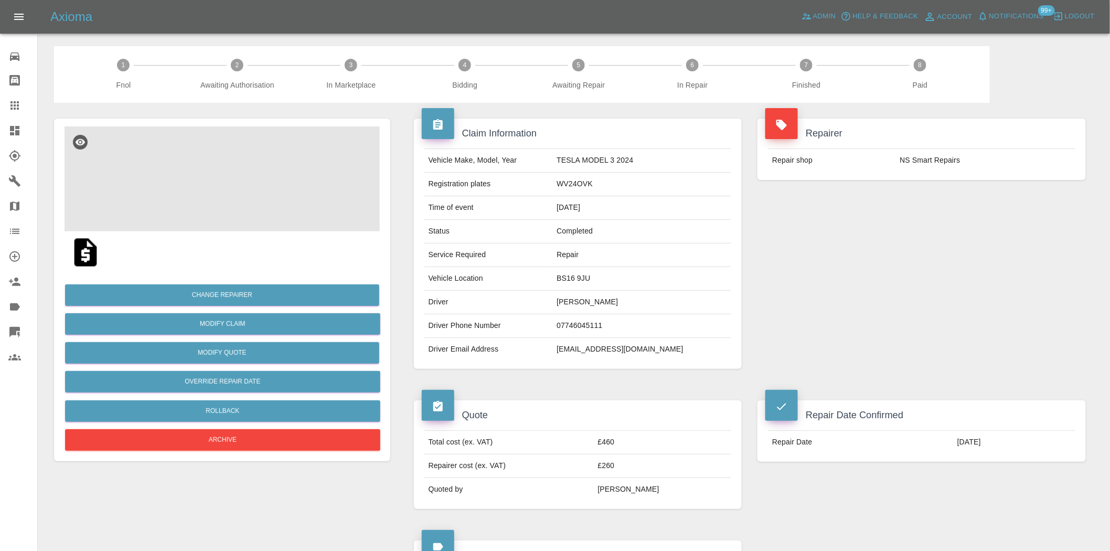
click at [212, 175] on img at bounding box center [222, 178] width 315 height 105
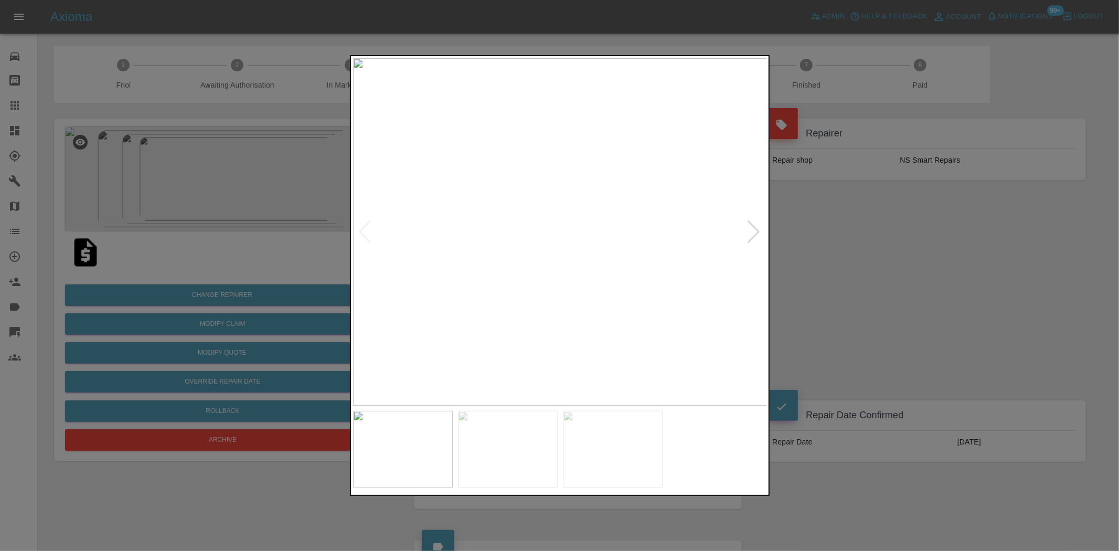
click at [486, 259] on img at bounding box center [560, 231] width 415 height 347
click at [390, 275] on img at bounding box center [485, 231] width 415 height 347
click at [316, 275] on div at bounding box center [559, 275] width 1119 height 551
click at [317, 270] on div at bounding box center [559, 275] width 1119 height 551
click at [266, 258] on div at bounding box center [559, 275] width 1119 height 551
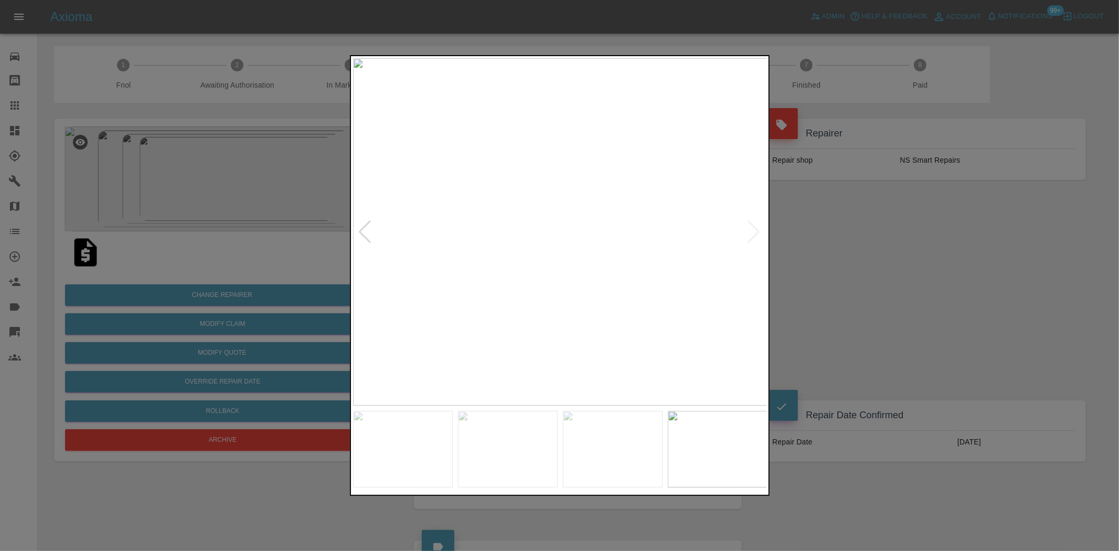
click at [572, 263] on img at bounding box center [560, 231] width 415 height 347
click at [693, 299] on img at bounding box center [757, 231] width 415 height 347
click at [264, 294] on div at bounding box center [559, 275] width 1119 height 551
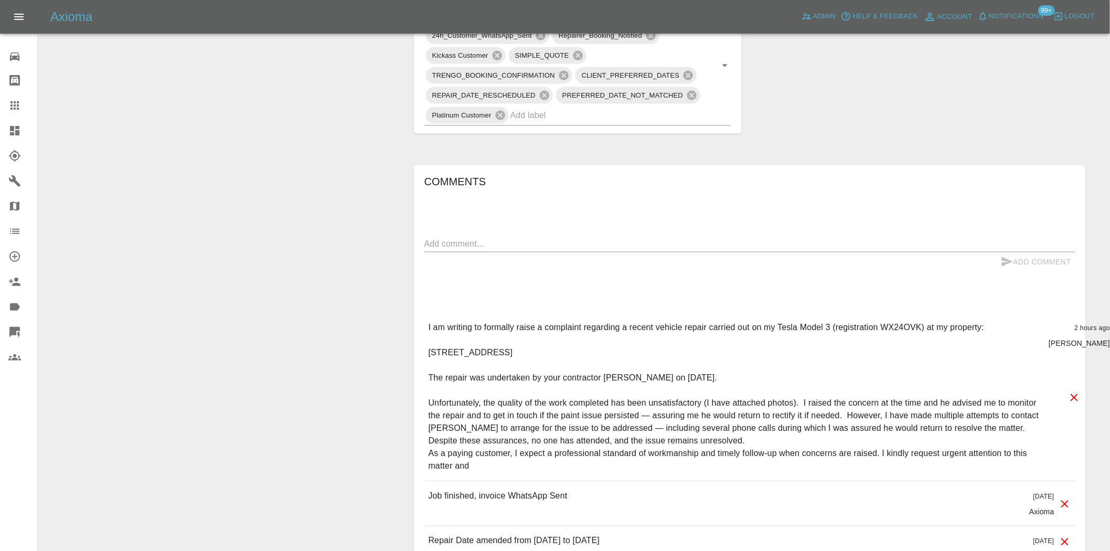
scroll to position [349, 0]
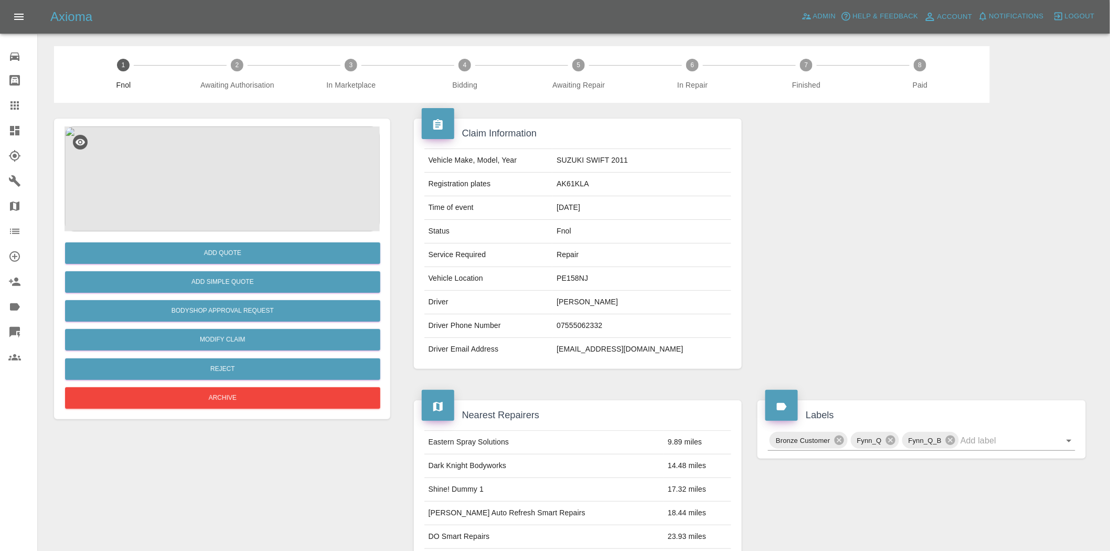
click at [253, 185] on img at bounding box center [222, 178] width 315 height 105
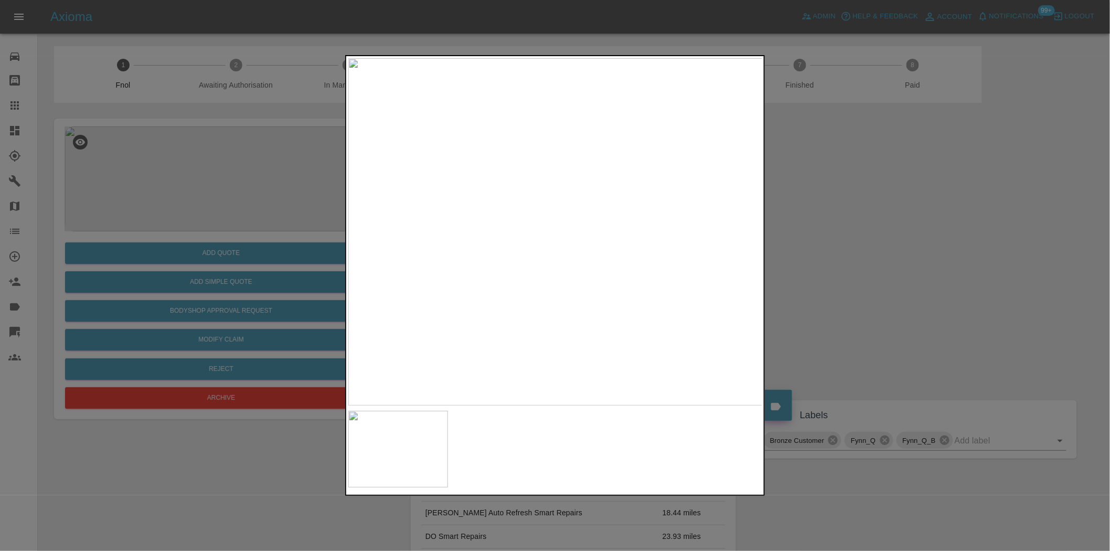
click at [406, 260] on img at bounding box center [555, 231] width 415 height 347
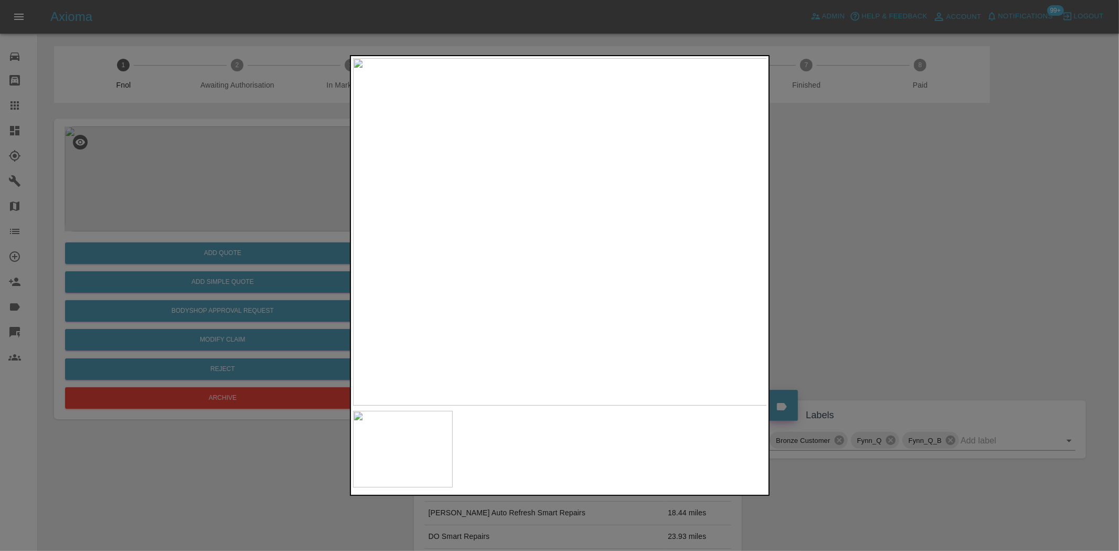
drag, startPoint x: 206, startPoint y: 228, endPoint x: 192, endPoint y: 265, distance: 39.2
click at [203, 234] on div at bounding box center [559, 275] width 1119 height 551
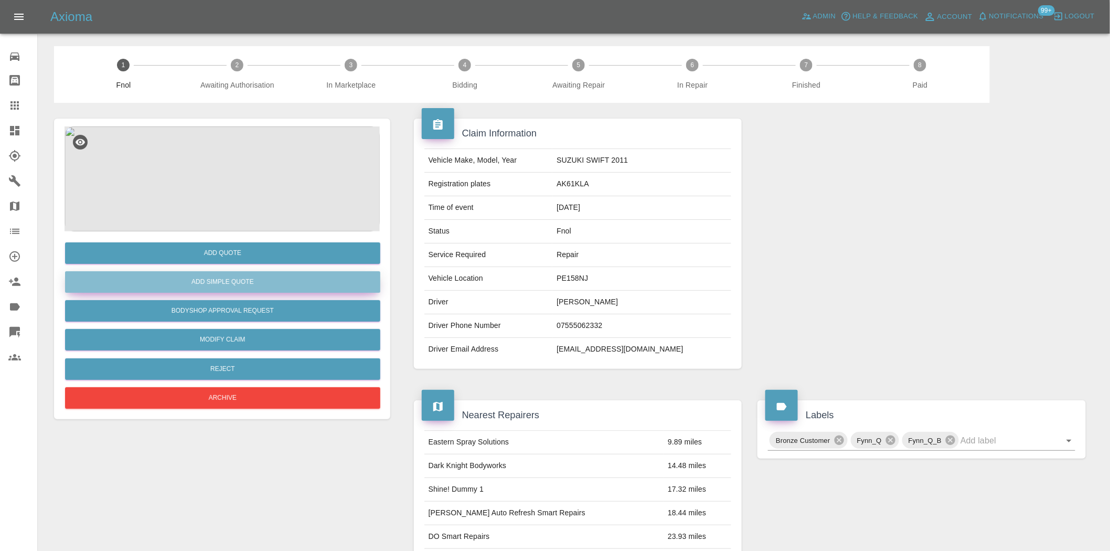
click at [196, 282] on button "Add Simple Quote" at bounding box center [222, 282] width 315 height 22
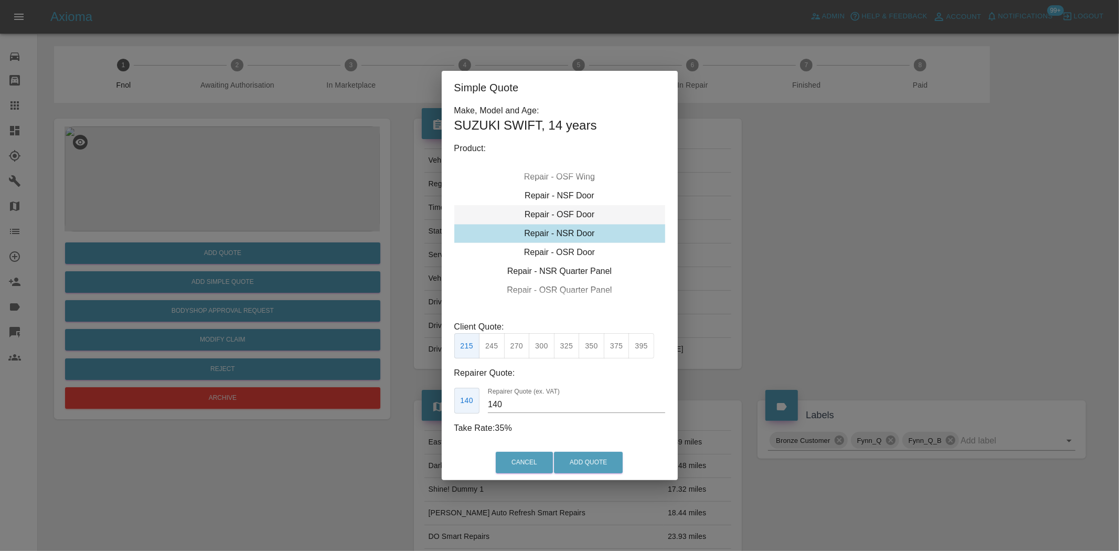
click at [568, 210] on div "Repair - OSF Door" at bounding box center [559, 214] width 211 height 19
click at [521, 351] on button "275" at bounding box center [517, 346] width 26 height 26
drag, startPoint x: 500, startPoint y: 399, endPoint x: 513, endPoint y: 410, distance: 16.7
click at [505, 405] on input "185" at bounding box center [576, 404] width 177 height 17
drag, startPoint x: 513, startPoint y: 410, endPoint x: 423, endPoint y: 408, distance: 89.8
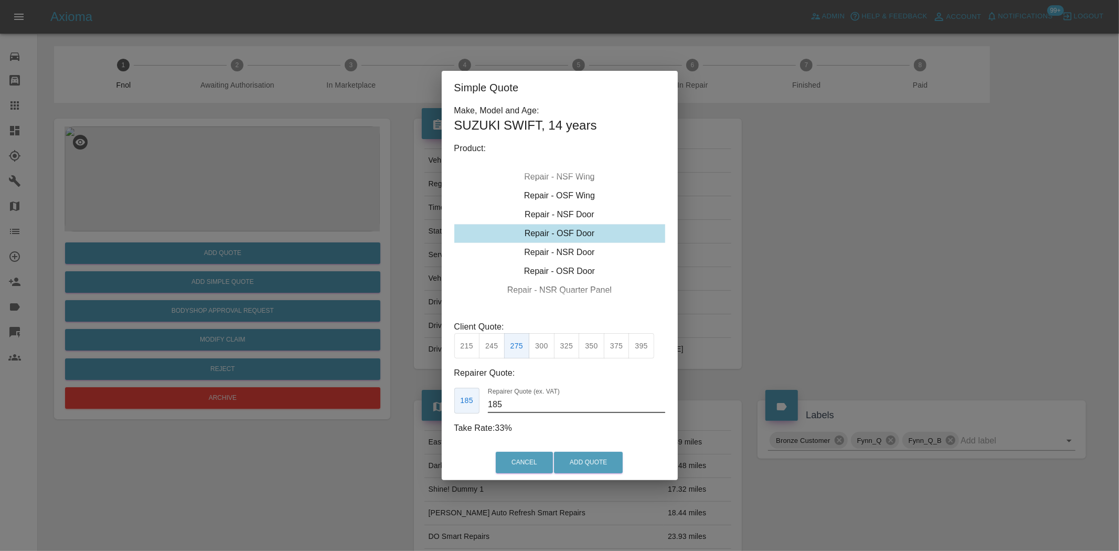
click at [423, 408] on div "Simple Quote Make, Model and Age: SUZUKI SWIFT , 14 years Product: Repair - Fro…" at bounding box center [559, 275] width 1119 height 551
type input "175"
click at [609, 468] on button "Add Quote" at bounding box center [588, 463] width 69 height 22
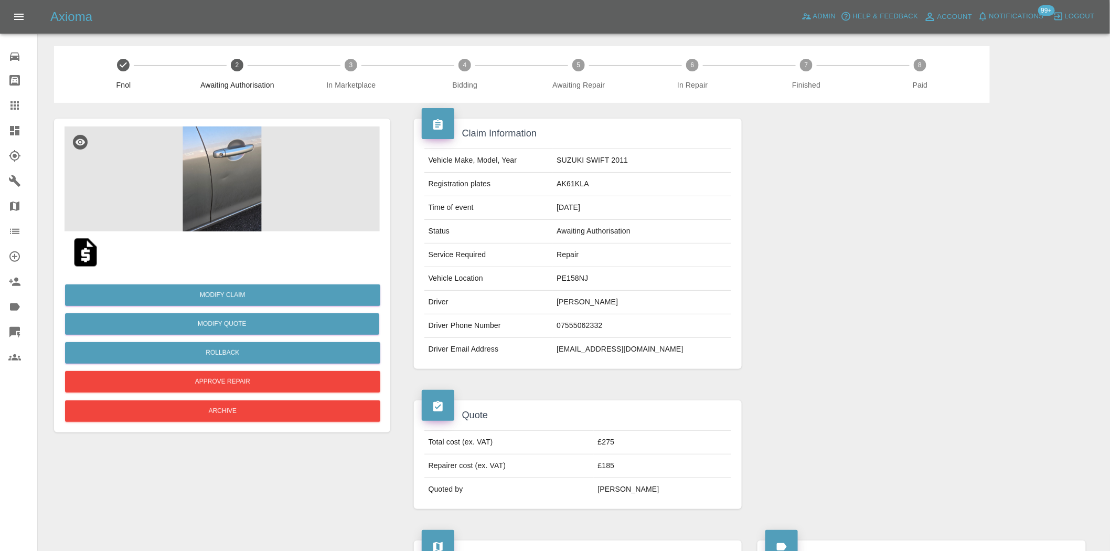
click at [807, 27] on div "Axioma Admin Help & Feedback Account Notifications 99+ Logout" at bounding box center [555, 17] width 1110 height 34
click at [819, 19] on span "Admin" at bounding box center [824, 16] width 23 height 12
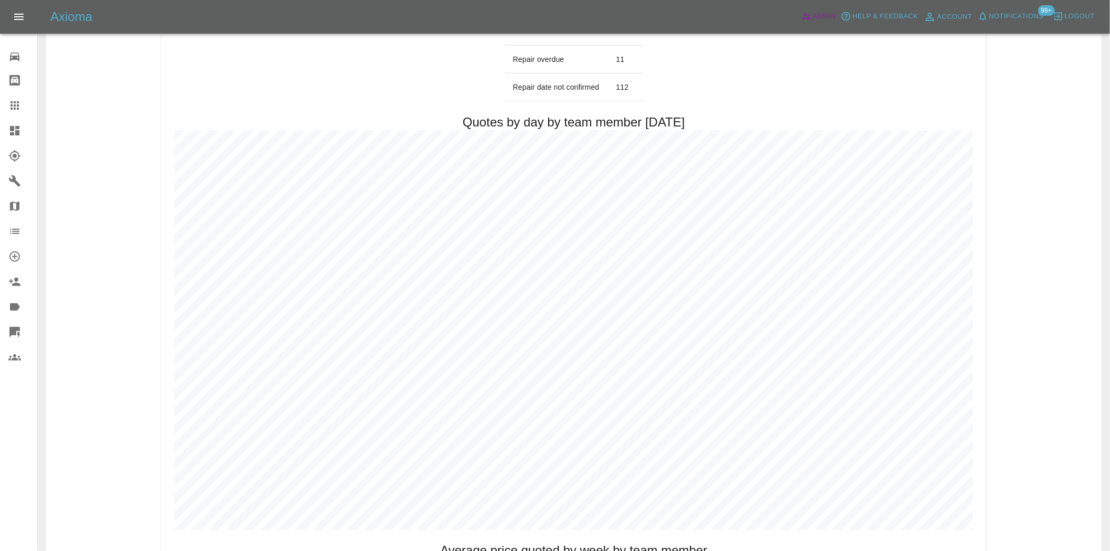
scroll to position [564, 0]
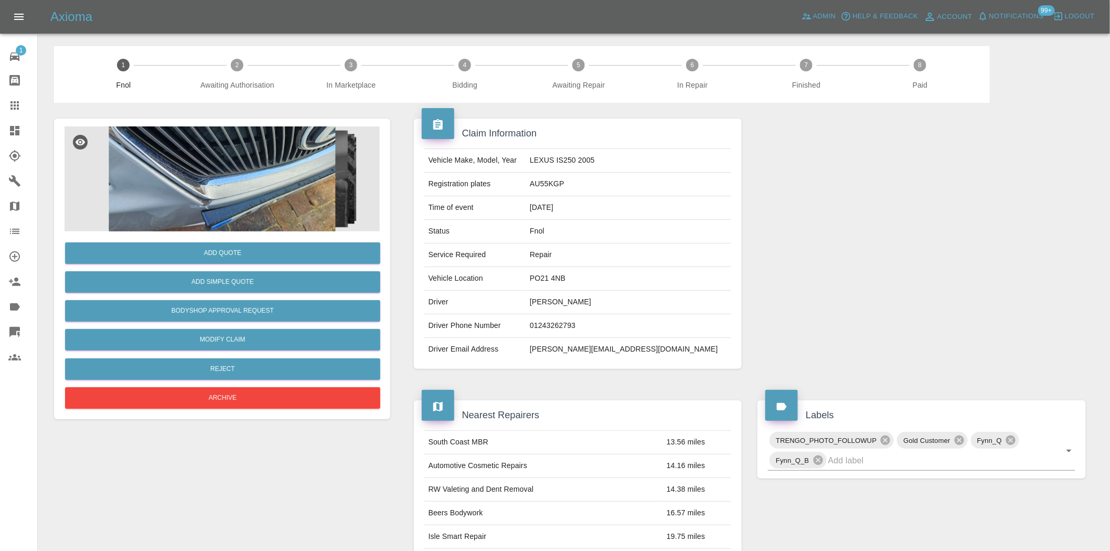
click at [242, 174] on img at bounding box center [222, 178] width 315 height 105
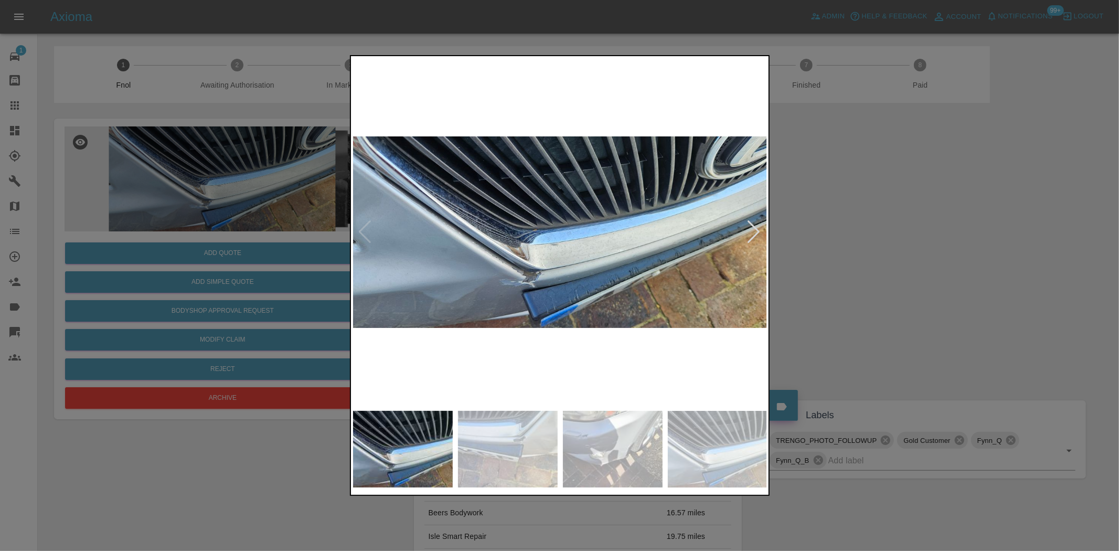
click at [517, 270] on img at bounding box center [560, 231] width 415 height 347
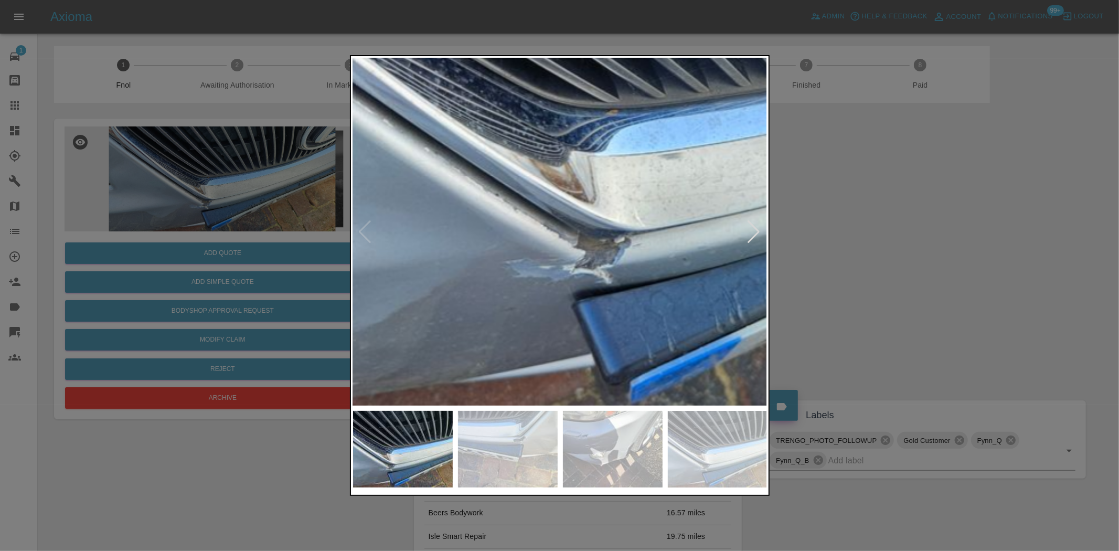
click at [569, 310] on img at bounding box center [688, 118] width 1244 height 1043
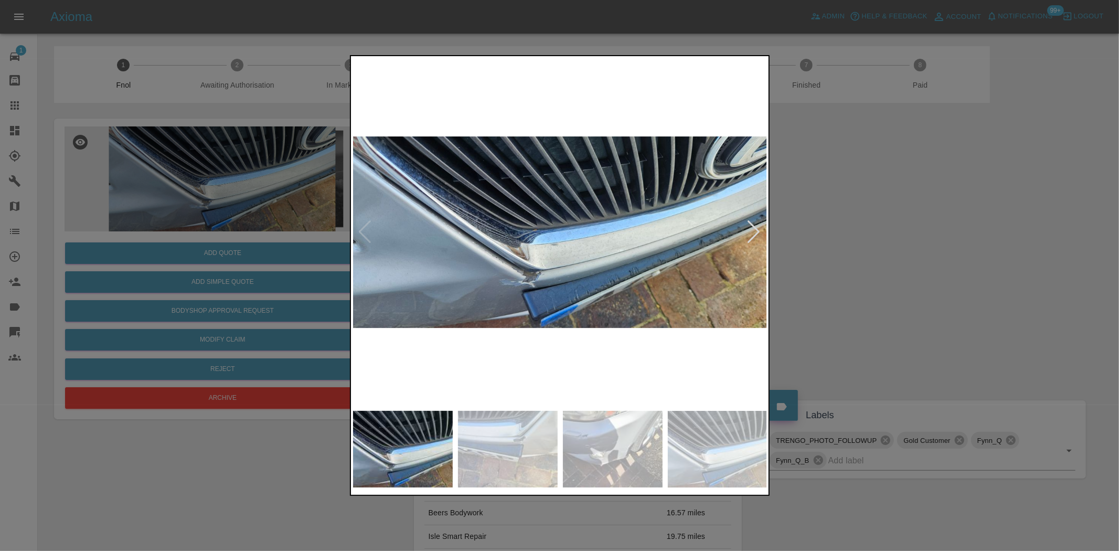
click at [436, 326] on img at bounding box center [560, 231] width 415 height 347
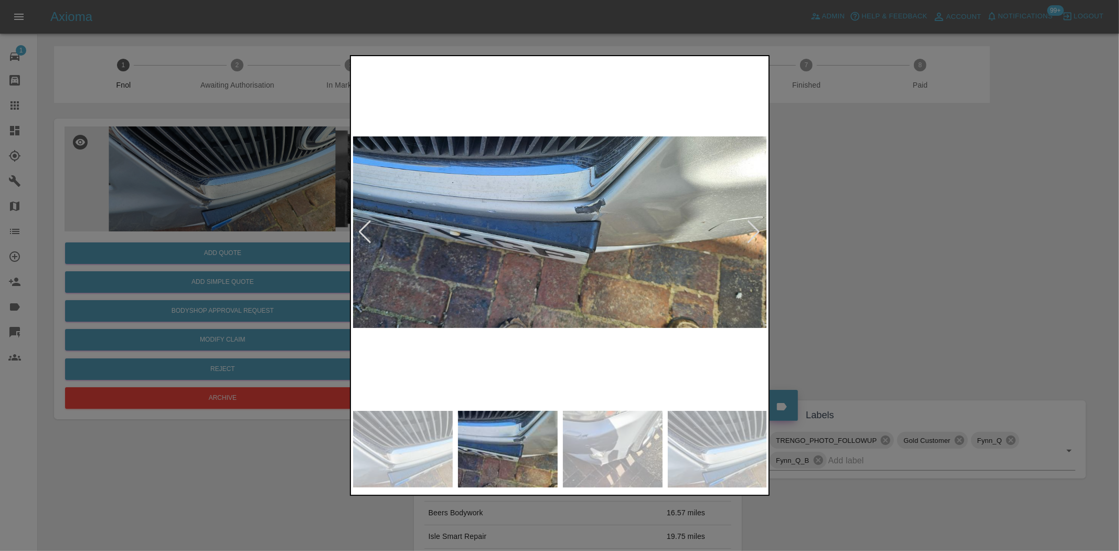
click at [517, 306] on img at bounding box center [560, 231] width 415 height 347
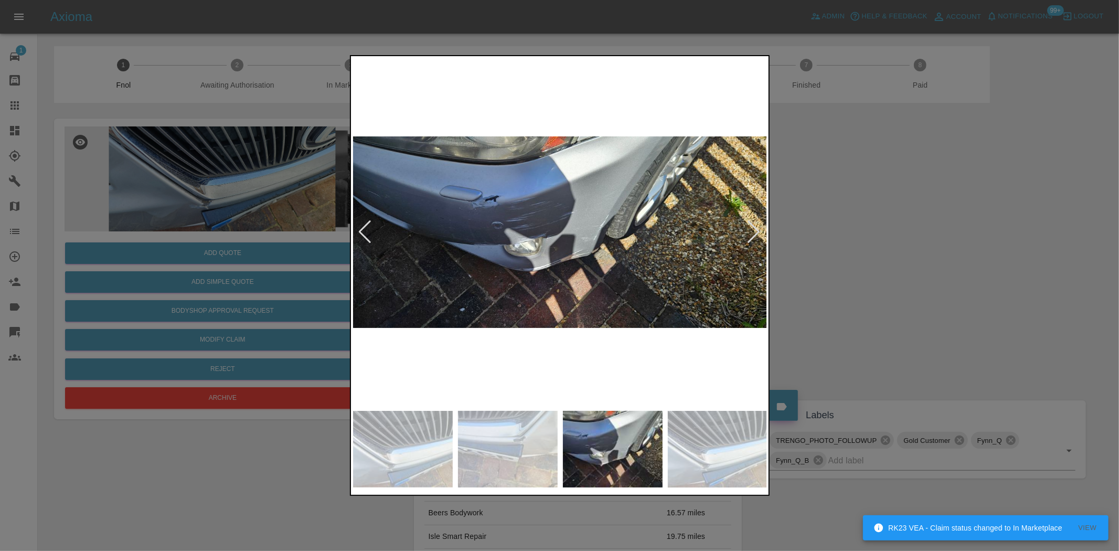
click at [474, 197] on img at bounding box center [560, 231] width 415 height 347
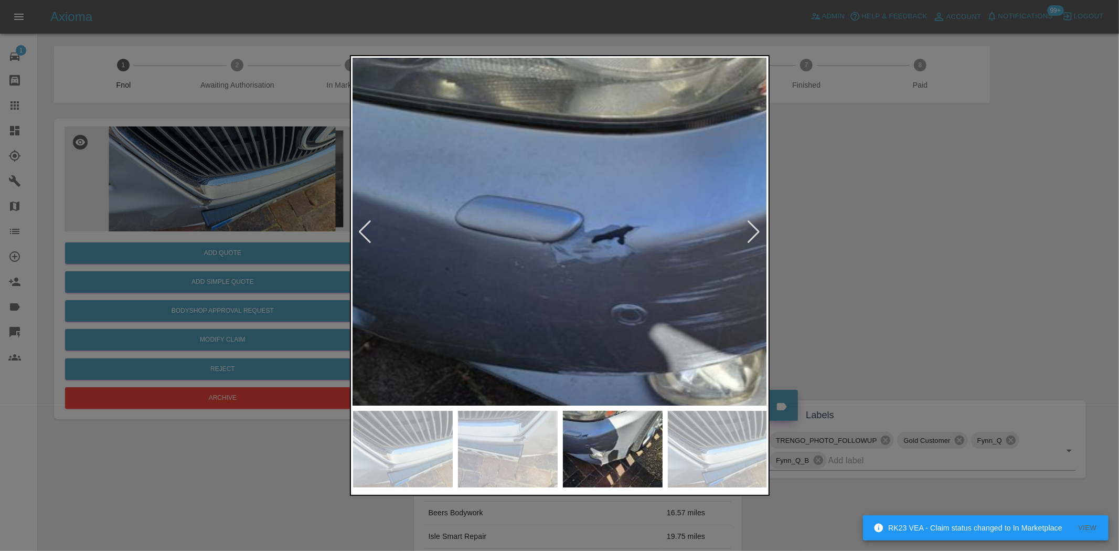
click at [479, 213] on img at bounding box center [818, 335] width 1244 height 1043
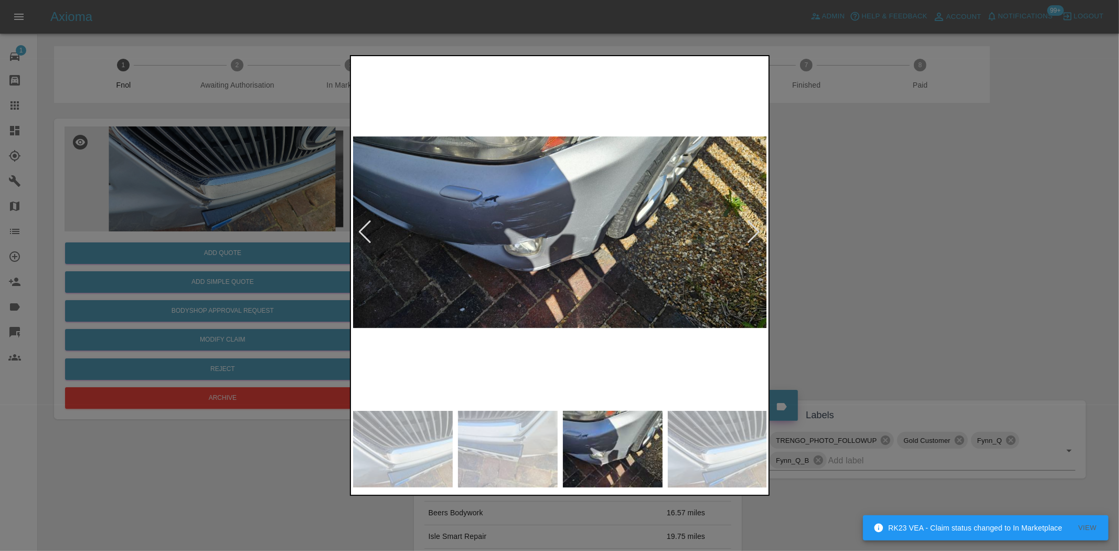
click at [474, 286] on img at bounding box center [560, 231] width 415 height 347
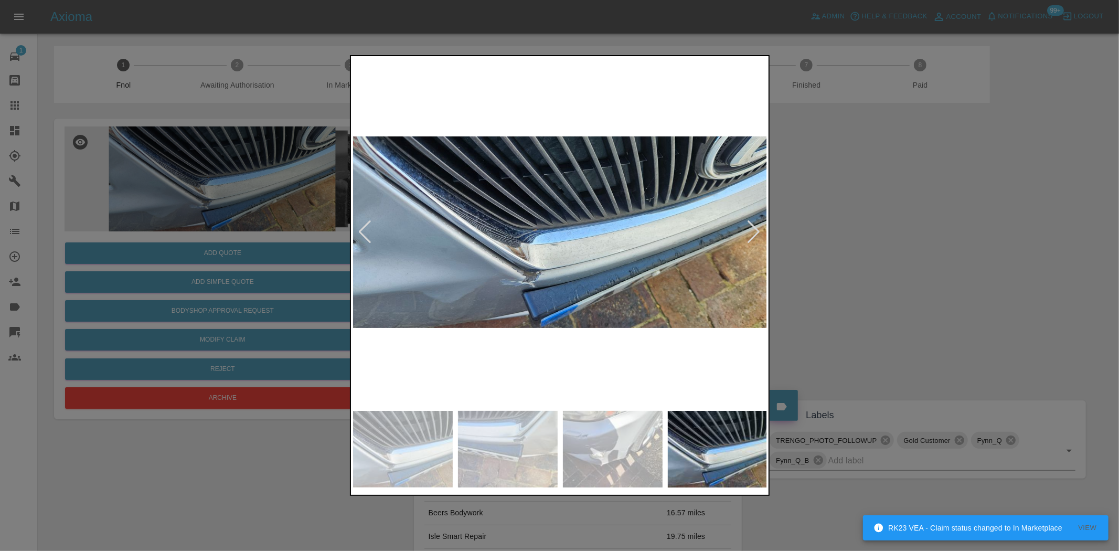
click at [452, 311] on img at bounding box center [560, 231] width 415 height 347
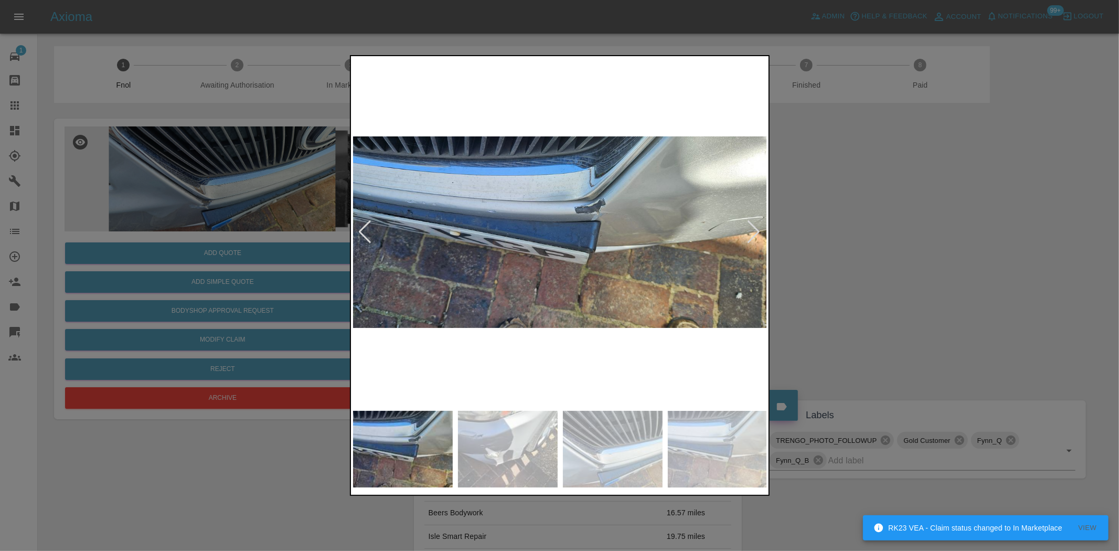
click at [428, 305] on img at bounding box center [560, 231] width 415 height 347
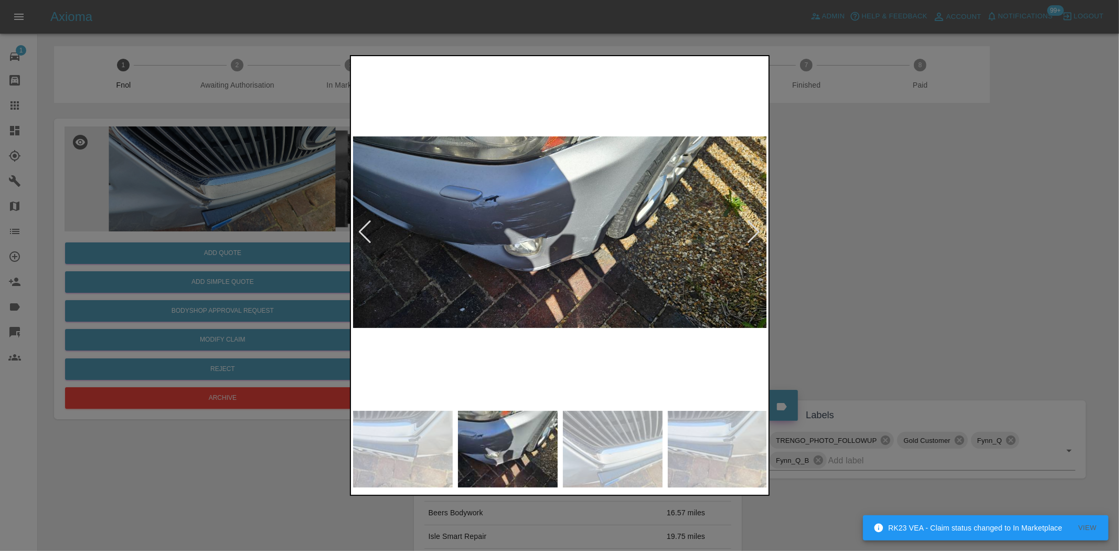
click at [498, 221] on img at bounding box center [560, 231] width 415 height 347
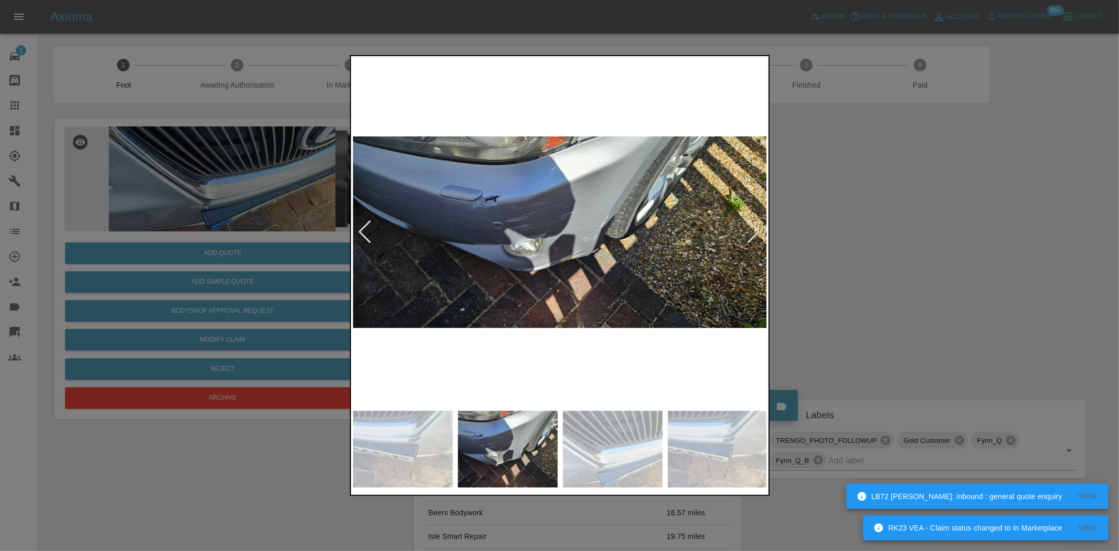
click at [498, 221] on img at bounding box center [560, 231] width 415 height 347
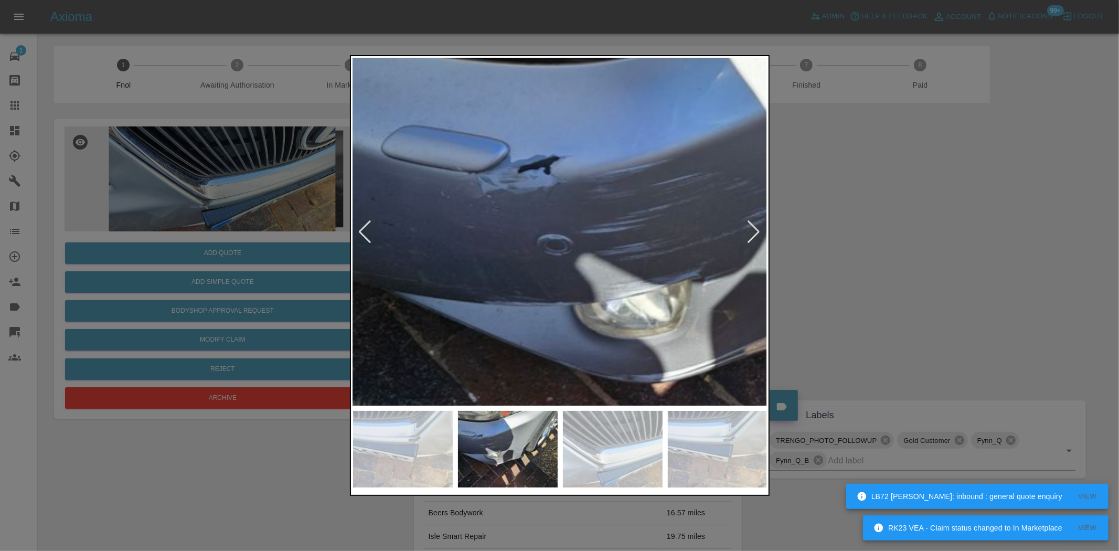
click at [493, 221] on img at bounding box center [744, 265] width 1244 height 1043
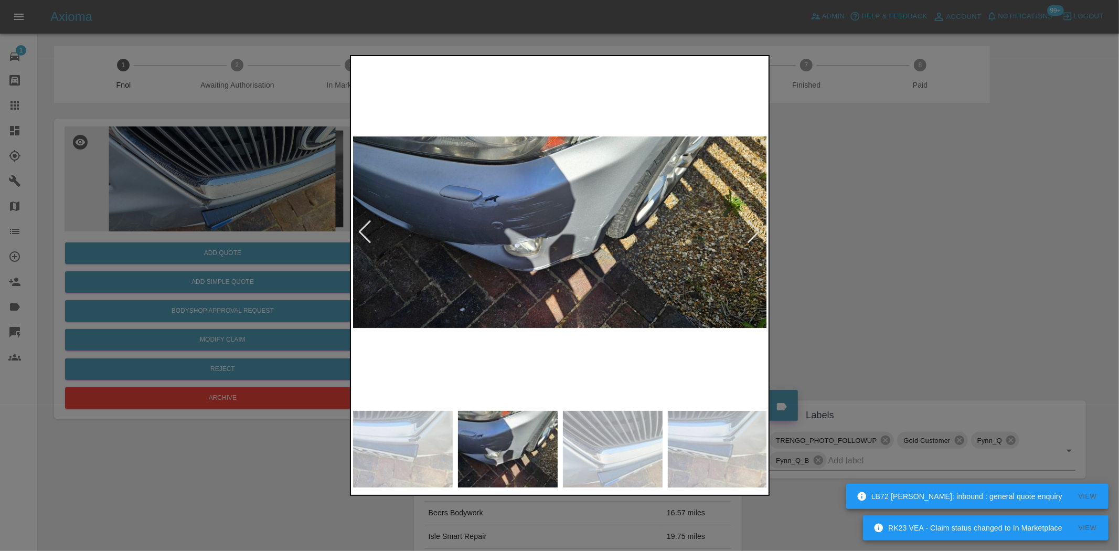
click at [254, 251] on div at bounding box center [559, 275] width 1119 height 551
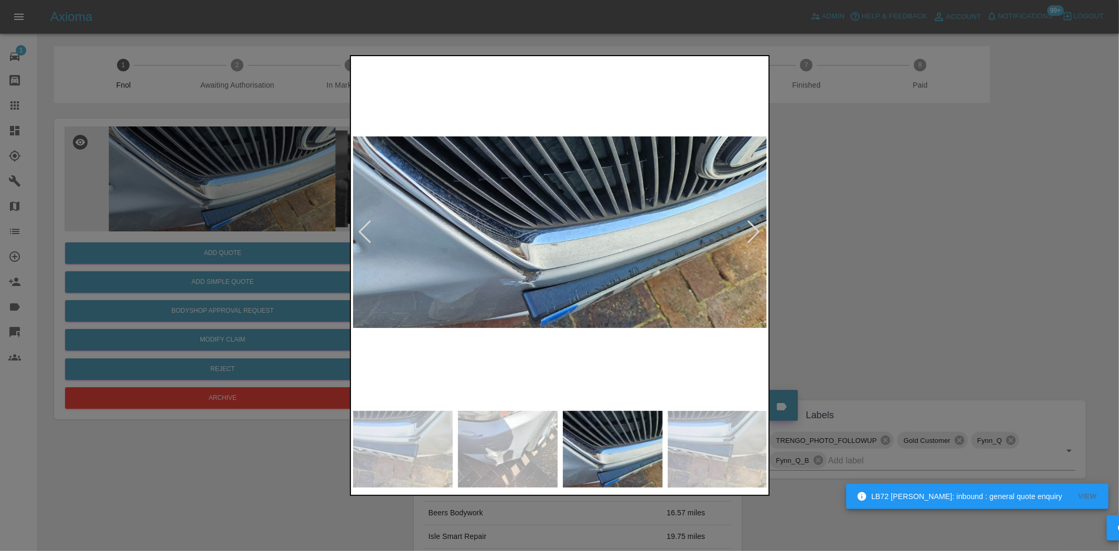
click at [140, 233] on div at bounding box center [559, 275] width 1119 height 551
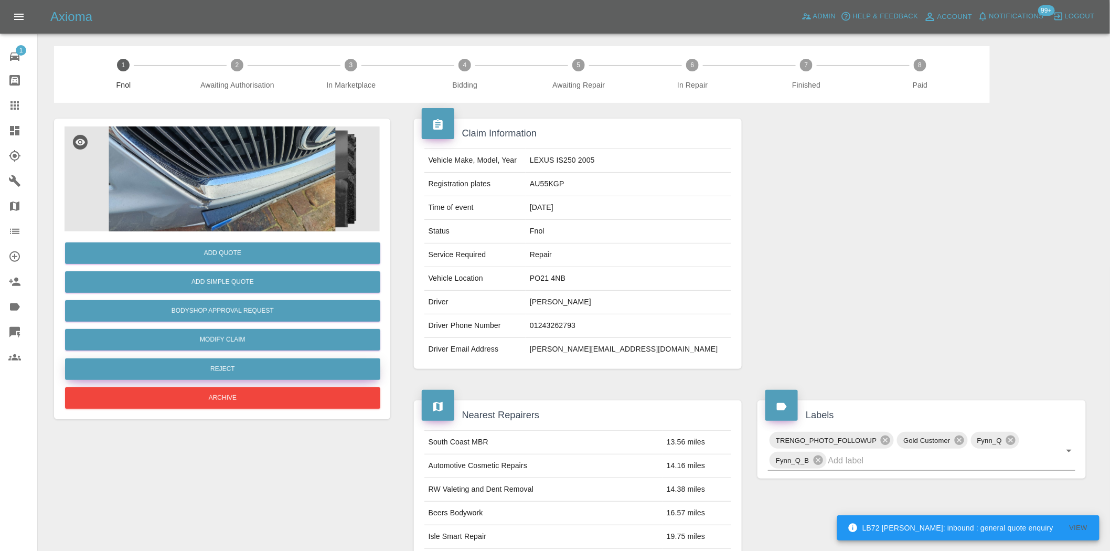
click at [232, 366] on button "Reject" at bounding box center [222, 369] width 315 height 22
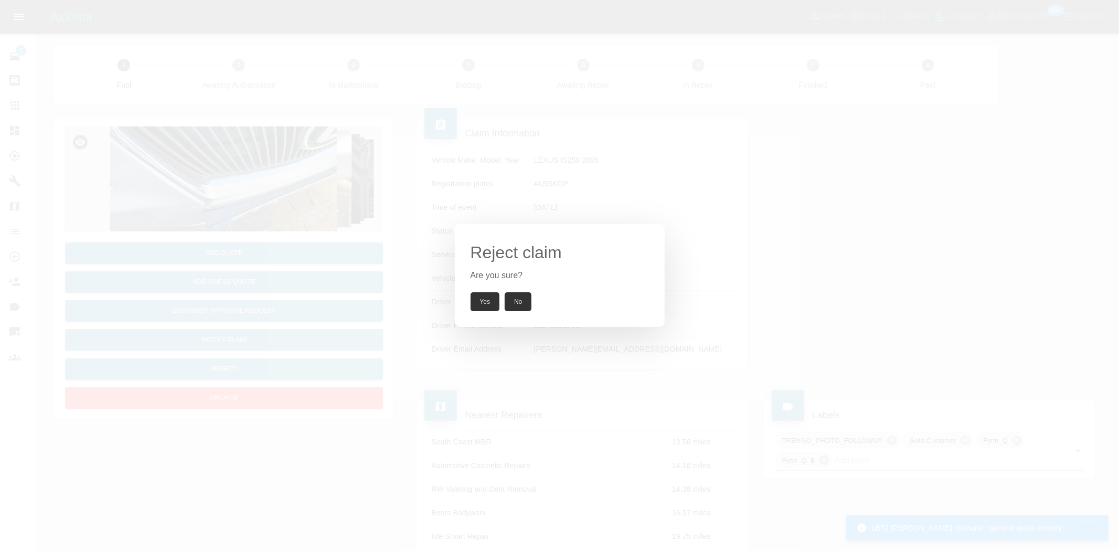
click at [490, 295] on button "Yes" at bounding box center [485, 301] width 29 height 19
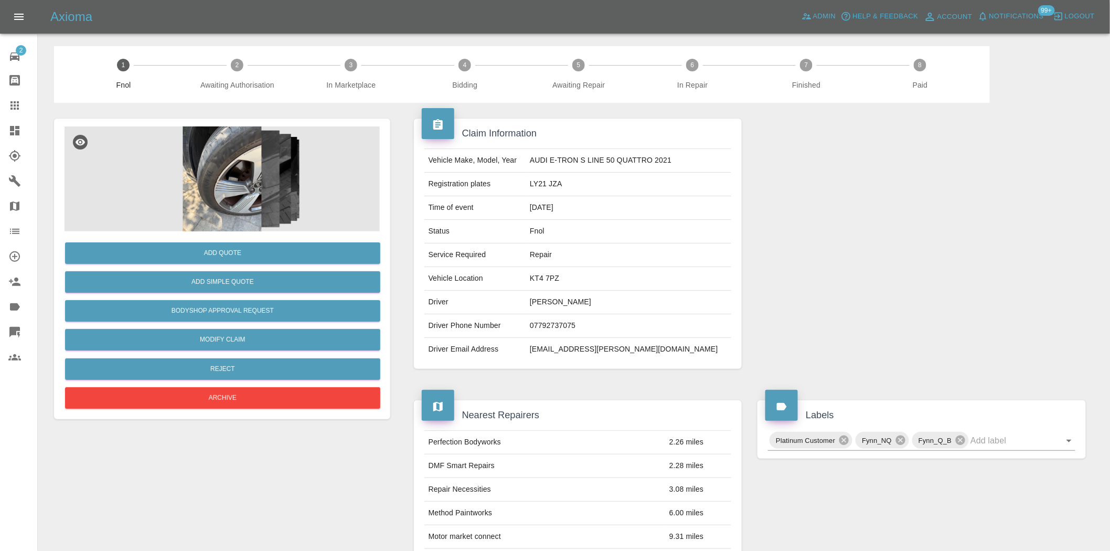
click at [231, 191] on img at bounding box center [222, 178] width 315 height 105
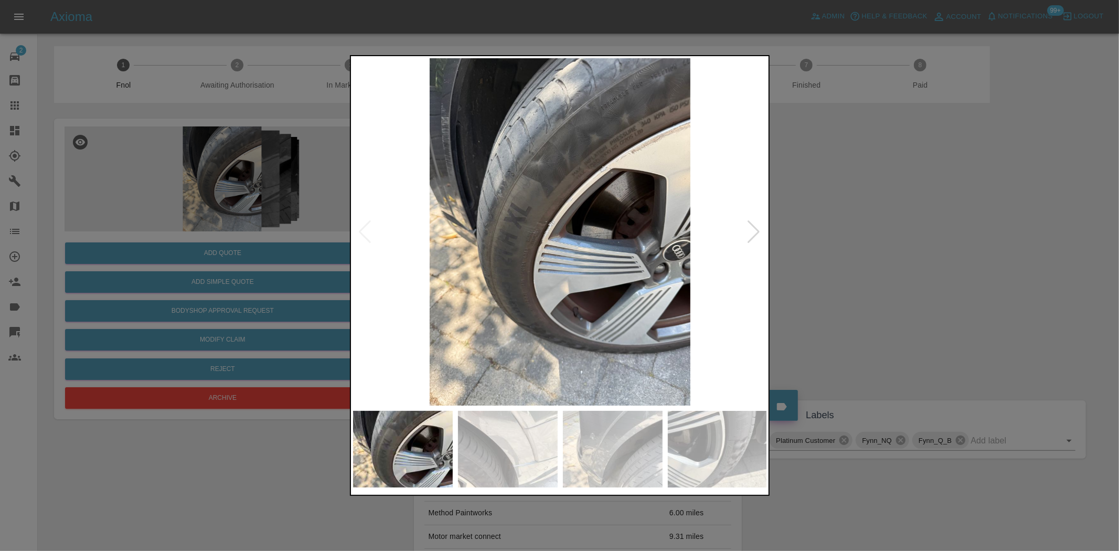
click at [520, 277] on img at bounding box center [560, 231] width 415 height 347
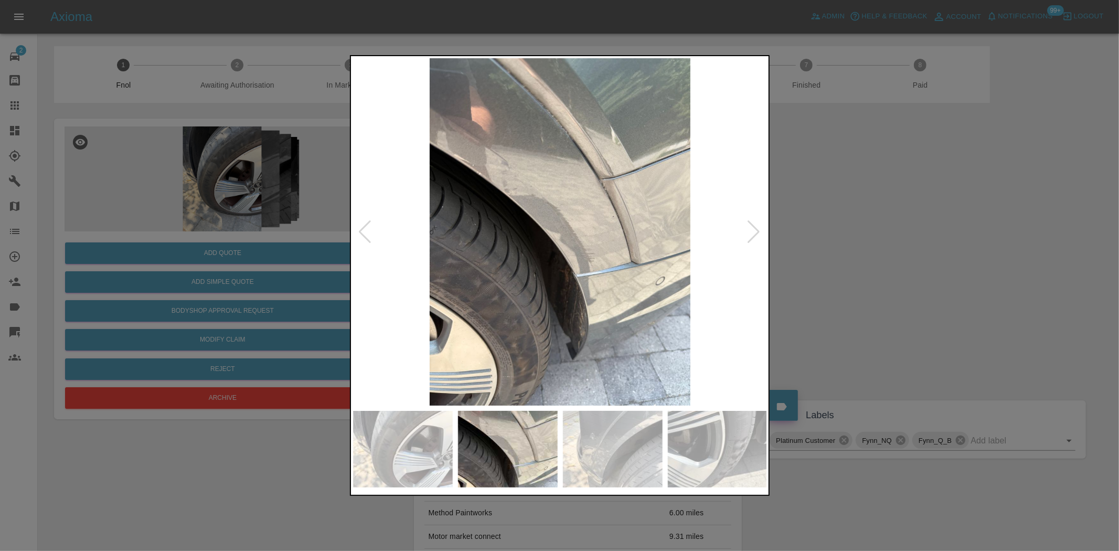
click at [407, 257] on img at bounding box center [560, 231] width 415 height 347
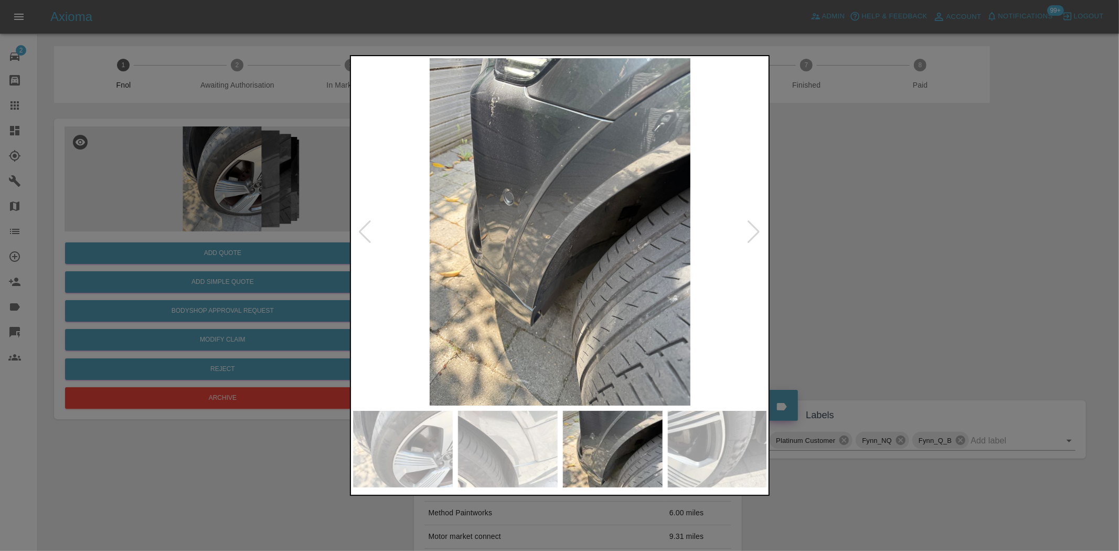
click at [490, 256] on img at bounding box center [560, 231] width 415 height 347
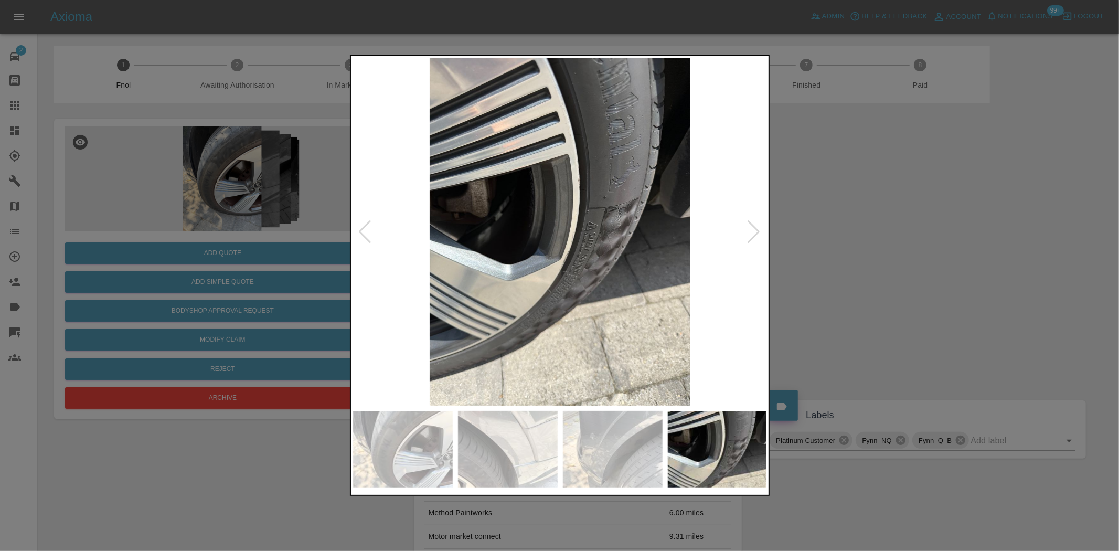
click at [492, 250] on img at bounding box center [560, 231] width 415 height 347
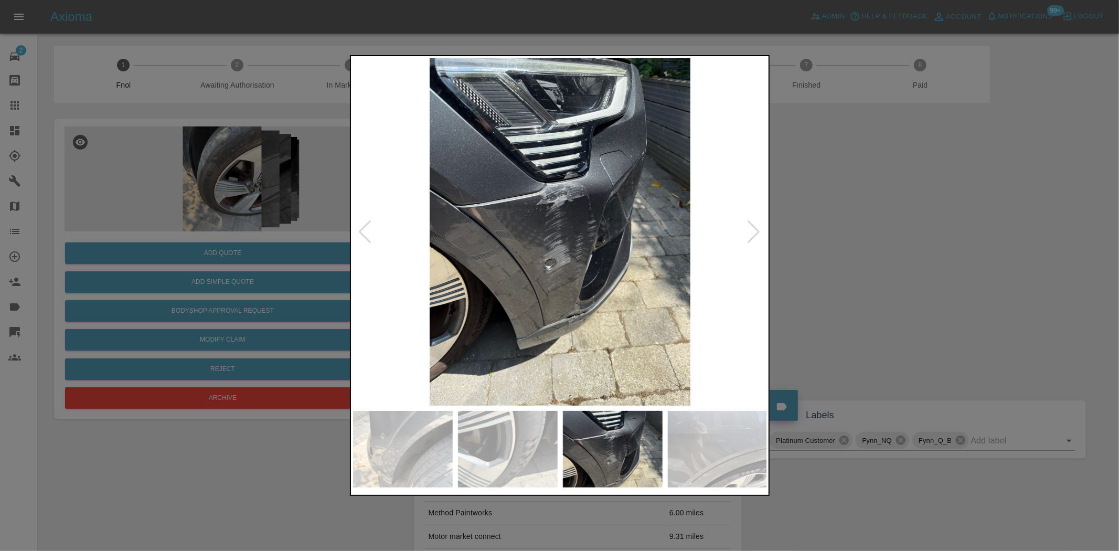
click at [512, 256] on img at bounding box center [560, 231] width 415 height 347
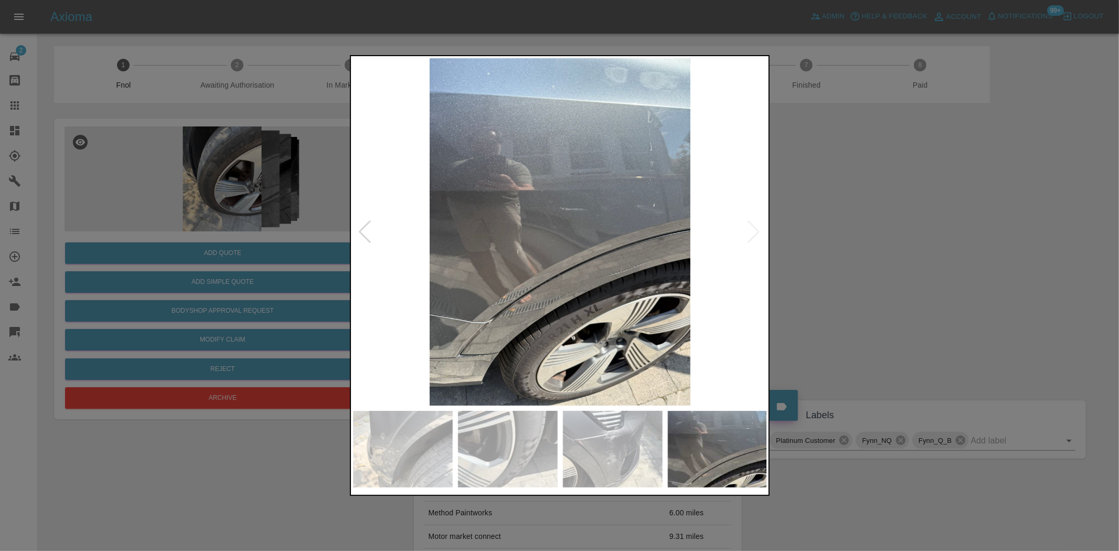
click at [450, 239] on img at bounding box center [560, 231] width 415 height 347
click at [474, 239] on img at bounding box center [560, 231] width 415 height 347
click at [636, 229] on img at bounding box center [560, 231] width 415 height 347
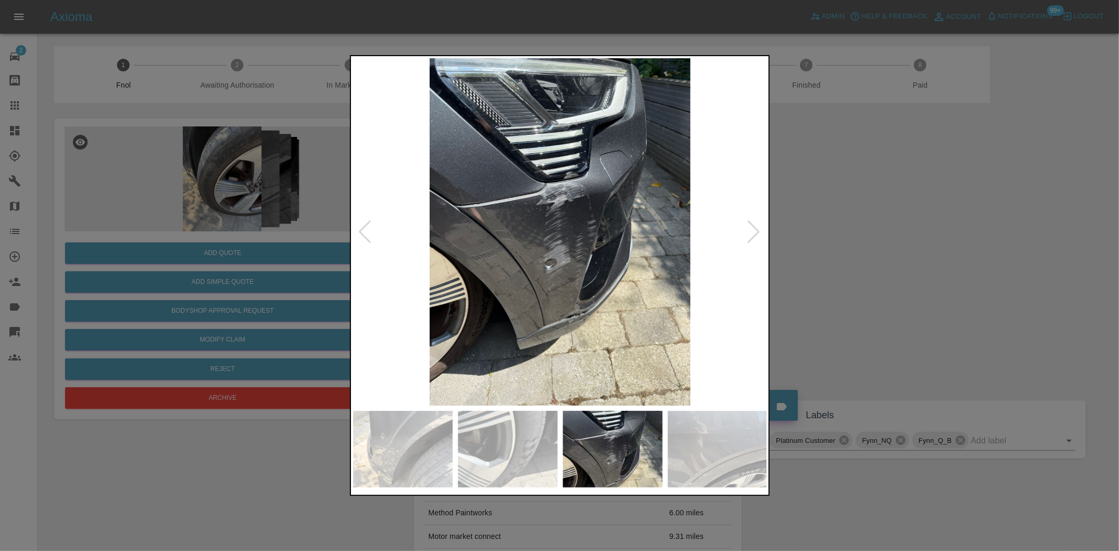
click at [554, 179] on img at bounding box center [560, 231] width 415 height 347
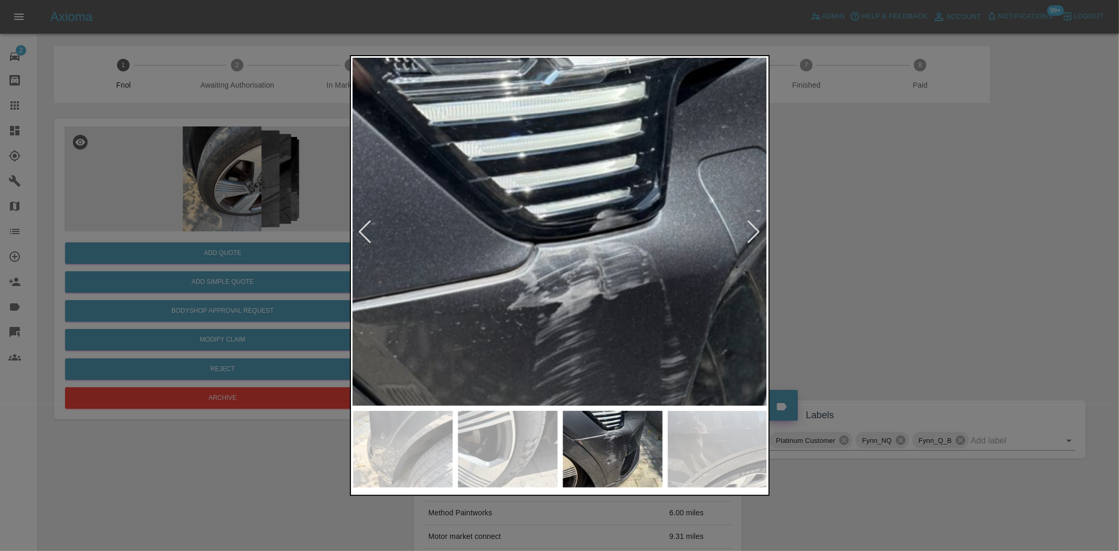
click at [554, 179] on img at bounding box center [578, 391] width 1244 height 1043
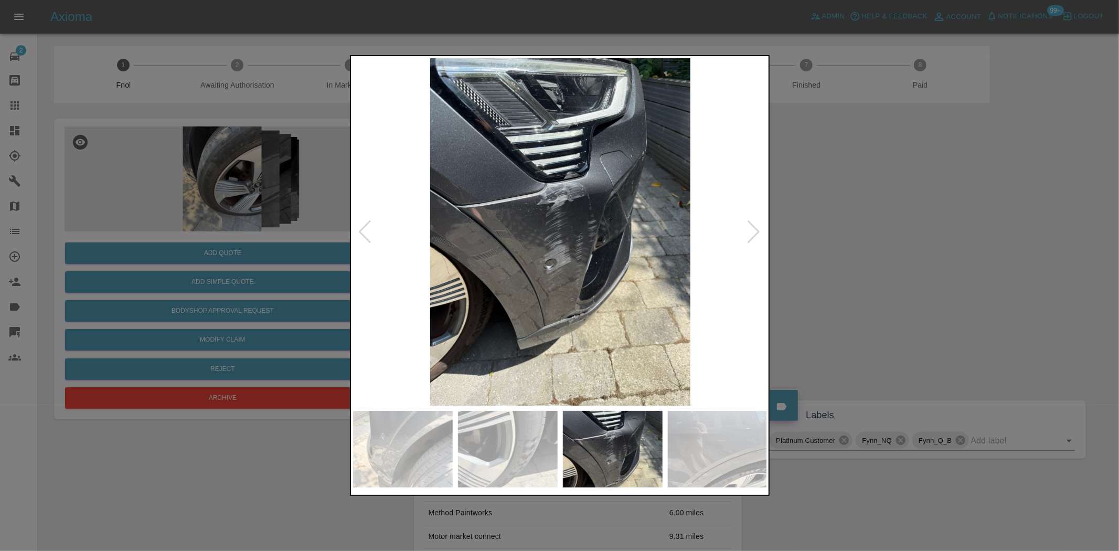
click at [442, 280] on img at bounding box center [560, 231] width 415 height 347
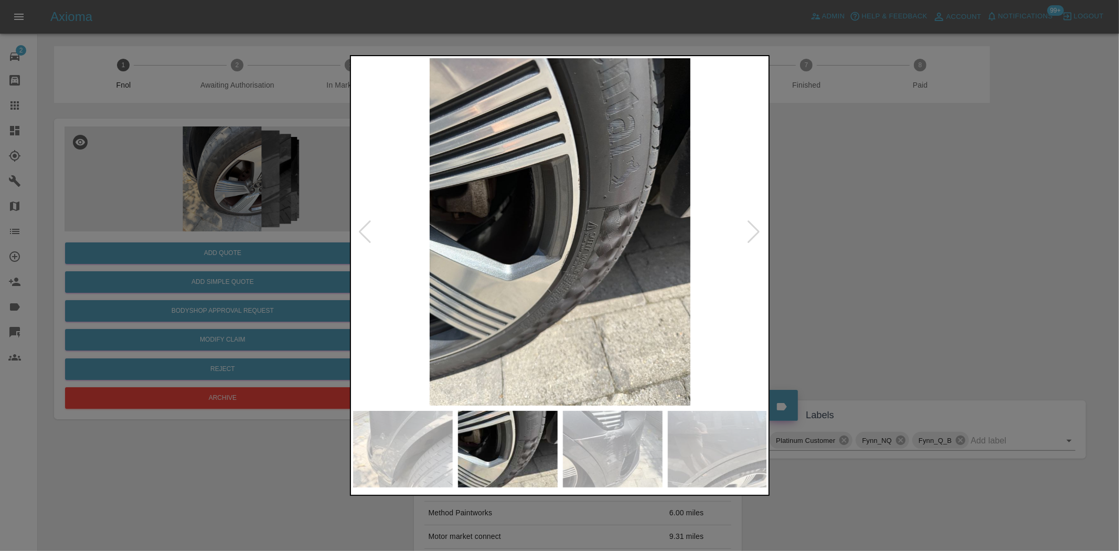
click at [221, 160] on div at bounding box center [559, 275] width 1119 height 551
